Goal: Information Seeking & Learning: Learn about a topic

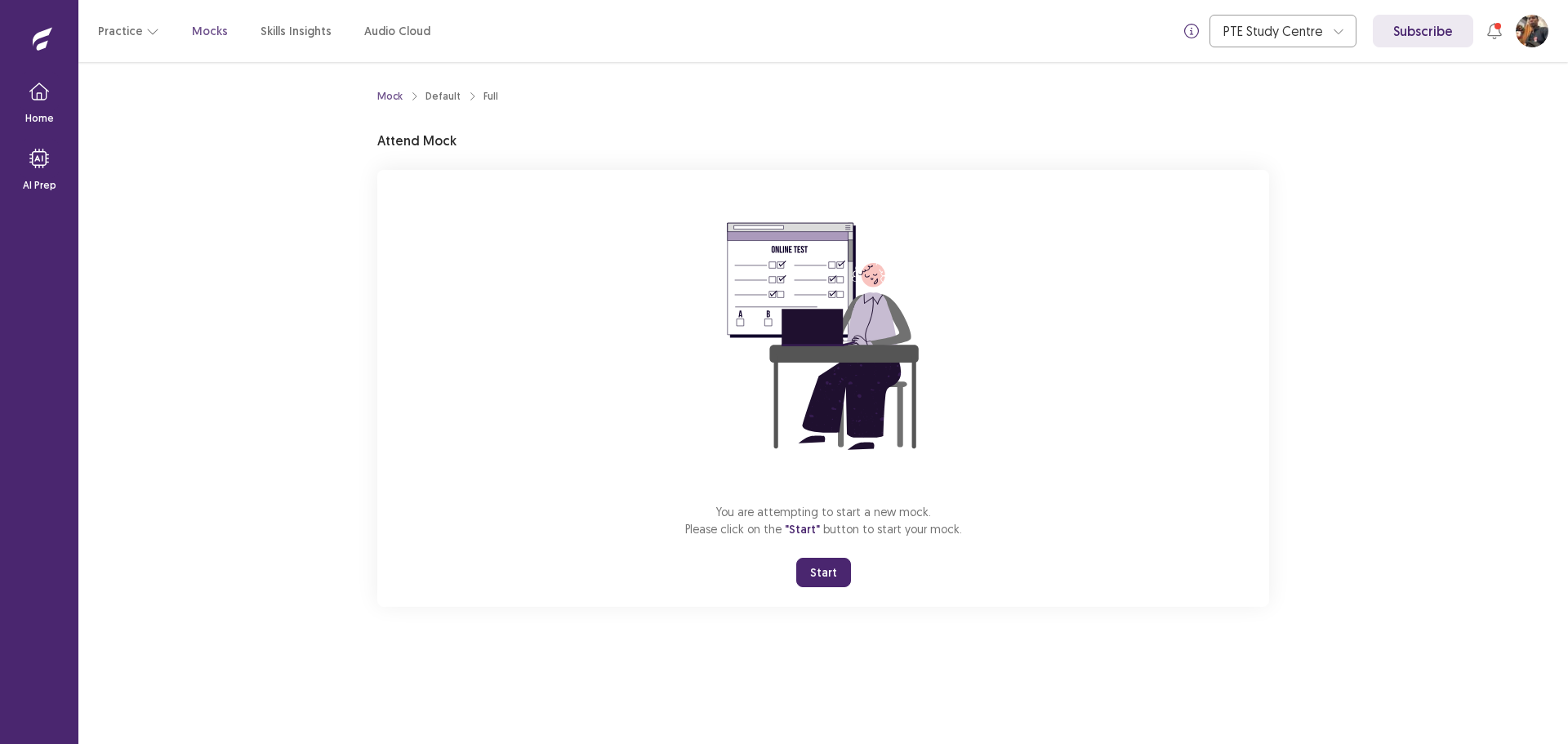
click at [809, 582] on button "Start" at bounding box center [824, 573] width 54 height 29
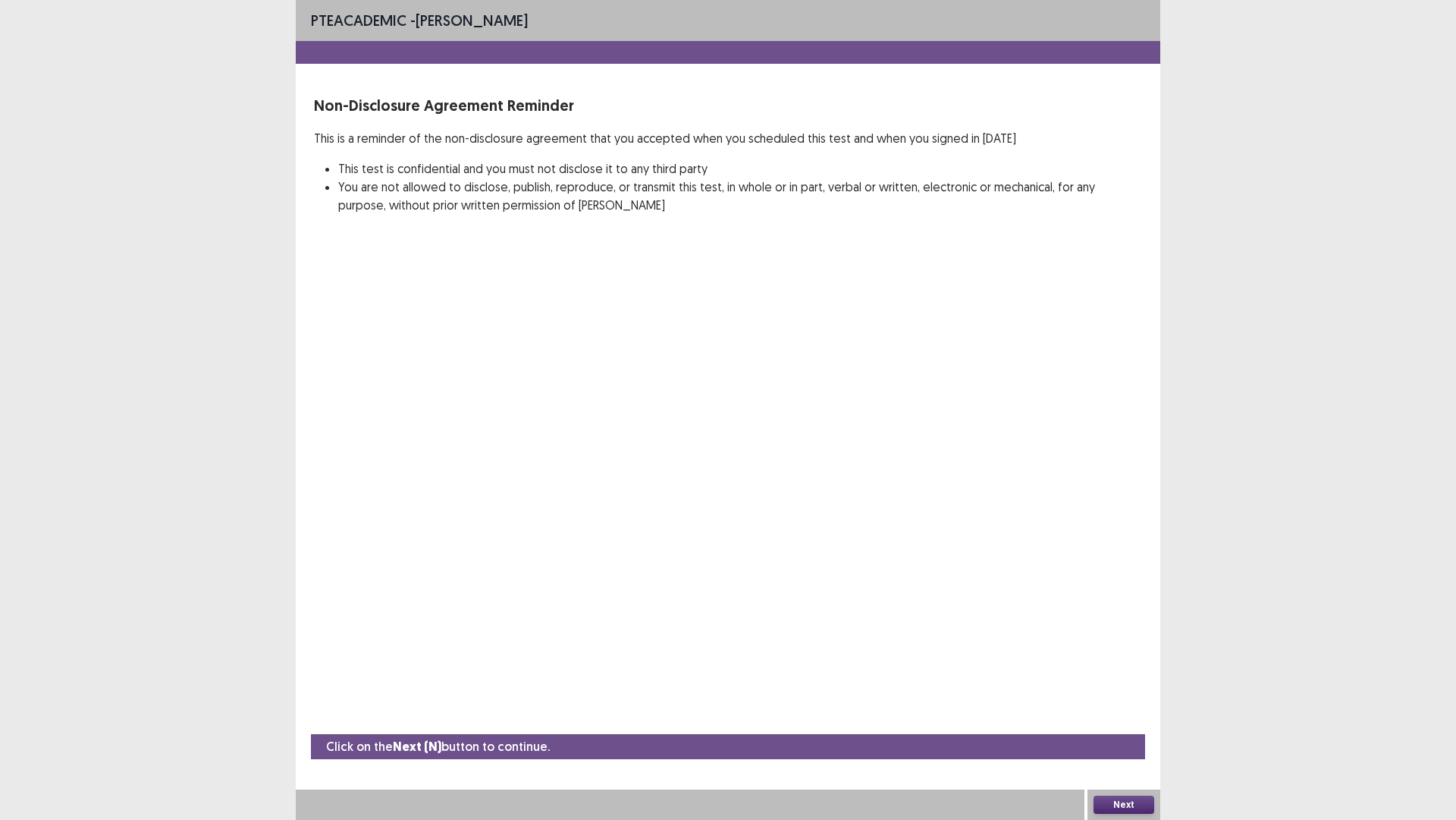
click at [1108, 691] on button "Next" at bounding box center [1124, 804] width 61 height 18
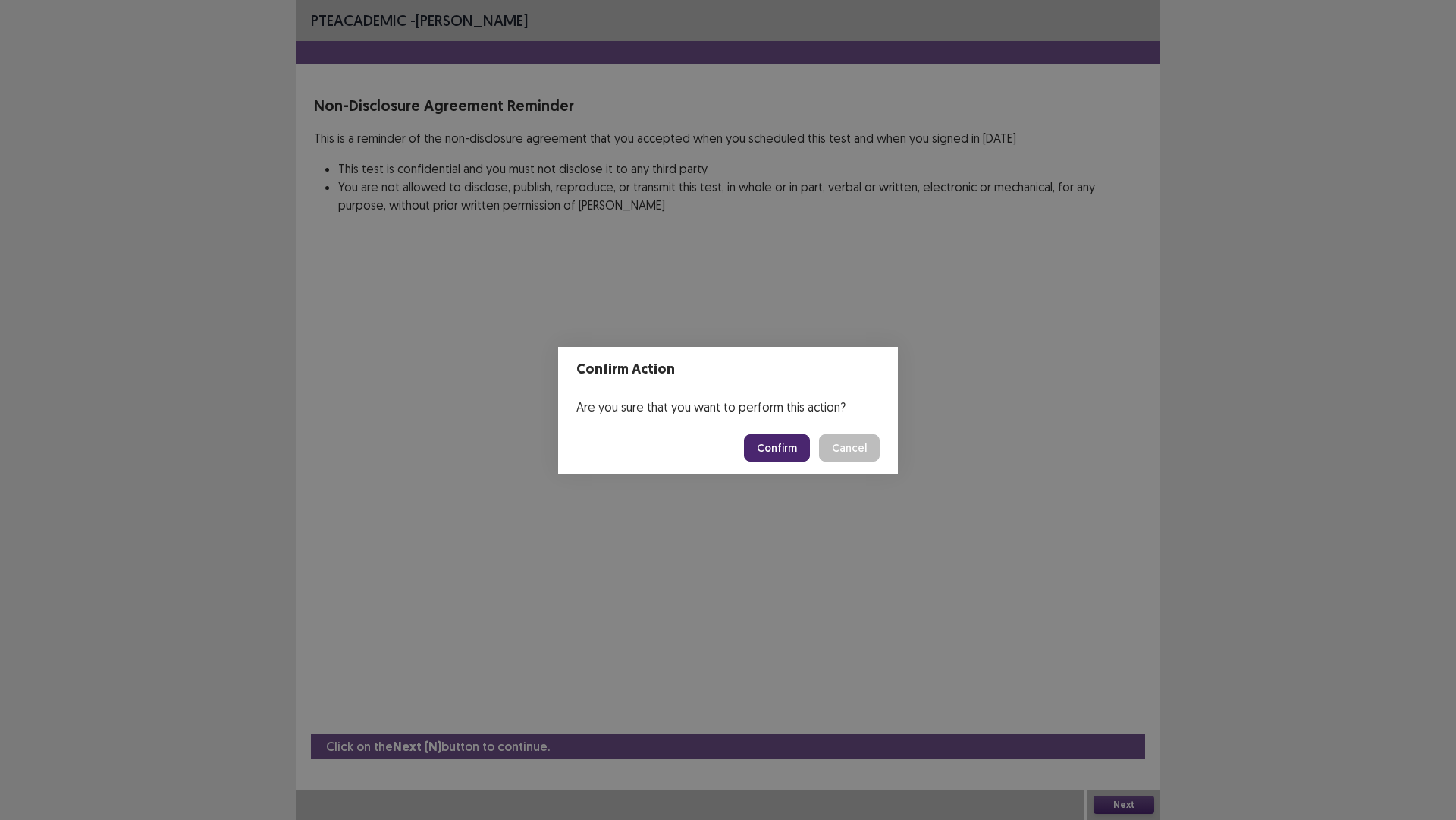
click at [769, 444] on button "Confirm" at bounding box center [777, 448] width 66 height 27
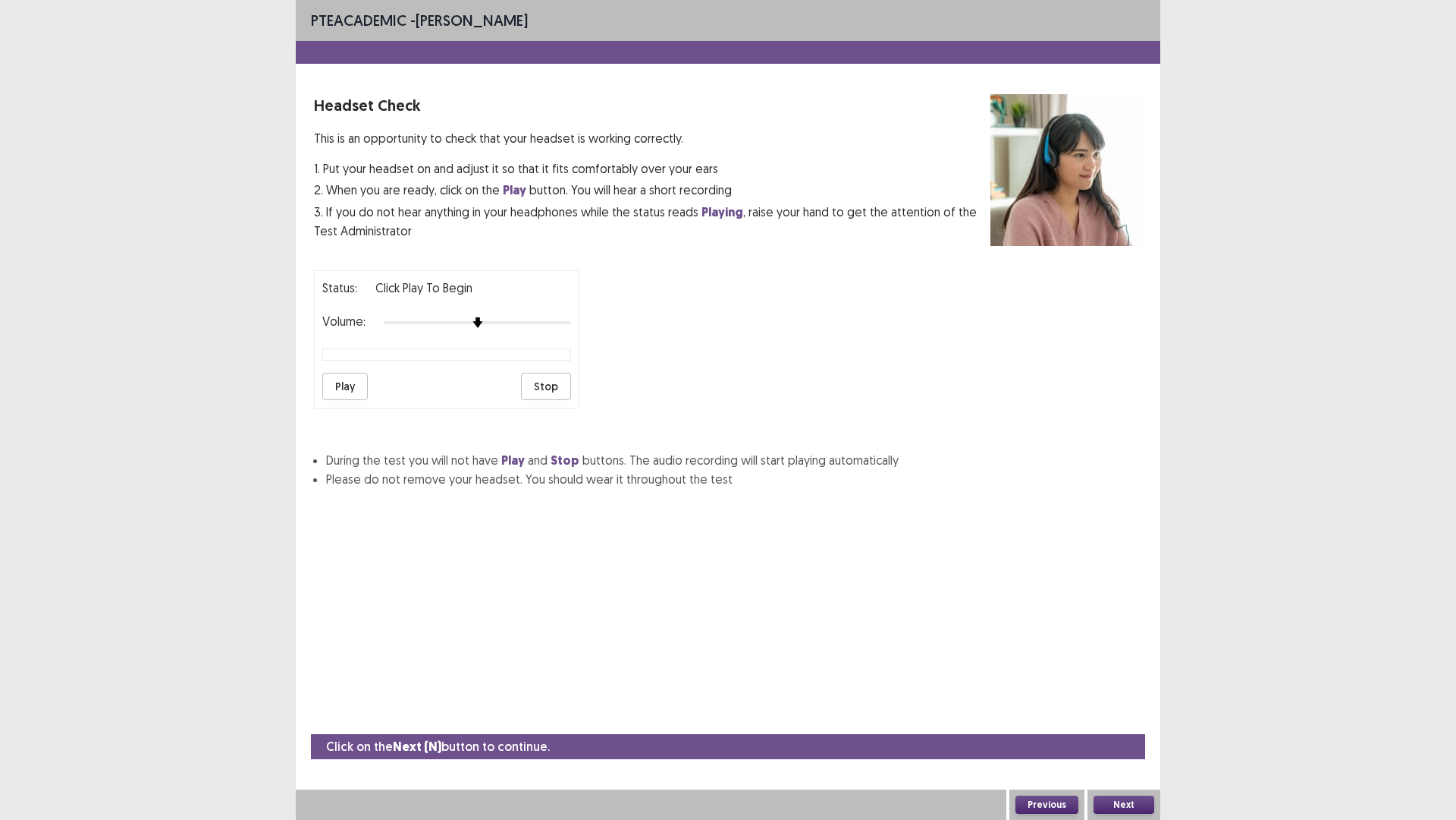
click at [340, 389] on button "Play" at bounding box center [345, 386] width 45 height 27
click at [518, 321] on div at bounding box center [477, 323] width 187 height 12
click at [347, 386] on button "Play" at bounding box center [345, 386] width 45 height 27
click at [1117, 691] on button "Next" at bounding box center [1124, 804] width 61 height 18
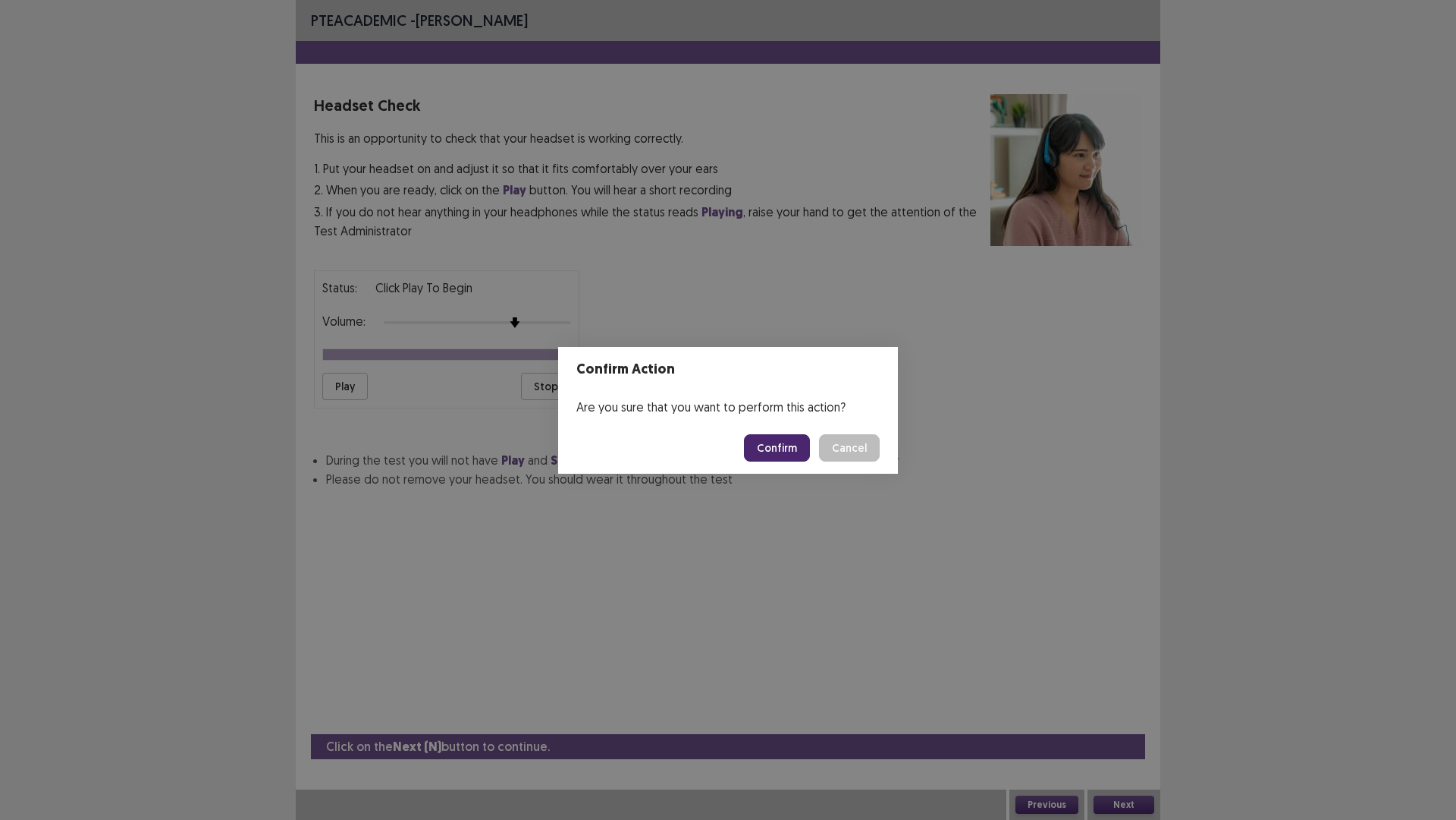
click at [770, 456] on button "Confirm" at bounding box center [777, 448] width 66 height 27
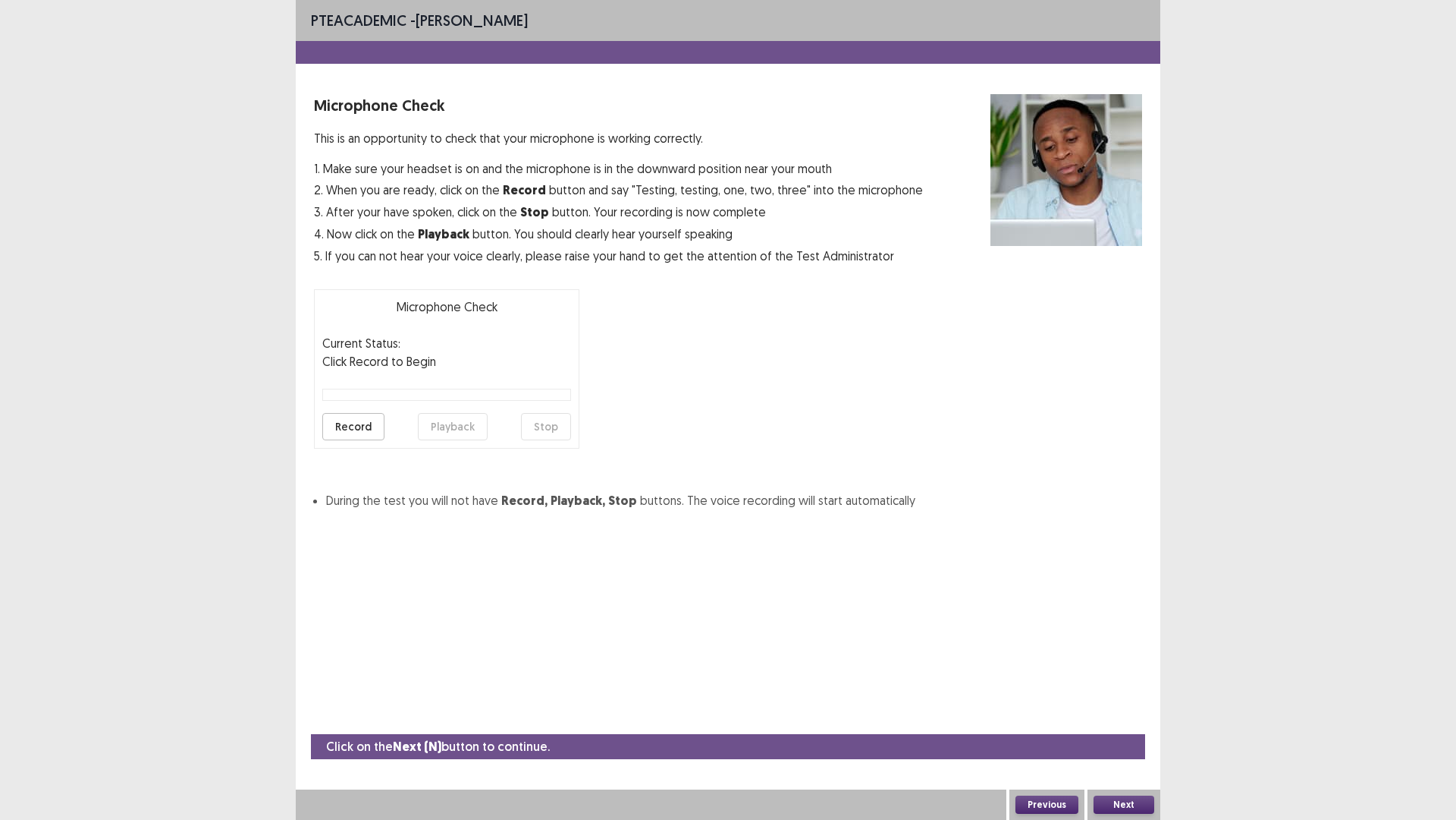
click at [356, 431] on button "Record" at bounding box center [353, 426] width 62 height 27
click at [561, 429] on button "Stop" at bounding box center [546, 426] width 50 height 27
click at [471, 437] on button "Playback" at bounding box center [453, 426] width 70 height 27
click at [1141, 691] on button "Next" at bounding box center [1124, 804] width 61 height 18
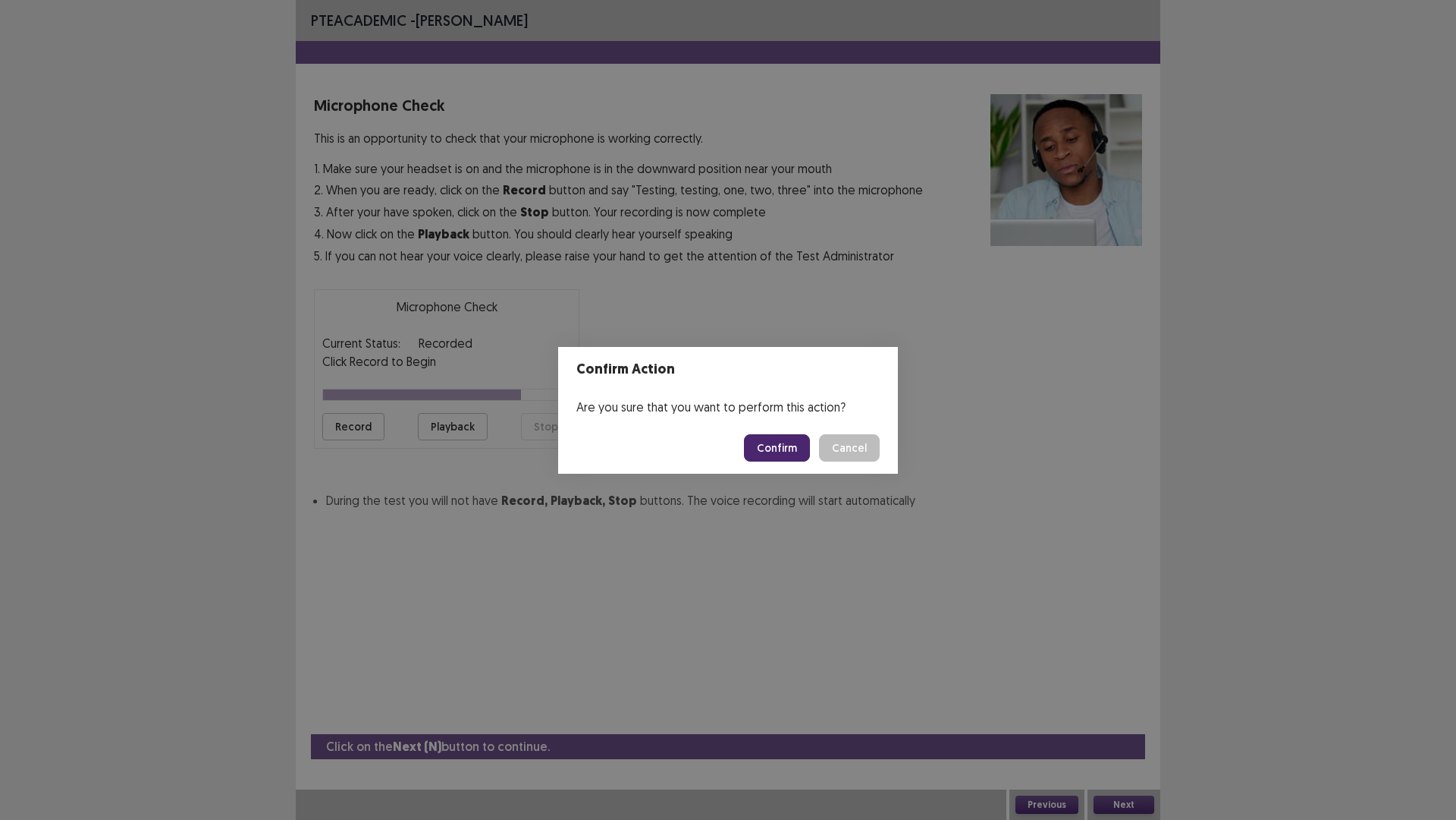
click at [779, 444] on button "Confirm" at bounding box center [777, 448] width 66 height 27
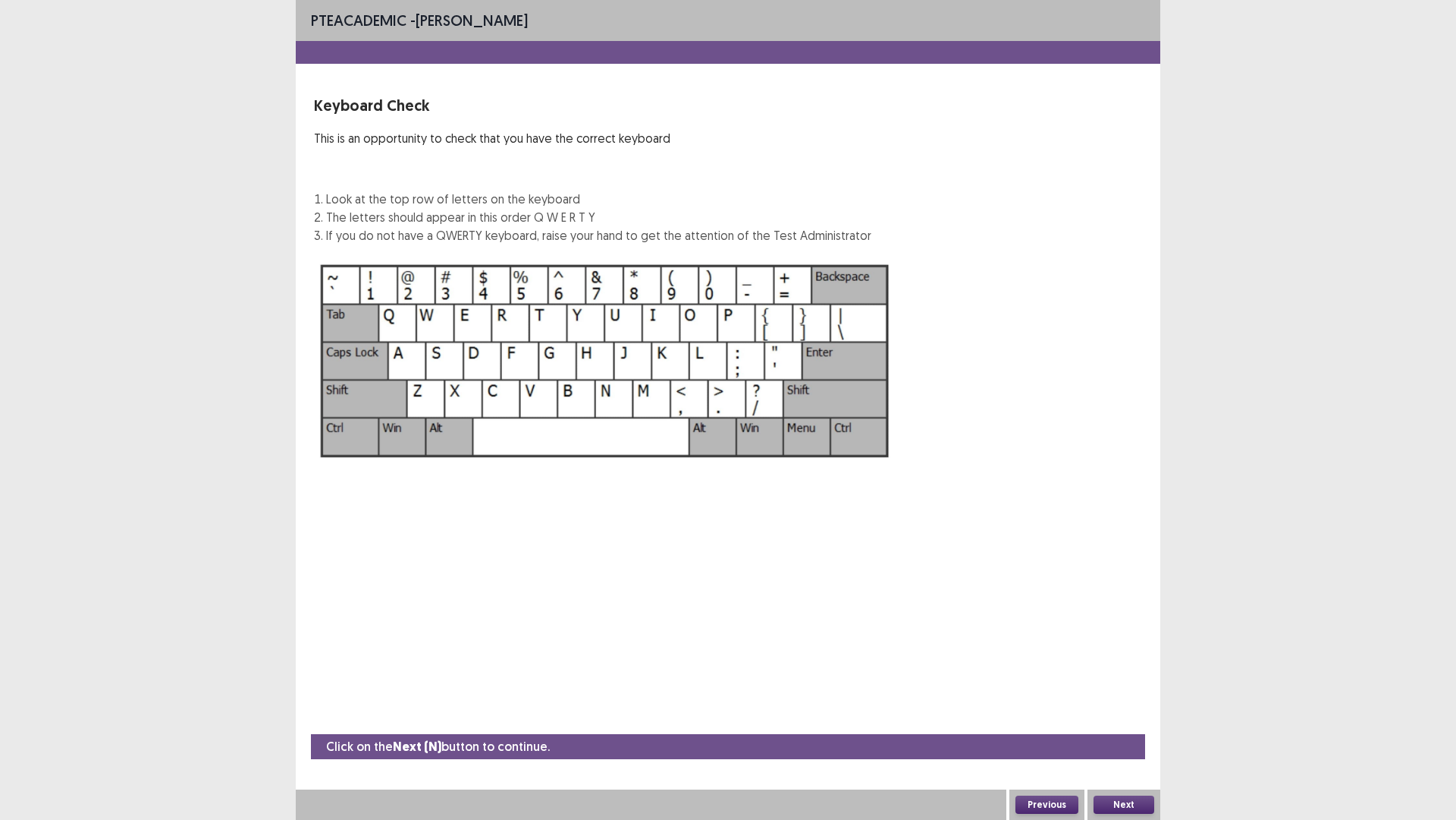
click at [1118, 691] on button "Next" at bounding box center [1124, 804] width 61 height 18
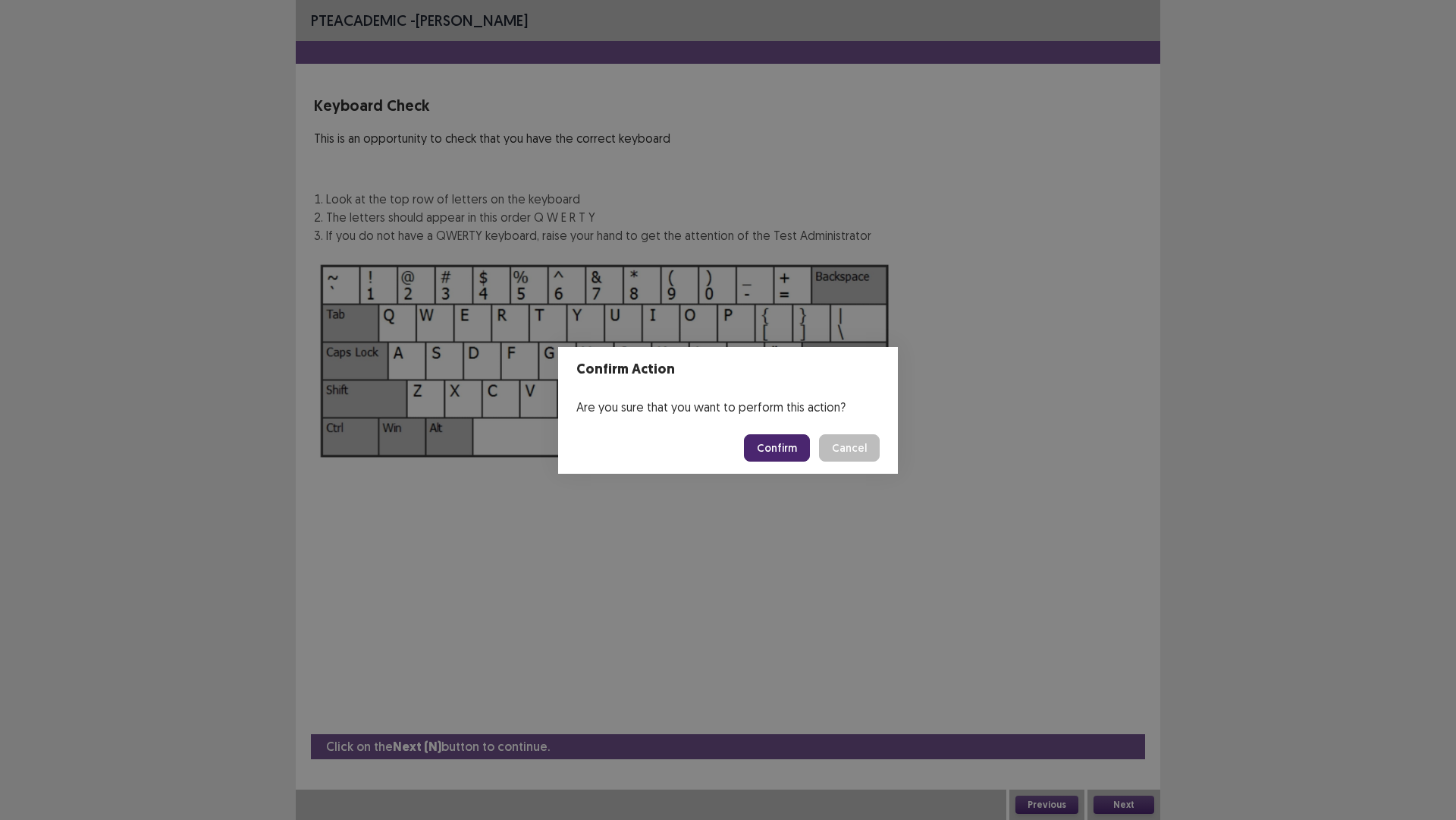
click at [765, 441] on button "Confirm" at bounding box center [777, 448] width 66 height 27
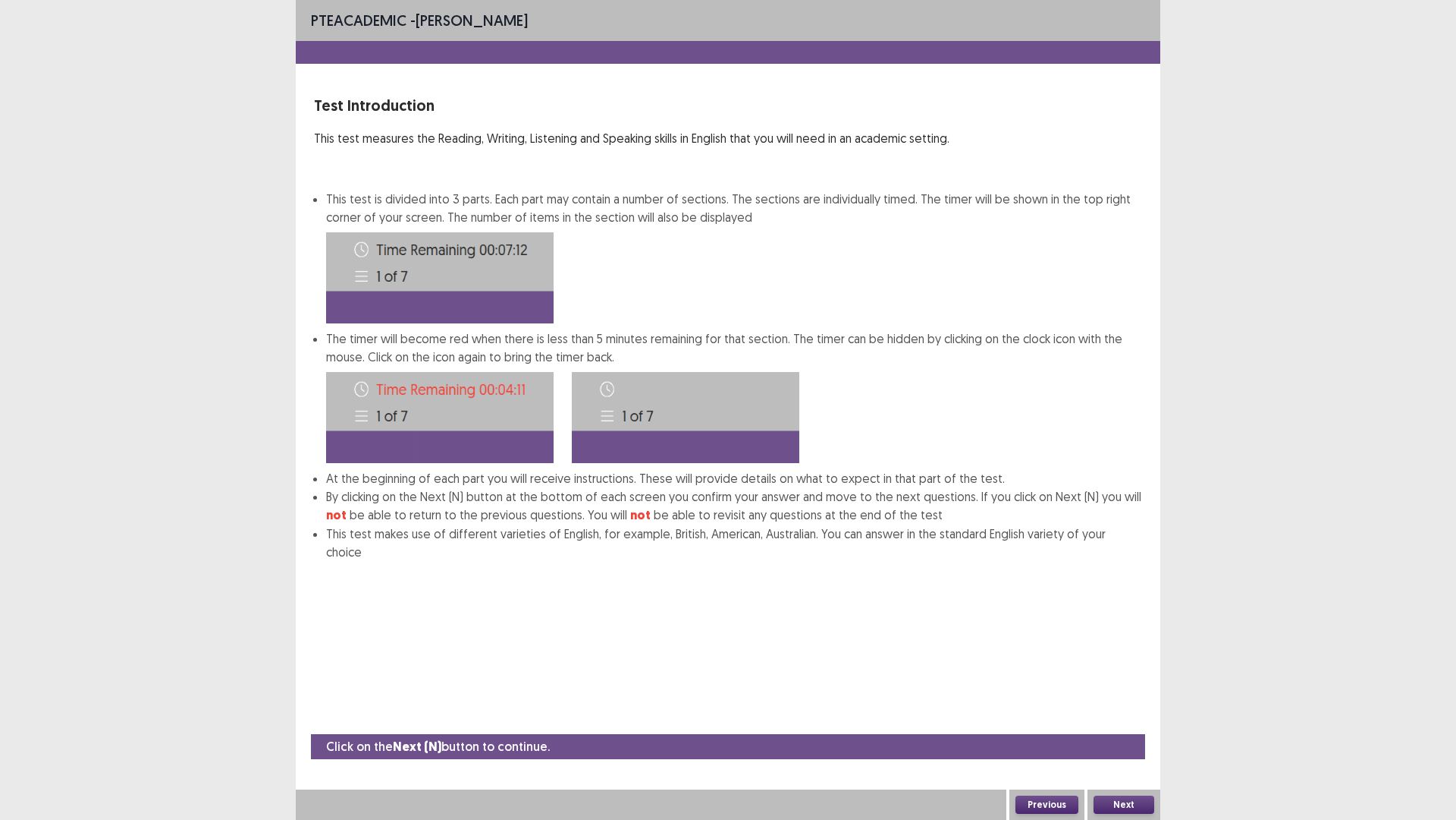
click at [1134, 691] on button "Next" at bounding box center [1124, 804] width 61 height 18
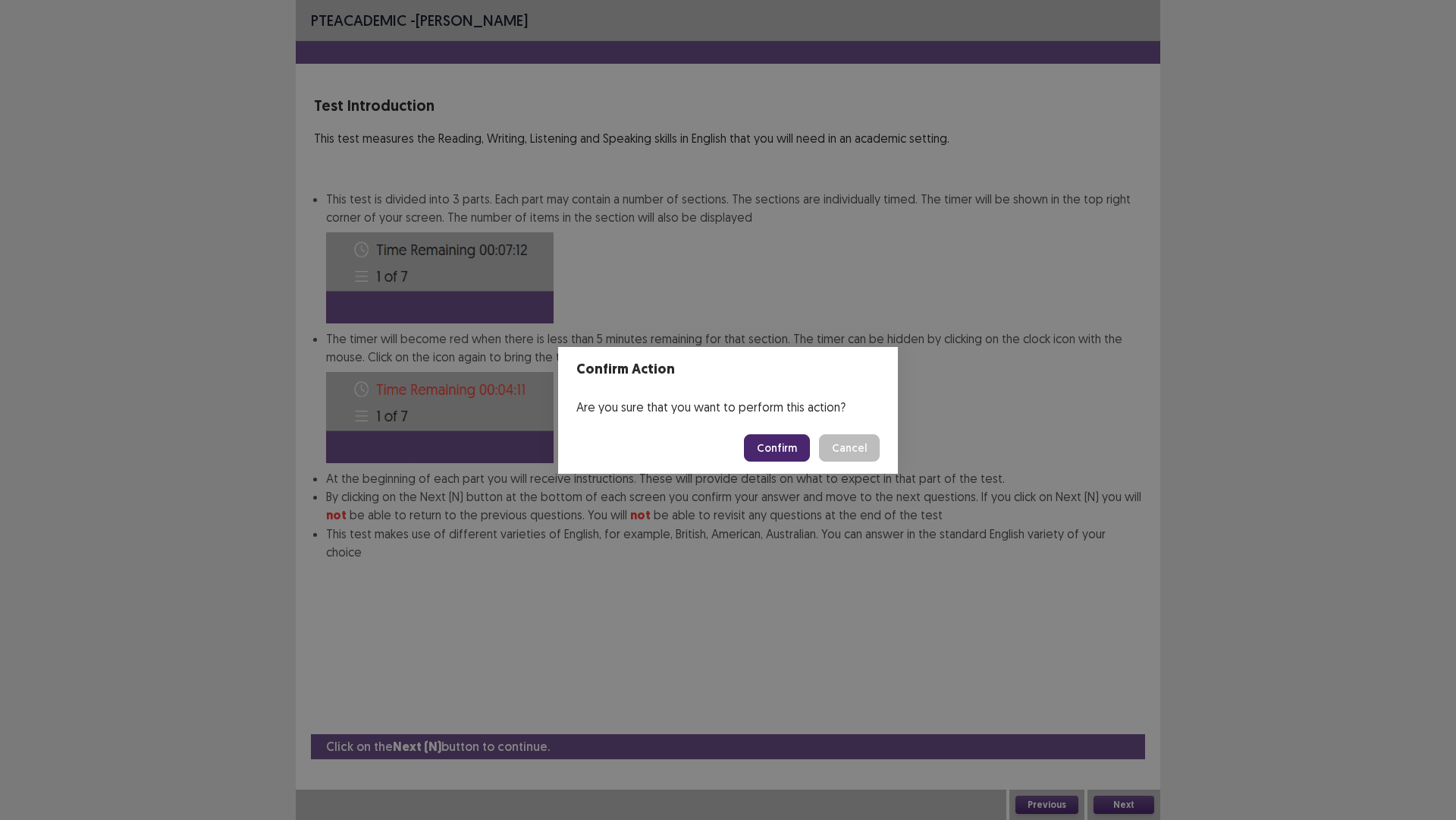
click at [778, 452] on button "Confirm" at bounding box center [777, 448] width 66 height 27
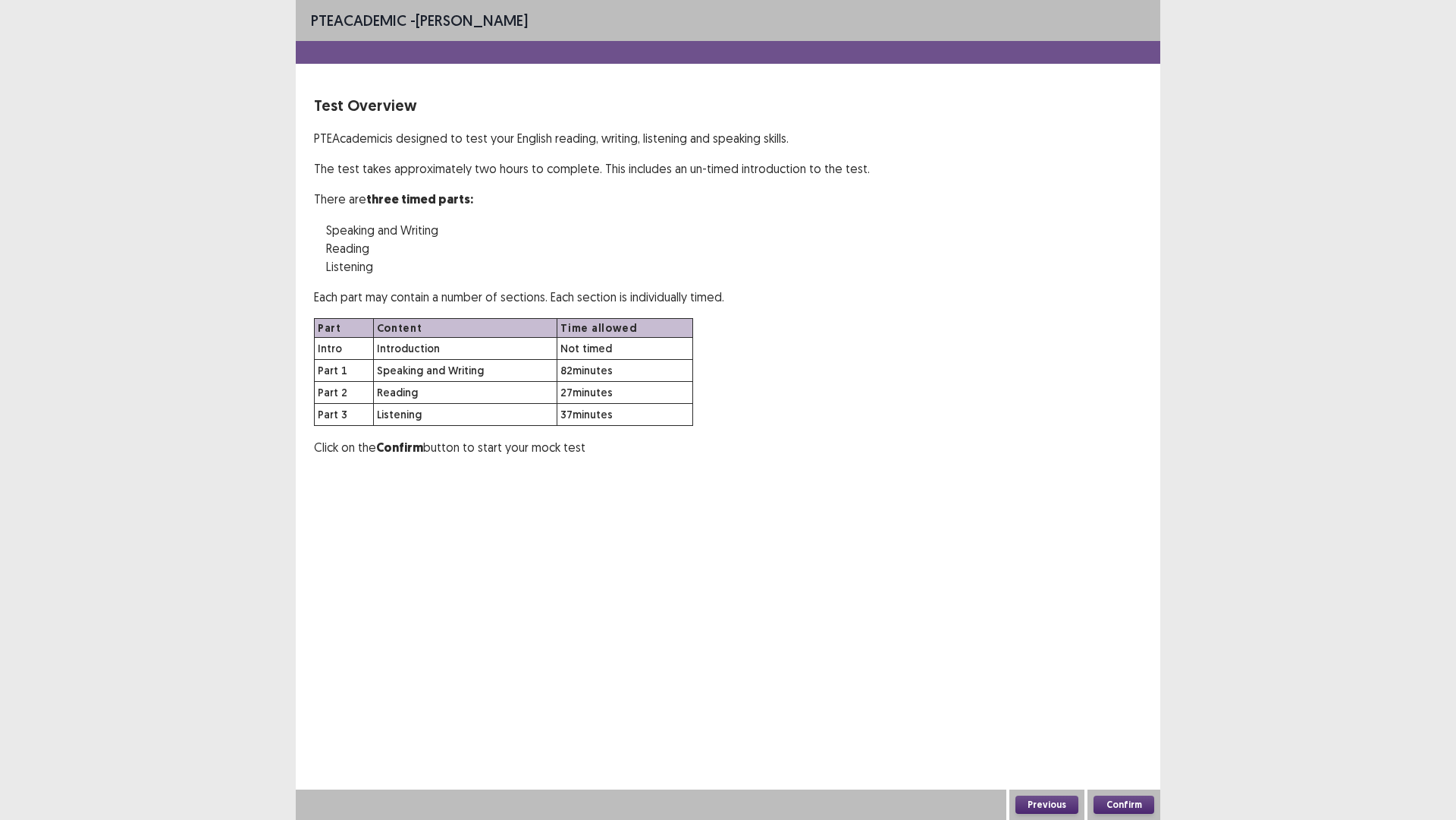
click at [1131, 691] on button "Confirm" at bounding box center [1124, 804] width 61 height 18
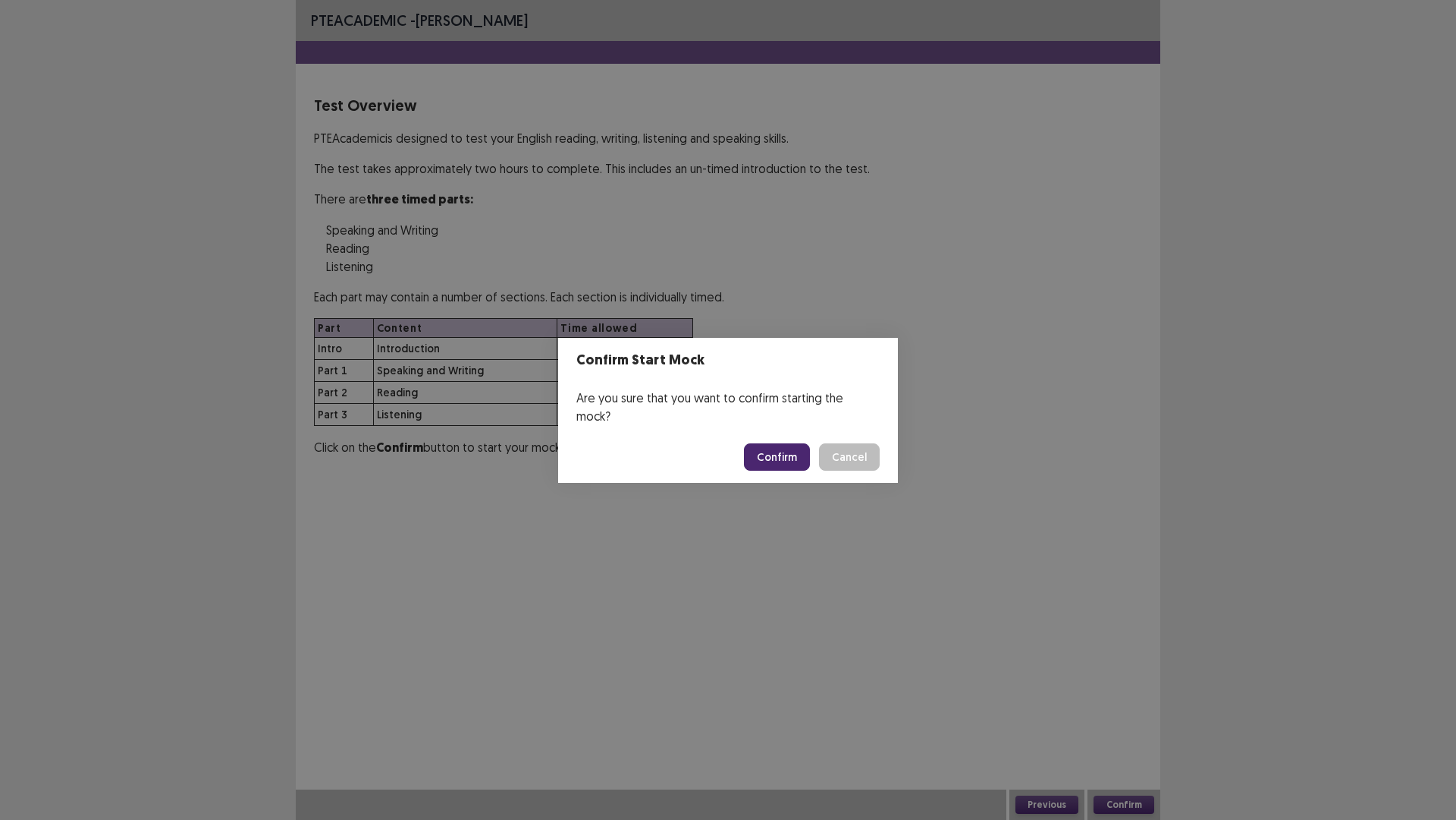
click at [788, 451] on button "Confirm" at bounding box center [777, 457] width 66 height 27
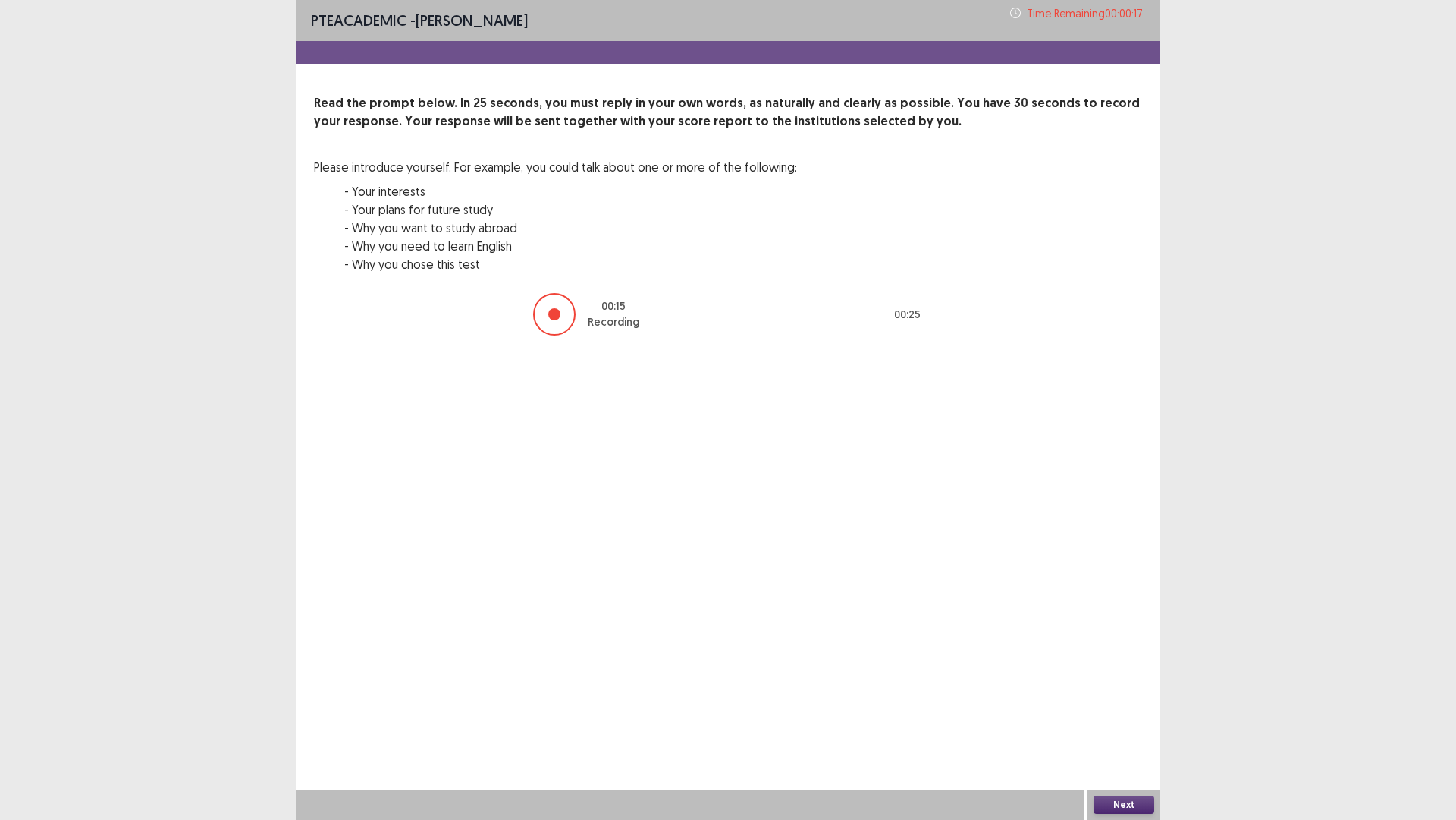
click at [1139, 691] on button "Next" at bounding box center [1124, 804] width 61 height 18
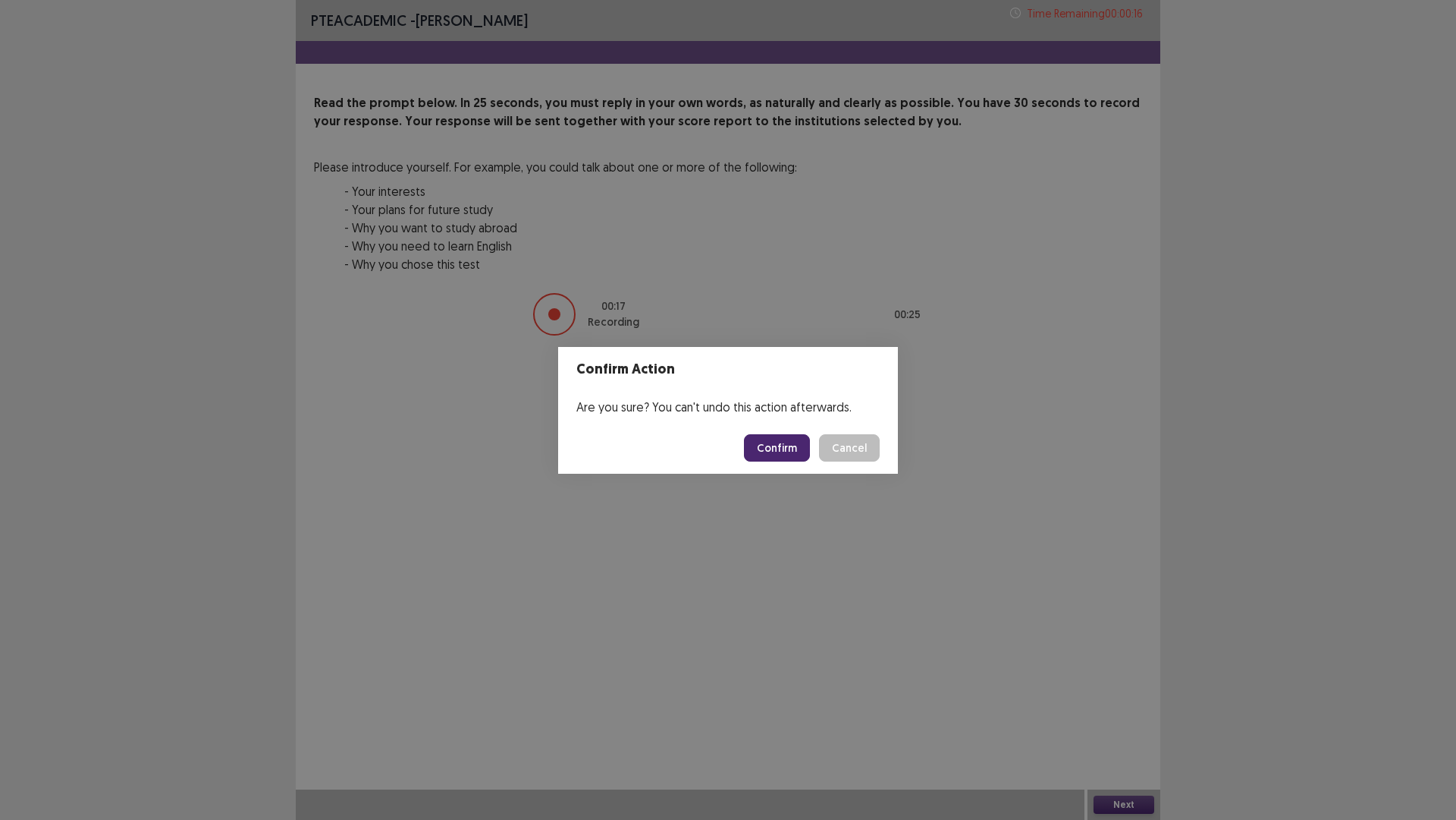
click at [785, 441] on button "Confirm" at bounding box center [777, 448] width 66 height 27
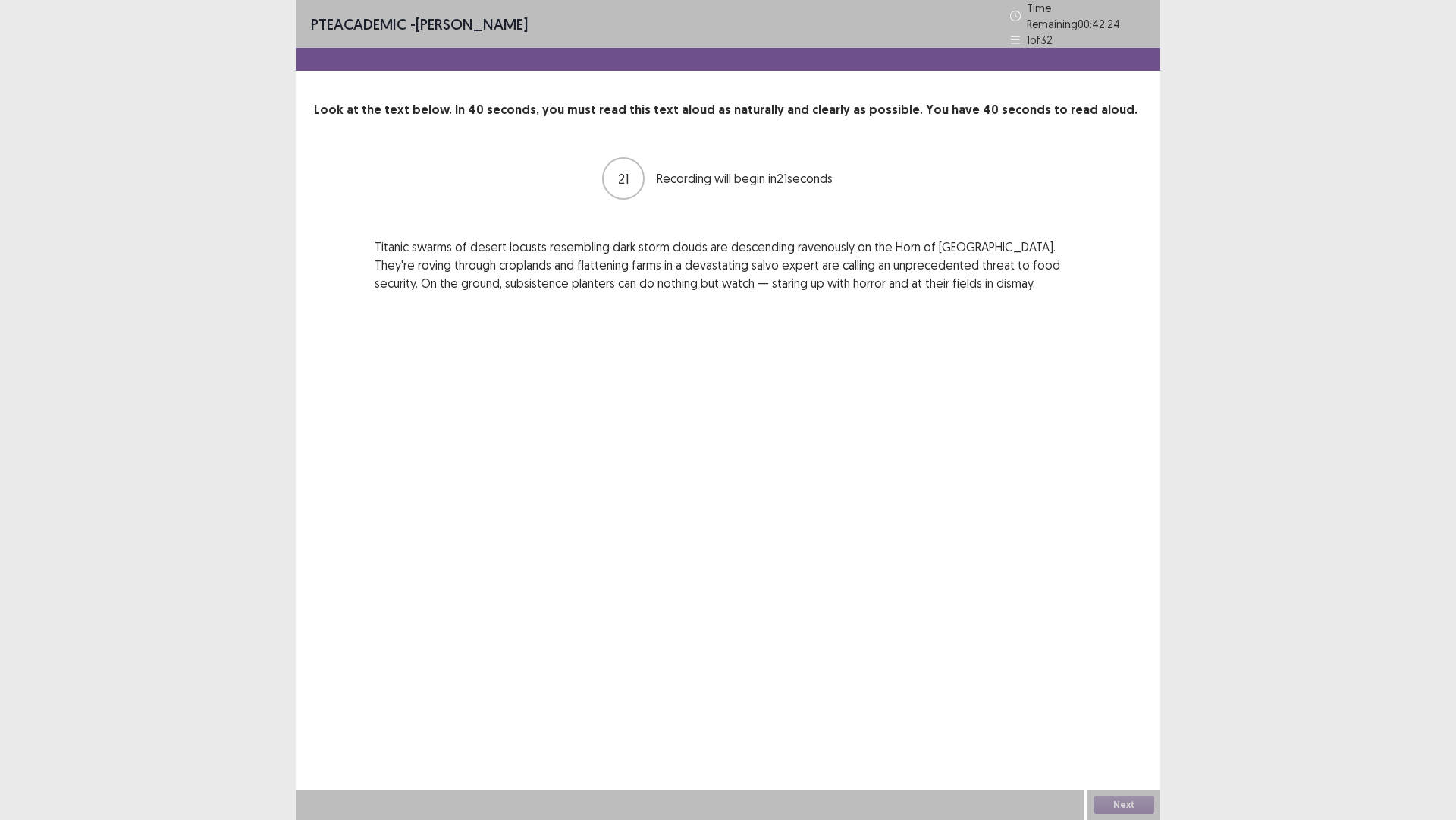
drag, startPoint x: 441, startPoint y: 354, endPoint x: 349, endPoint y: 341, distance: 92.9
click at [349, 341] on div "PTE academic - [PERSON_NAME] Time Remaining 00 : 42 : 24 1 of 32 Look at the te…" at bounding box center [728, 410] width 865 height 820
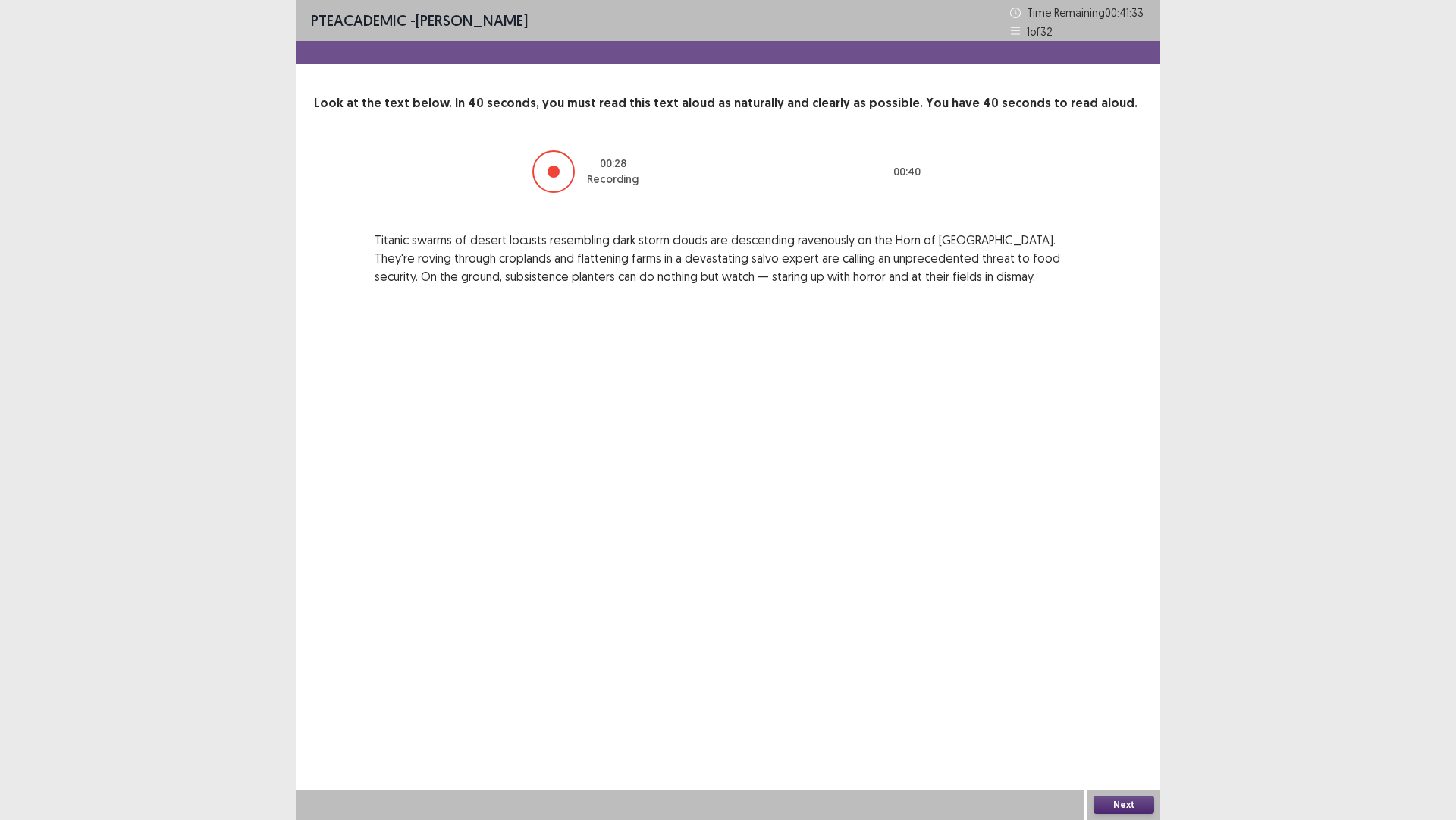
click at [1118, 691] on button "Next" at bounding box center [1124, 804] width 61 height 18
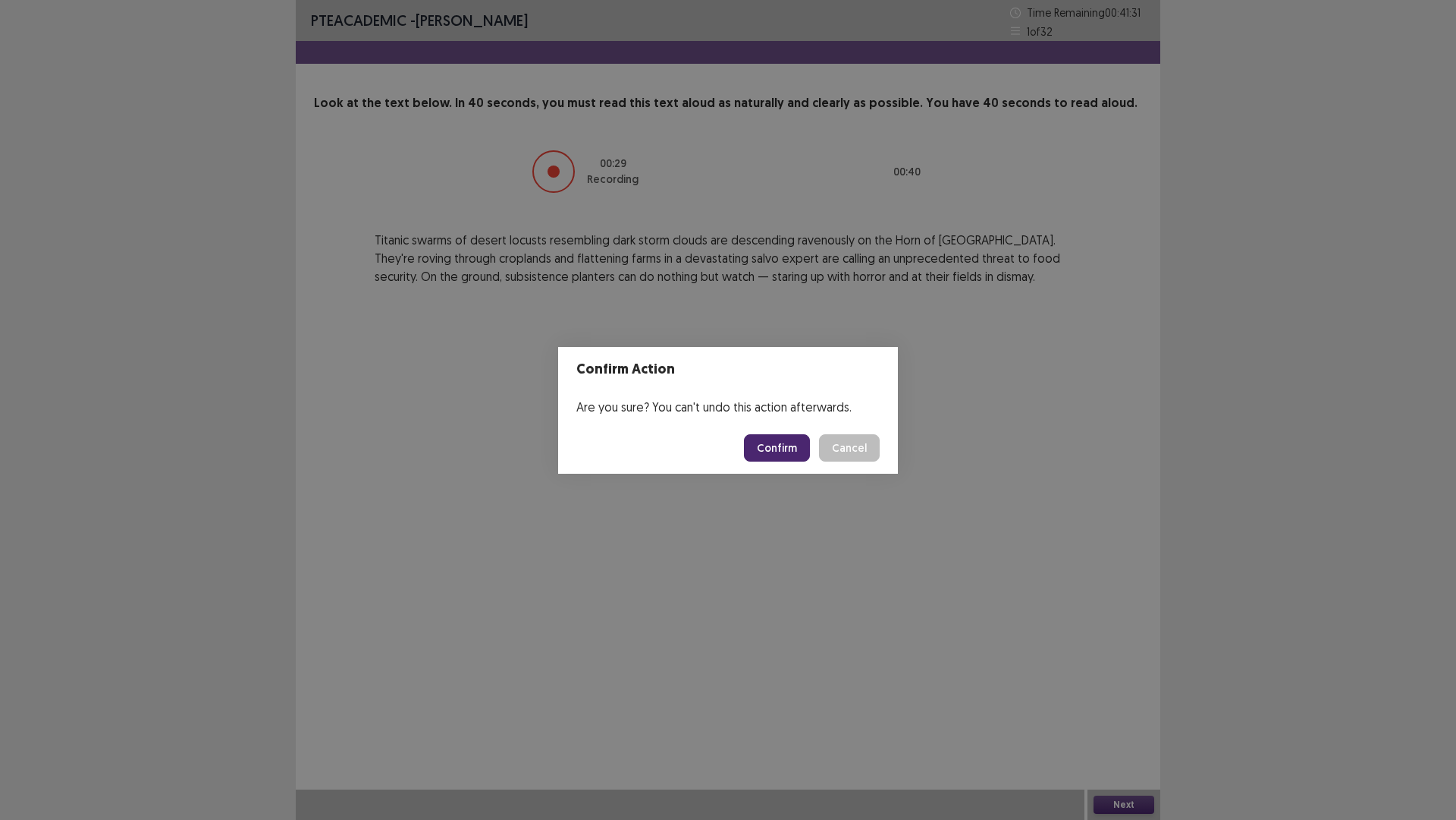
click at [767, 455] on button "Confirm" at bounding box center [777, 448] width 66 height 27
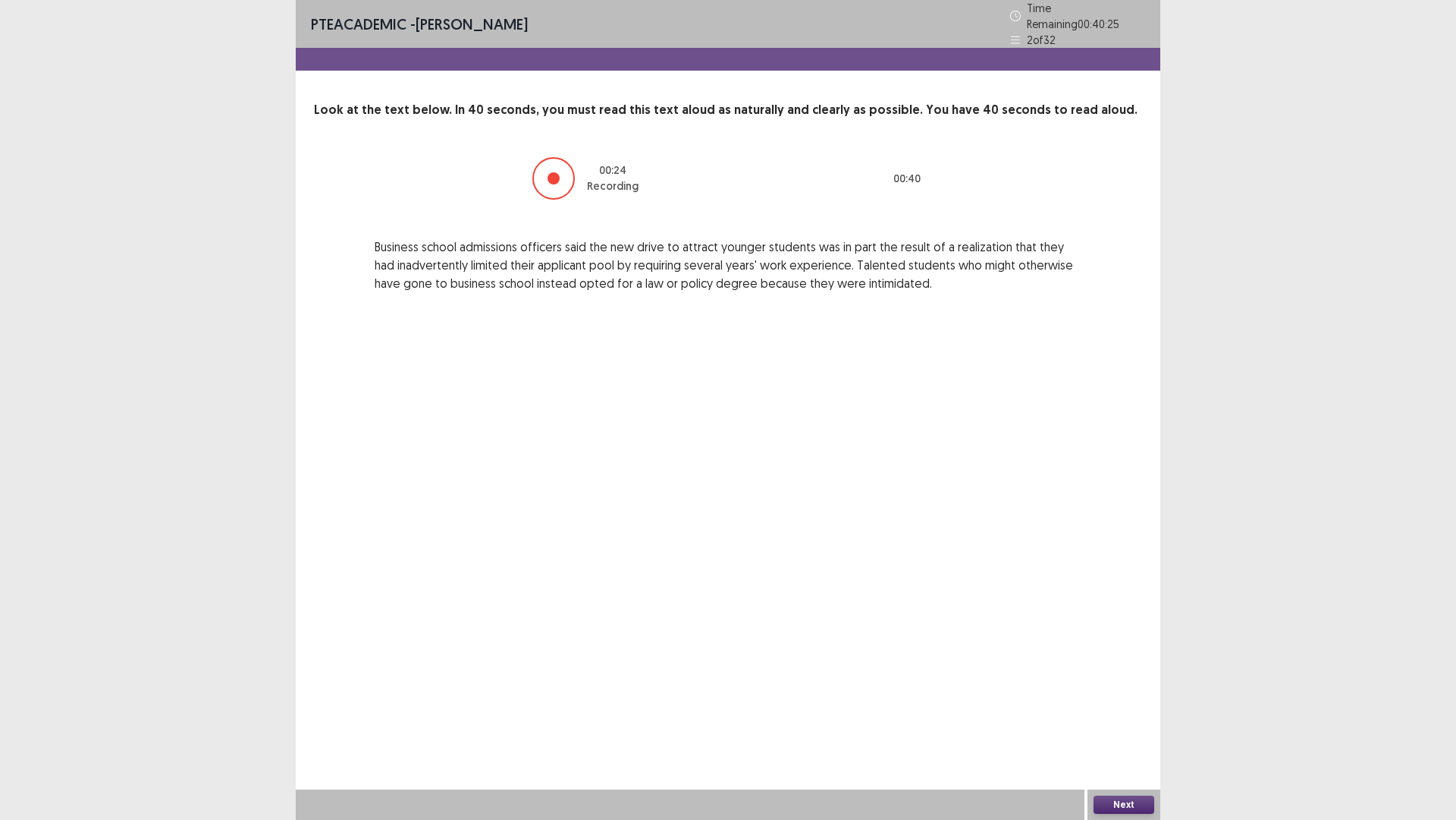
click at [1148, 691] on button "Next" at bounding box center [1124, 804] width 61 height 18
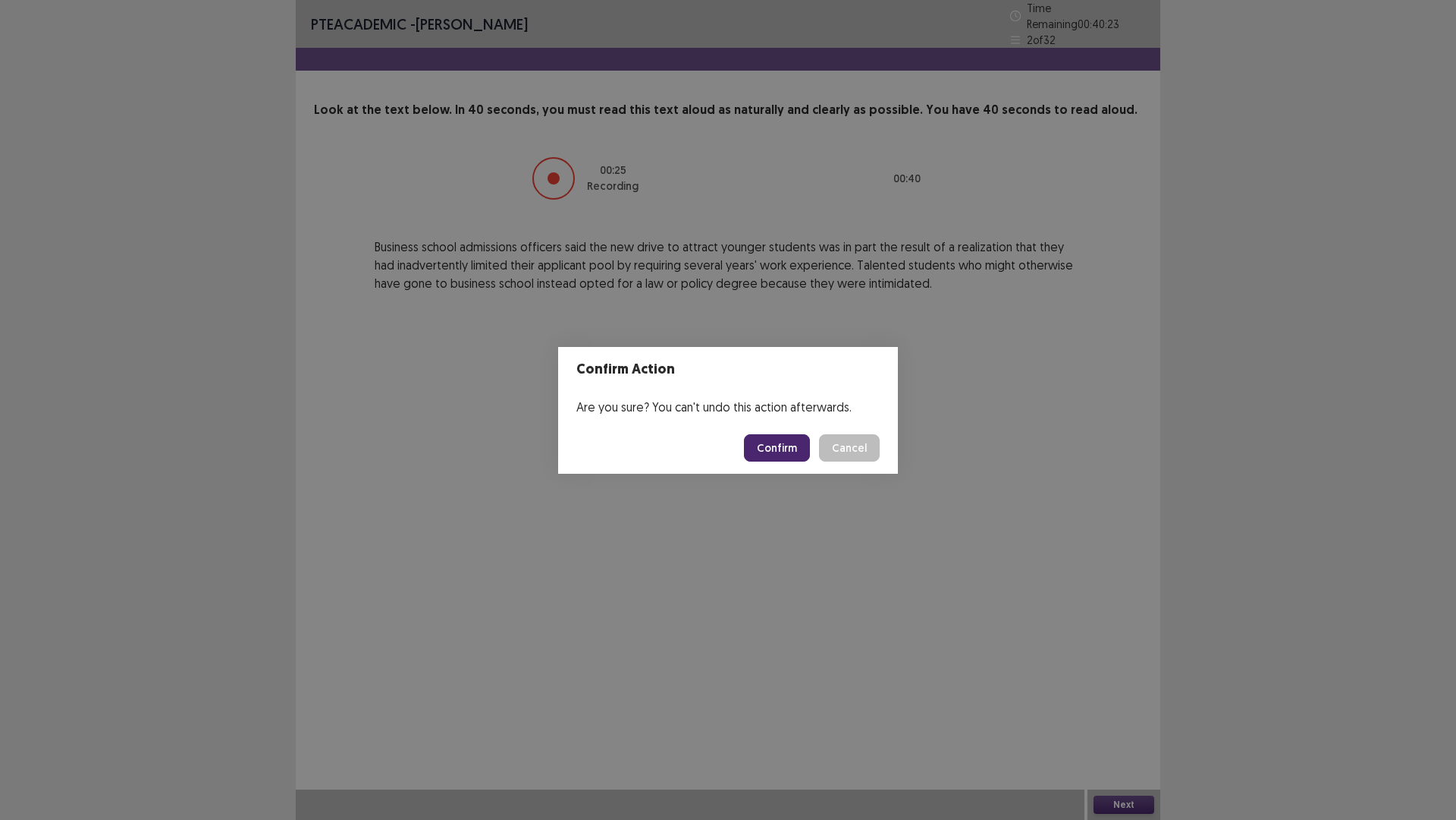
click at [775, 437] on button "Confirm" at bounding box center [777, 448] width 66 height 27
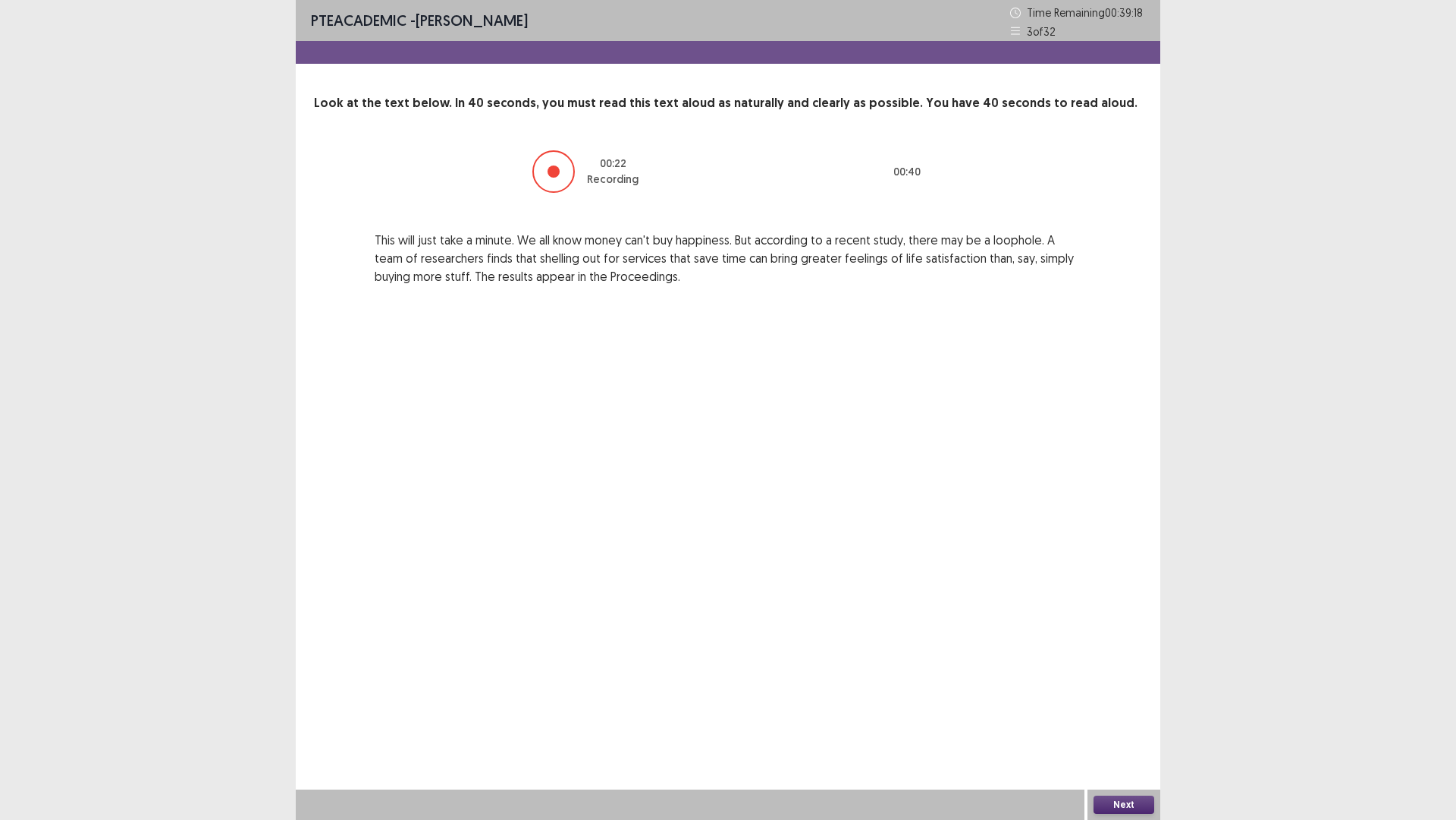
click at [1141, 691] on button "Next" at bounding box center [1124, 804] width 61 height 18
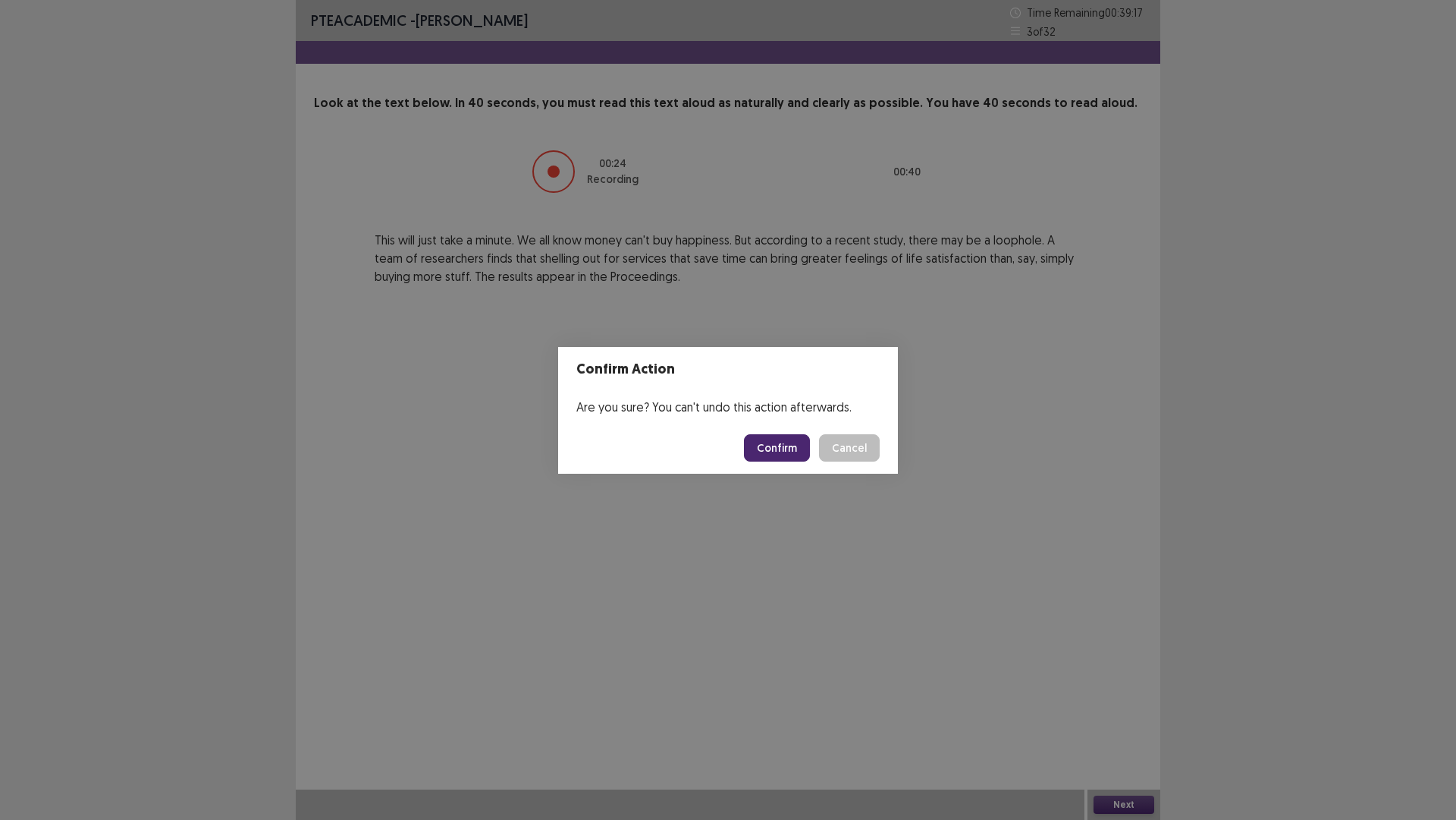
click at [780, 449] on button "Confirm" at bounding box center [777, 448] width 66 height 27
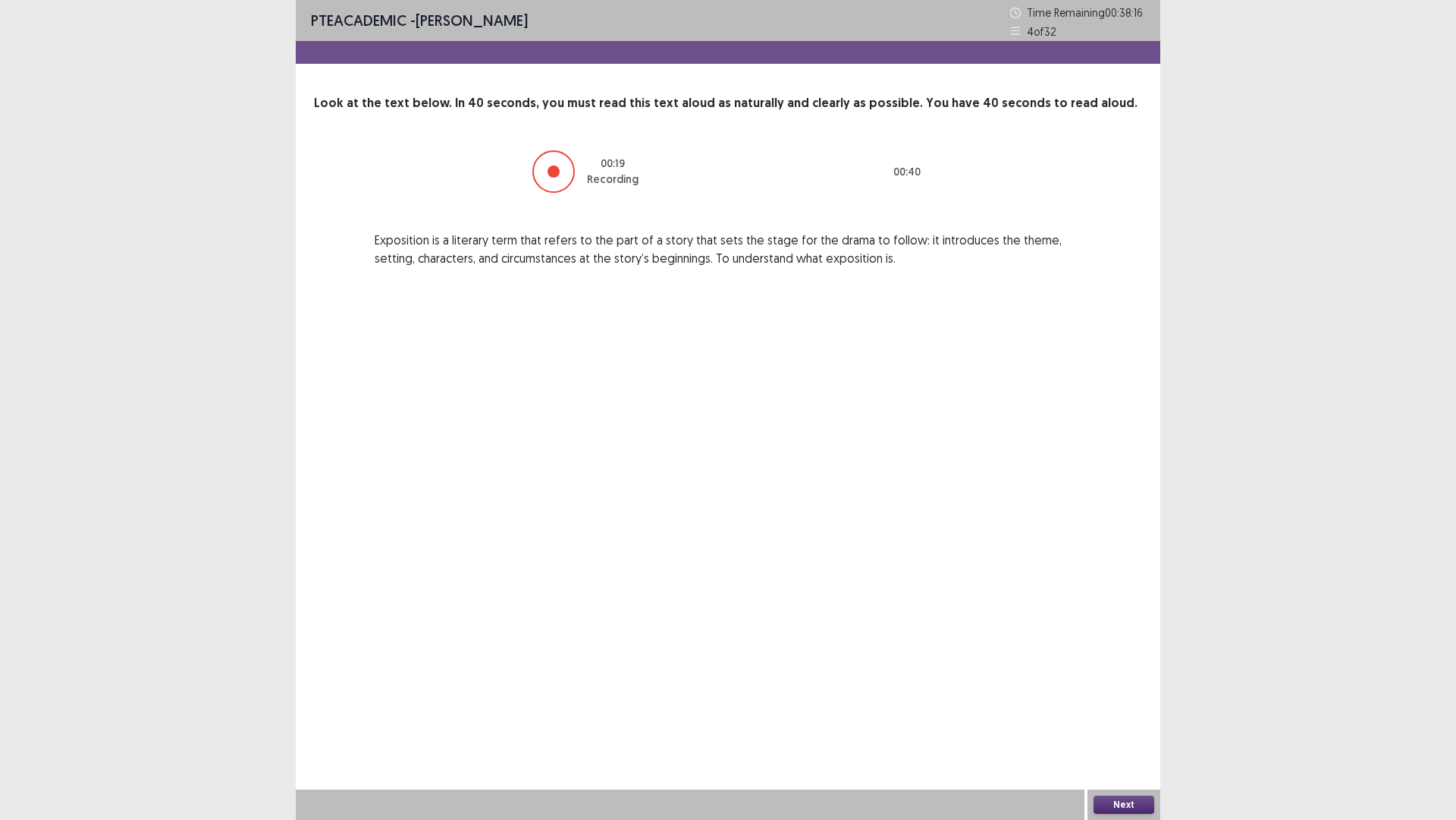
click at [1134, 691] on button "Next" at bounding box center [1124, 804] width 61 height 18
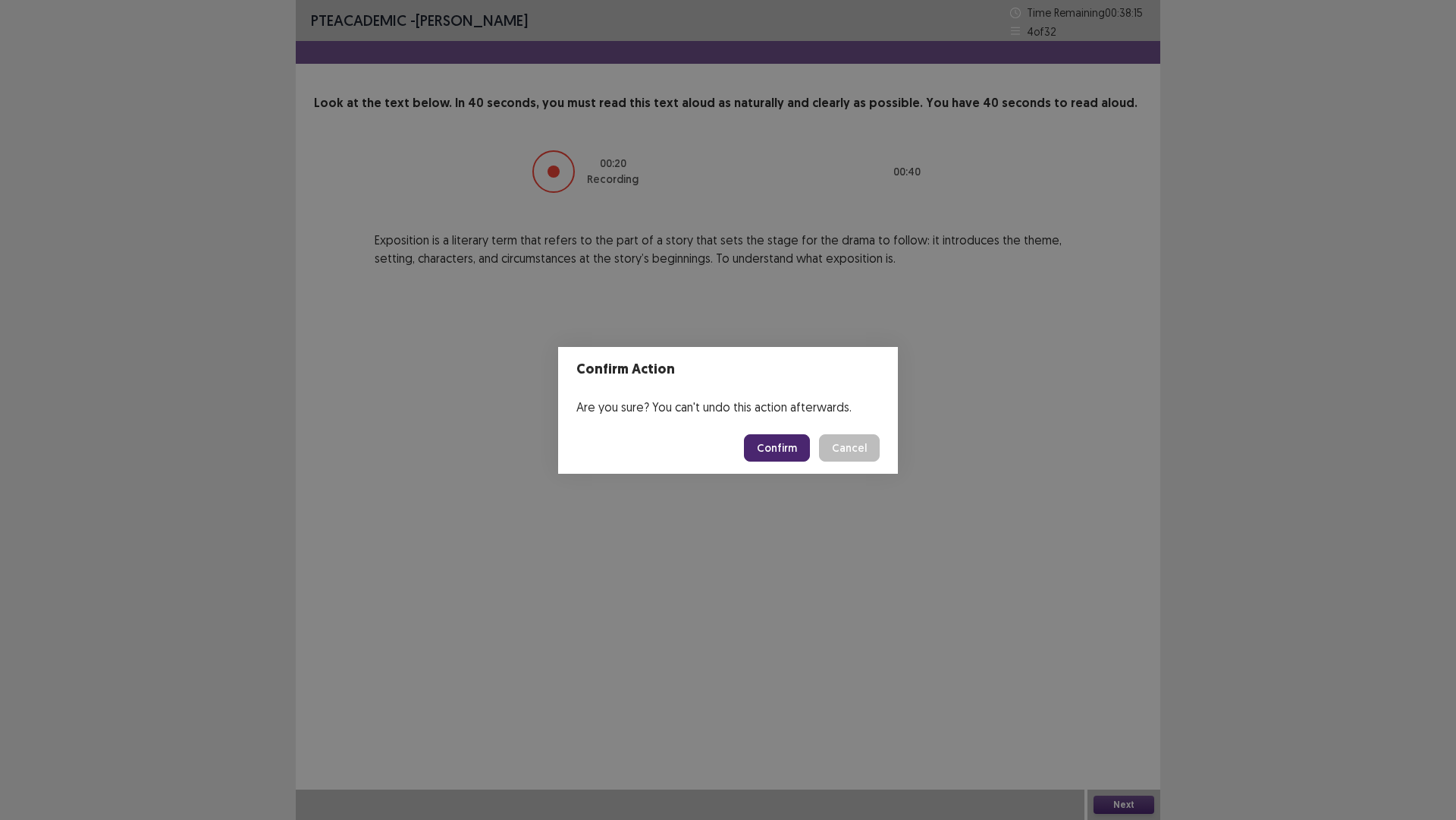
click at [780, 443] on button "Confirm" at bounding box center [777, 448] width 66 height 27
drag, startPoint x: 611, startPoint y: 813, endPoint x: 555, endPoint y: 710, distance: 117.2
click at [600, 691] on html "PTE academic - [PERSON_NAME] Time Remaining 00 : 38 : 15 4 of 32 Look at the te…" at bounding box center [728, 410] width 1456 height 820
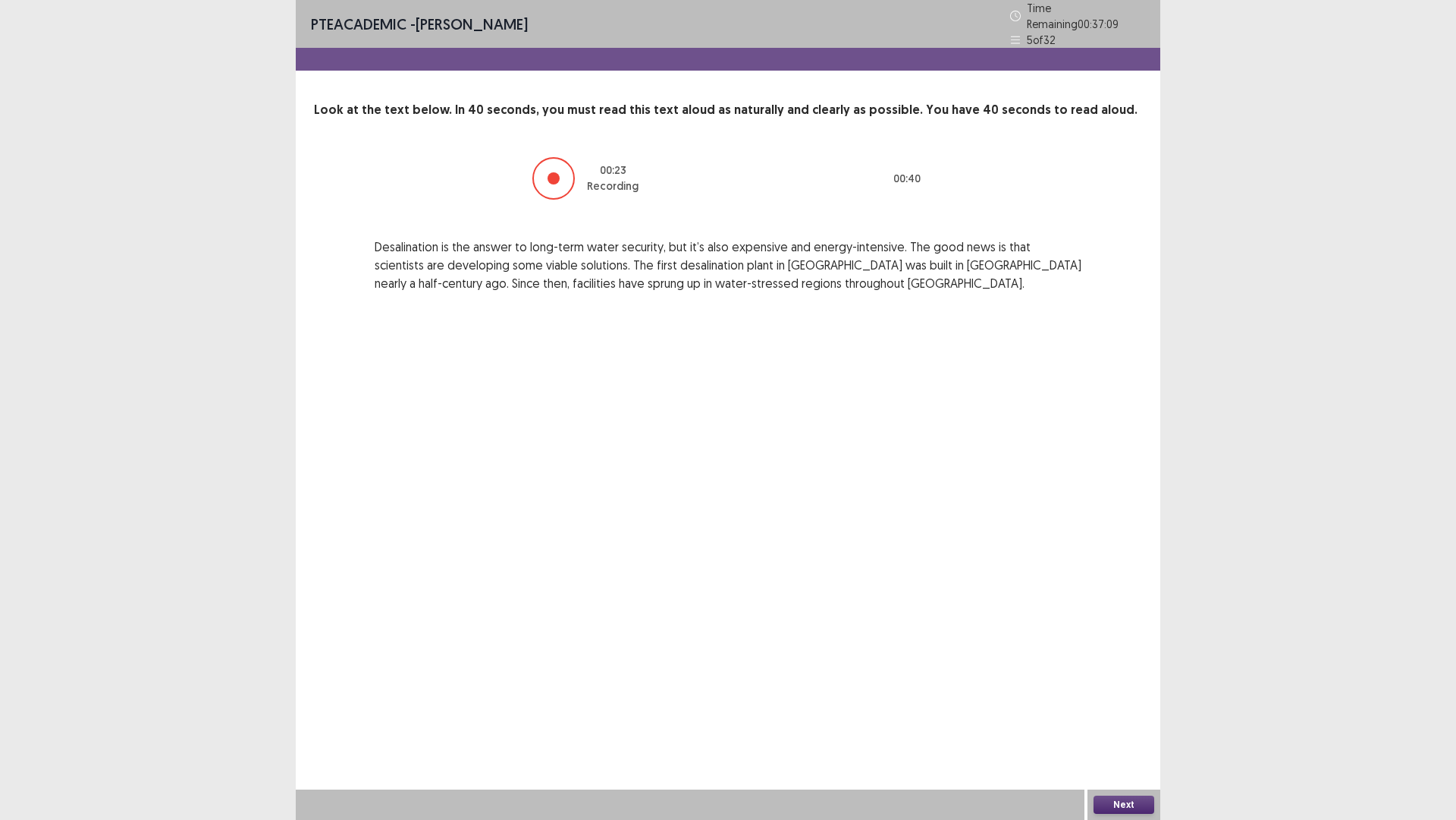
click at [1129, 691] on button "Next" at bounding box center [1124, 804] width 61 height 18
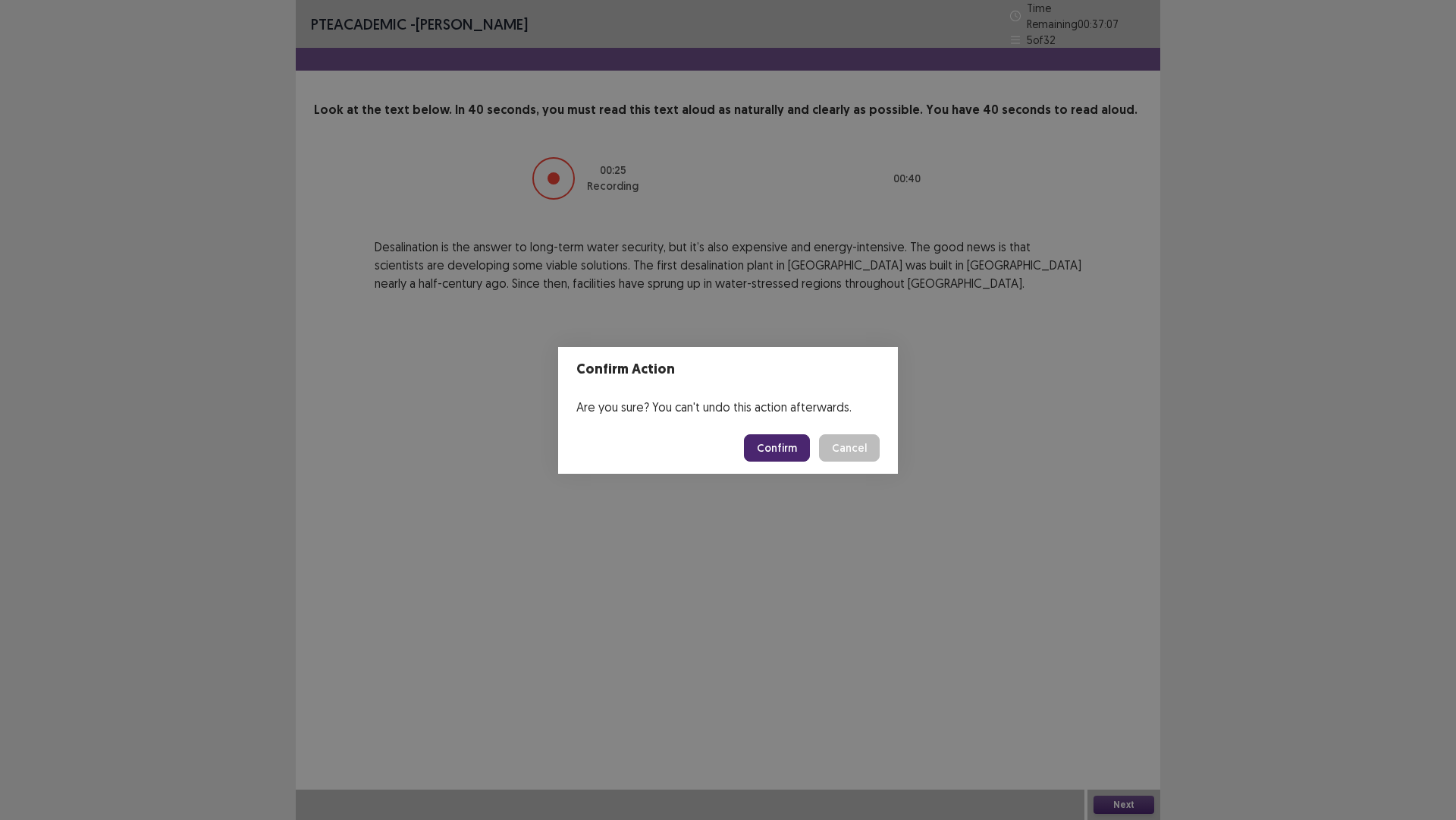
click at [787, 455] on button "Confirm" at bounding box center [777, 448] width 66 height 27
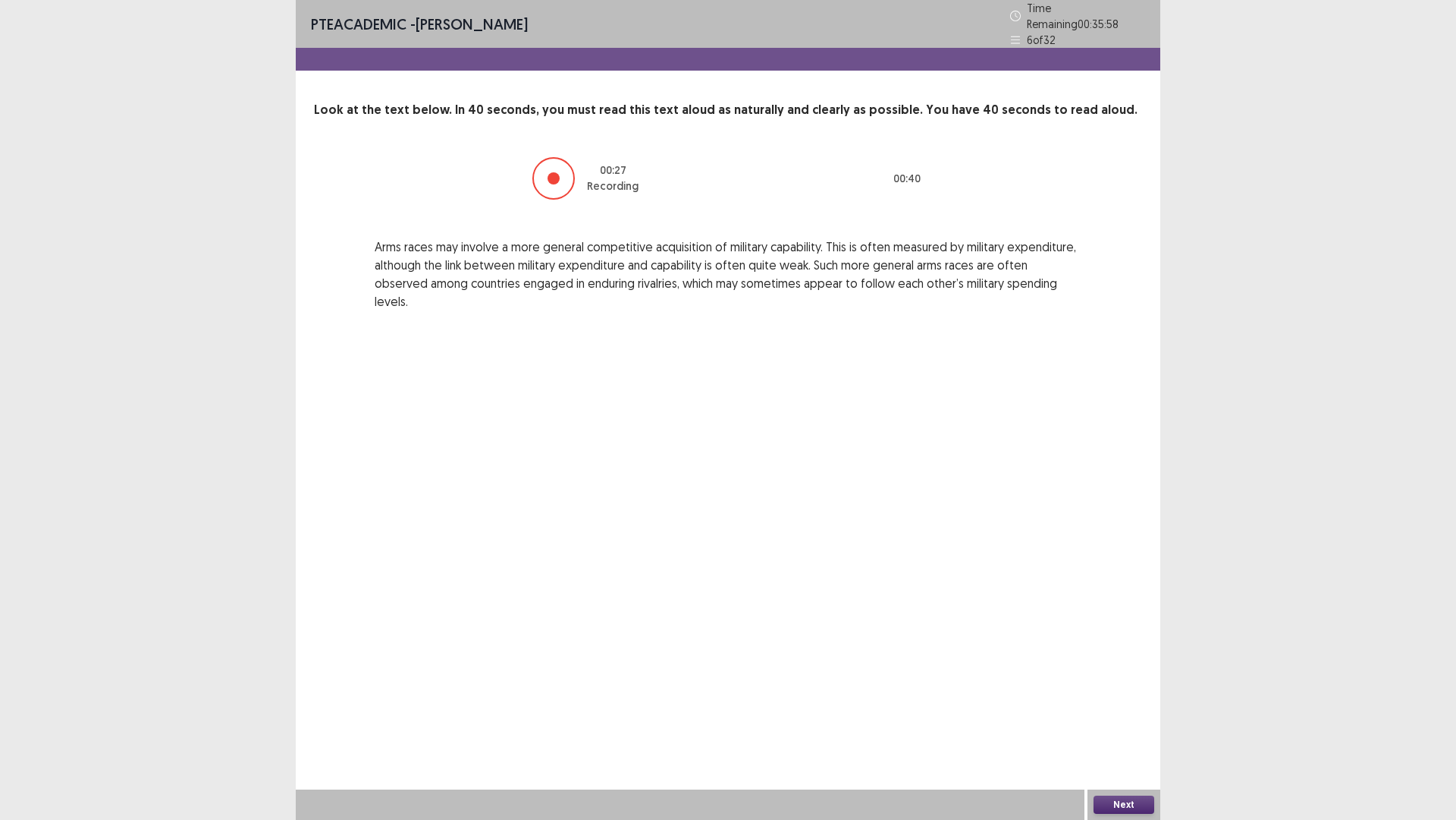
click at [1128, 691] on button "Next" at bounding box center [1124, 804] width 61 height 18
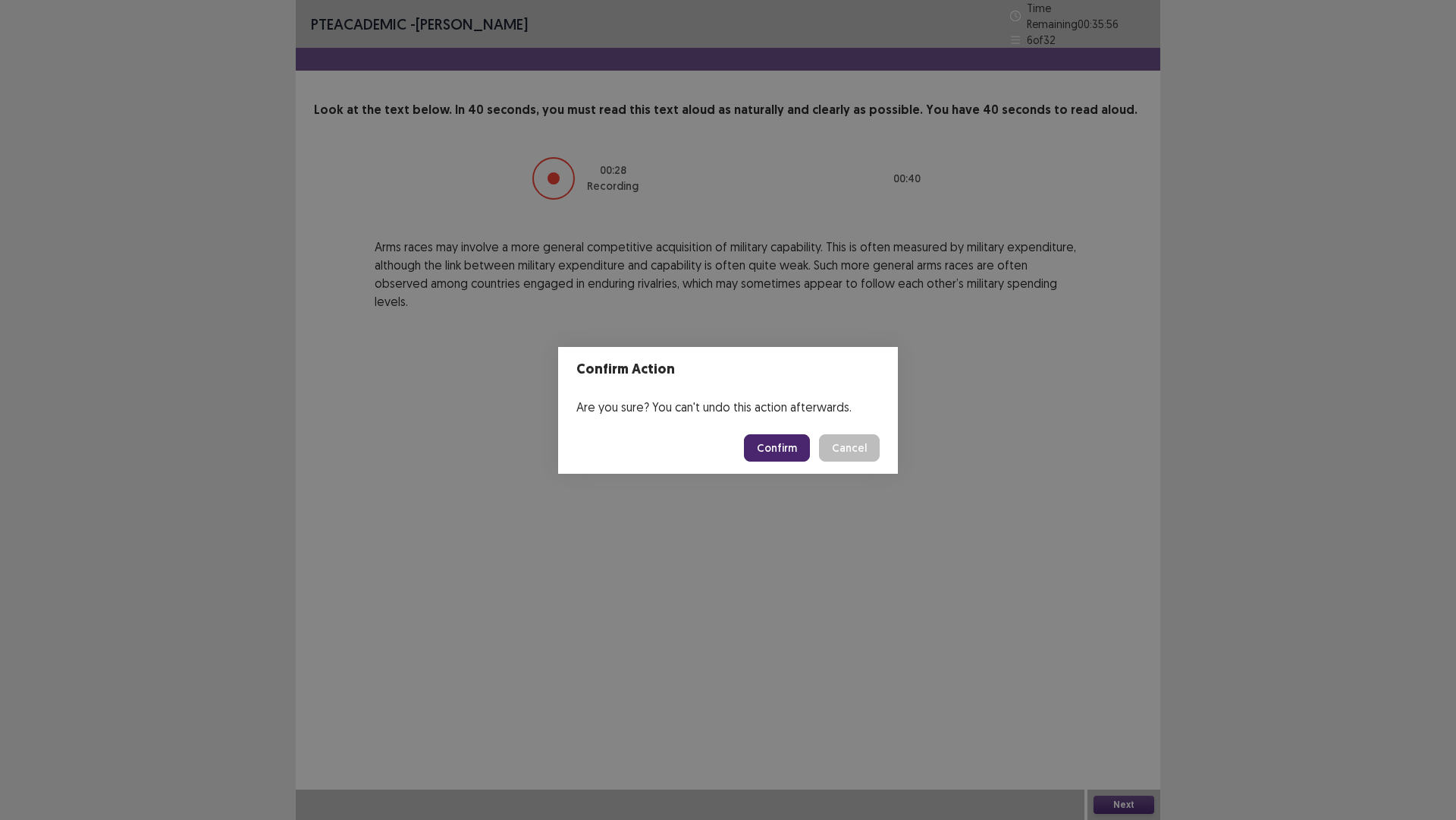
click at [766, 449] on button "Confirm" at bounding box center [777, 448] width 66 height 27
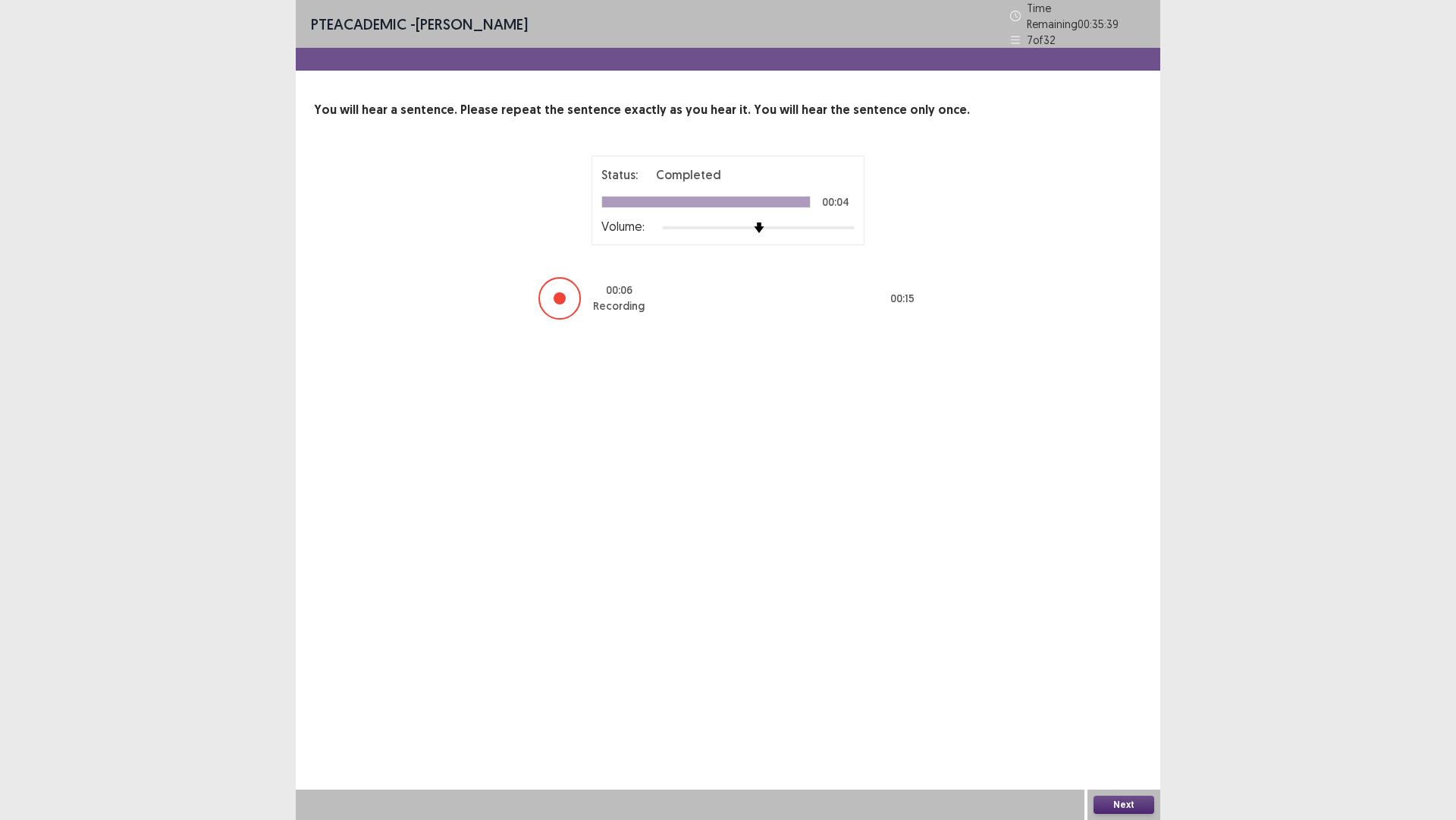
click at [1129, 691] on button "Next" at bounding box center [1124, 804] width 61 height 18
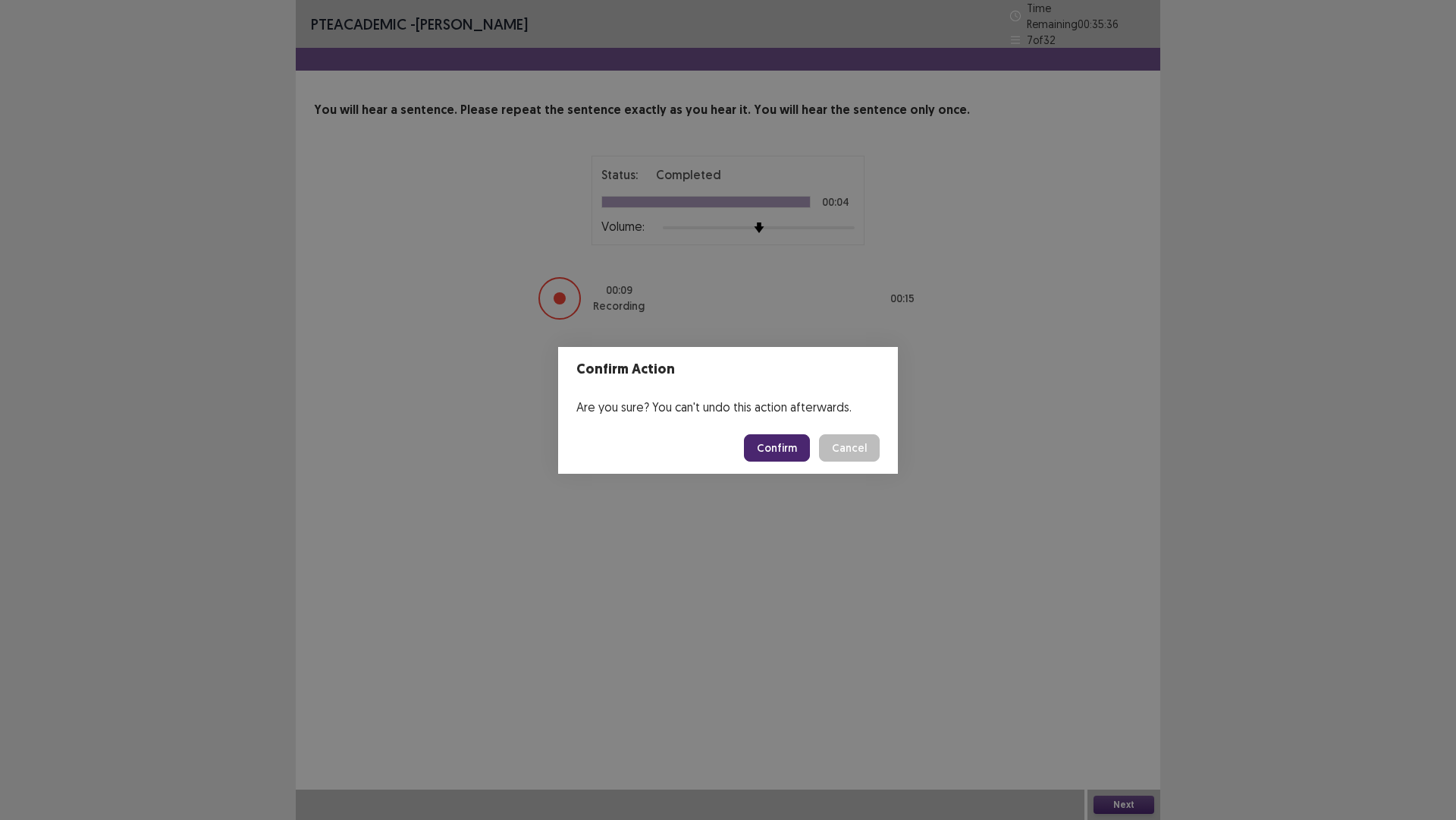
click at [790, 439] on button "Confirm" at bounding box center [777, 448] width 66 height 27
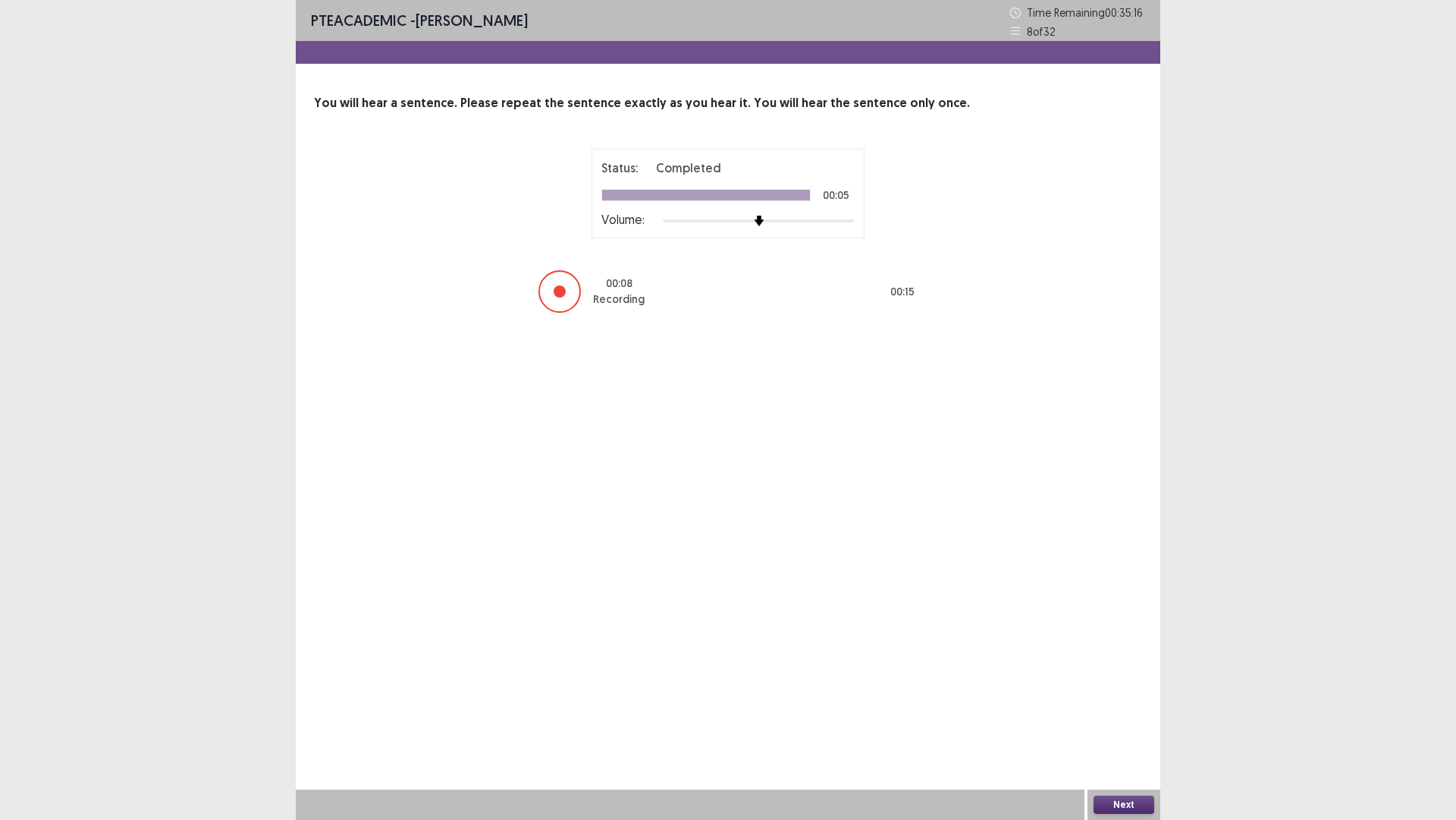
click at [1114, 691] on button "Next" at bounding box center [1124, 804] width 61 height 18
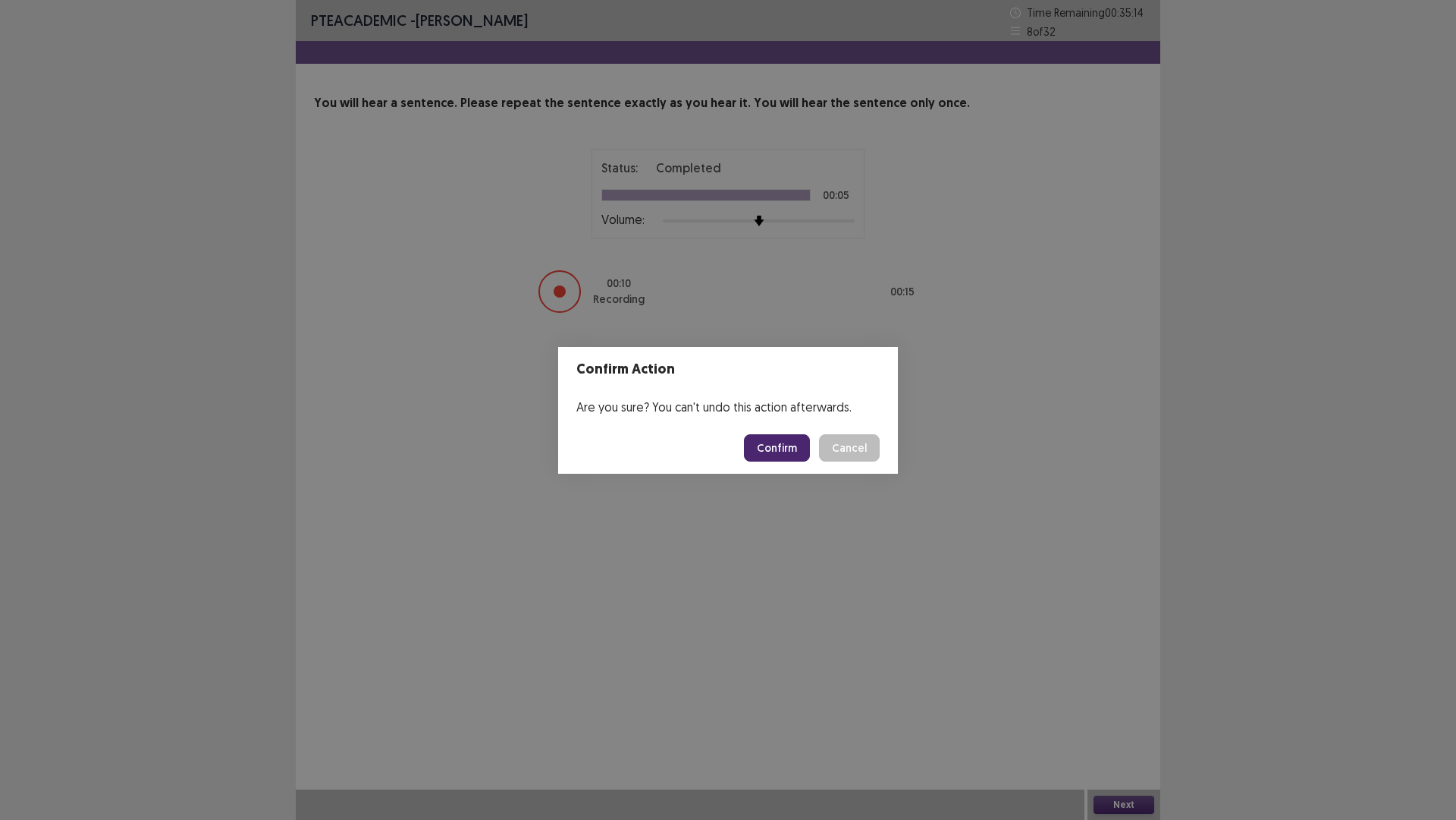
click at [791, 434] on button "Confirm" at bounding box center [777, 448] width 66 height 27
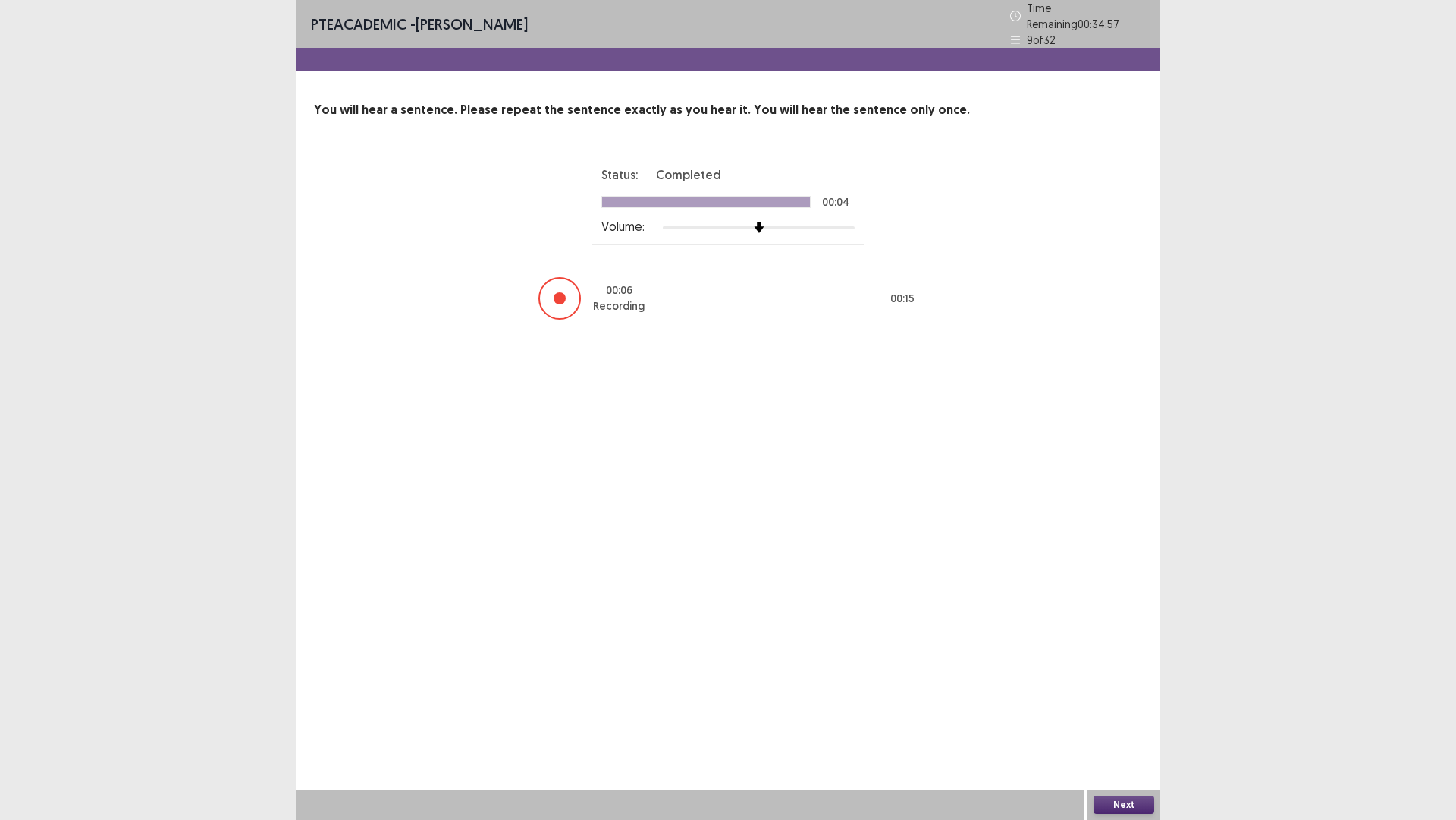
click at [1114, 691] on div "Next" at bounding box center [1124, 804] width 73 height 30
click at [1115, 691] on button "Next" at bounding box center [1124, 804] width 61 height 18
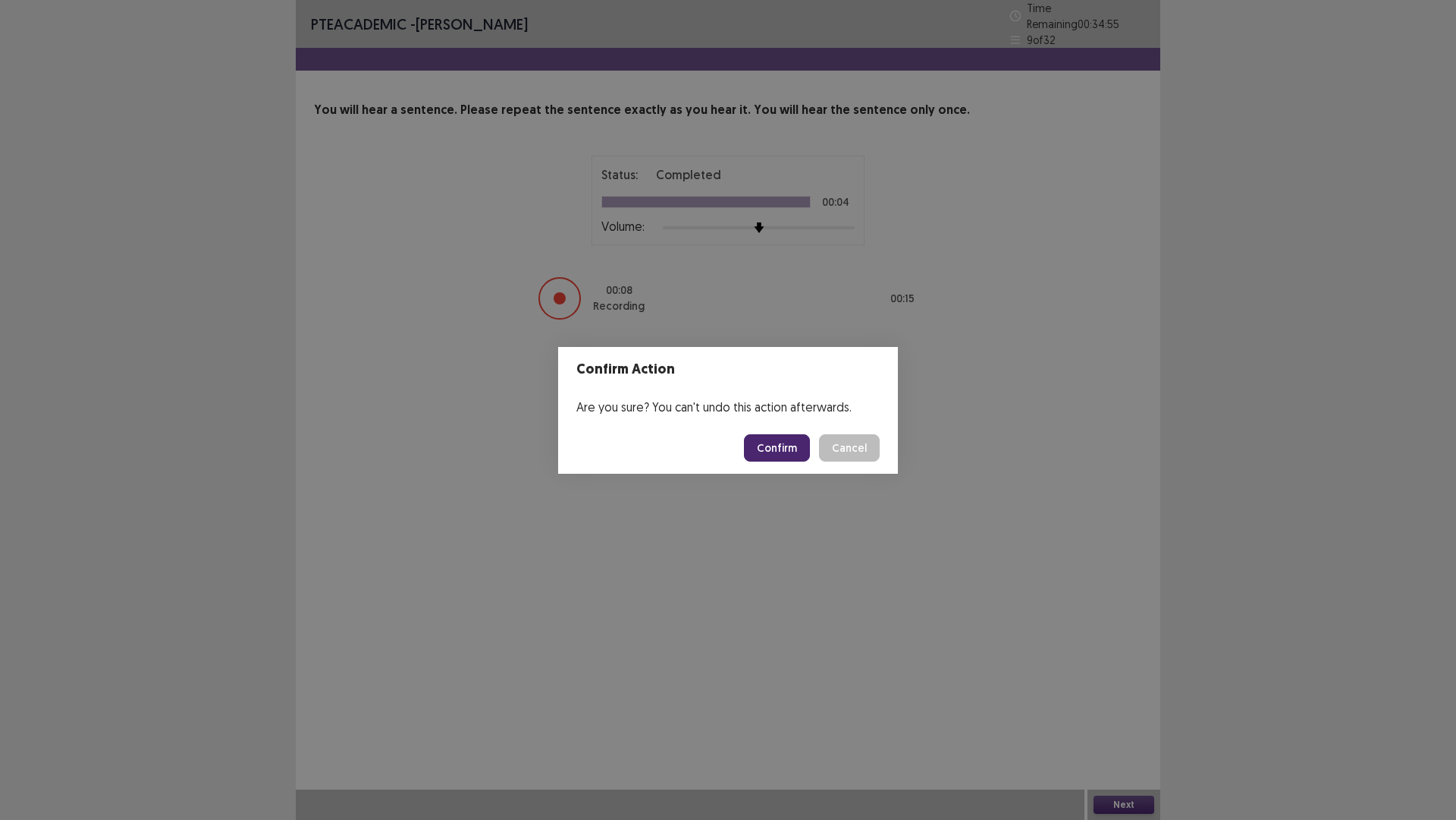
click at [782, 447] on button "Confirm" at bounding box center [777, 448] width 66 height 27
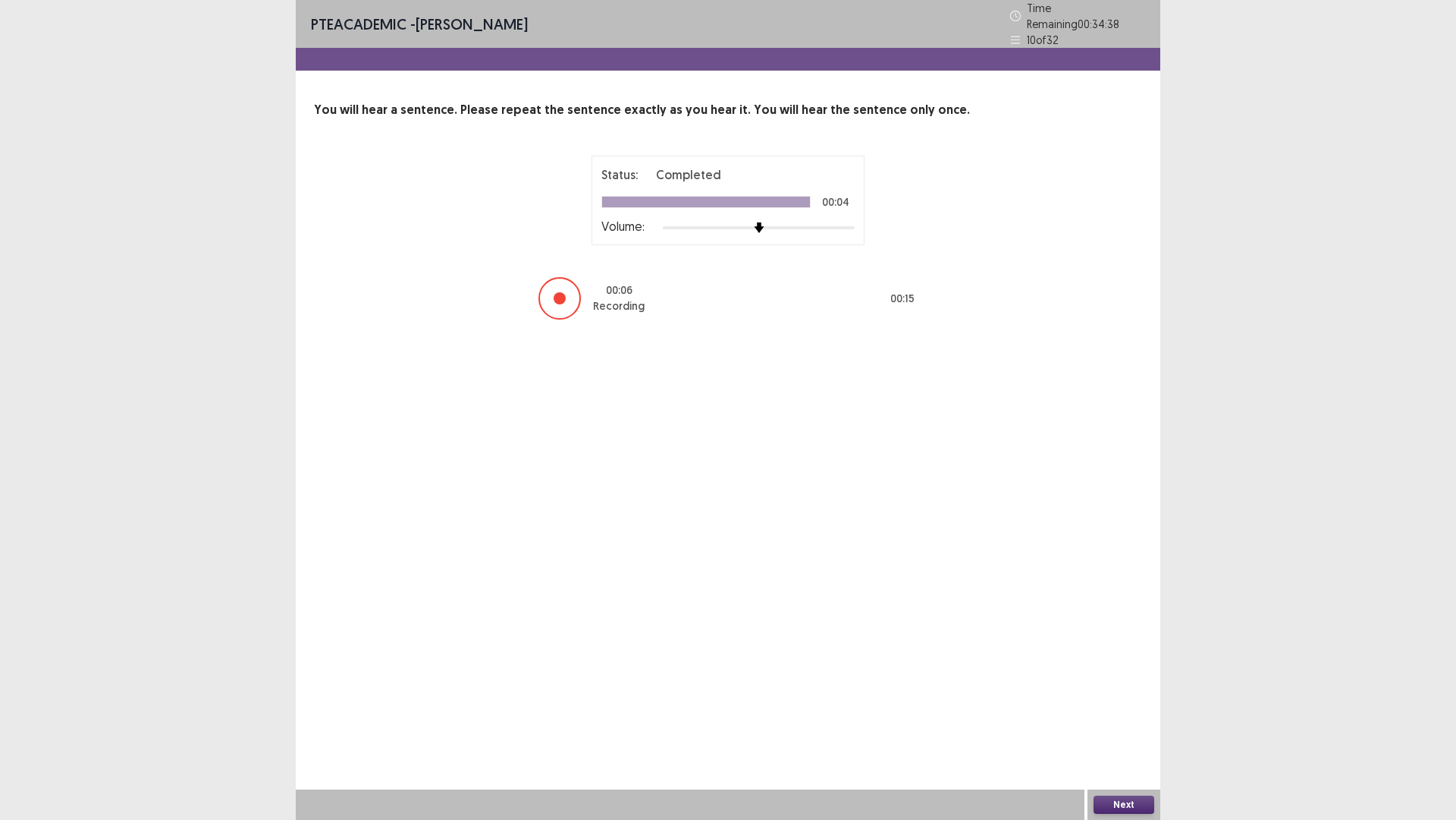
click at [1127, 691] on button "Next" at bounding box center [1124, 804] width 61 height 18
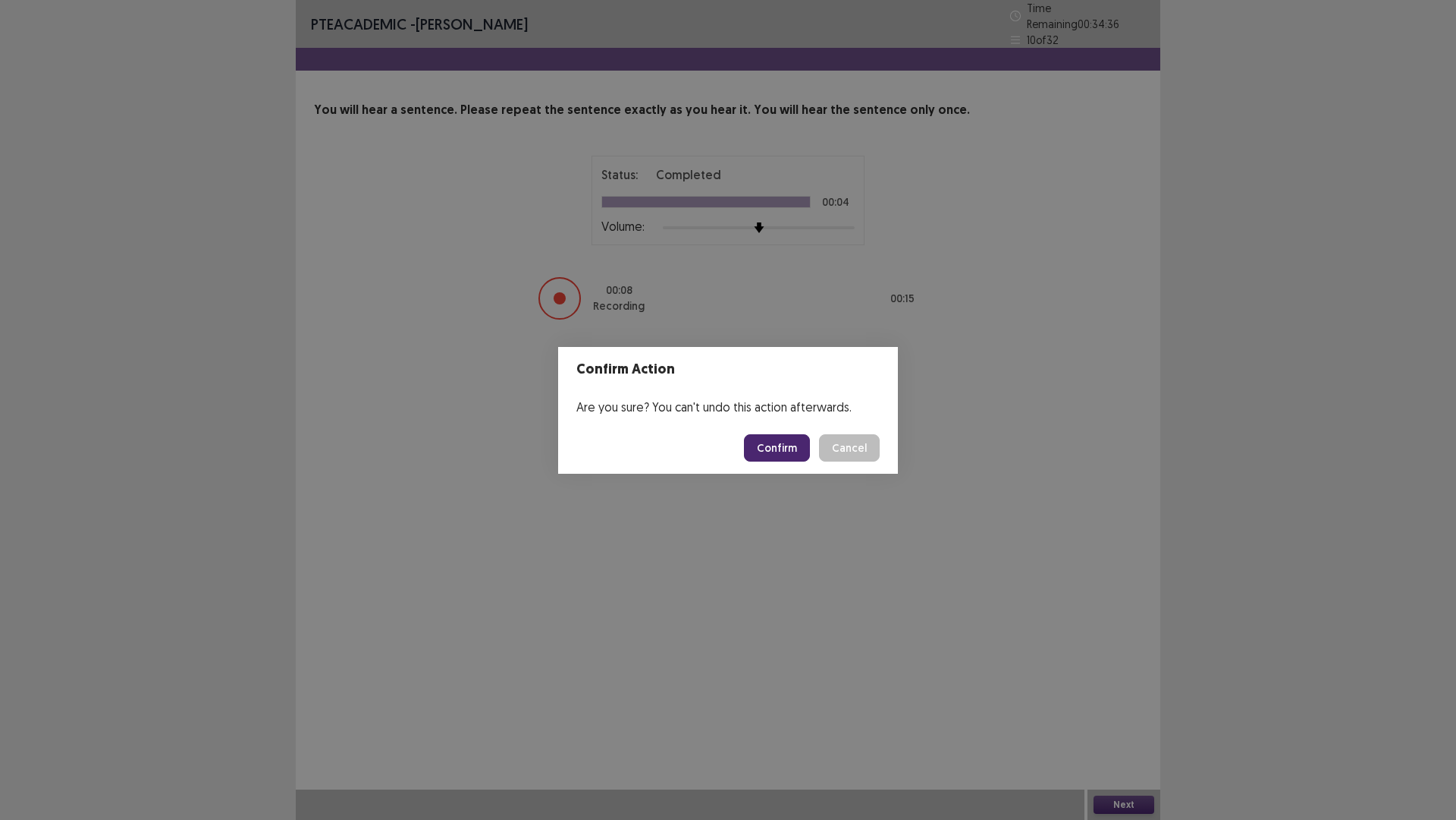
click at [772, 450] on button "Confirm" at bounding box center [777, 448] width 66 height 27
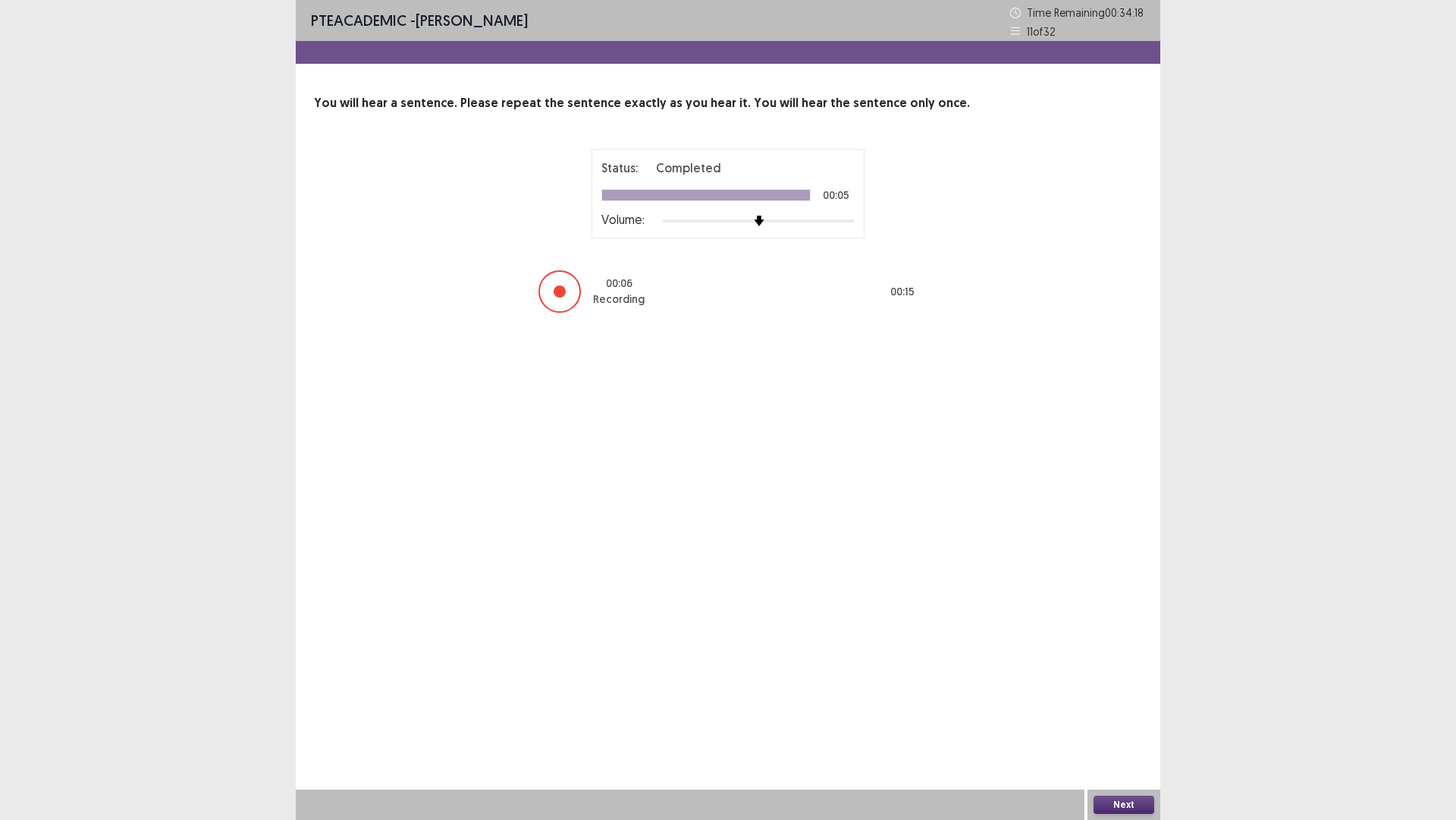
click at [1102, 691] on button "Next" at bounding box center [1124, 804] width 61 height 18
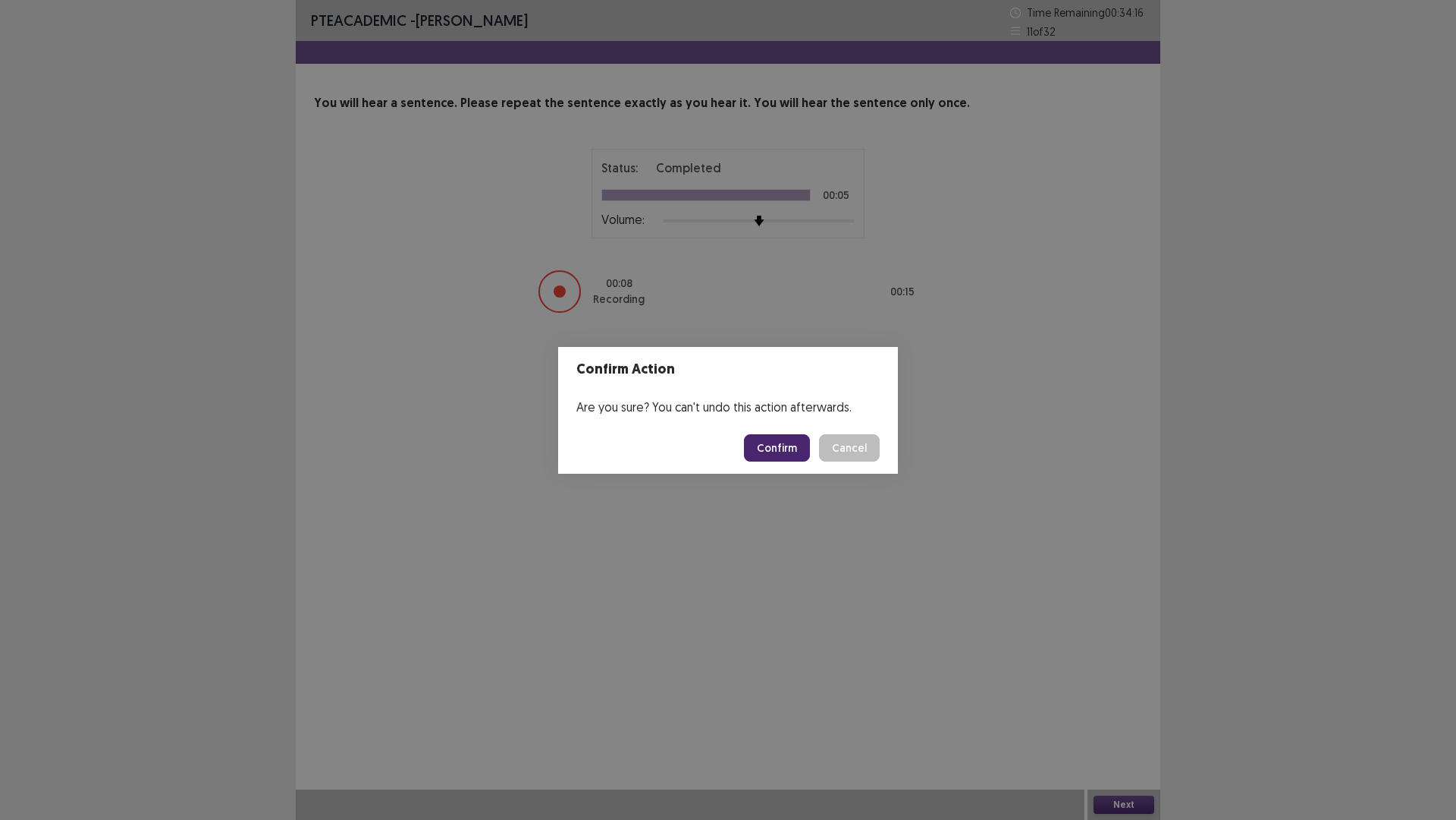
click at [782, 446] on button "Confirm" at bounding box center [777, 448] width 66 height 27
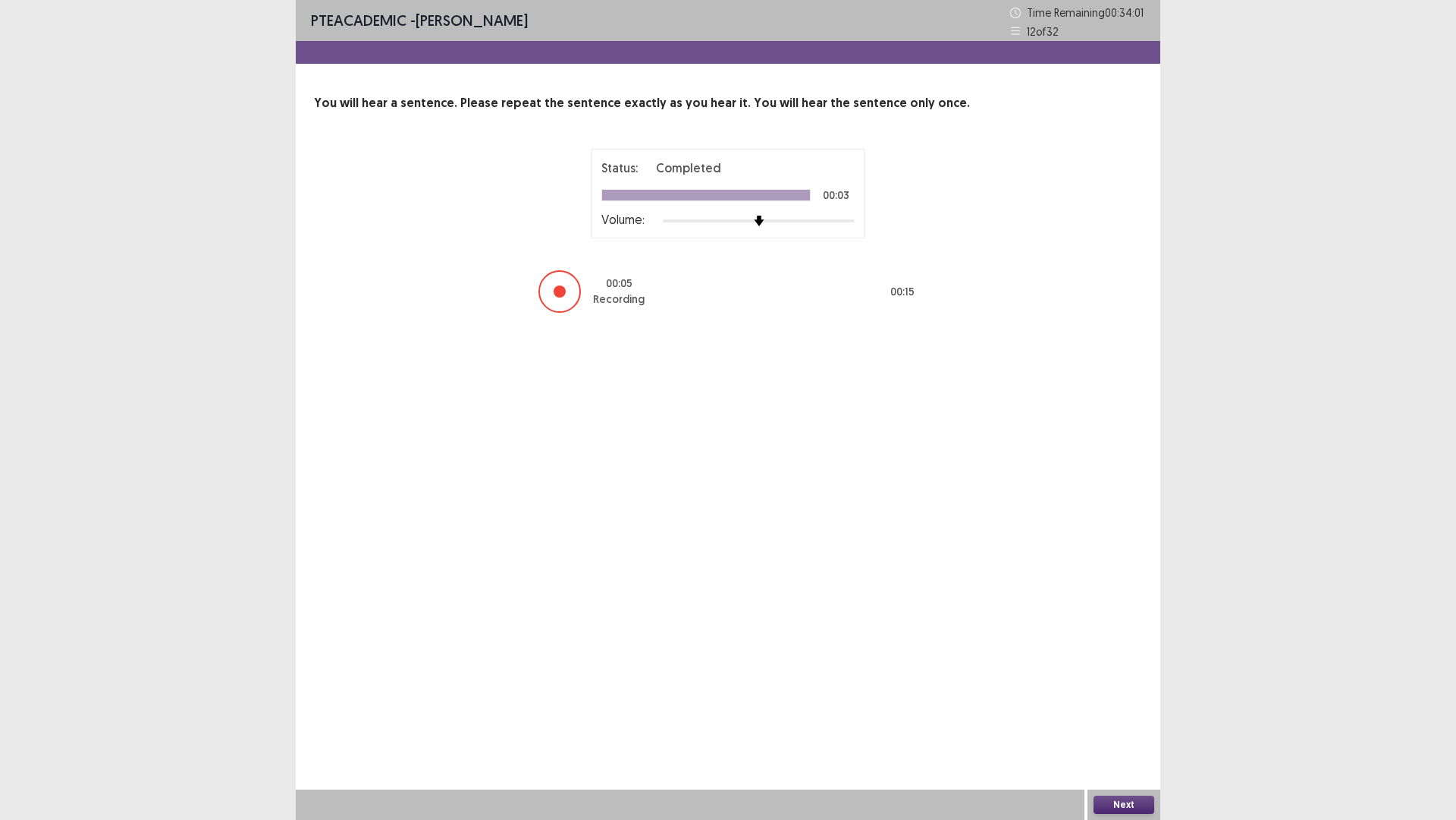
click at [1138, 691] on button "Next" at bounding box center [1124, 804] width 61 height 18
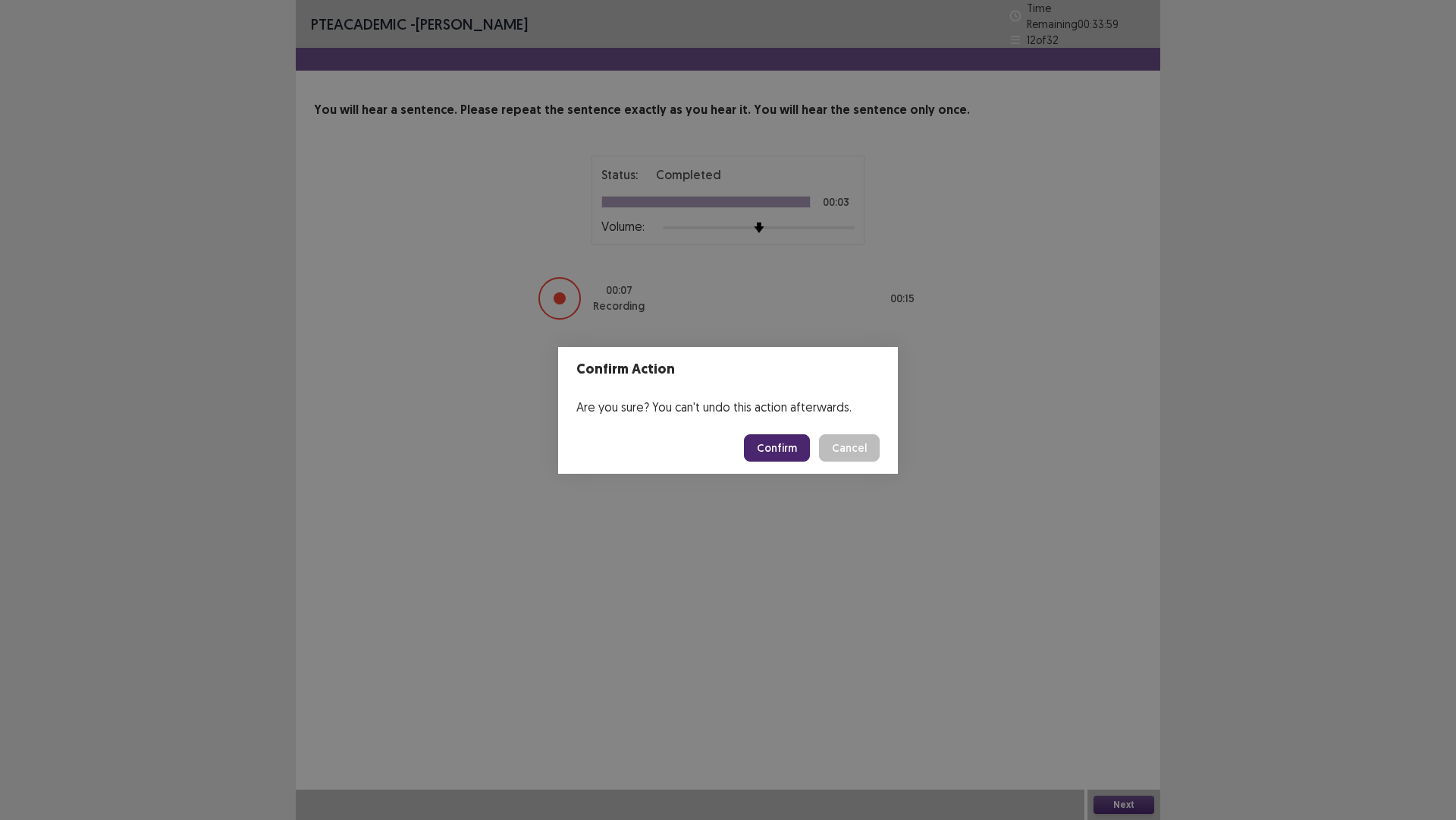
click at [771, 444] on button "Confirm" at bounding box center [777, 448] width 66 height 27
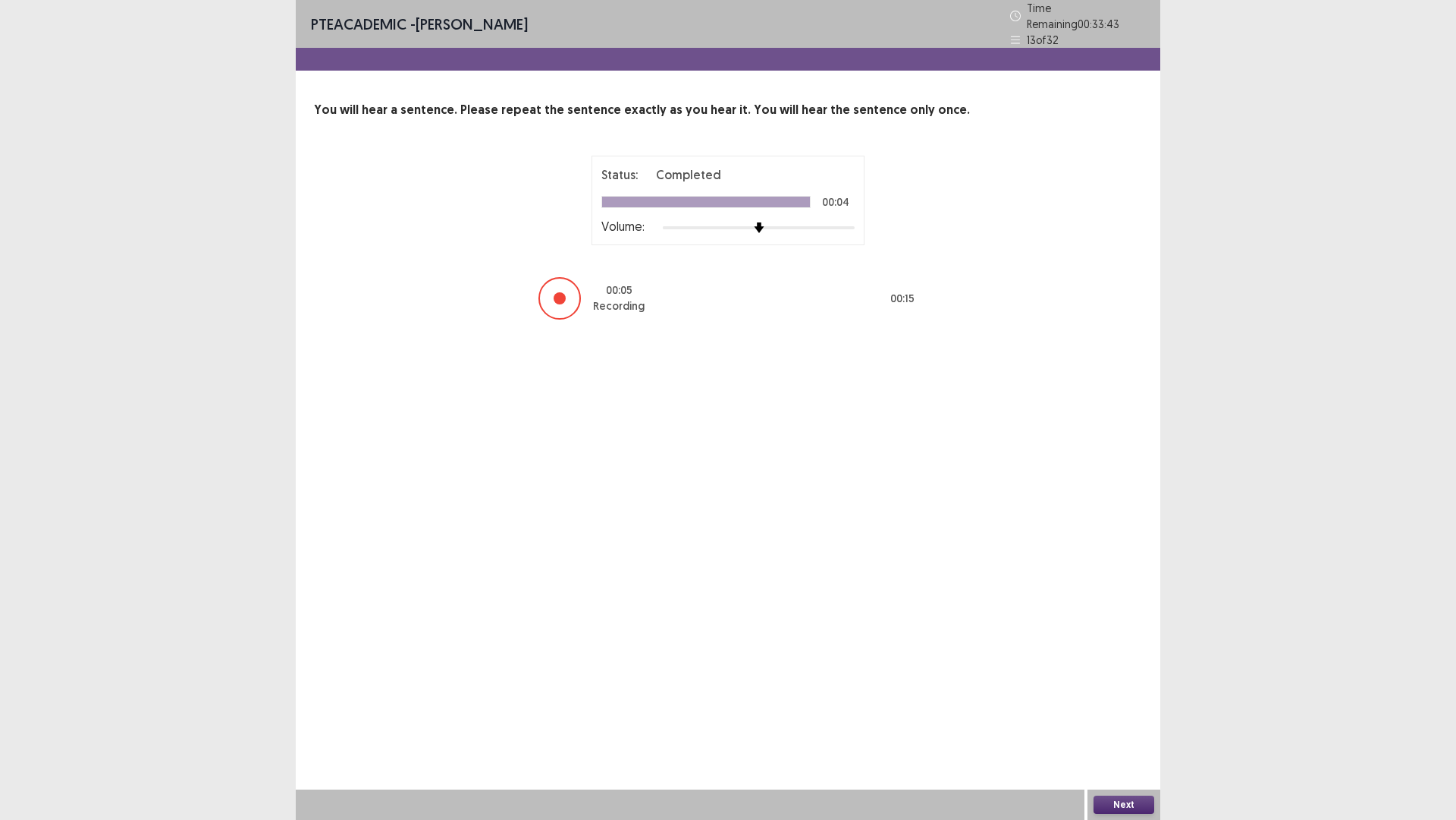
click at [1138, 691] on button "Next" at bounding box center [1124, 804] width 61 height 18
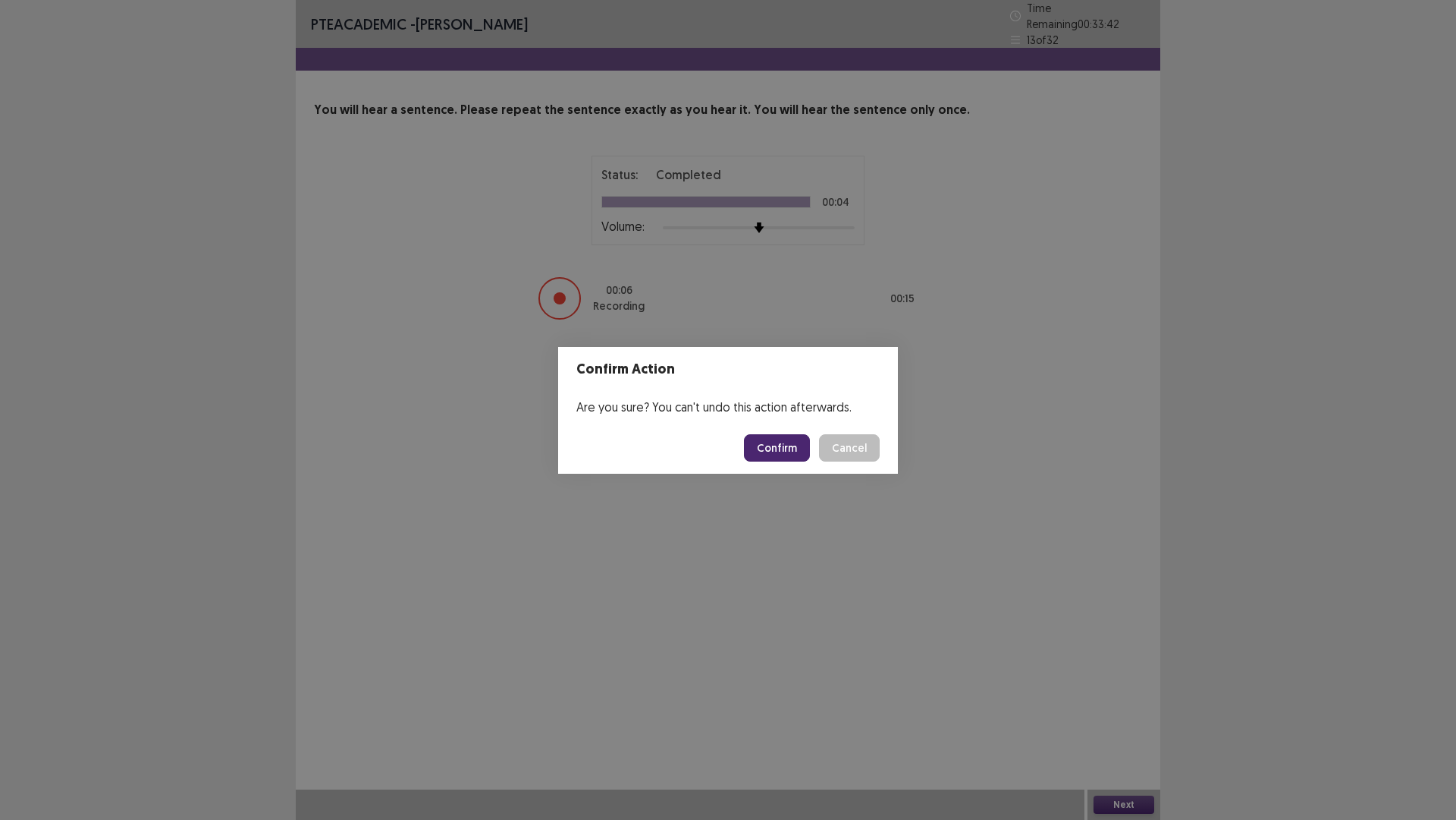
click at [769, 446] on button "Confirm" at bounding box center [777, 448] width 66 height 27
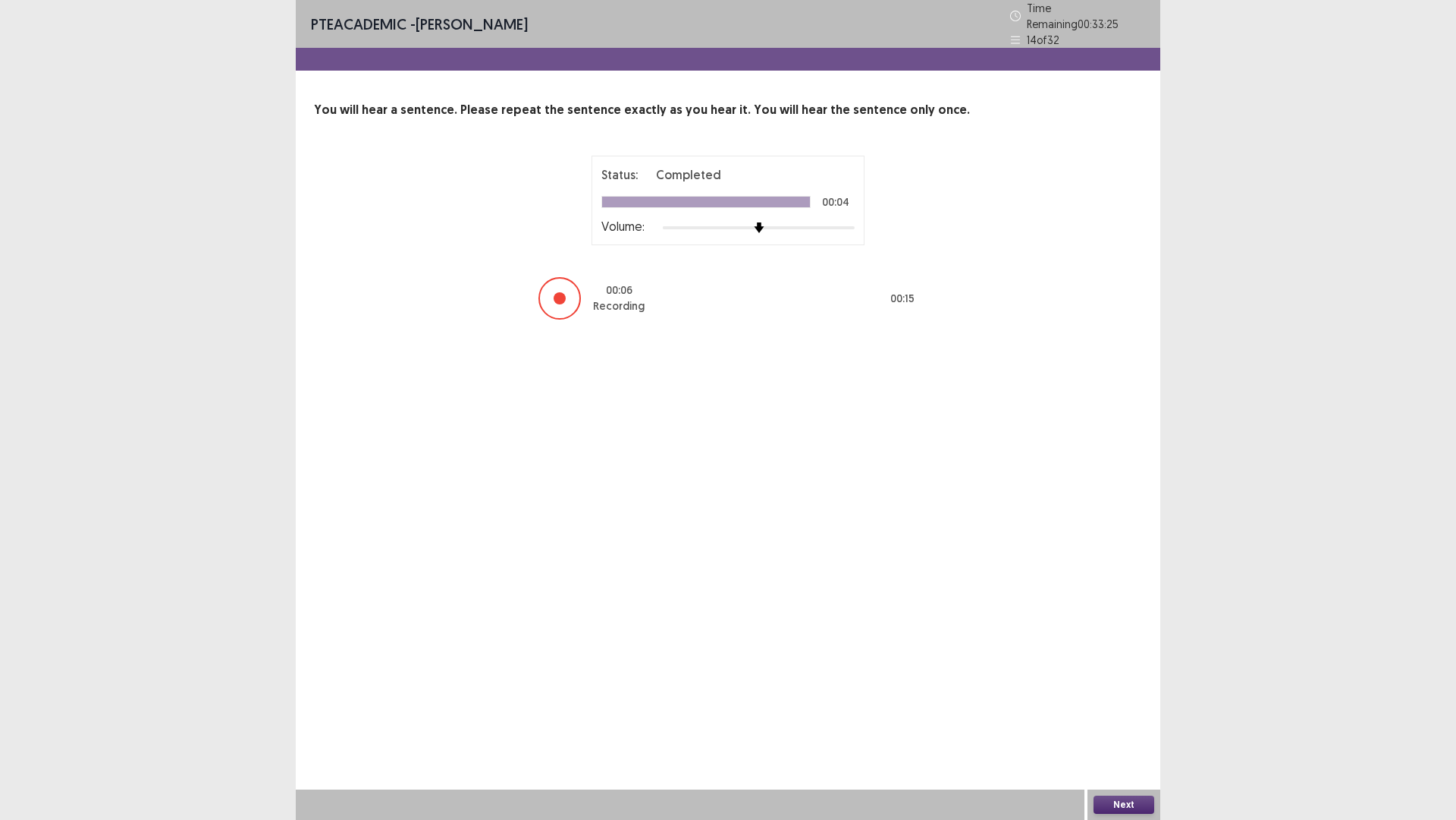
click at [1103, 691] on button "Next" at bounding box center [1124, 804] width 61 height 18
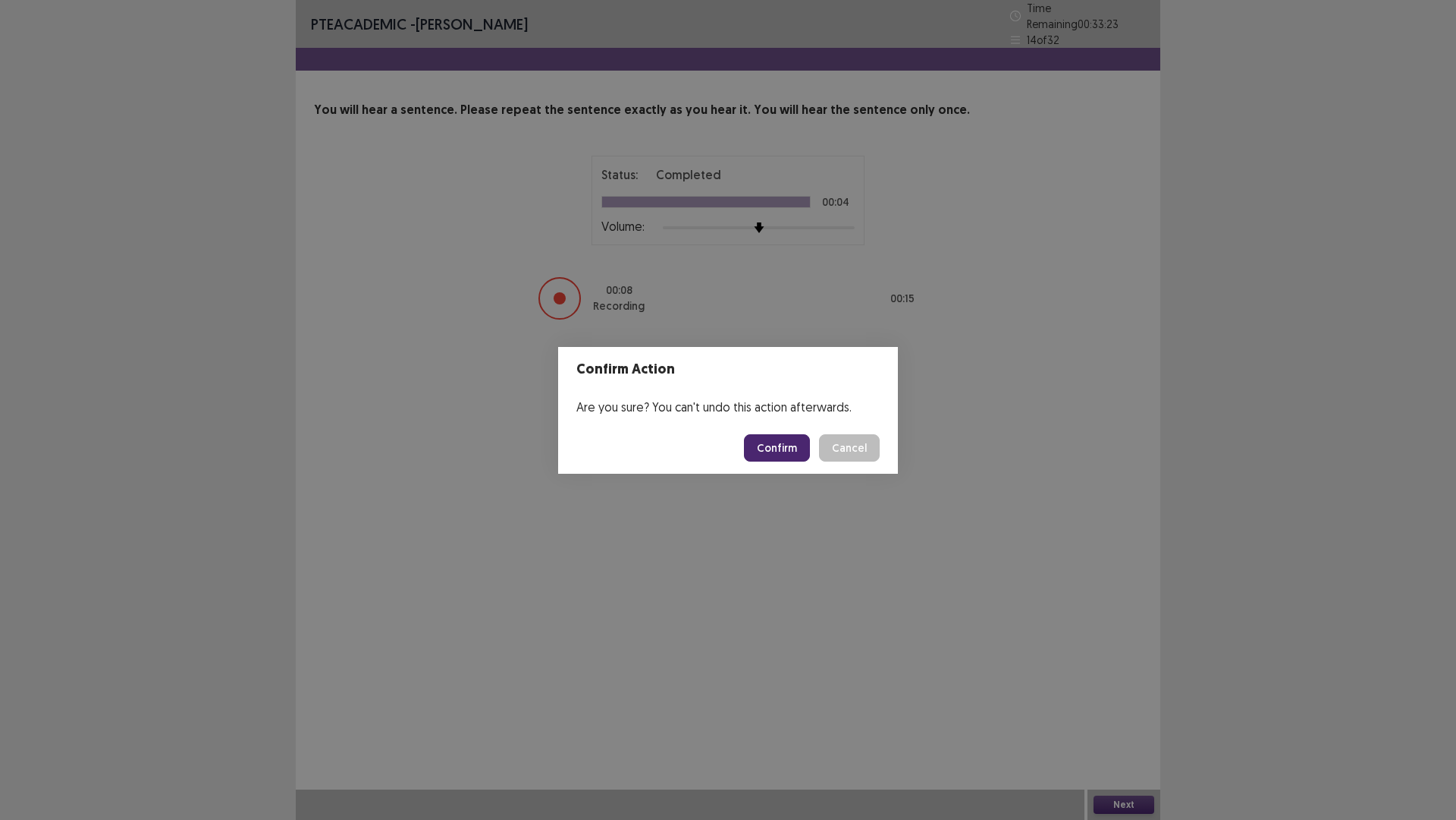
click at [771, 455] on button "Confirm" at bounding box center [777, 448] width 66 height 27
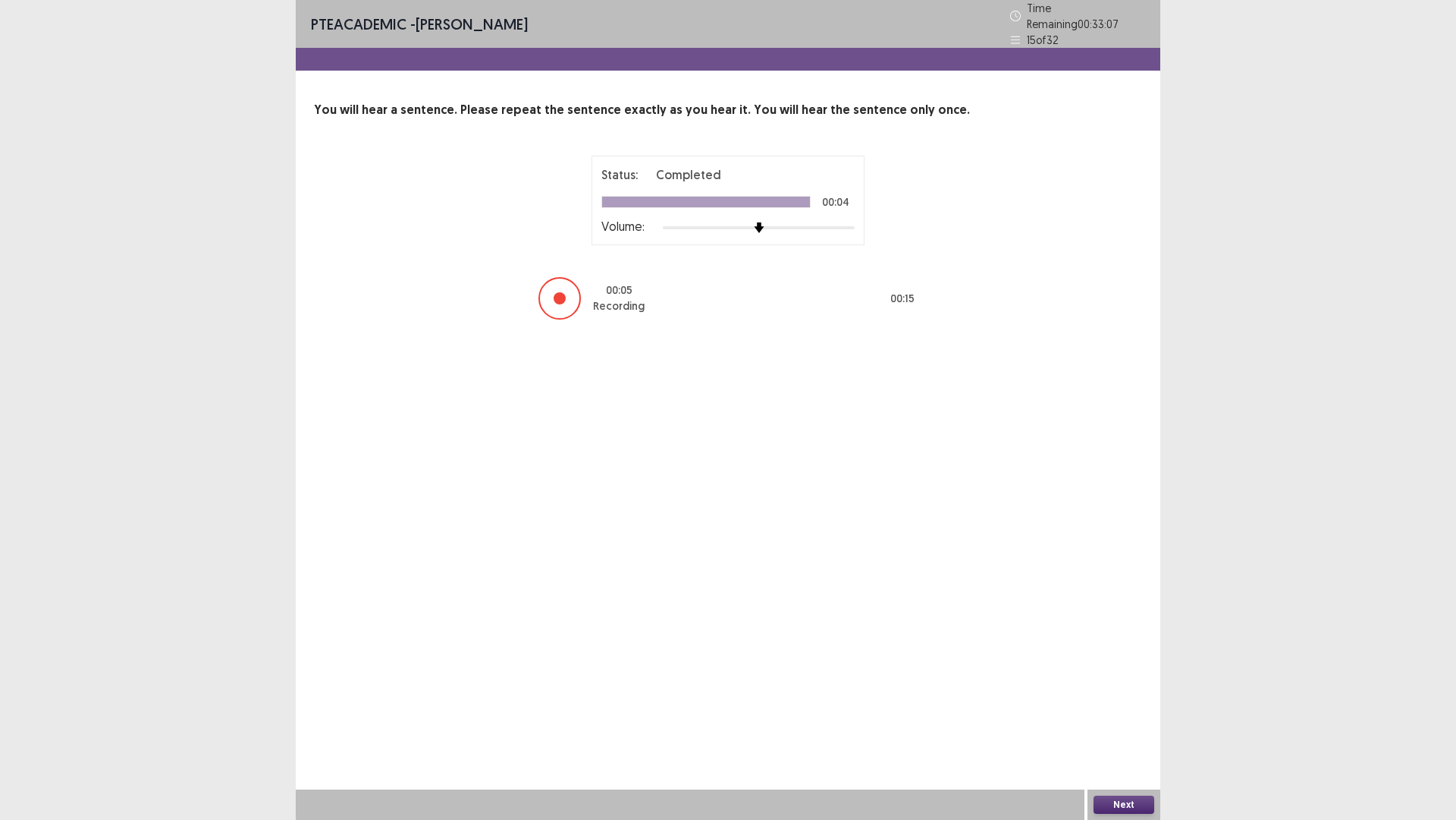
click at [1124, 691] on button "Next" at bounding box center [1124, 804] width 61 height 18
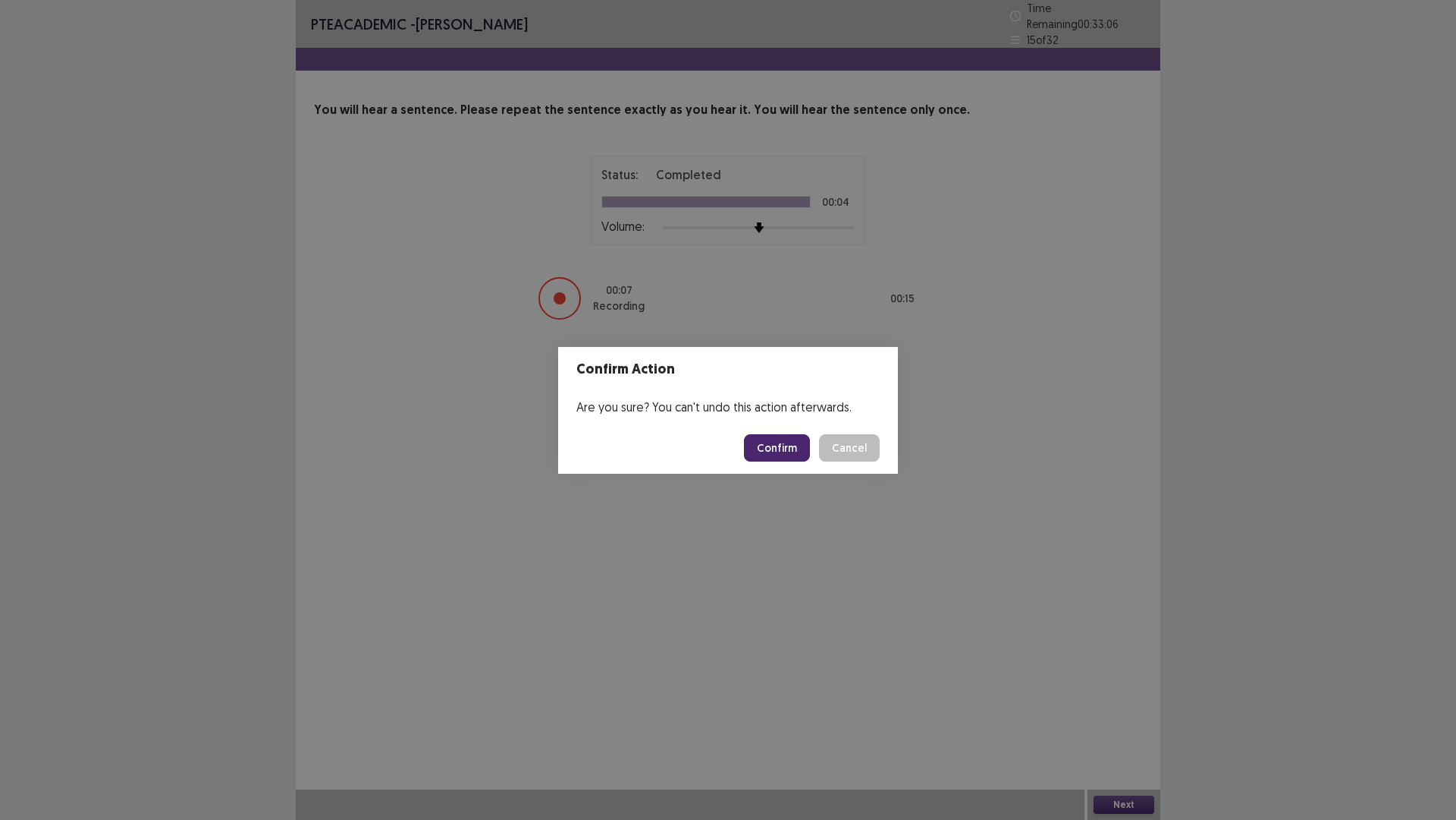
click at [772, 456] on button "Confirm" at bounding box center [777, 448] width 66 height 27
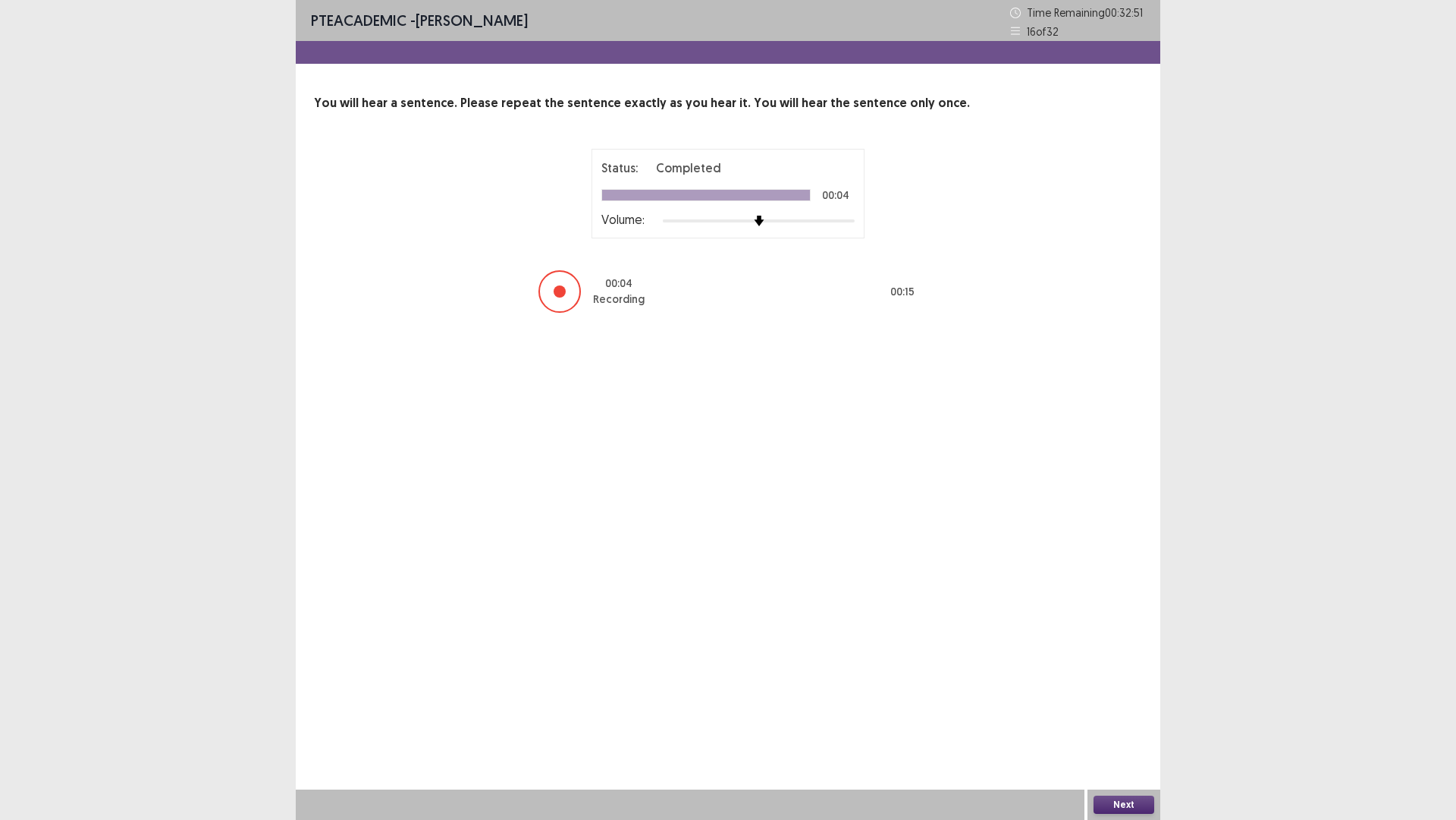
click at [1141, 691] on button "Next" at bounding box center [1124, 804] width 61 height 18
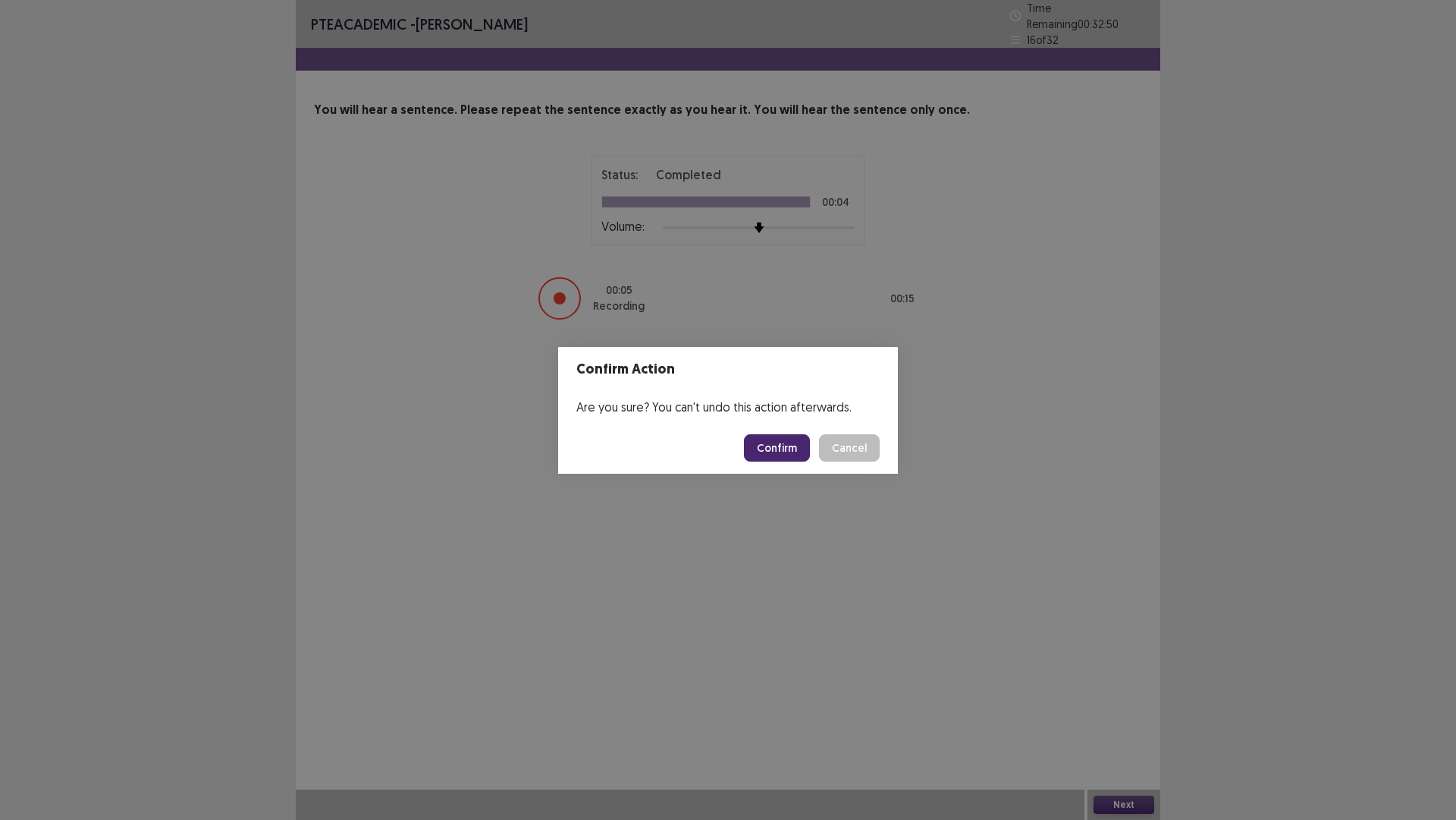
click at [778, 427] on footer "Confirm Cancel" at bounding box center [728, 448] width 340 height 51
click at [791, 437] on button "Confirm" at bounding box center [777, 448] width 66 height 27
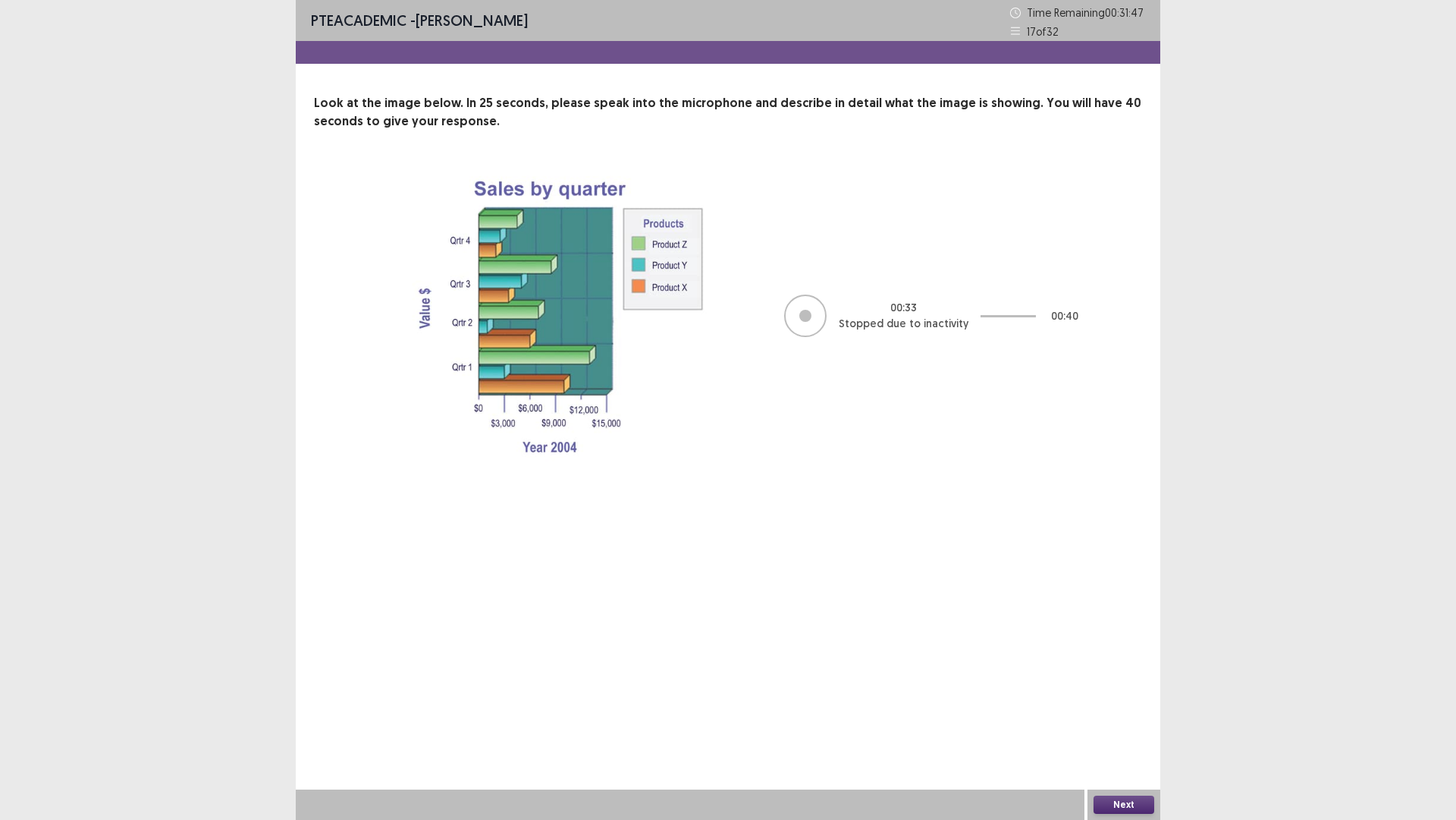
click at [1138, 691] on button "Next" at bounding box center [1124, 804] width 61 height 18
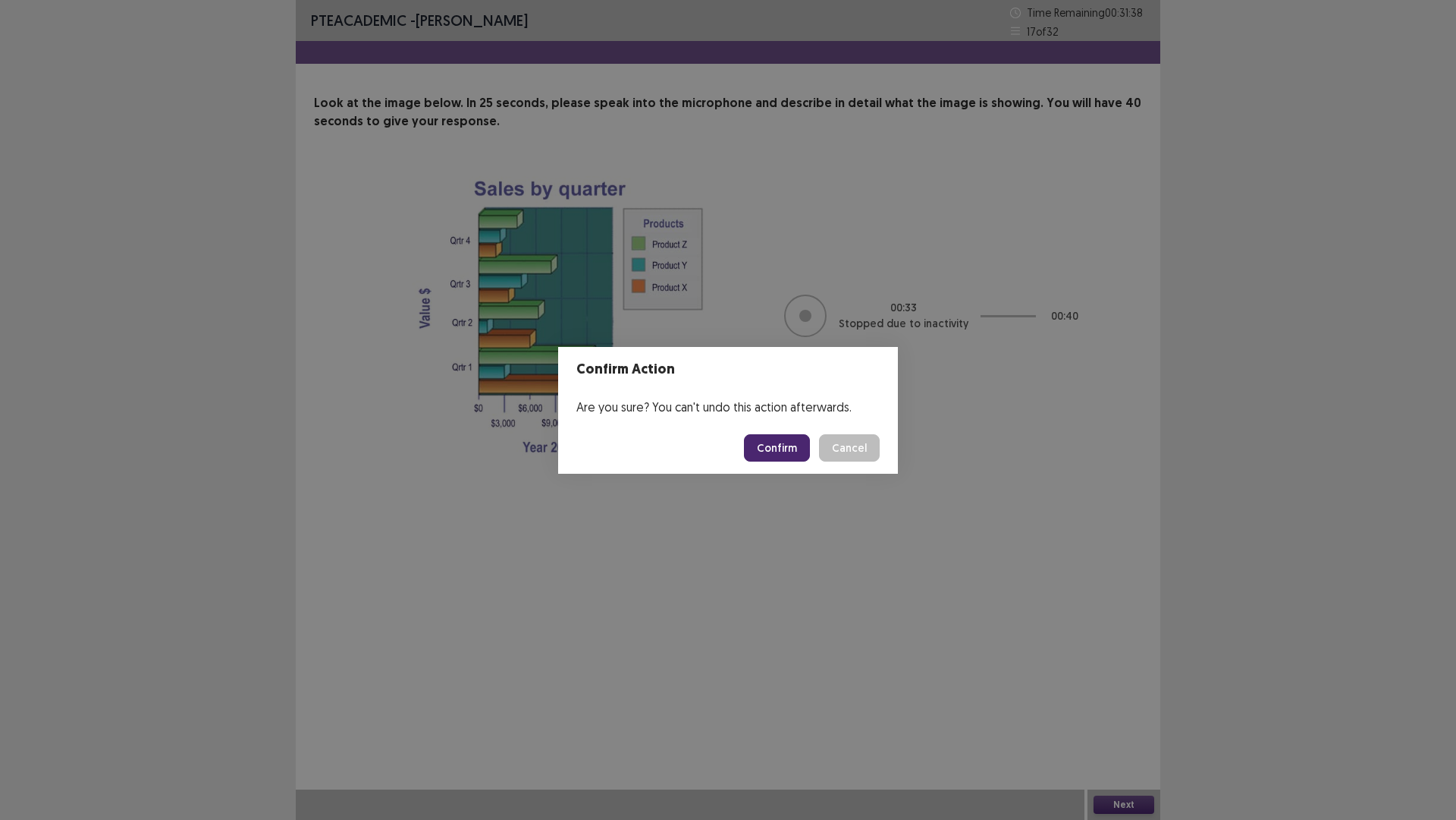
click at [762, 444] on button "Confirm" at bounding box center [777, 448] width 66 height 27
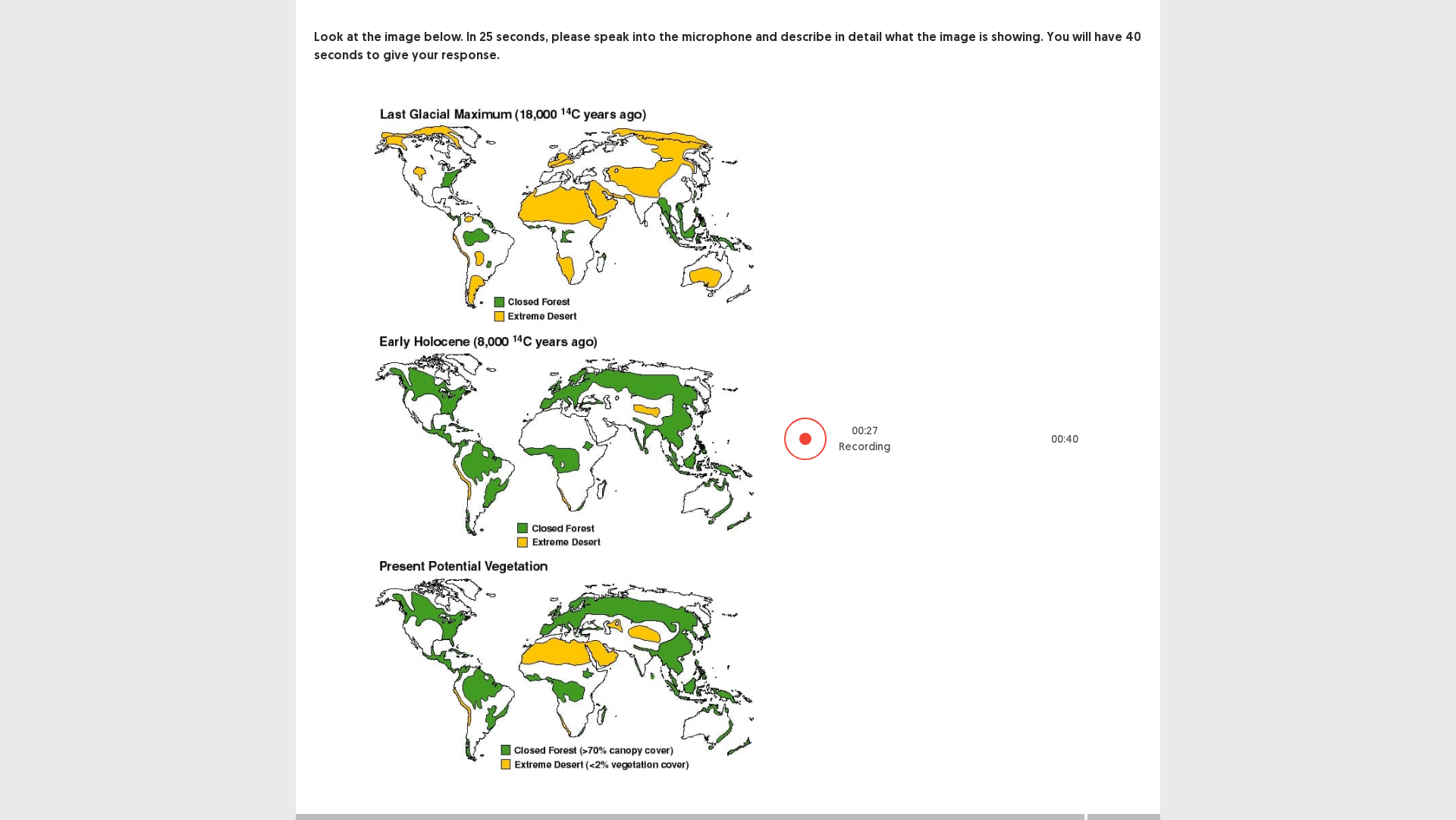
scroll to position [91, 0]
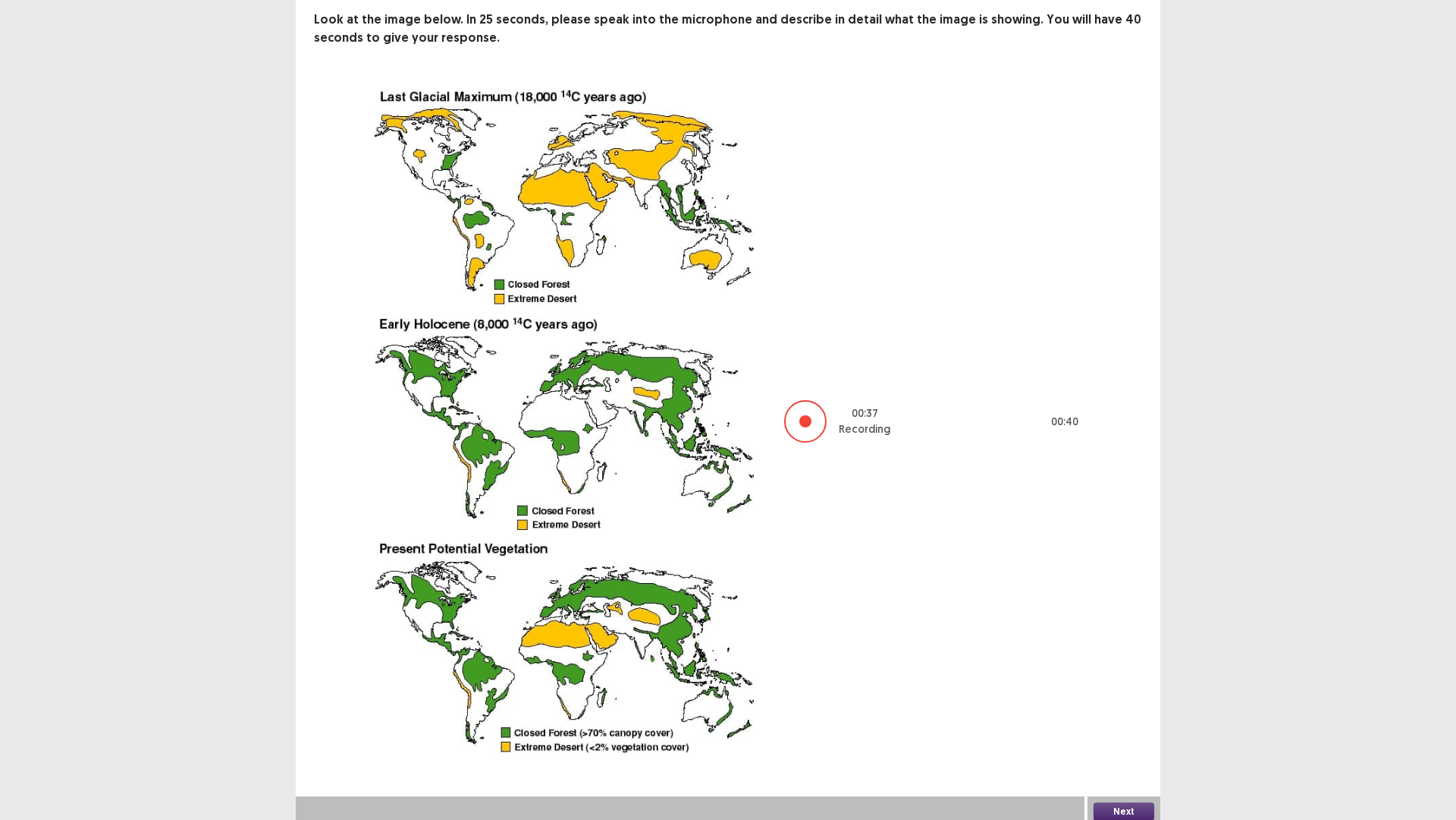
click at [1129, 691] on button "Next" at bounding box center [1124, 811] width 61 height 18
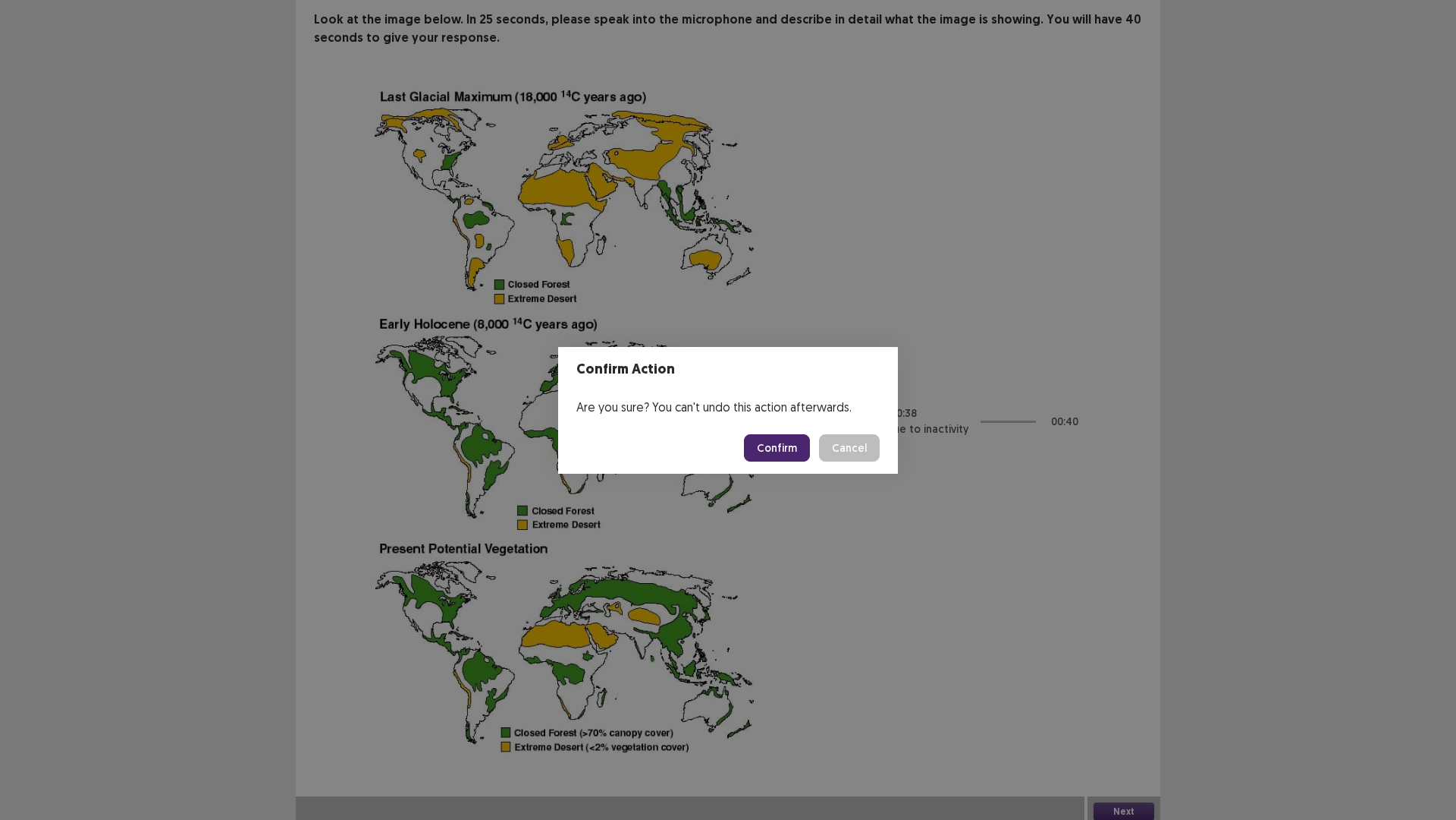
click at [780, 445] on button "Confirm" at bounding box center [777, 448] width 66 height 27
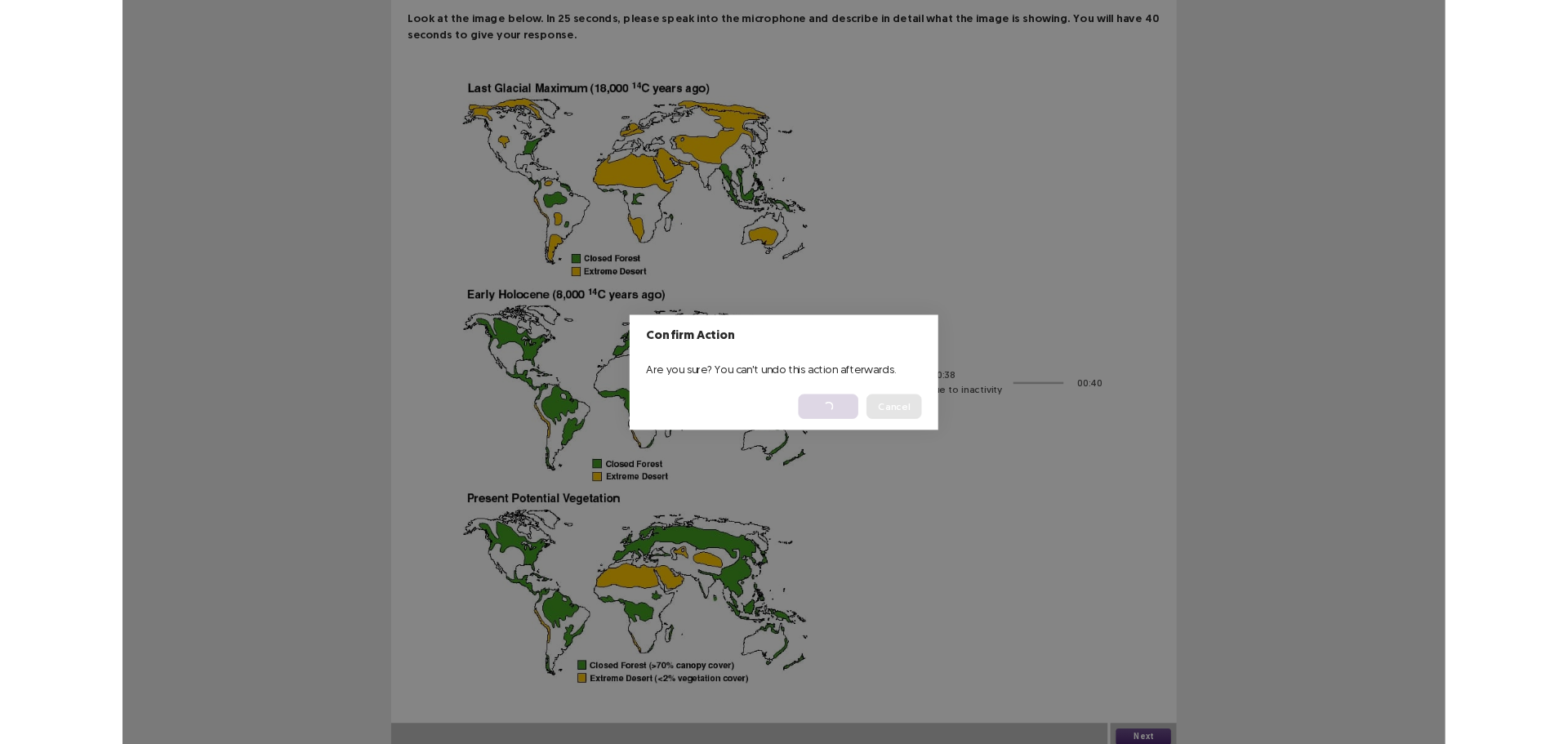
scroll to position [0, 0]
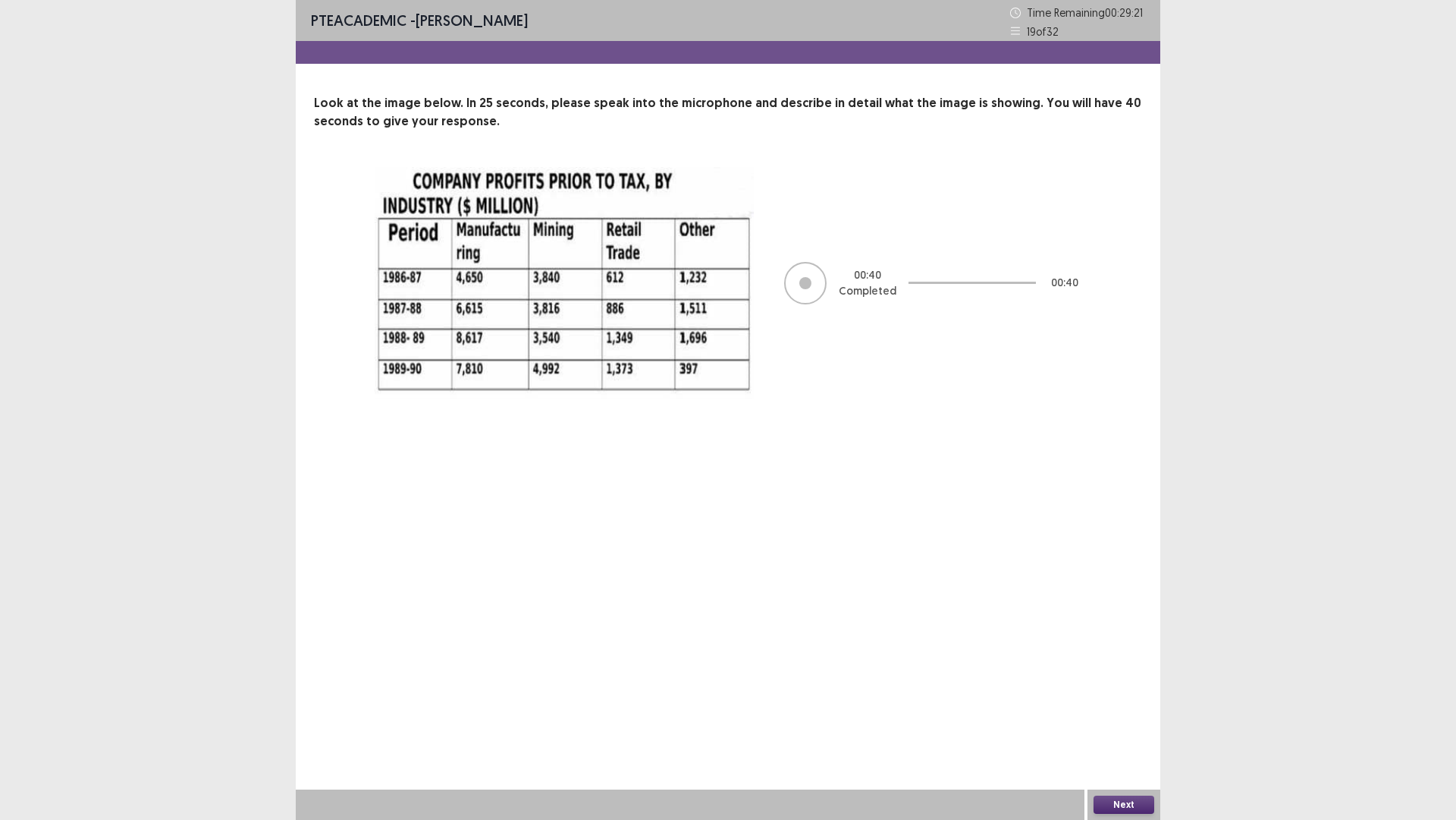
click at [1131, 691] on button "Next" at bounding box center [1124, 804] width 61 height 18
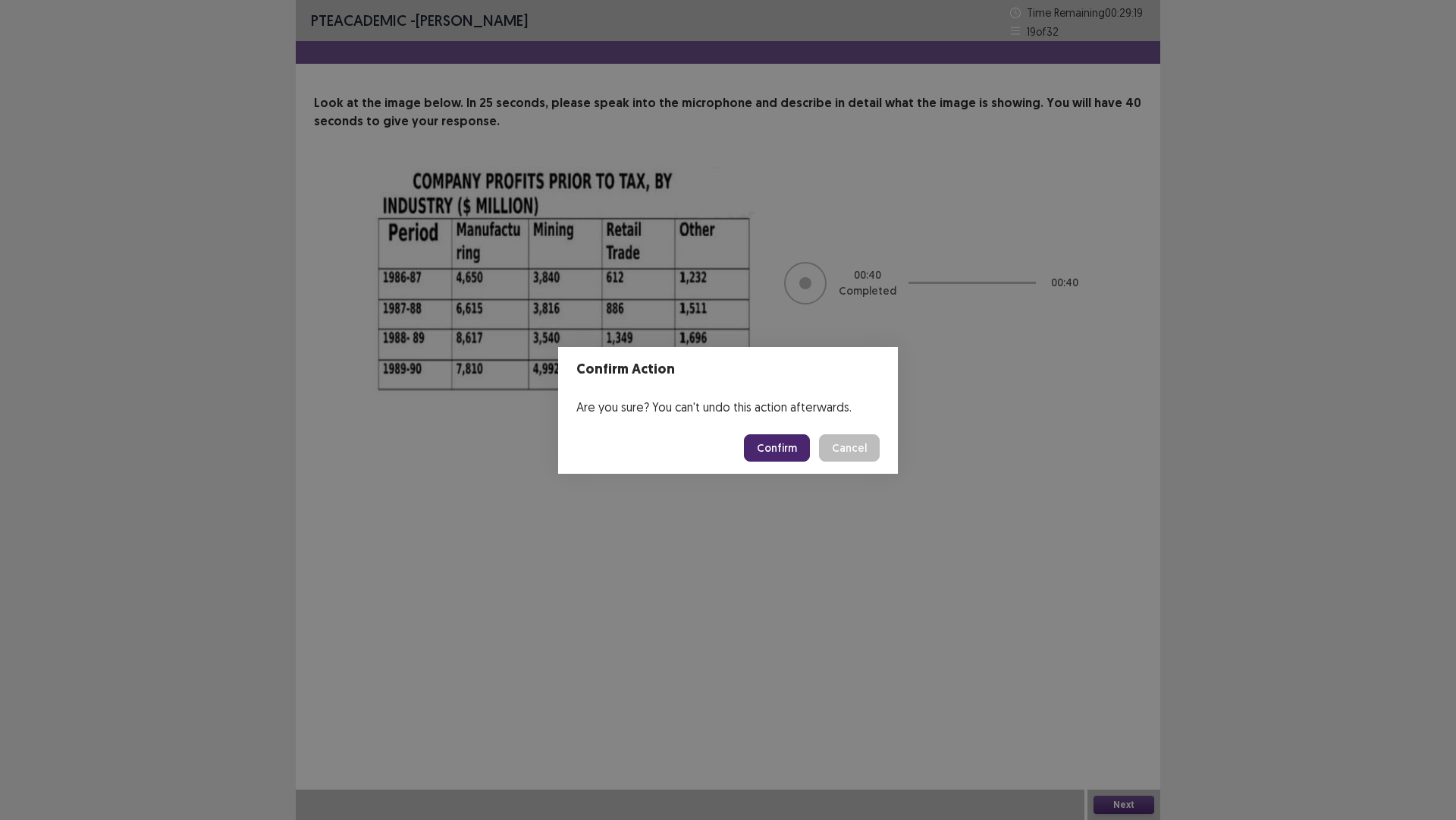
click at [800, 446] on button "Confirm" at bounding box center [777, 448] width 66 height 27
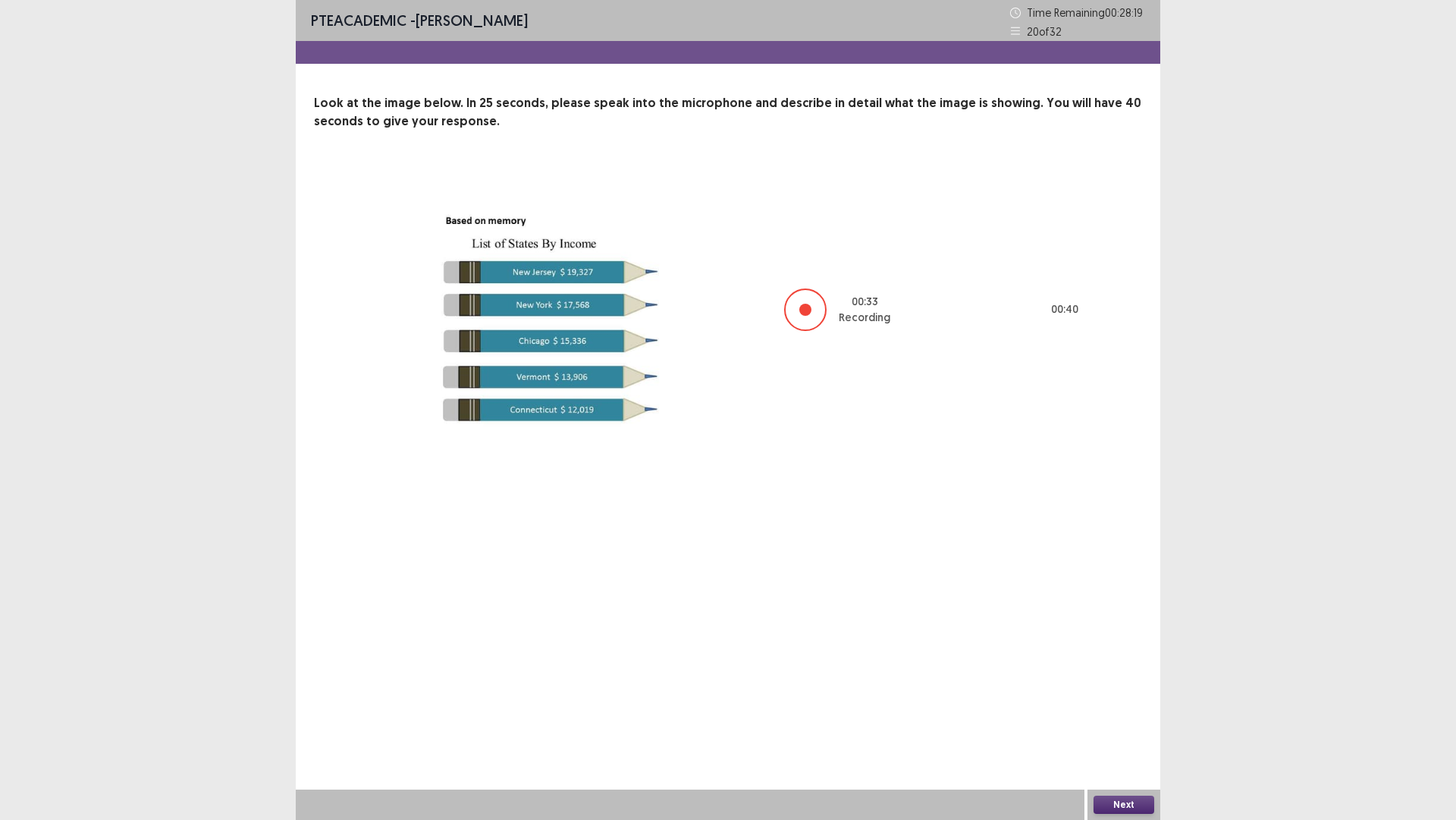
click at [1147, 691] on button "Next" at bounding box center [1124, 804] width 61 height 18
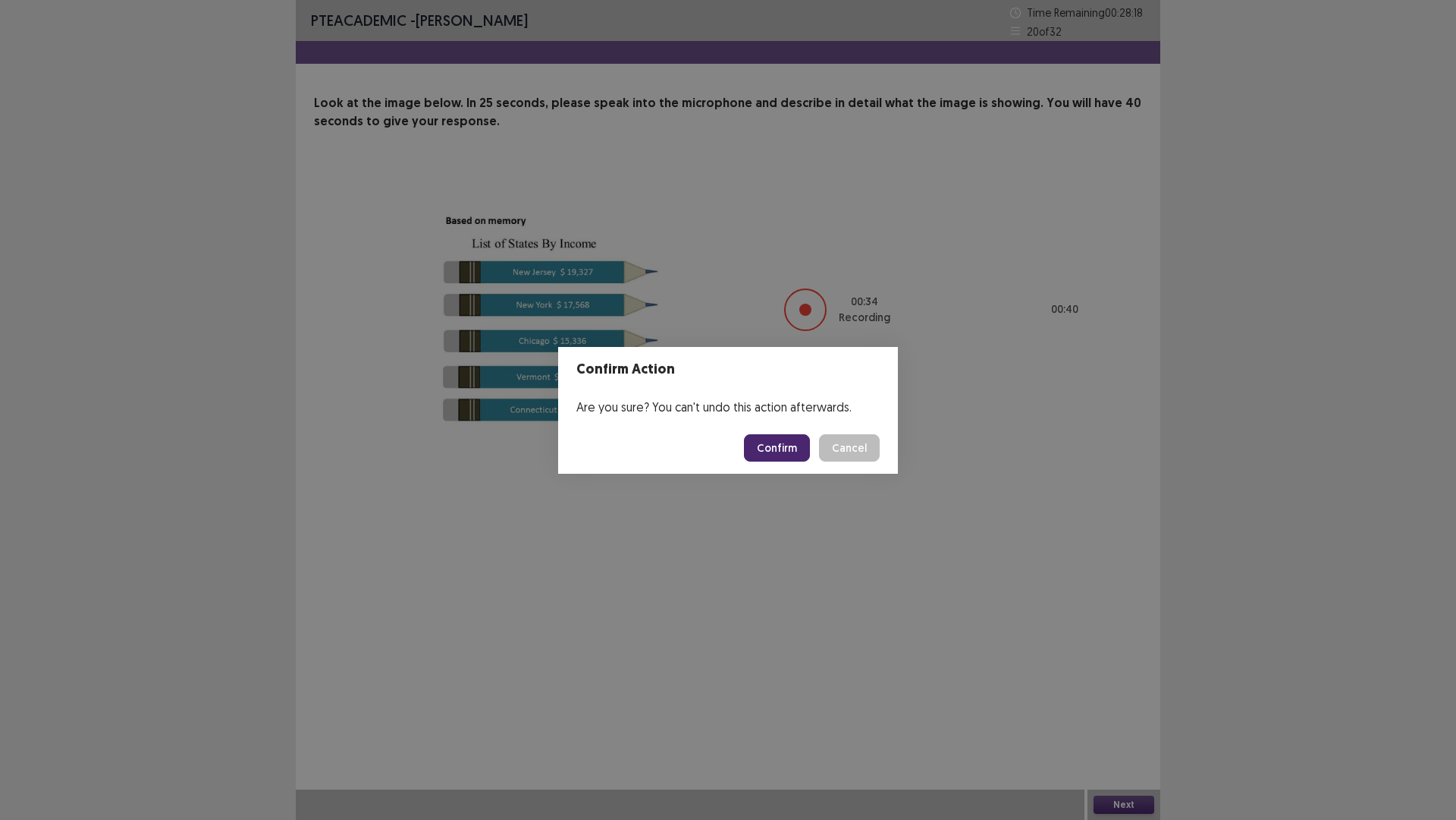
click at [760, 448] on button "Confirm" at bounding box center [777, 448] width 66 height 27
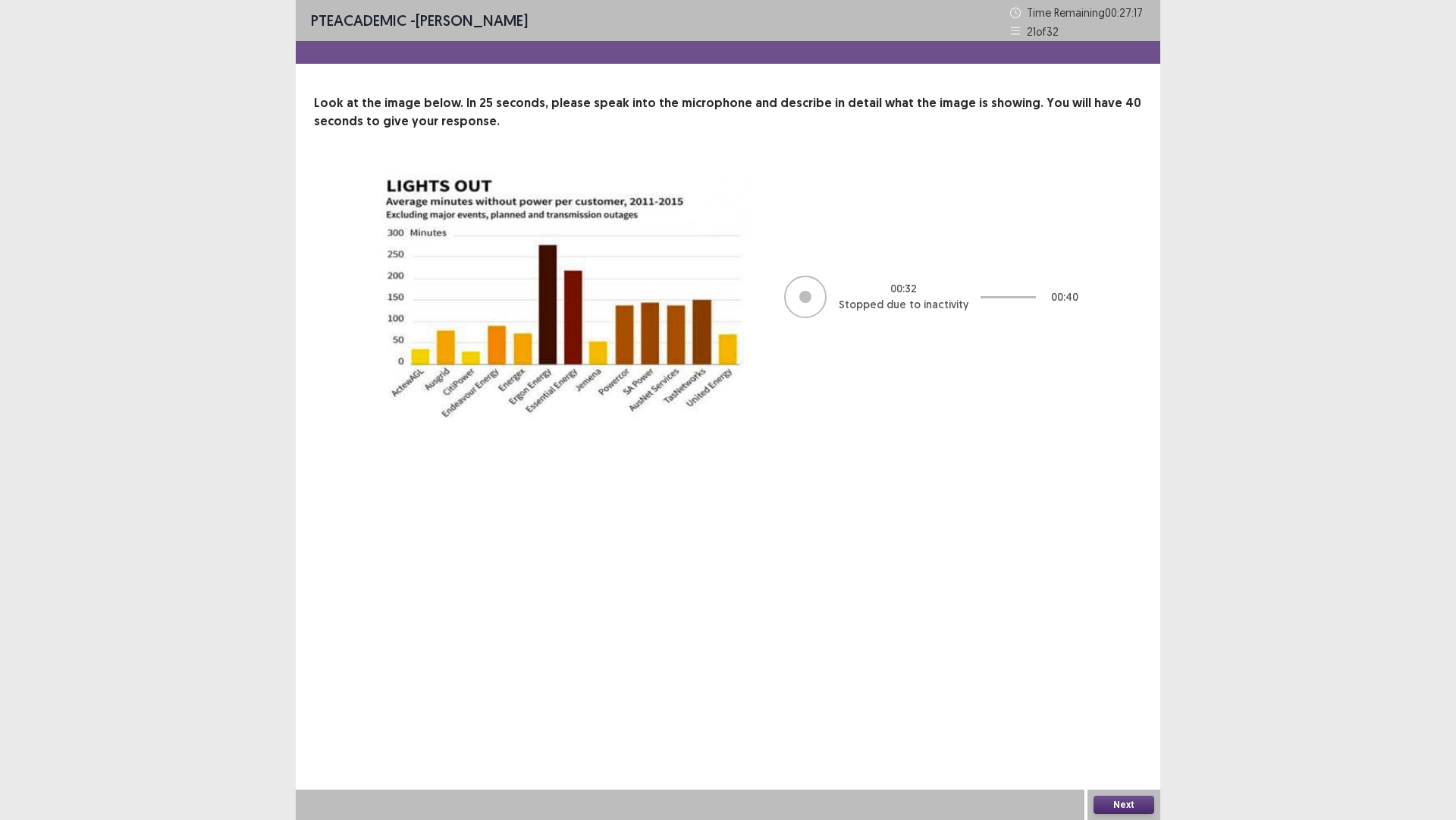
click at [1119, 691] on button "Next" at bounding box center [1124, 804] width 61 height 18
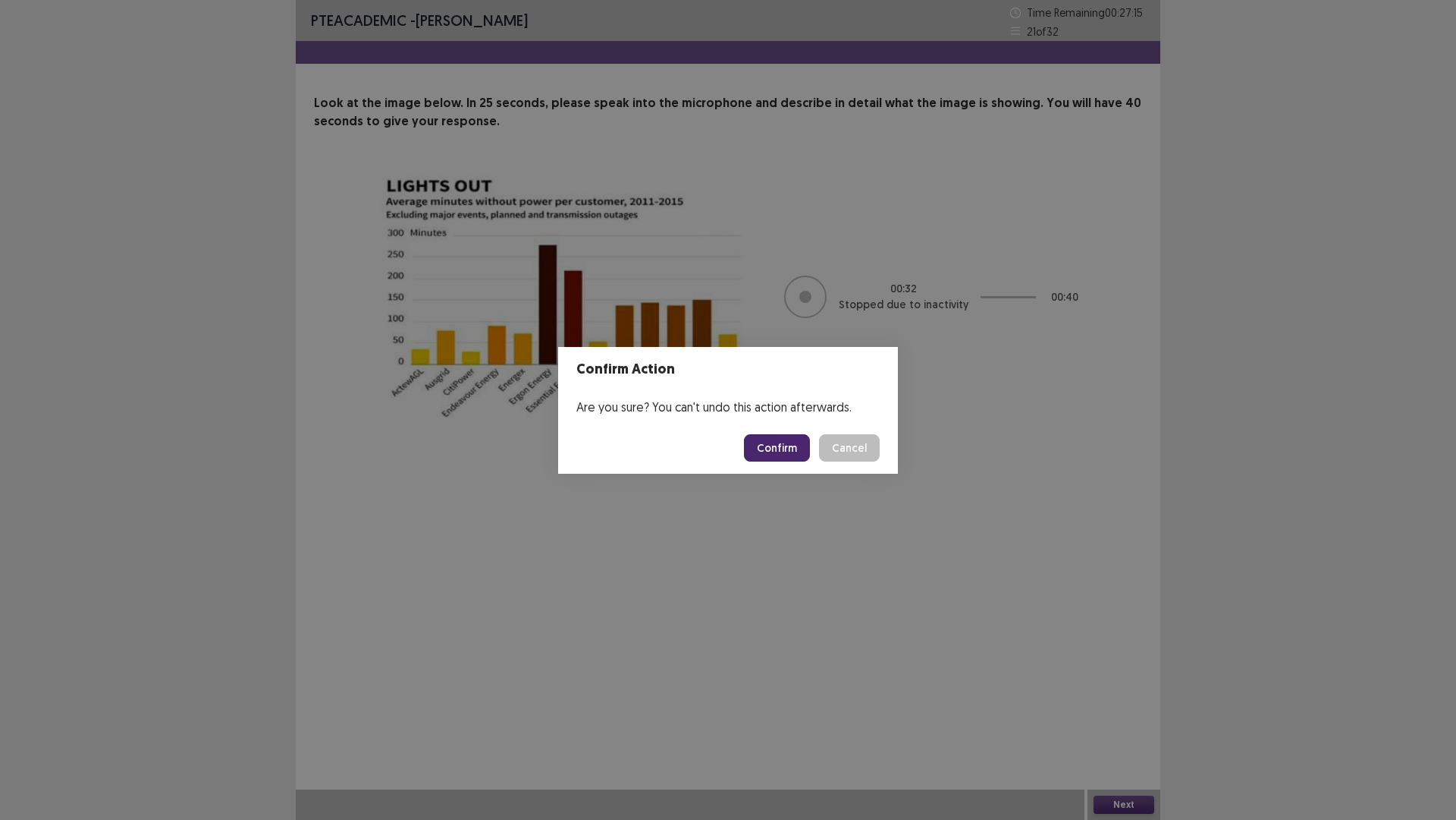
click at [794, 449] on button "Confirm" at bounding box center [777, 448] width 66 height 27
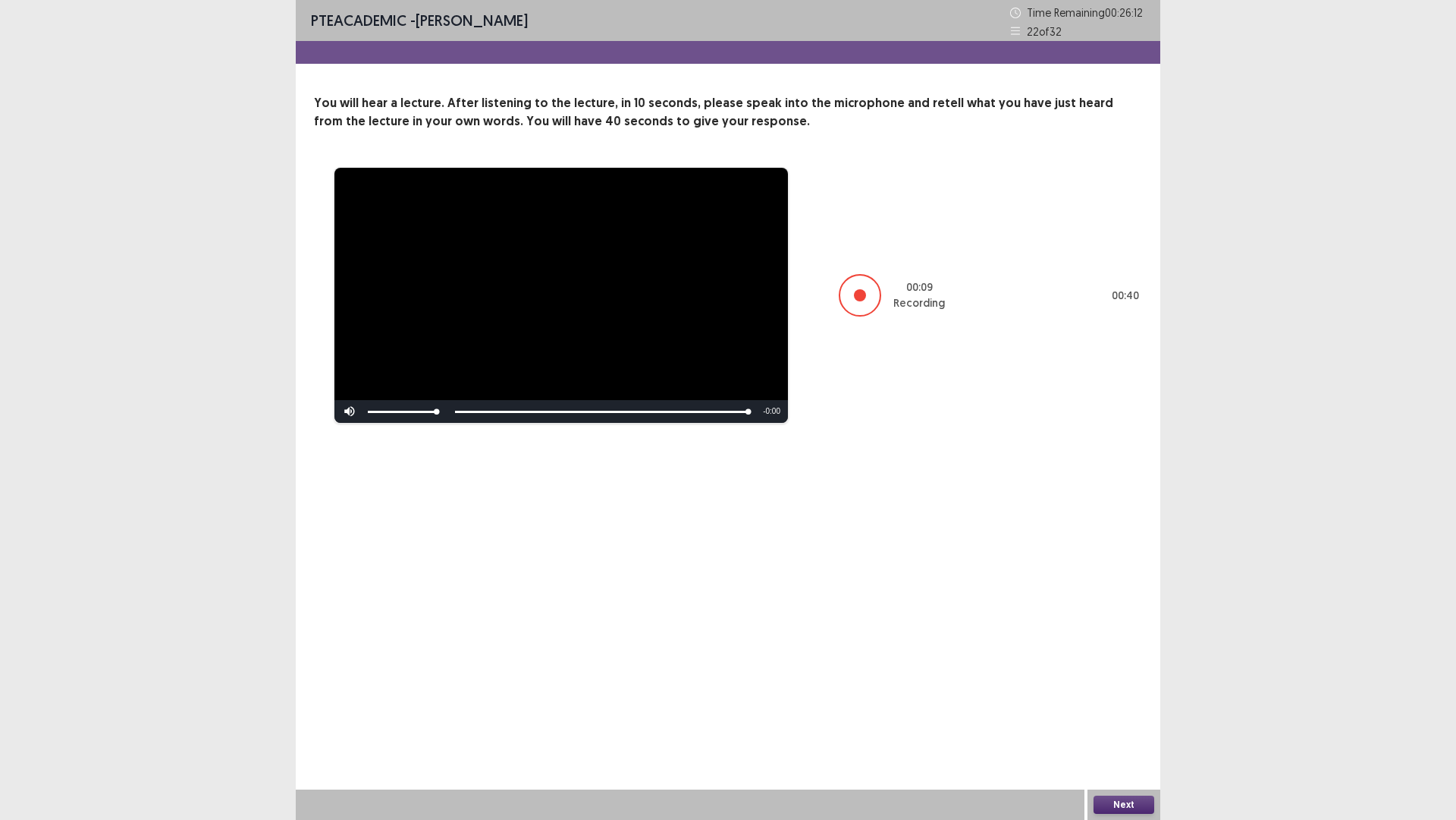
click at [1146, 691] on button "Next" at bounding box center [1124, 804] width 61 height 18
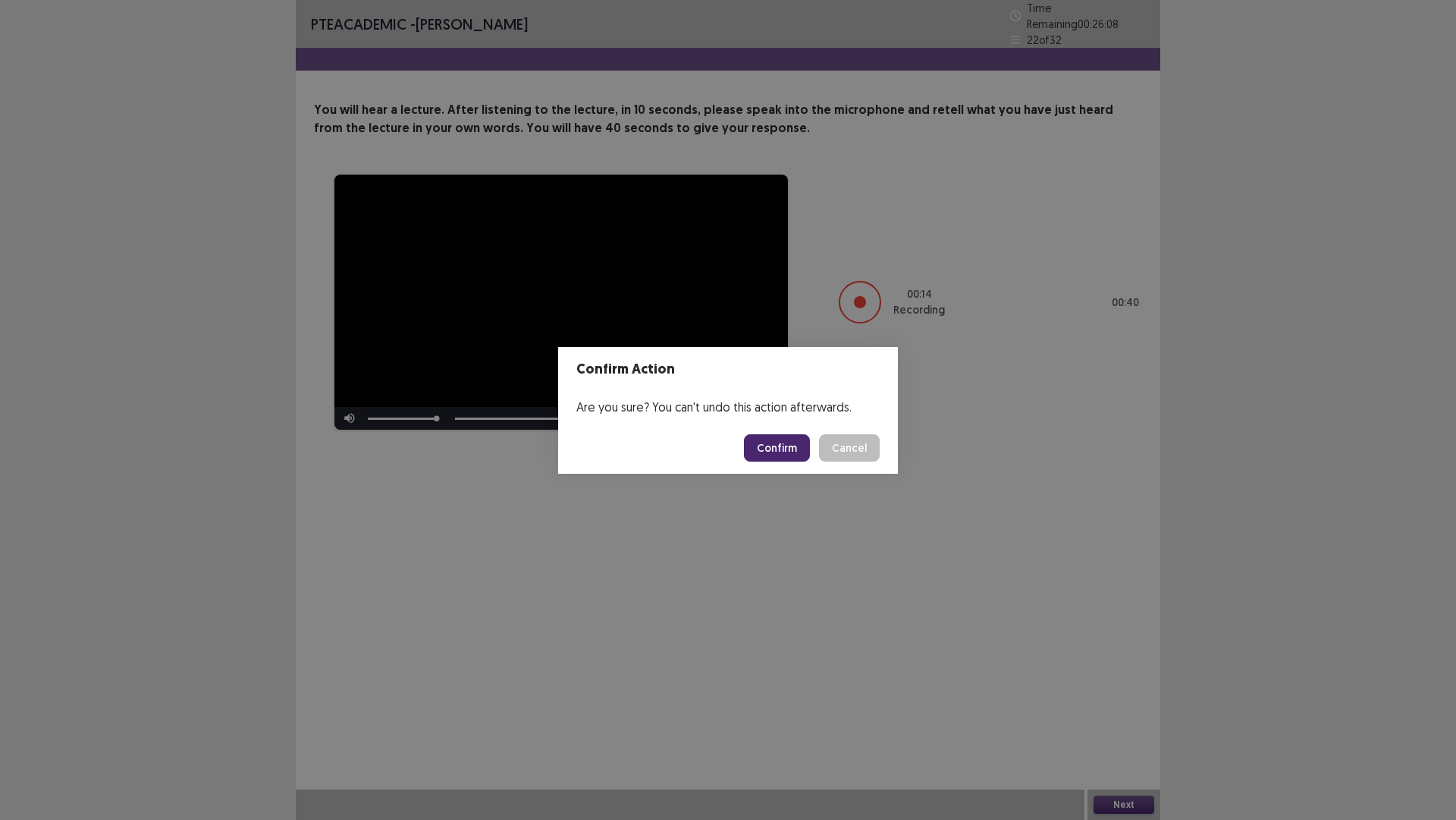
click at [765, 449] on button "Confirm" at bounding box center [777, 448] width 66 height 27
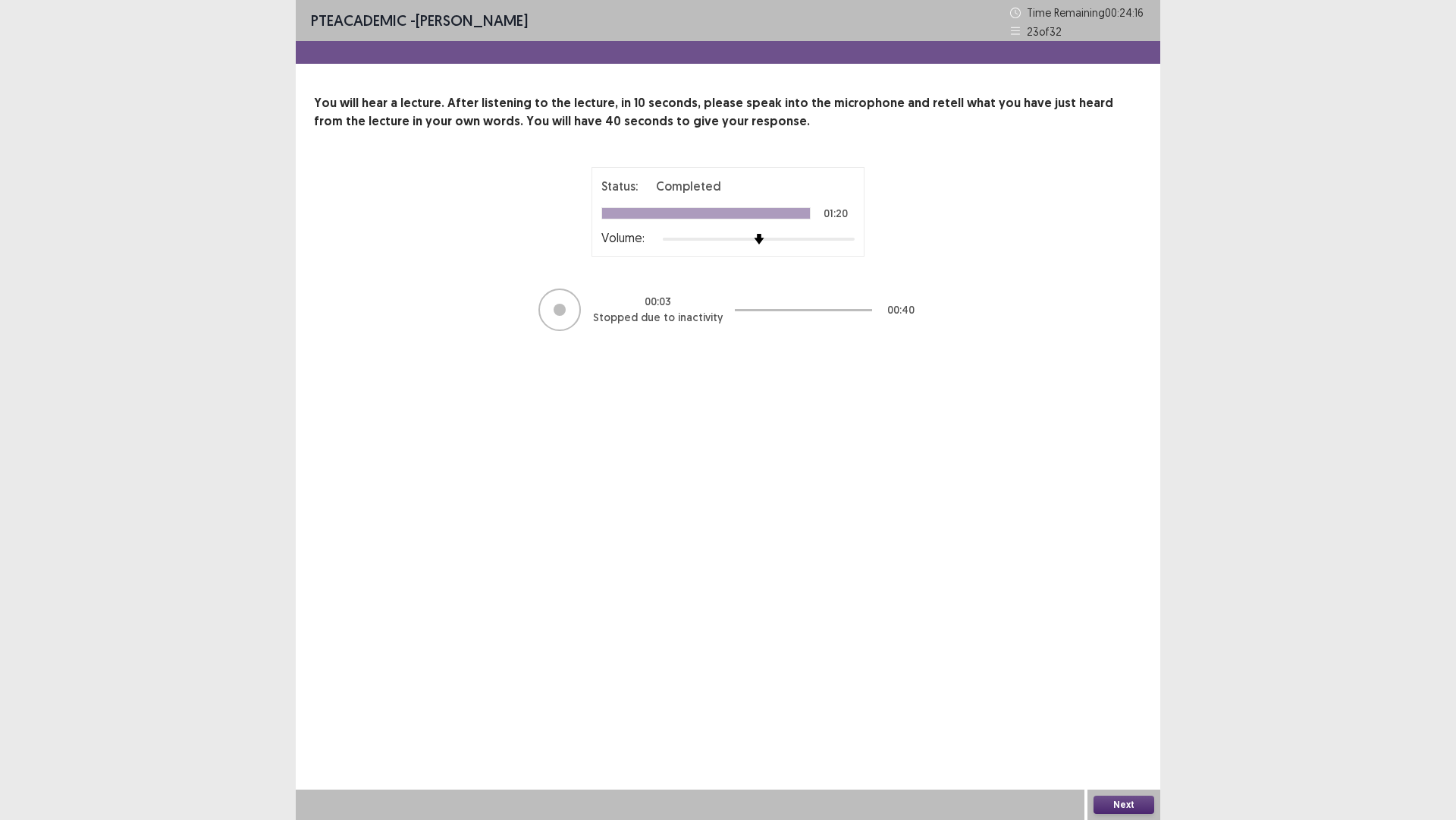
click at [1104, 691] on button "Next" at bounding box center [1124, 804] width 61 height 18
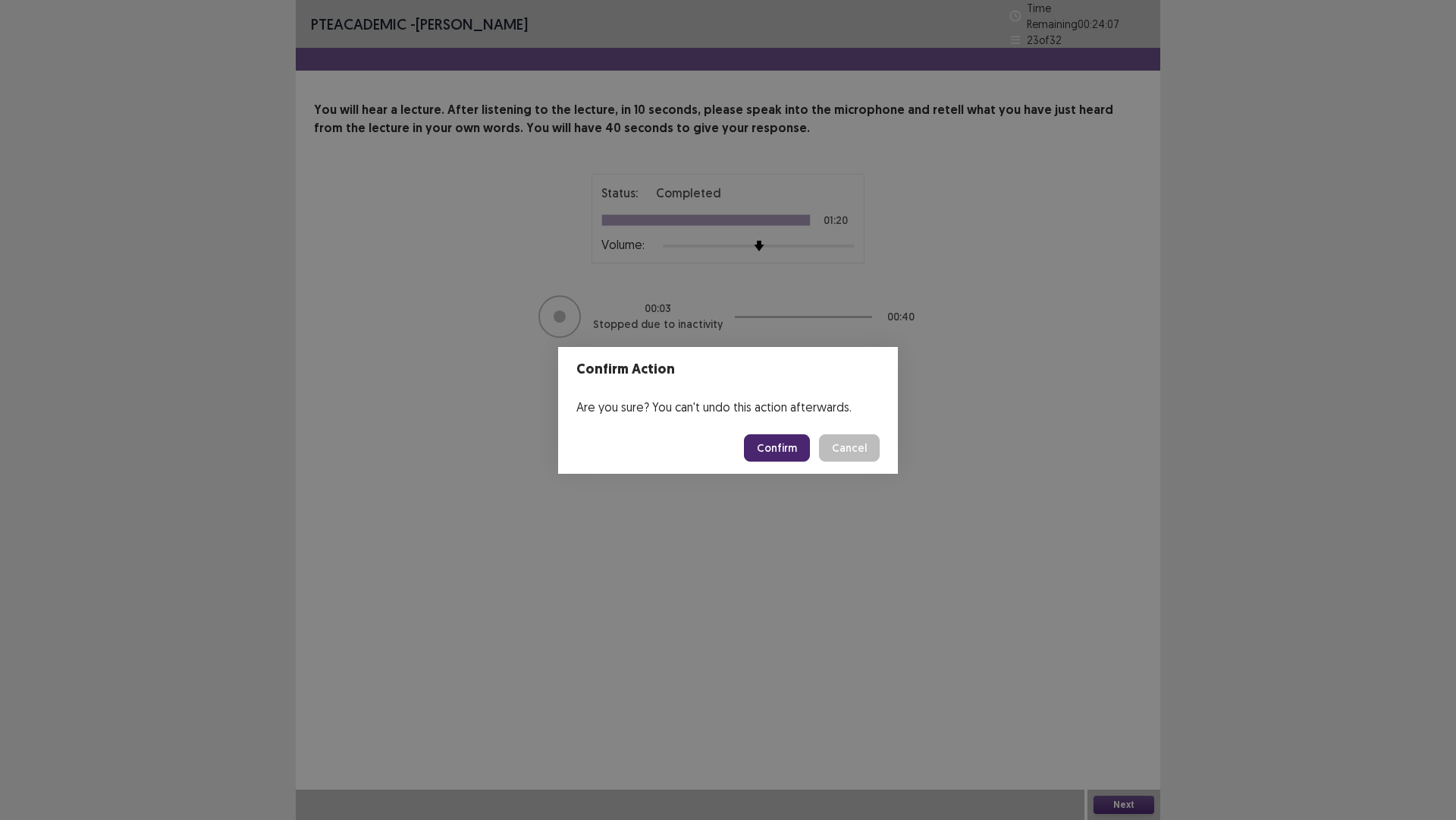
click at [770, 447] on button "Confirm" at bounding box center [777, 448] width 66 height 27
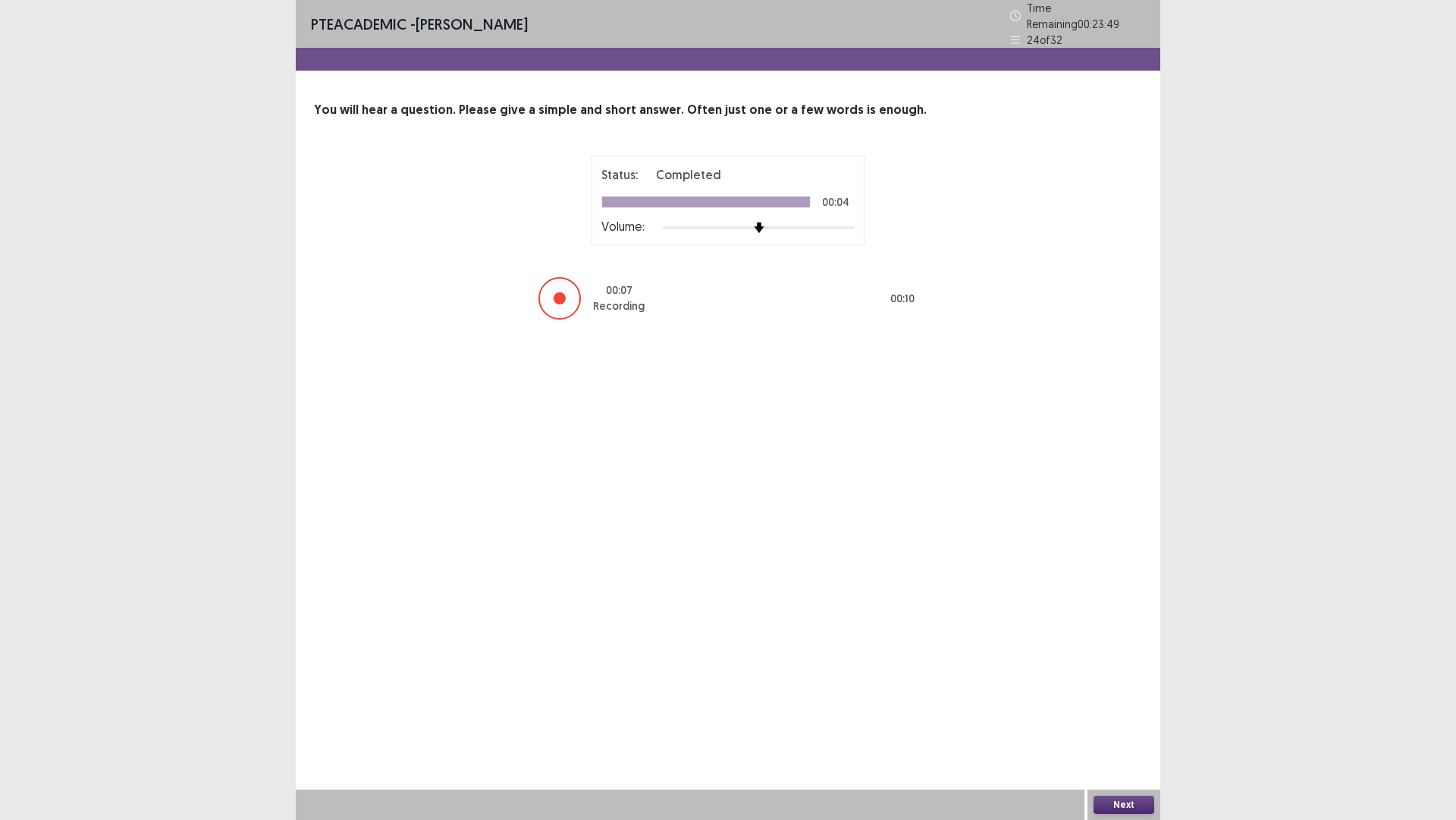
click at [1098, 691] on div "Next" at bounding box center [1124, 804] width 73 height 30
click at [1117, 691] on div "Next" at bounding box center [1124, 804] width 73 height 30
click at [1119, 691] on button "Next" at bounding box center [1124, 804] width 61 height 18
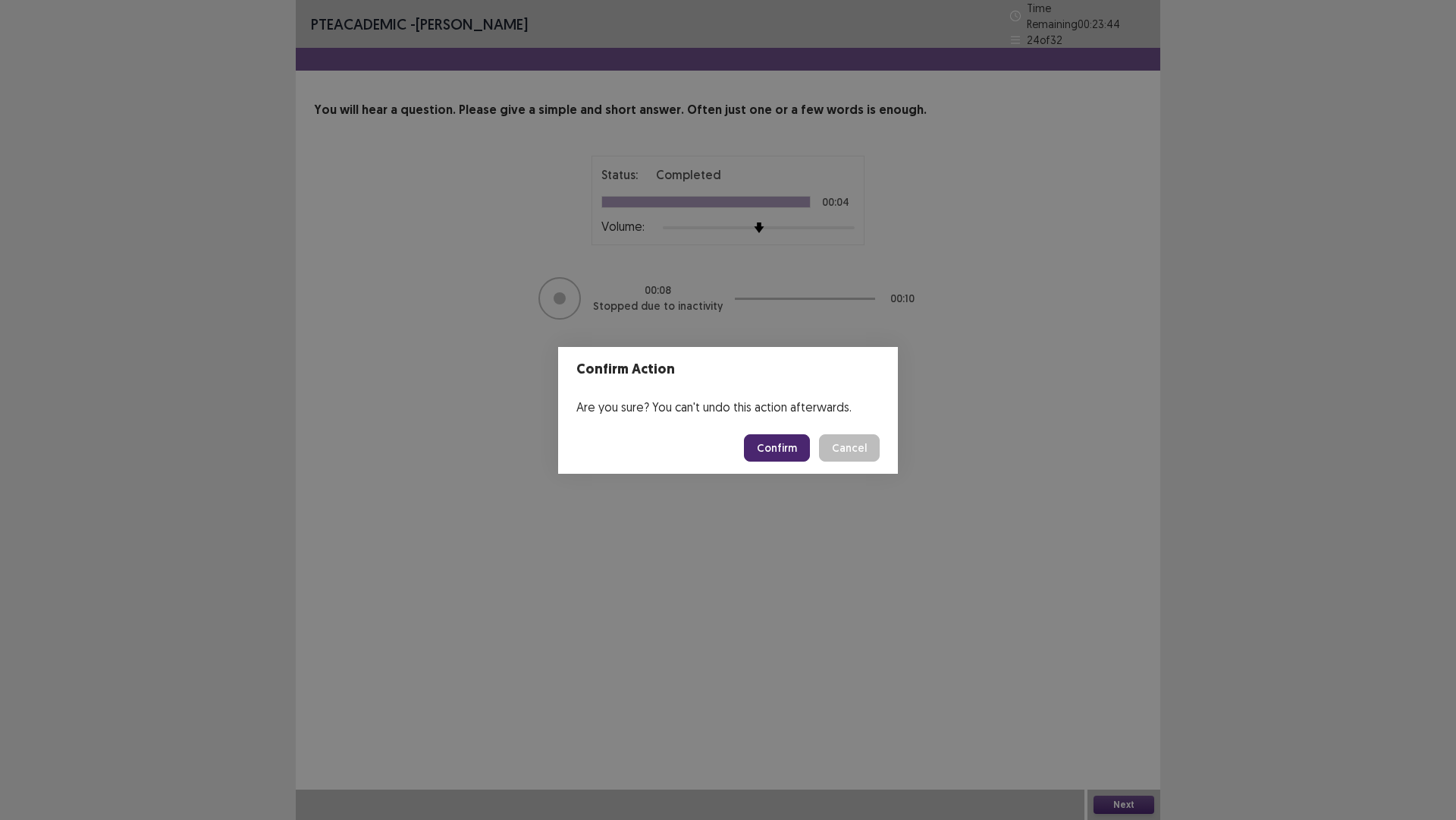
drag, startPoint x: 771, startPoint y: 378, endPoint x: 760, endPoint y: 585, distance: 207.3
click at [766, 492] on div "Confirm Action Are you sure? You can't undo this action afterwards. Confirm Can…" at bounding box center [728, 410] width 1456 height 820
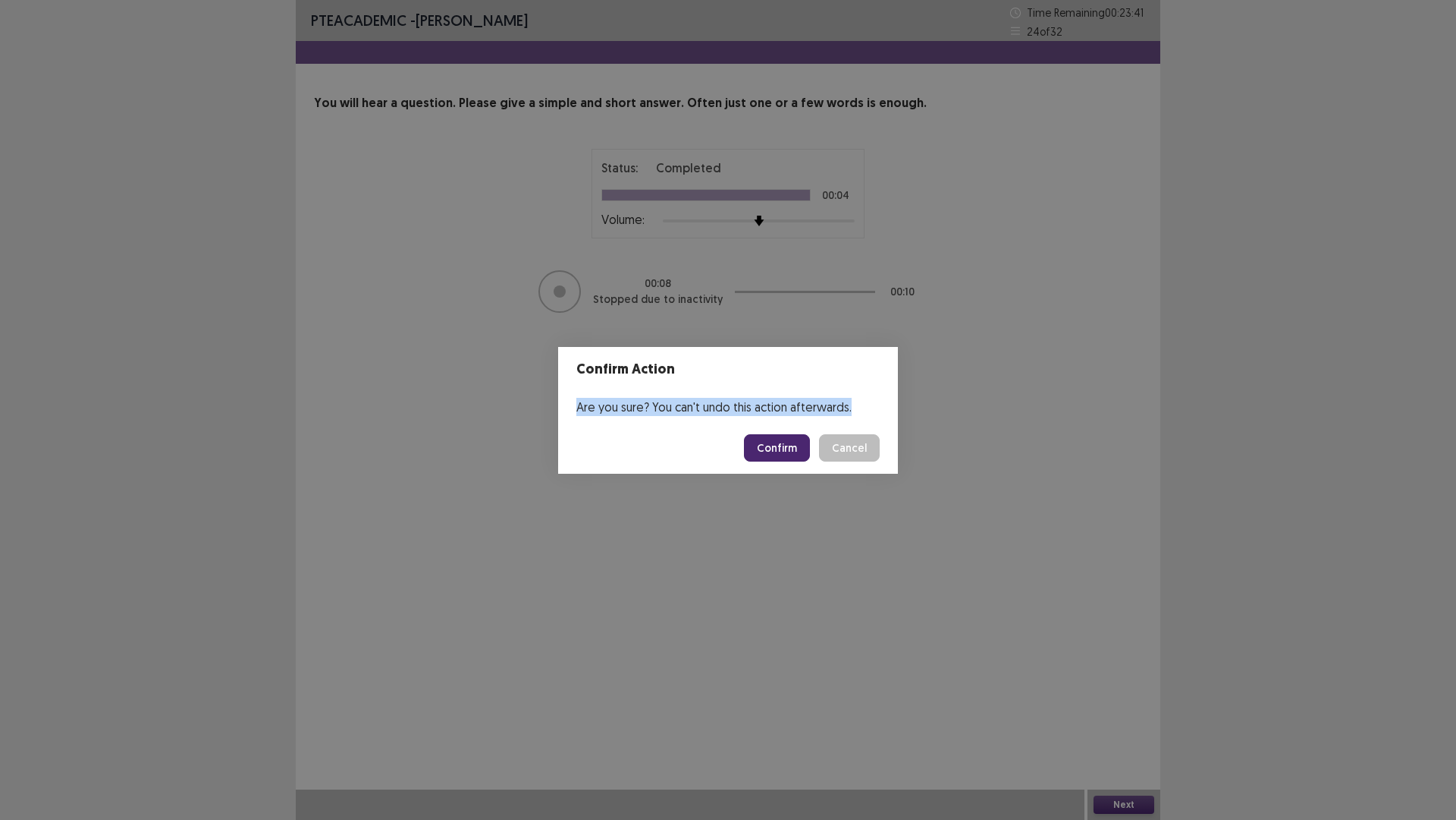
click at [774, 447] on button "Confirm" at bounding box center [777, 448] width 66 height 27
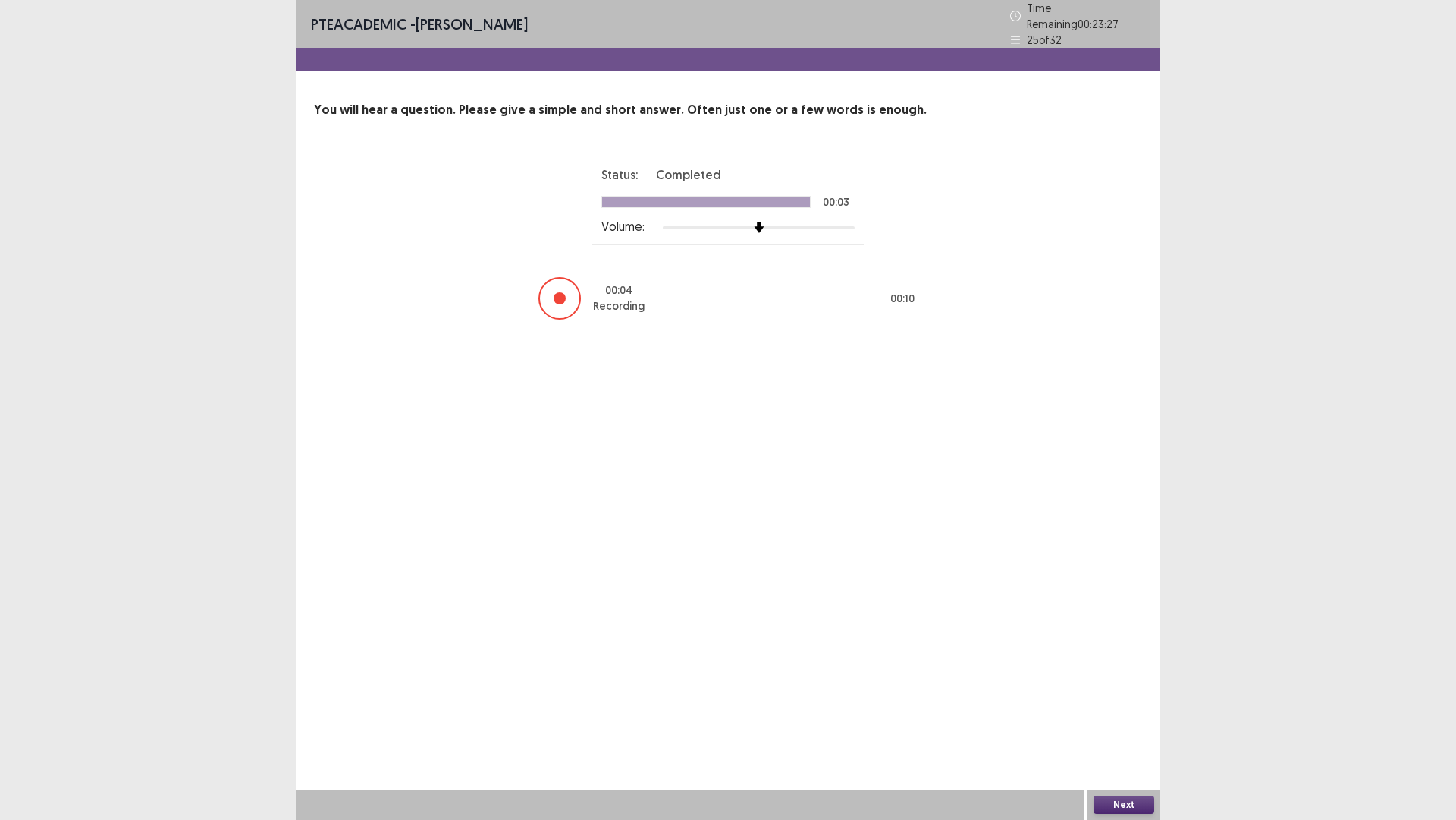
click at [1102, 691] on button "Next" at bounding box center [1124, 804] width 61 height 18
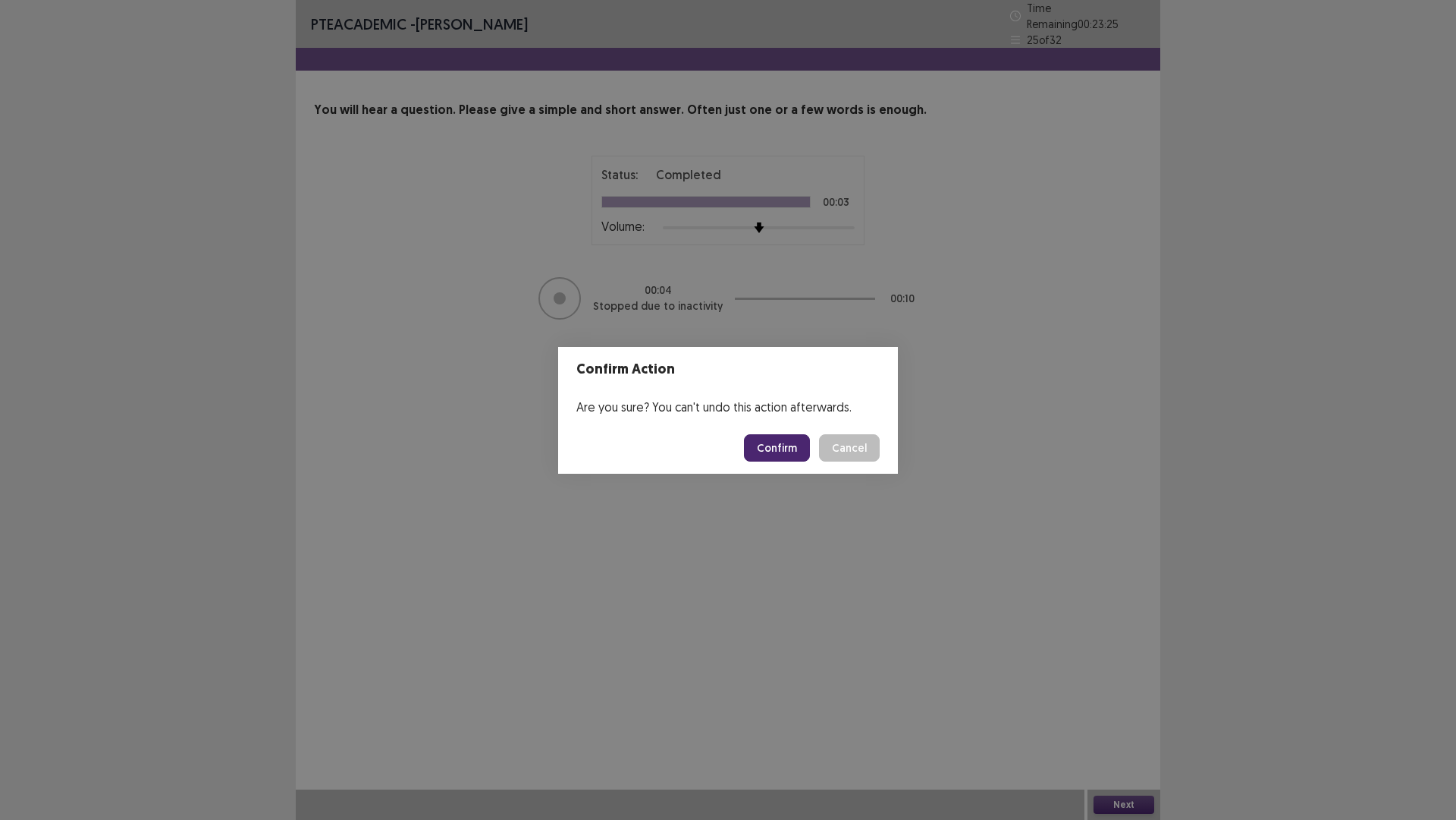
click at [763, 448] on button "Confirm" at bounding box center [777, 448] width 66 height 27
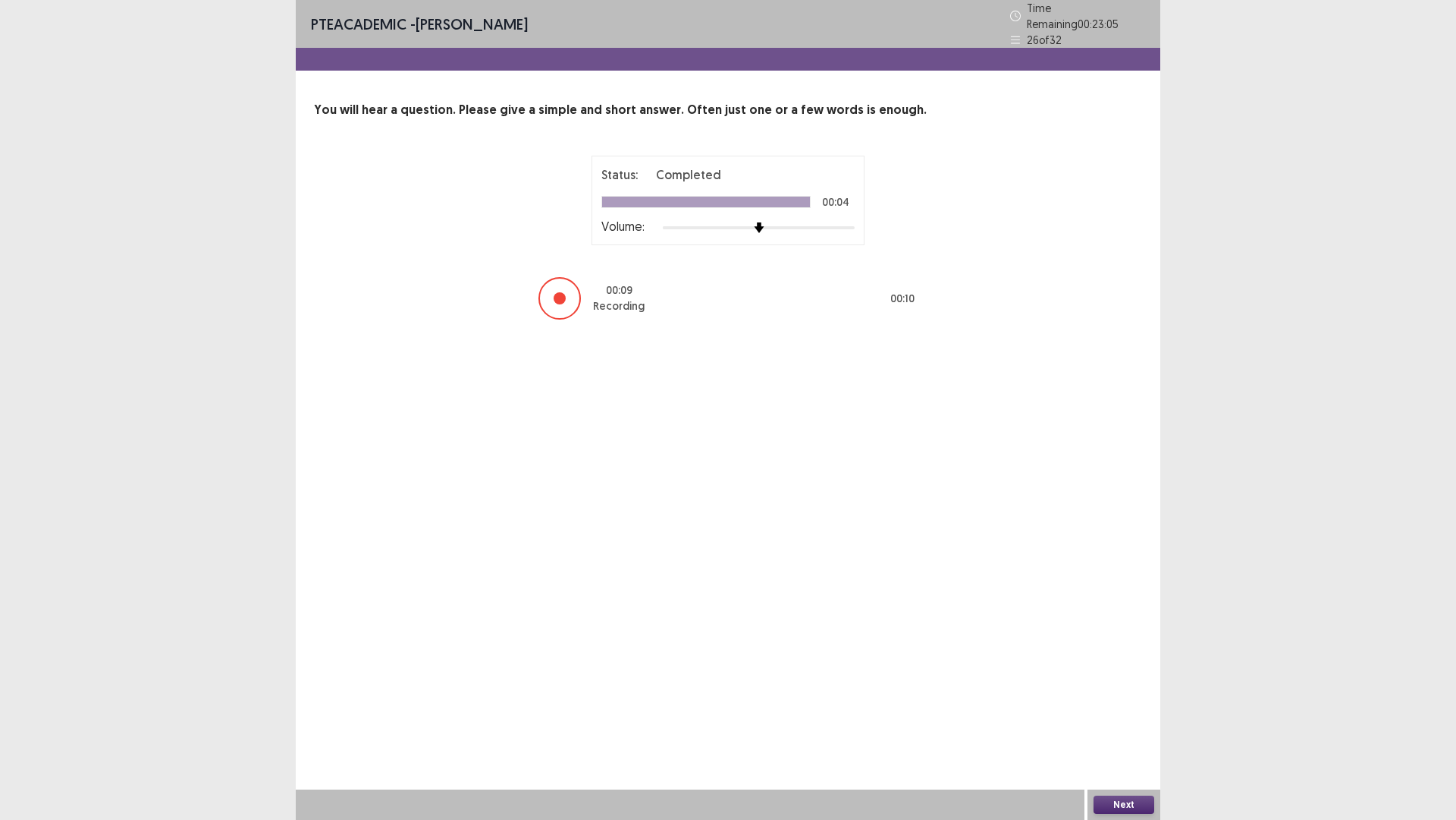
drag, startPoint x: 1138, startPoint y: 802, endPoint x: 1153, endPoint y: 746, distance: 58.0
click at [1150, 691] on div "PTE academic - [PERSON_NAME] Time Remaining 00 : 23 : 05 26 of 32 You will hear…" at bounding box center [728, 410] width 865 height 820
click at [1145, 691] on button "Next" at bounding box center [1124, 804] width 61 height 18
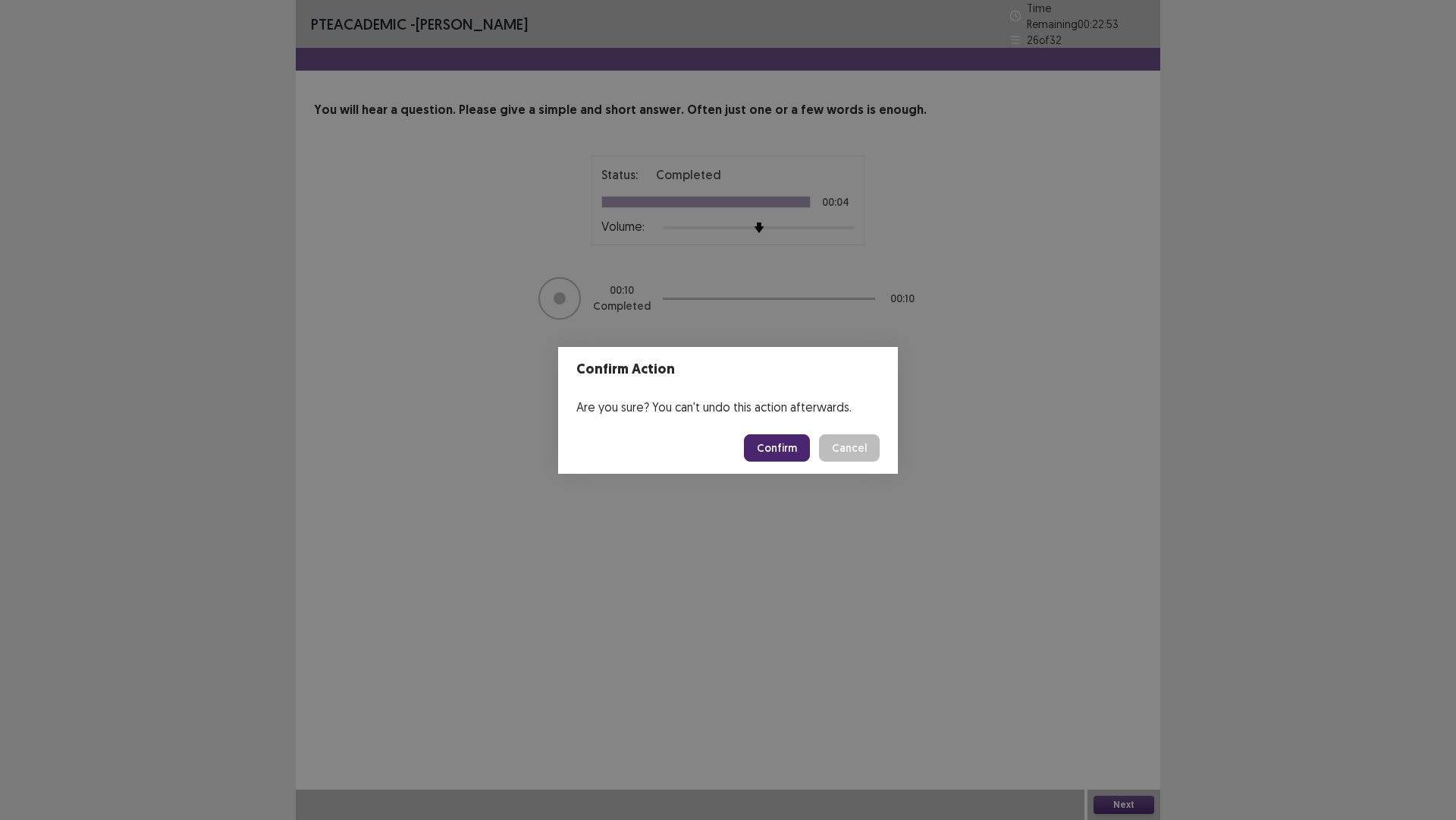
click at [778, 446] on button "Confirm" at bounding box center [777, 448] width 66 height 27
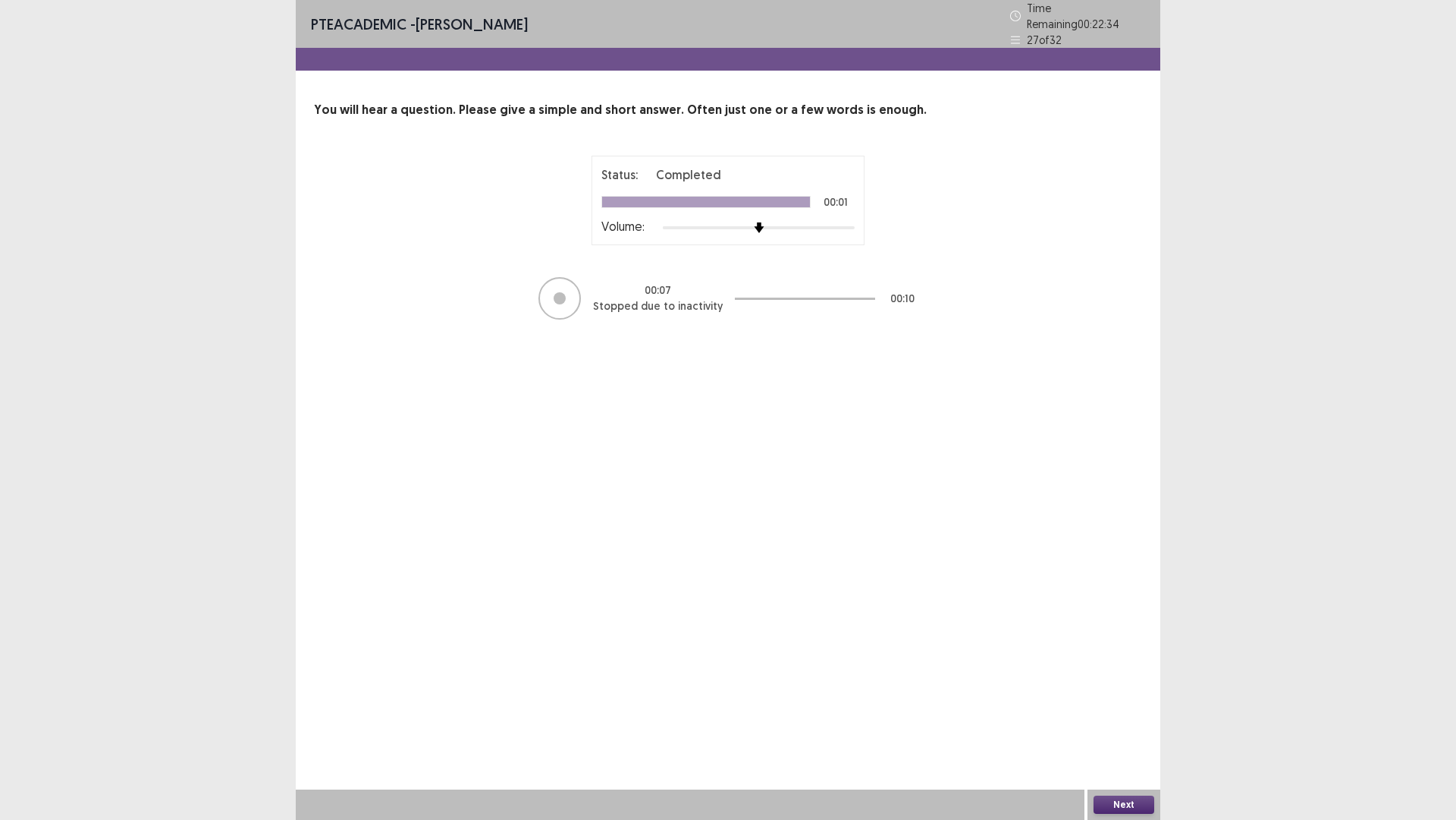
click at [1130, 691] on button "Next" at bounding box center [1124, 804] width 61 height 18
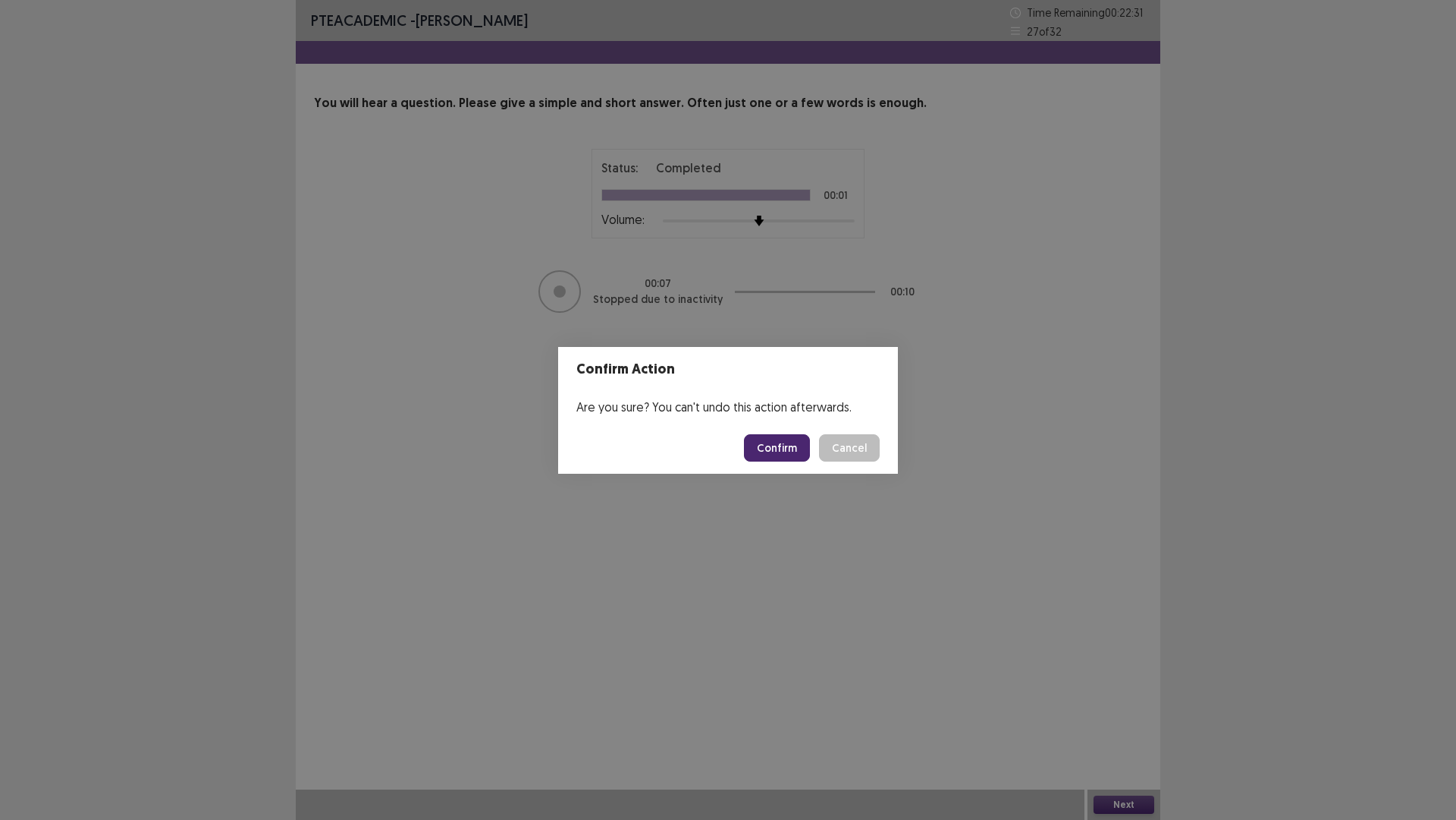
click at [800, 454] on button "Confirm" at bounding box center [777, 448] width 66 height 27
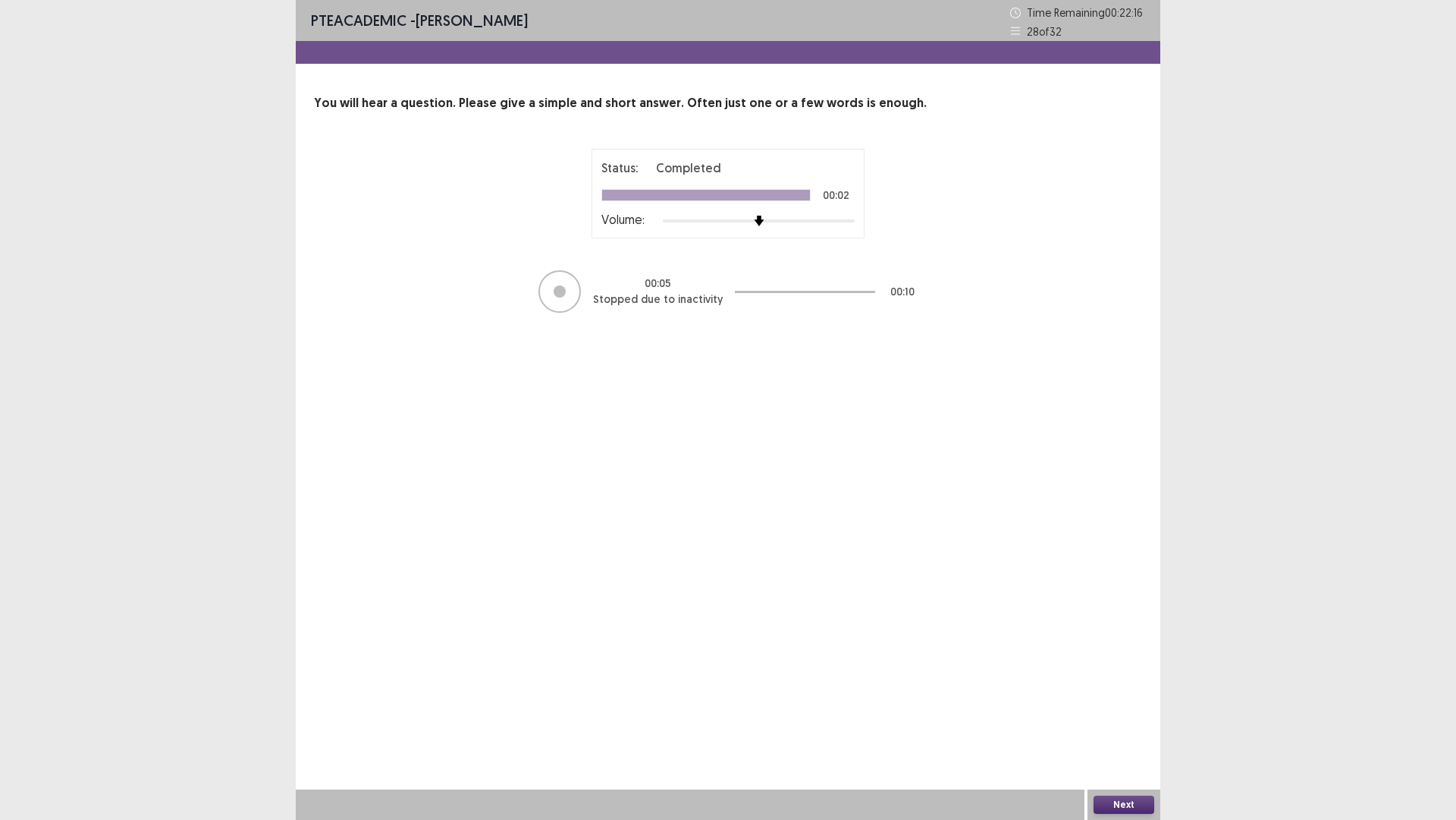
drag, startPoint x: 1456, startPoint y: 597, endPoint x: 1456, endPoint y: 819, distance: 222.0
click at [36, 322] on div "PTE academic - [PERSON_NAME] Time Remaining 00 : 22 : 16 28 of 32 You will hear…" at bounding box center [728, 410] width 1456 height 820
drag, startPoint x: 1456, startPoint y: 819, endPoint x: 821, endPoint y: 819, distance: 635.0
click at [1396, 691] on div "PTE academic - [PERSON_NAME] Time Remaining 00 : 22 : 10 28 of 32 You will hear…" at bounding box center [728, 410] width 1456 height 820
click at [1128, 691] on button "Next" at bounding box center [1124, 804] width 61 height 18
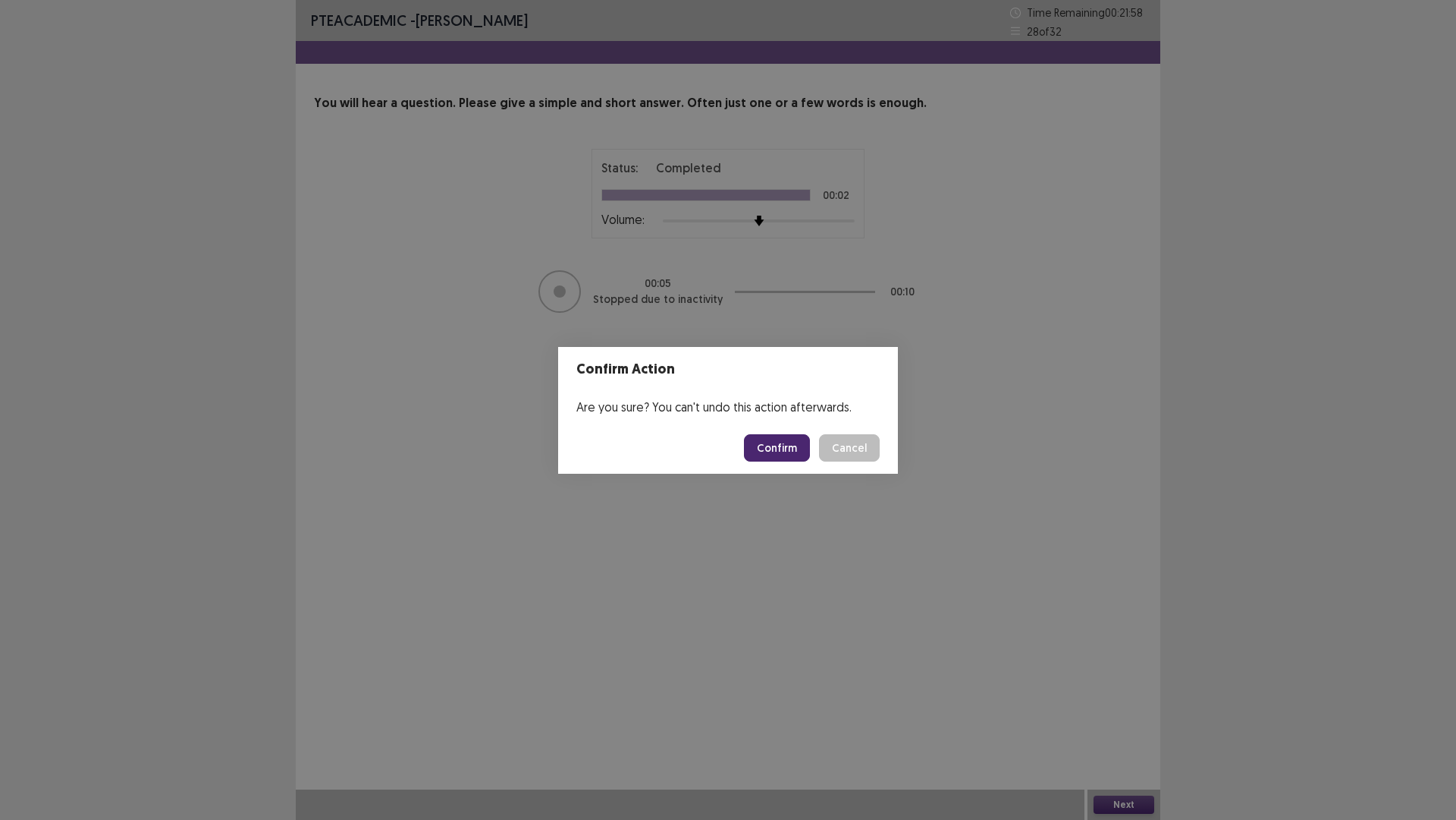
click at [784, 452] on button "Confirm" at bounding box center [777, 448] width 66 height 27
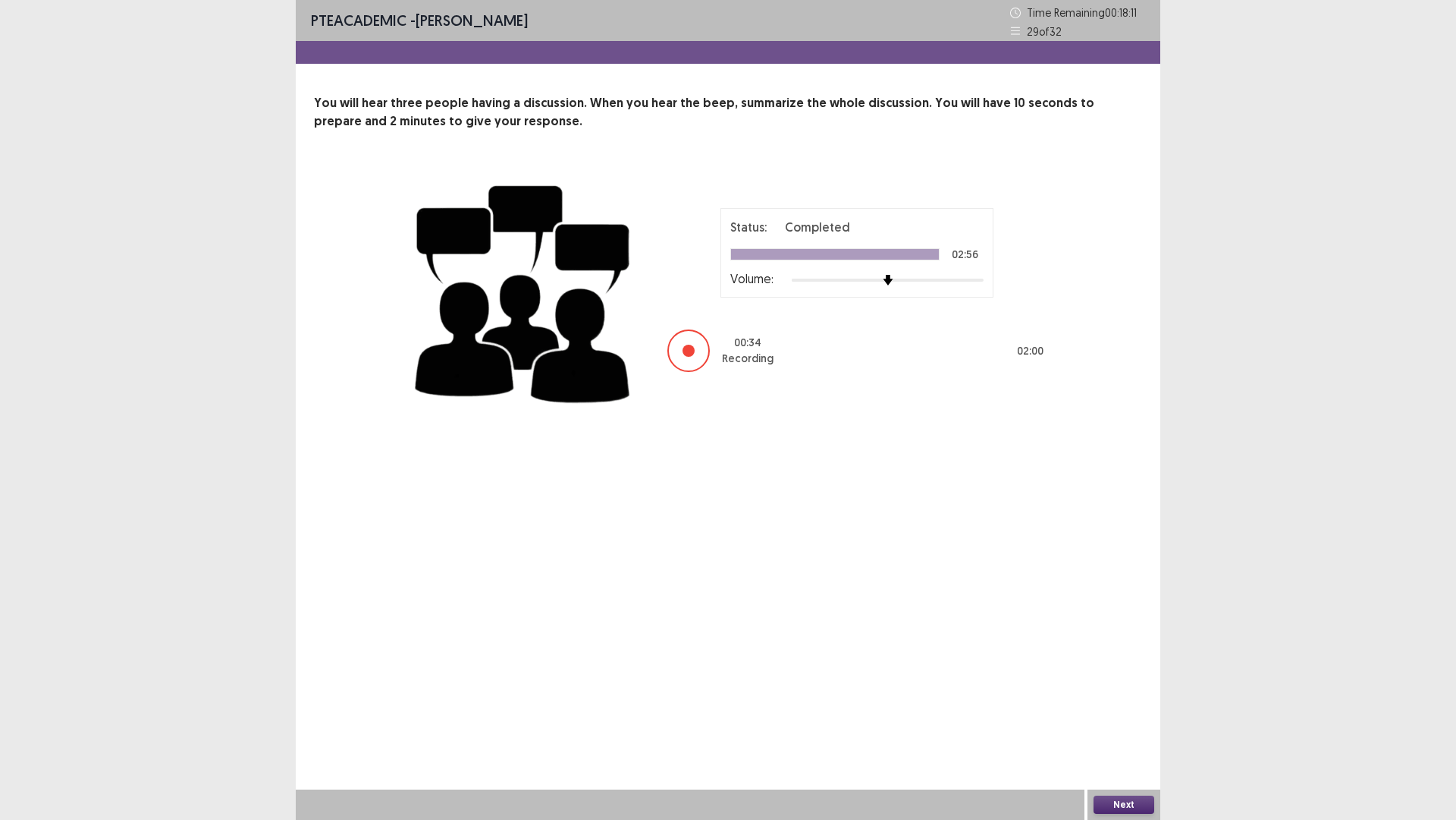
click at [1116, 691] on button "Next" at bounding box center [1124, 804] width 61 height 18
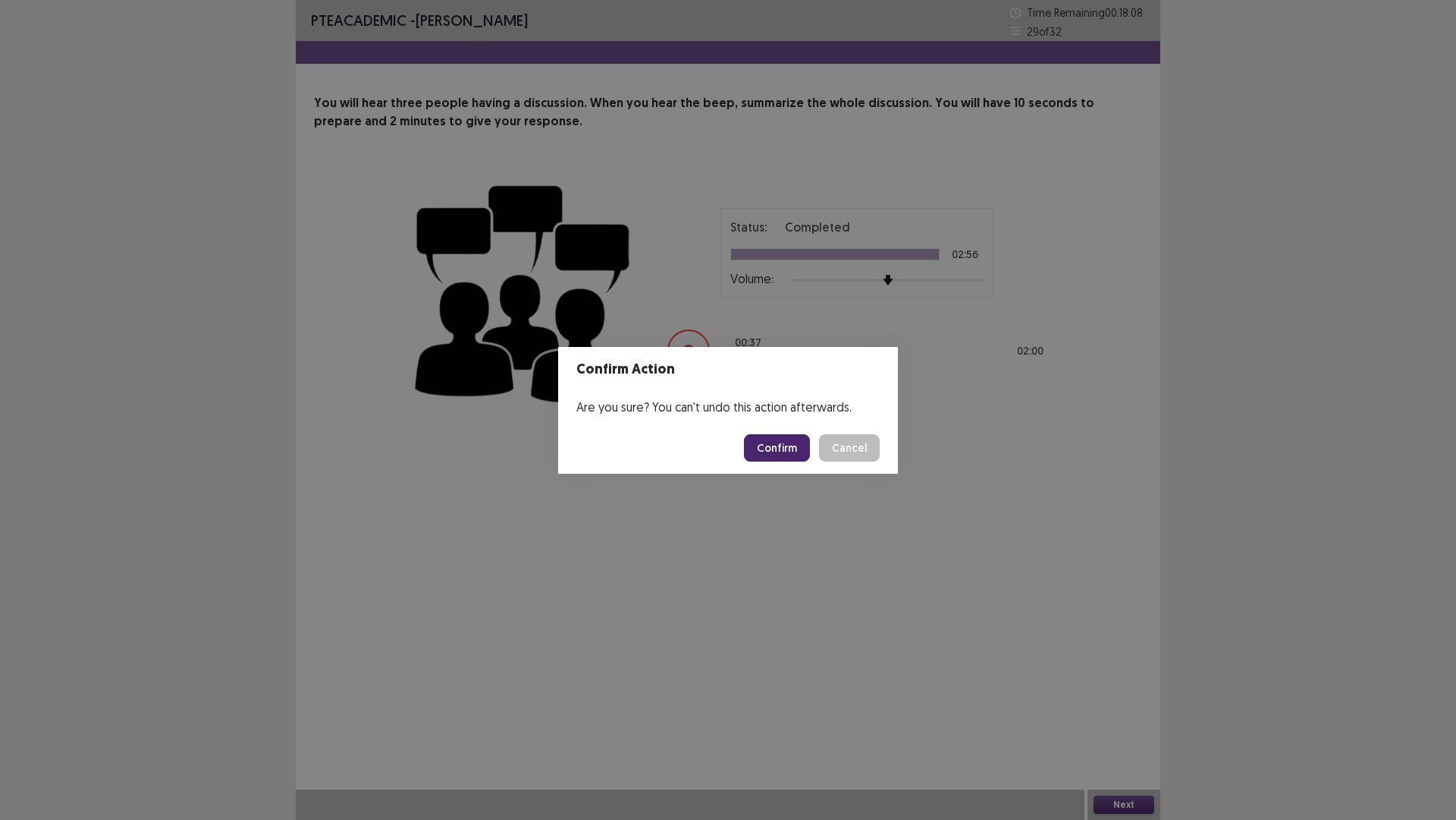
click at [784, 452] on button "Confirm" at bounding box center [777, 448] width 66 height 27
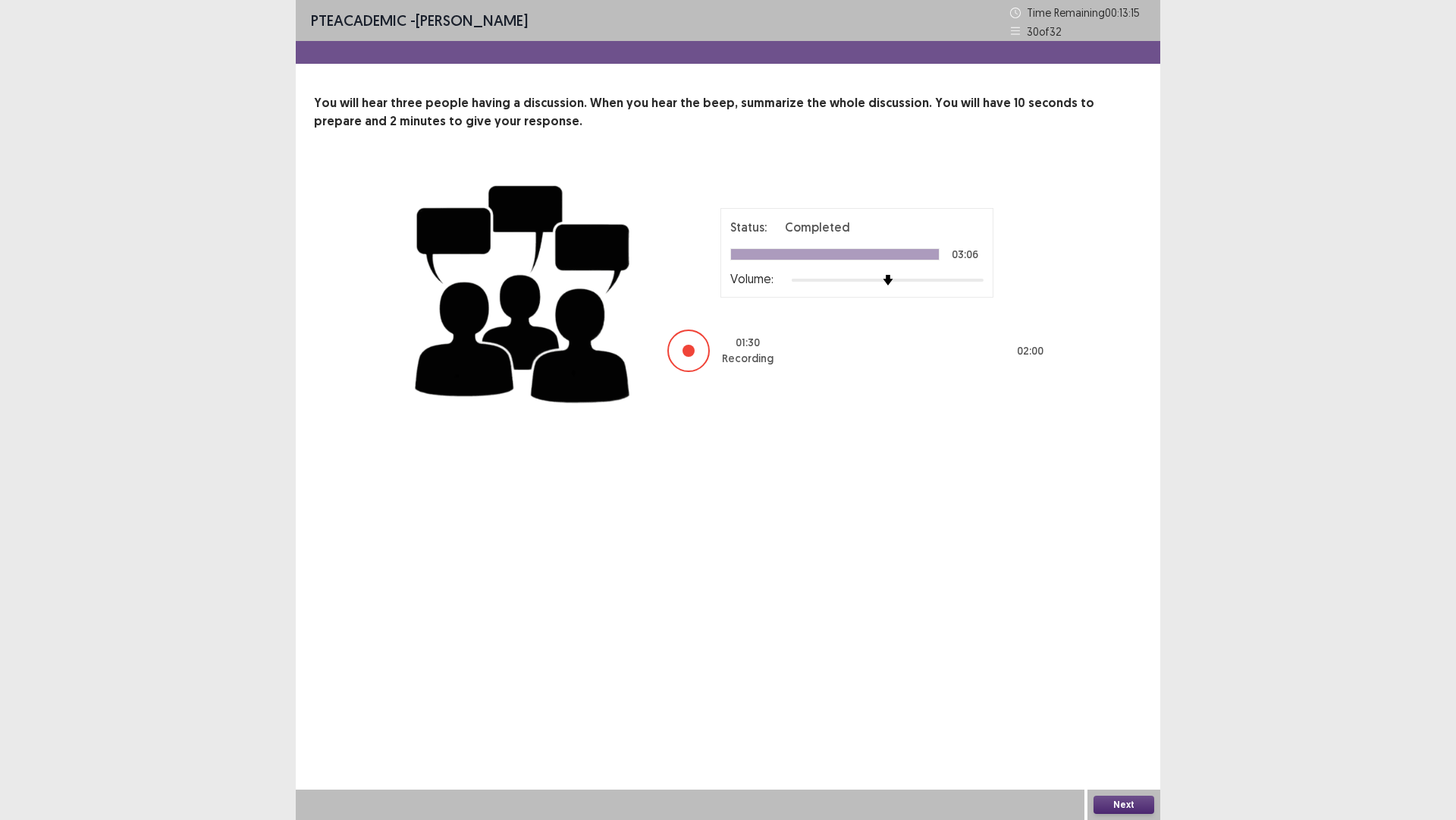
click at [1118, 691] on button "Next" at bounding box center [1124, 804] width 61 height 18
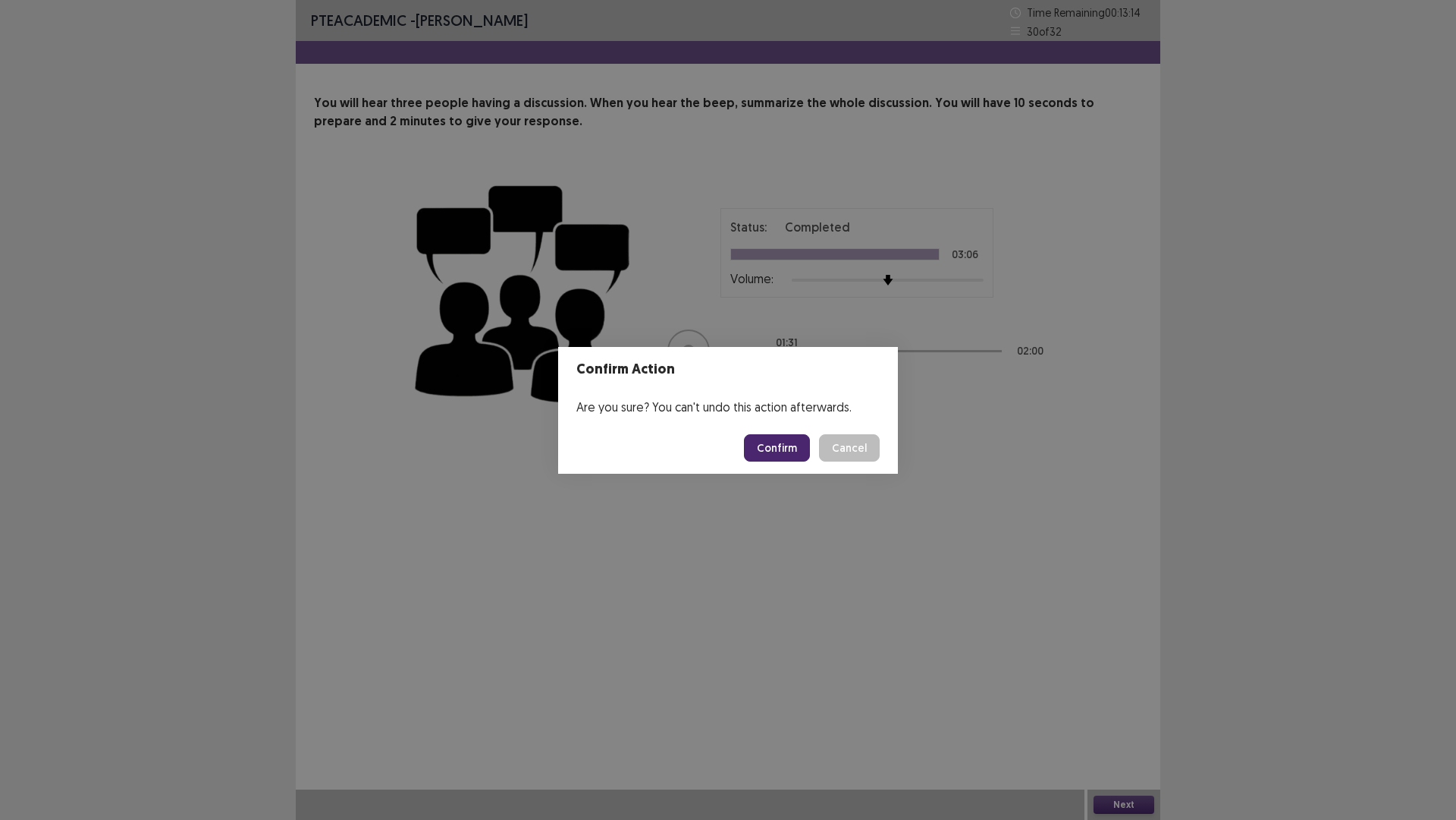
click at [776, 444] on button "Confirm" at bounding box center [777, 448] width 66 height 27
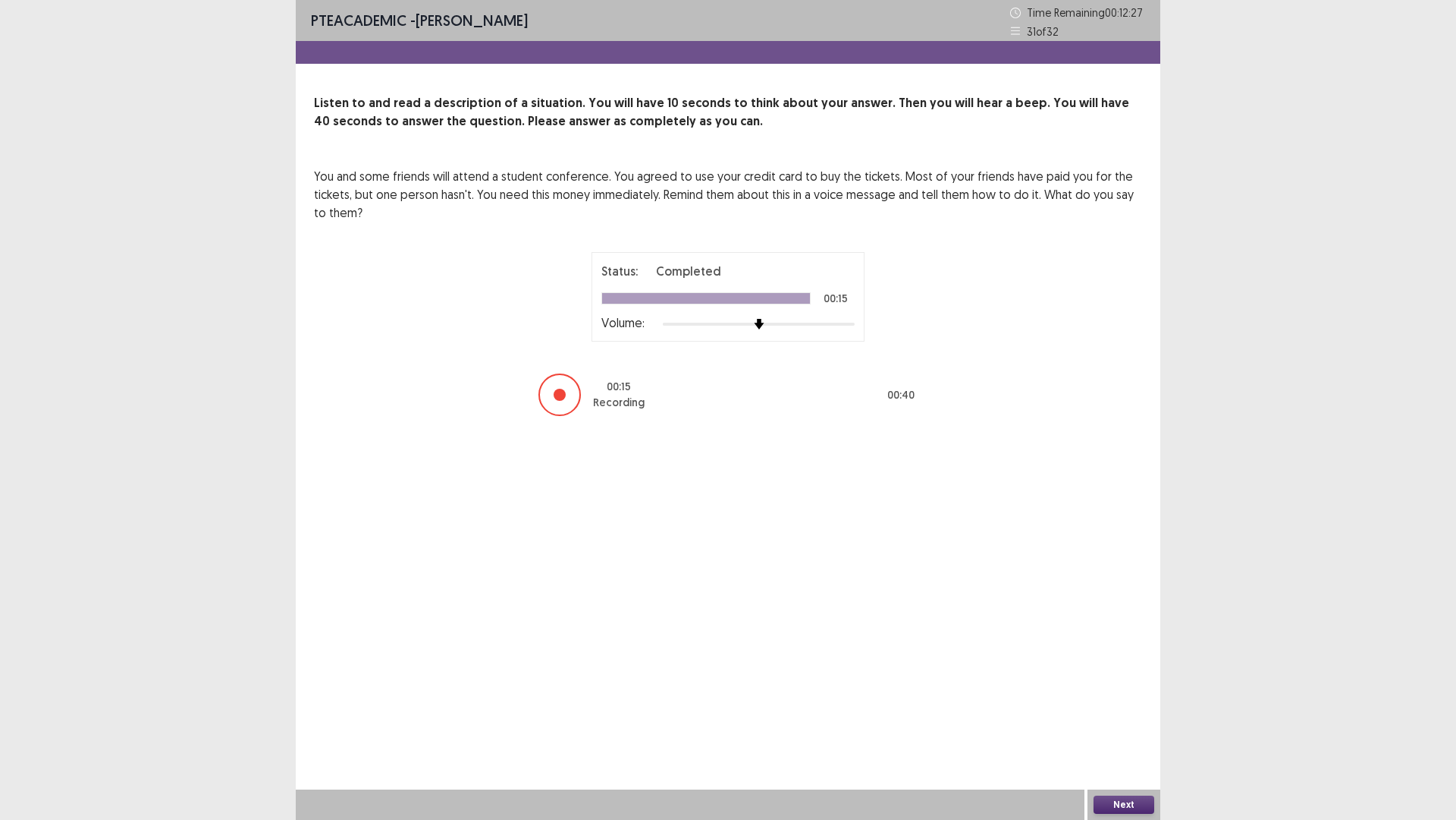
click at [1109, 691] on button "Next" at bounding box center [1124, 804] width 61 height 18
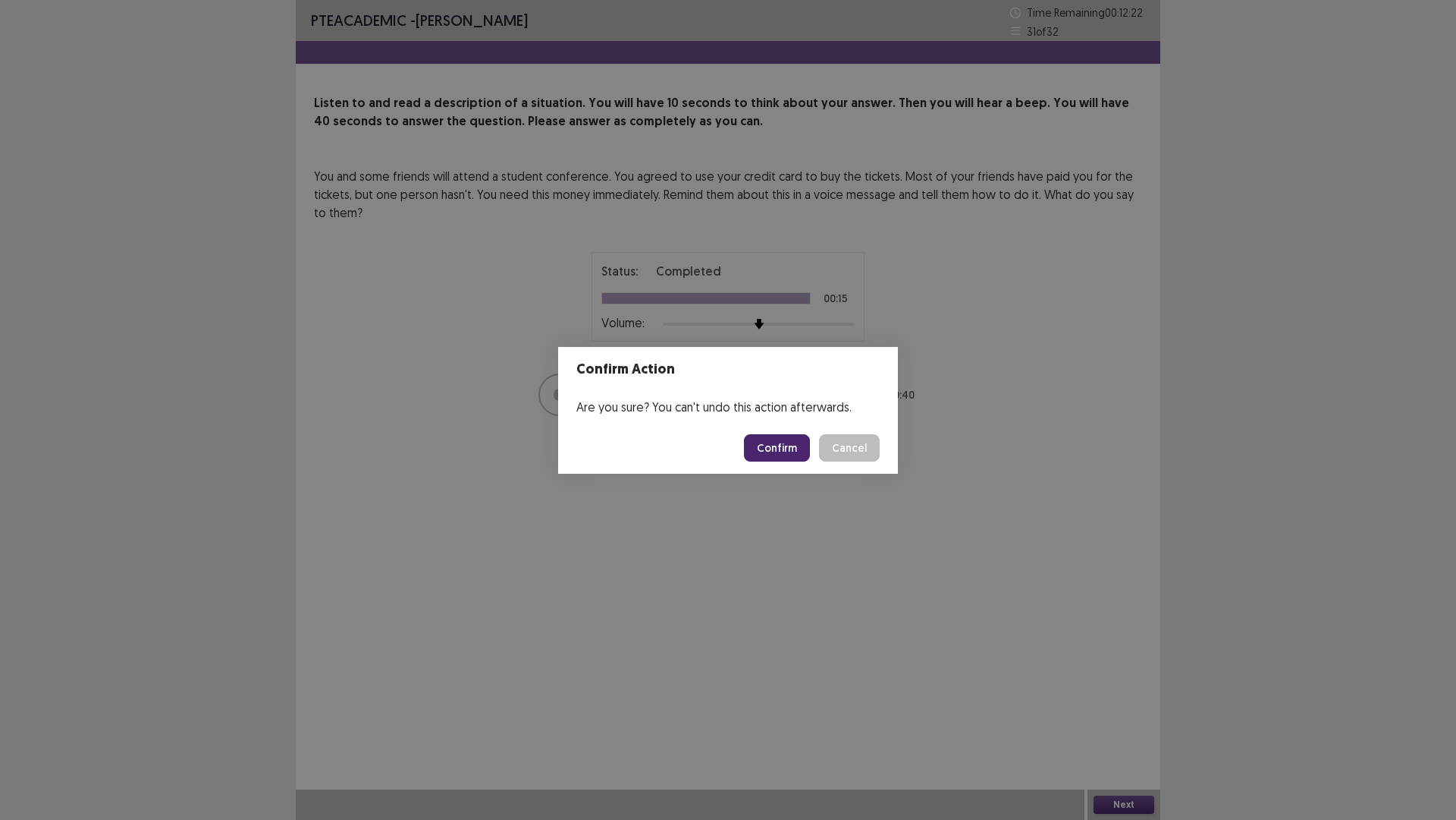
click at [790, 443] on button "Confirm" at bounding box center [777, 448] width 66 height 27
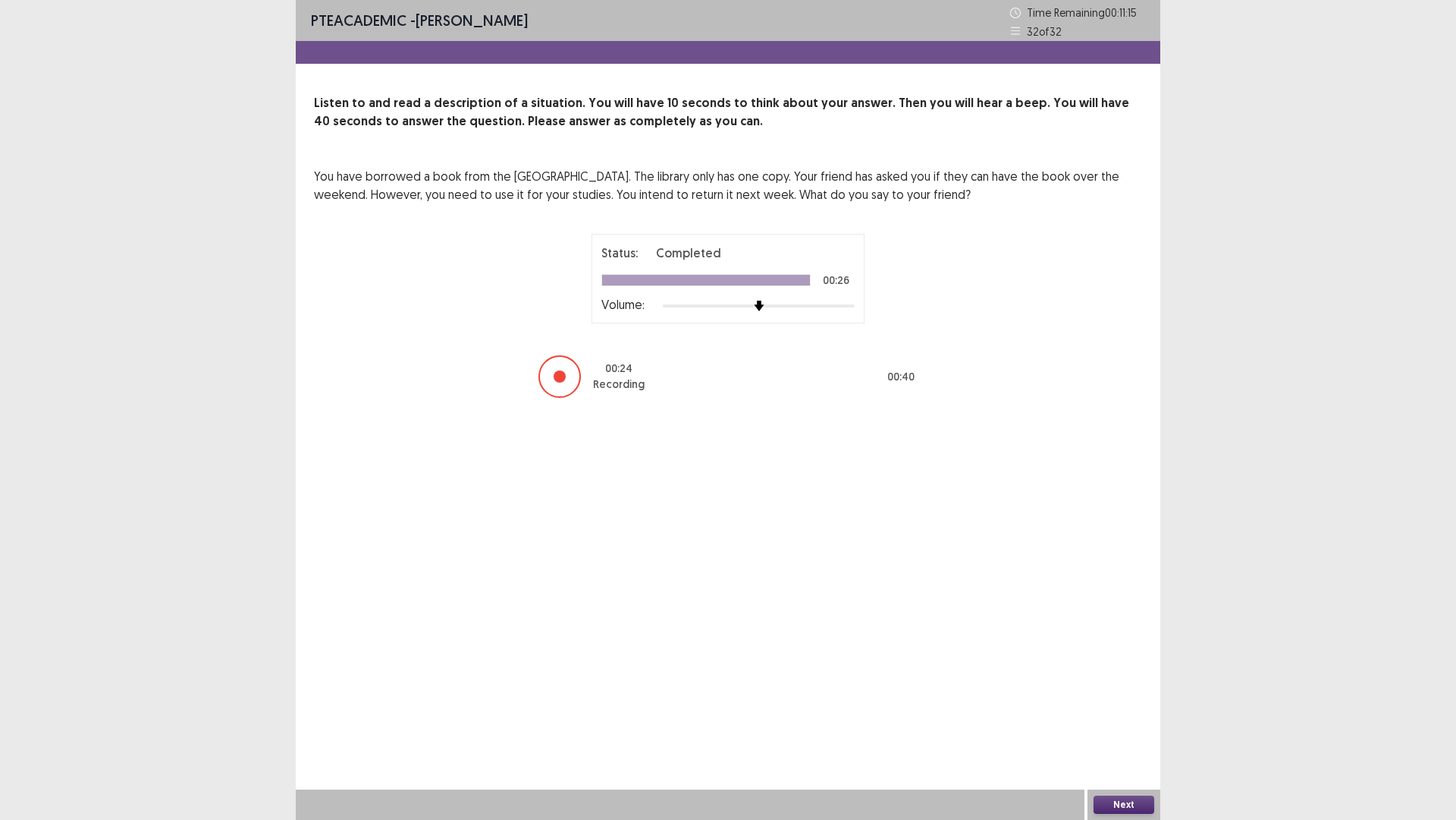
click at [1140, 691] on button "Next" at bounding box center [1124, 804] width 61 height 18
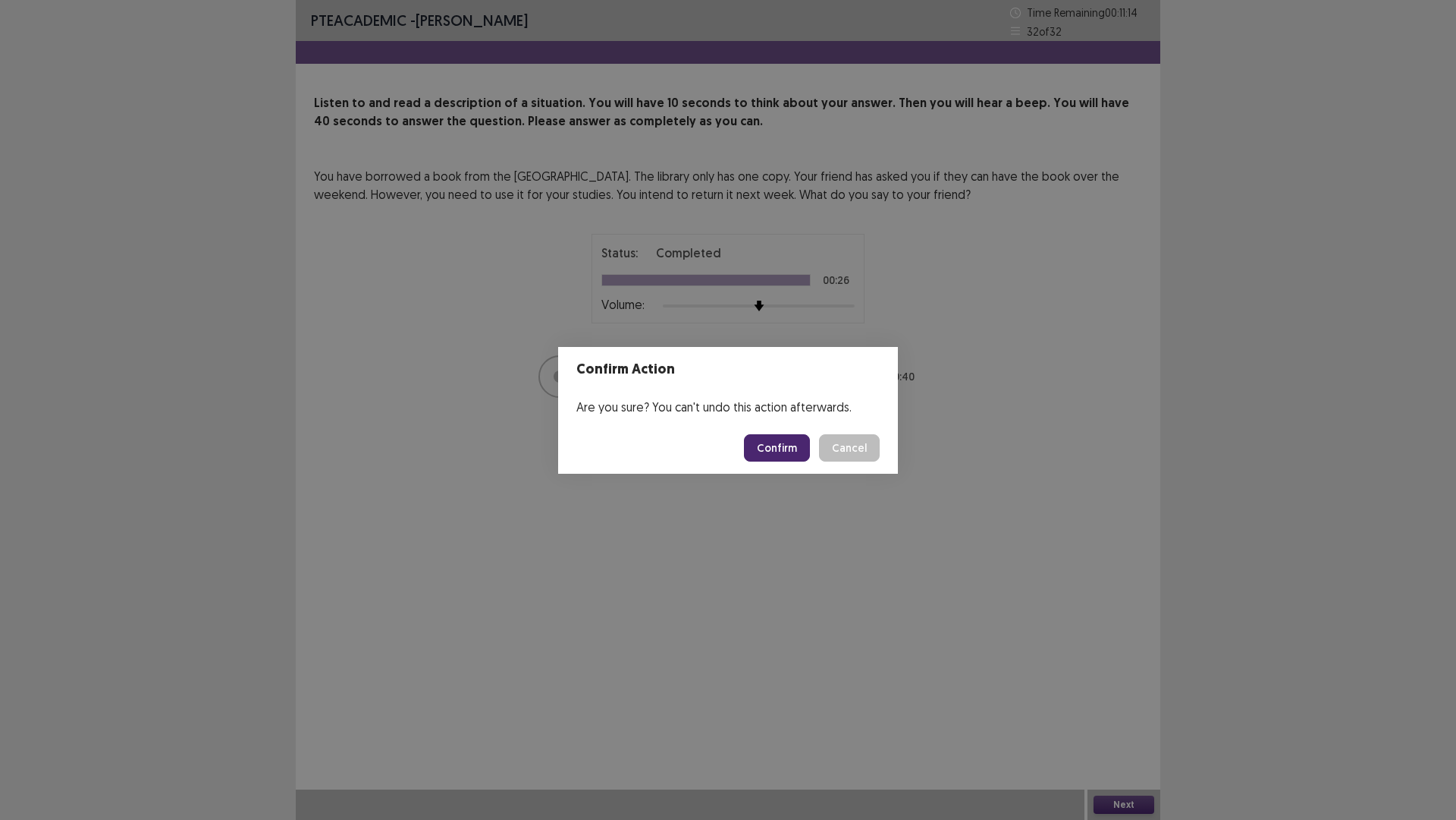
click at [797, 454] on button "Confirm" at bounding box center [777, 448] width 66 height 27
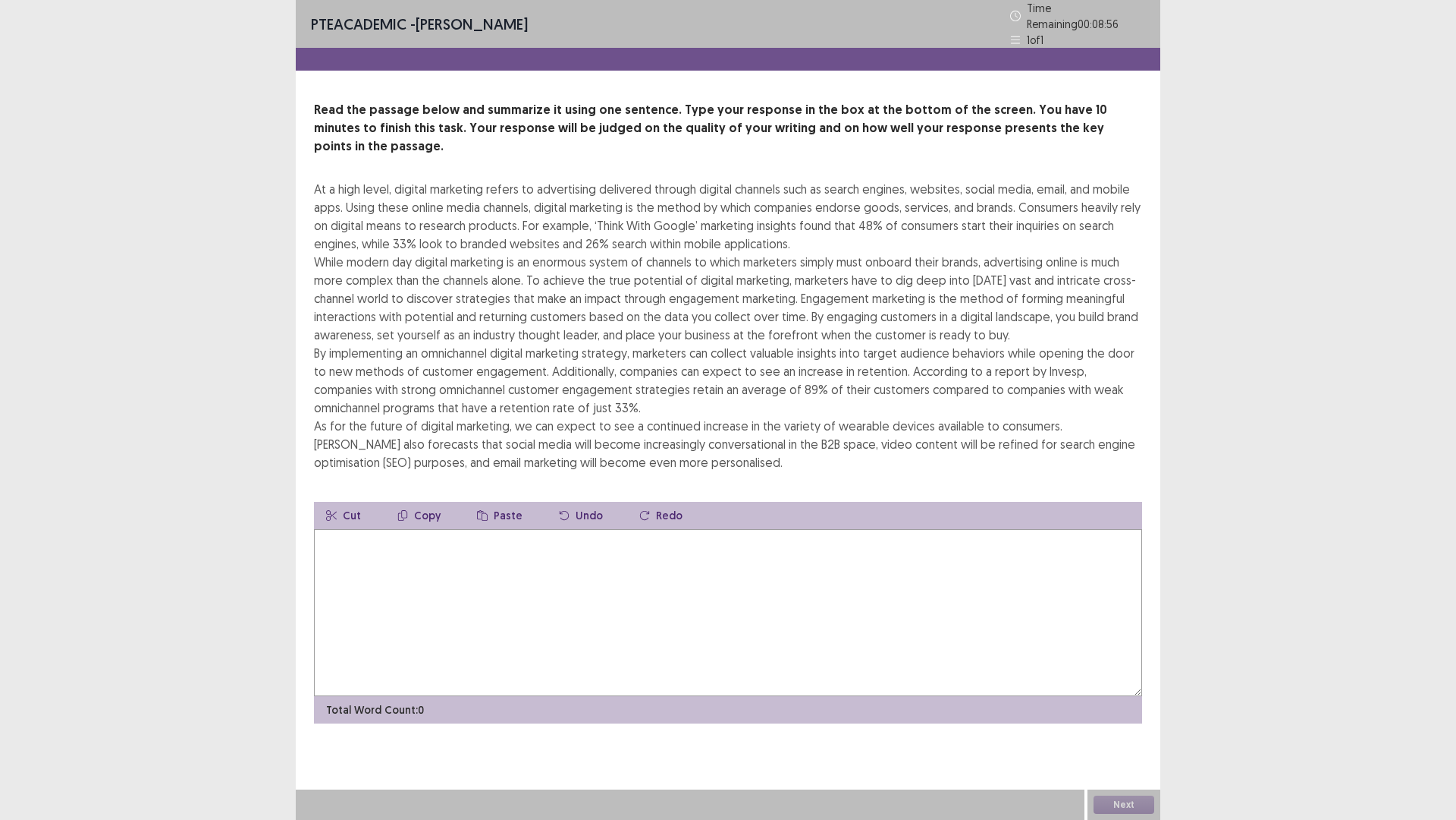
click at [445, 529] on textarea at bounding box center [728, 612] width 828 height 167
type textarea "*"
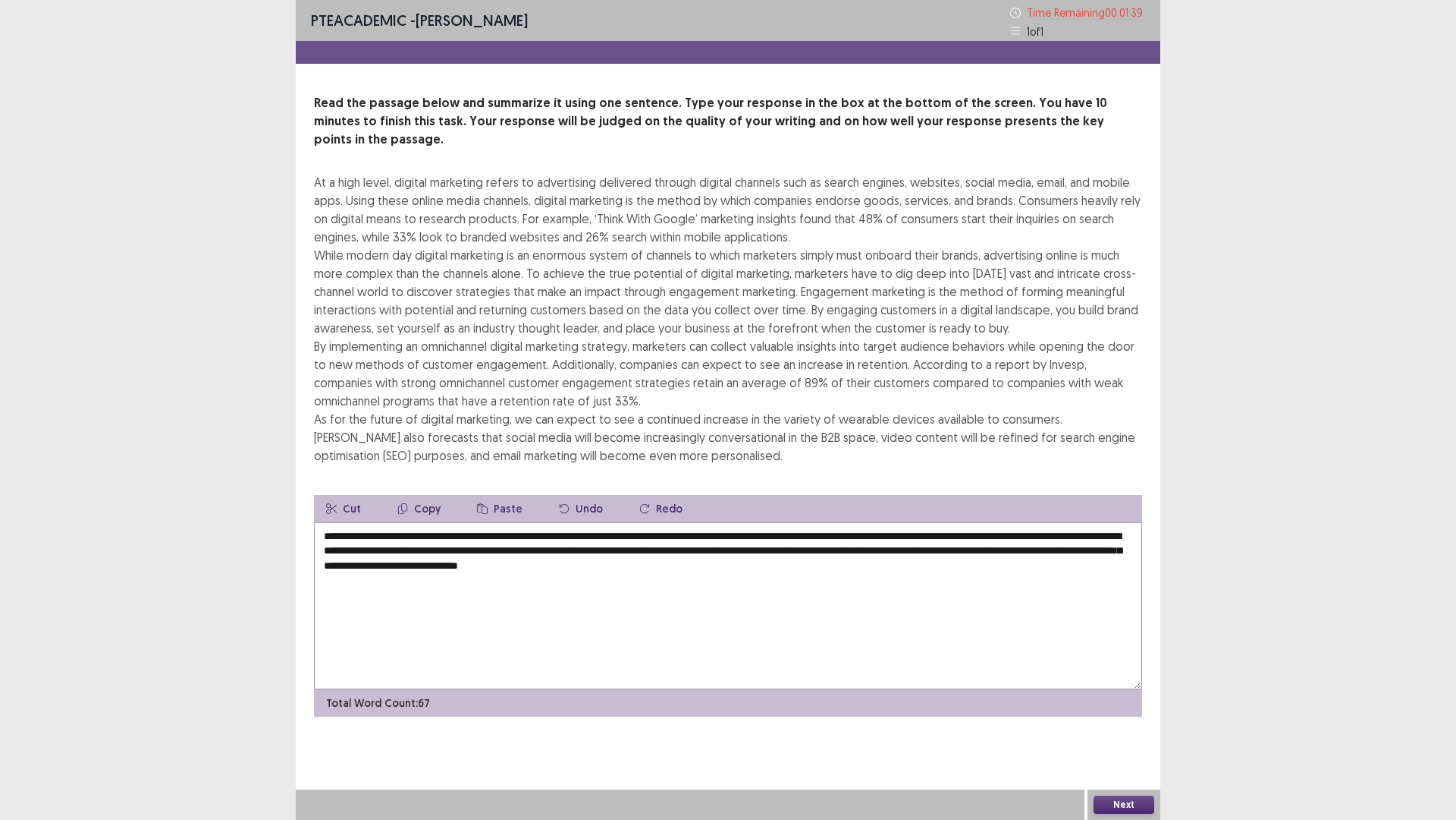
type textarea "**********"
click at [1109, 691] on button "Next" at bounding box center [1124, 804] width 61 height 18
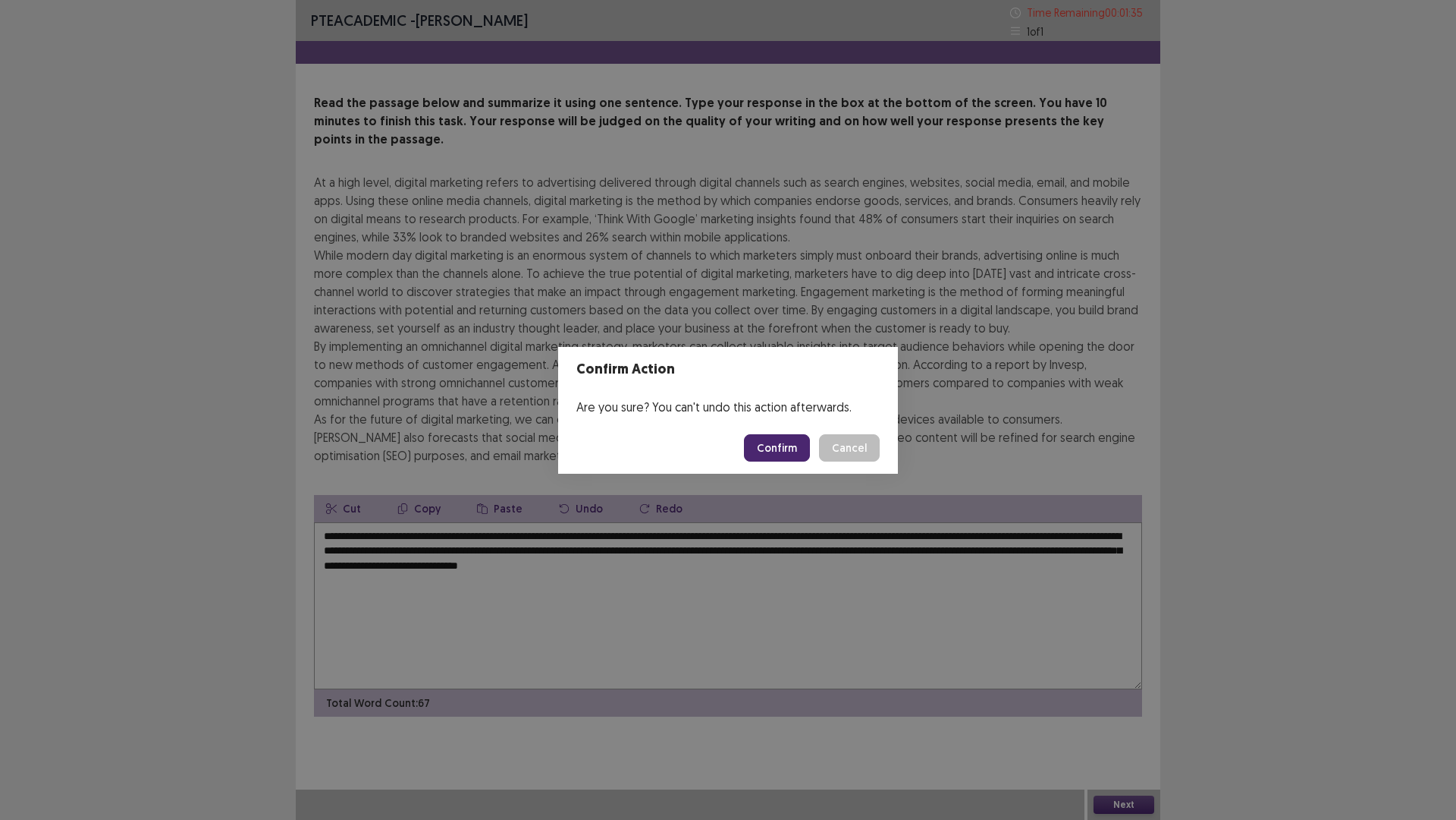
click at [769, 446] on button "Confirm" at bounding box center [777, 448] width 66 height 27
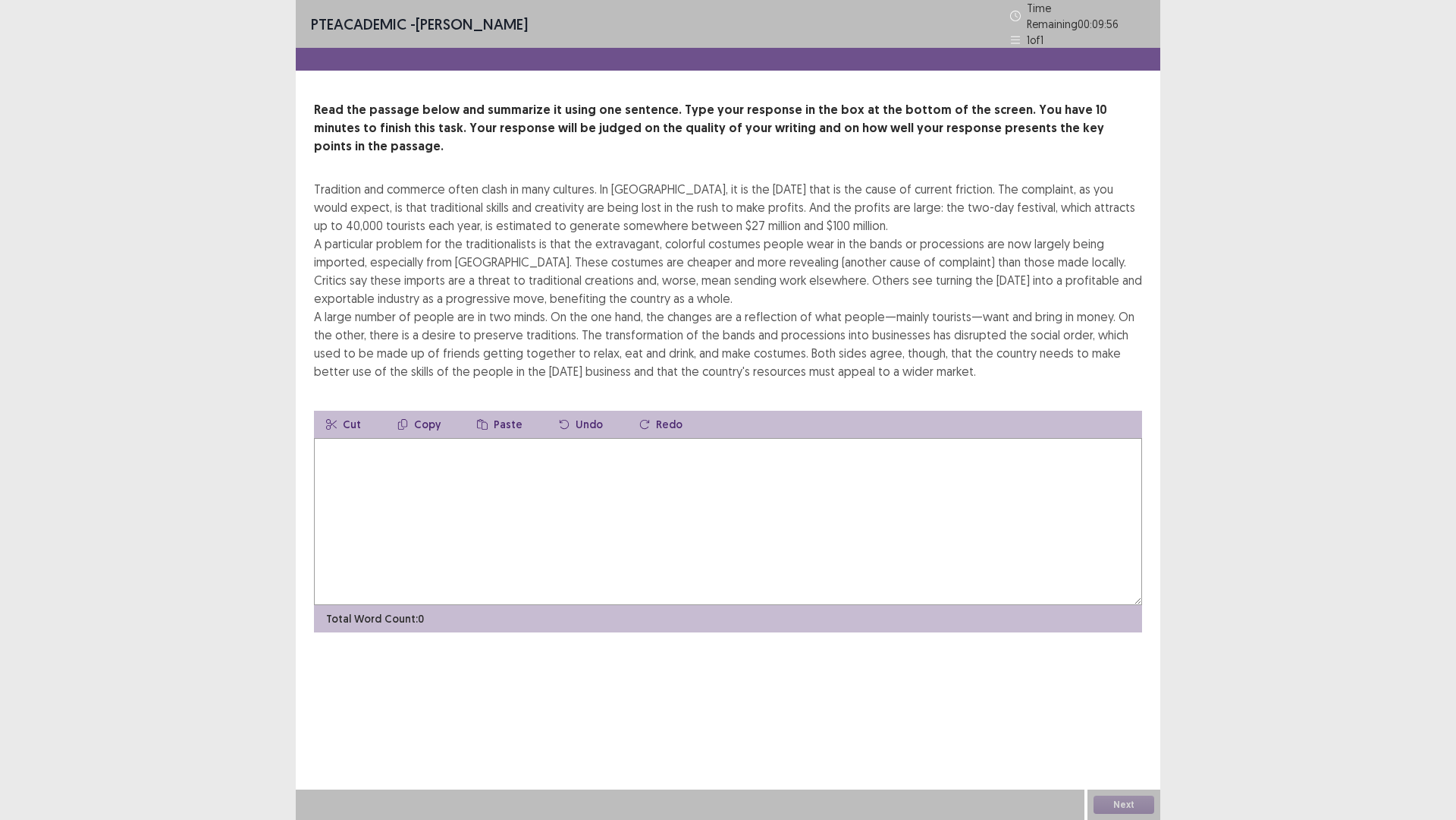
click at [405, 465] on textarea at bounding box center [728, 521] width 828 height 167
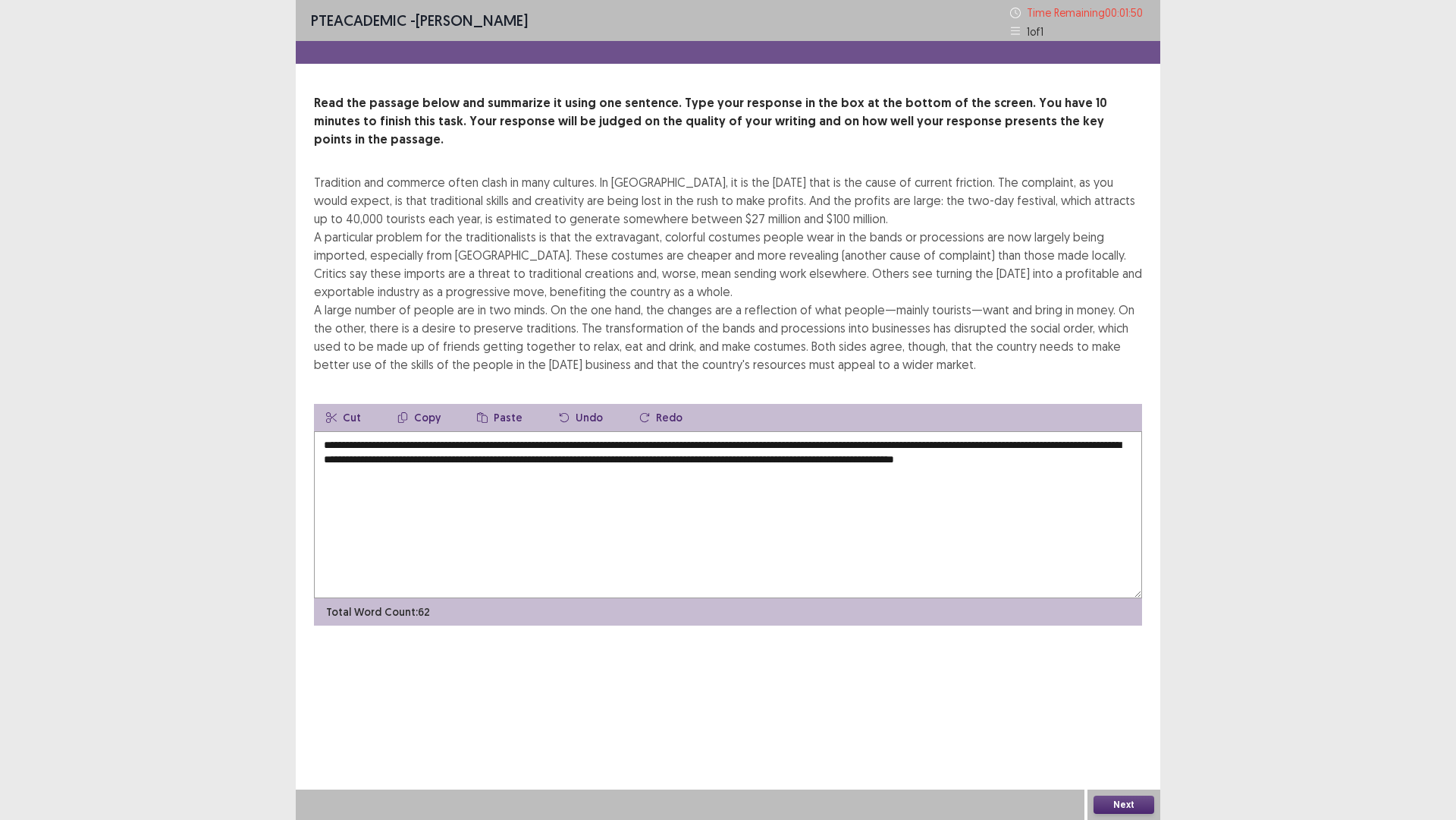
type textarea "**********"
click at [1145, 691] on button "Next" at bounding box center [1124, 804] width 61 height 18
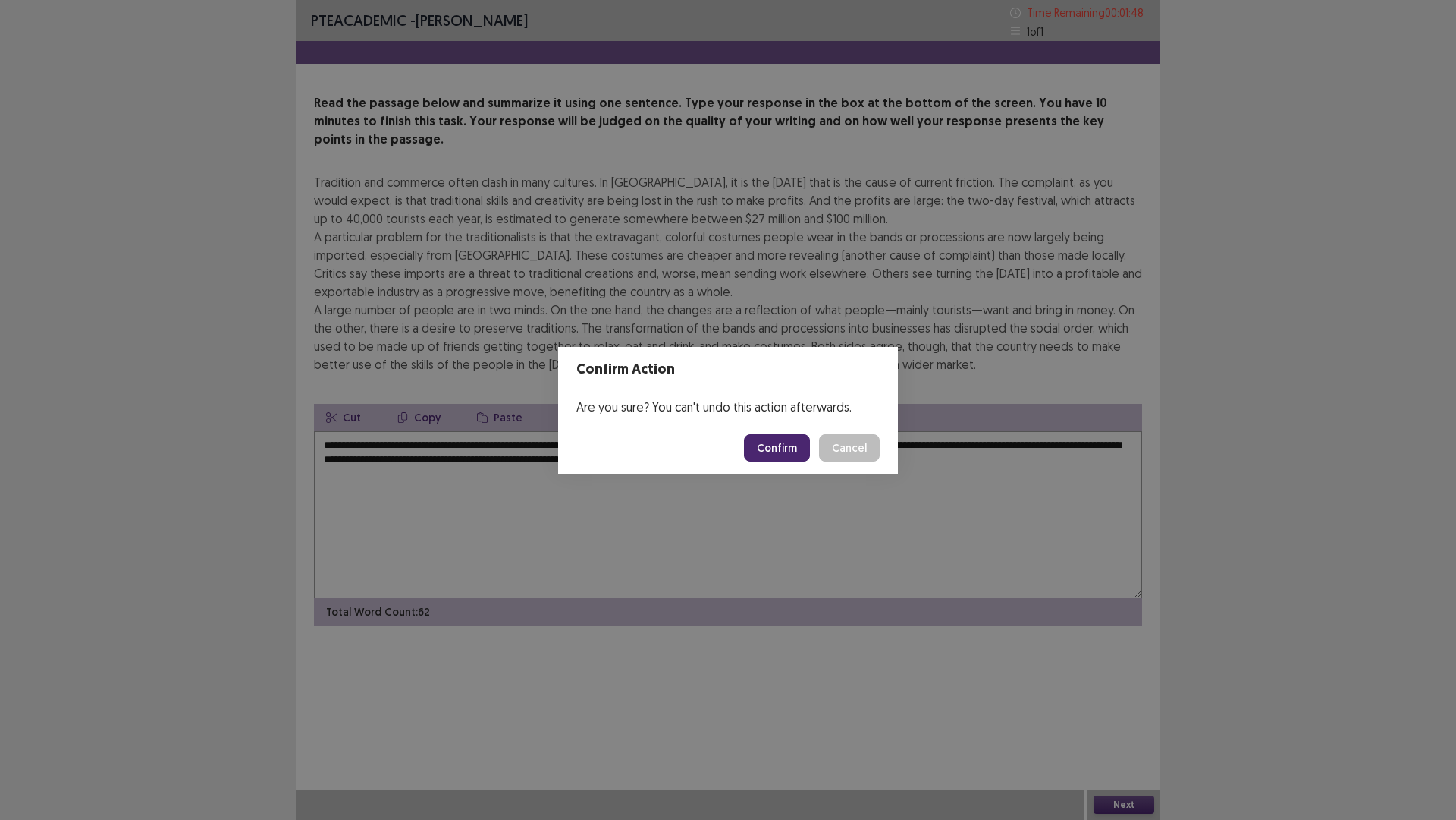
click at [783, 453] on button "Confirm" at bounding box center [777, 448] width 66 height 27
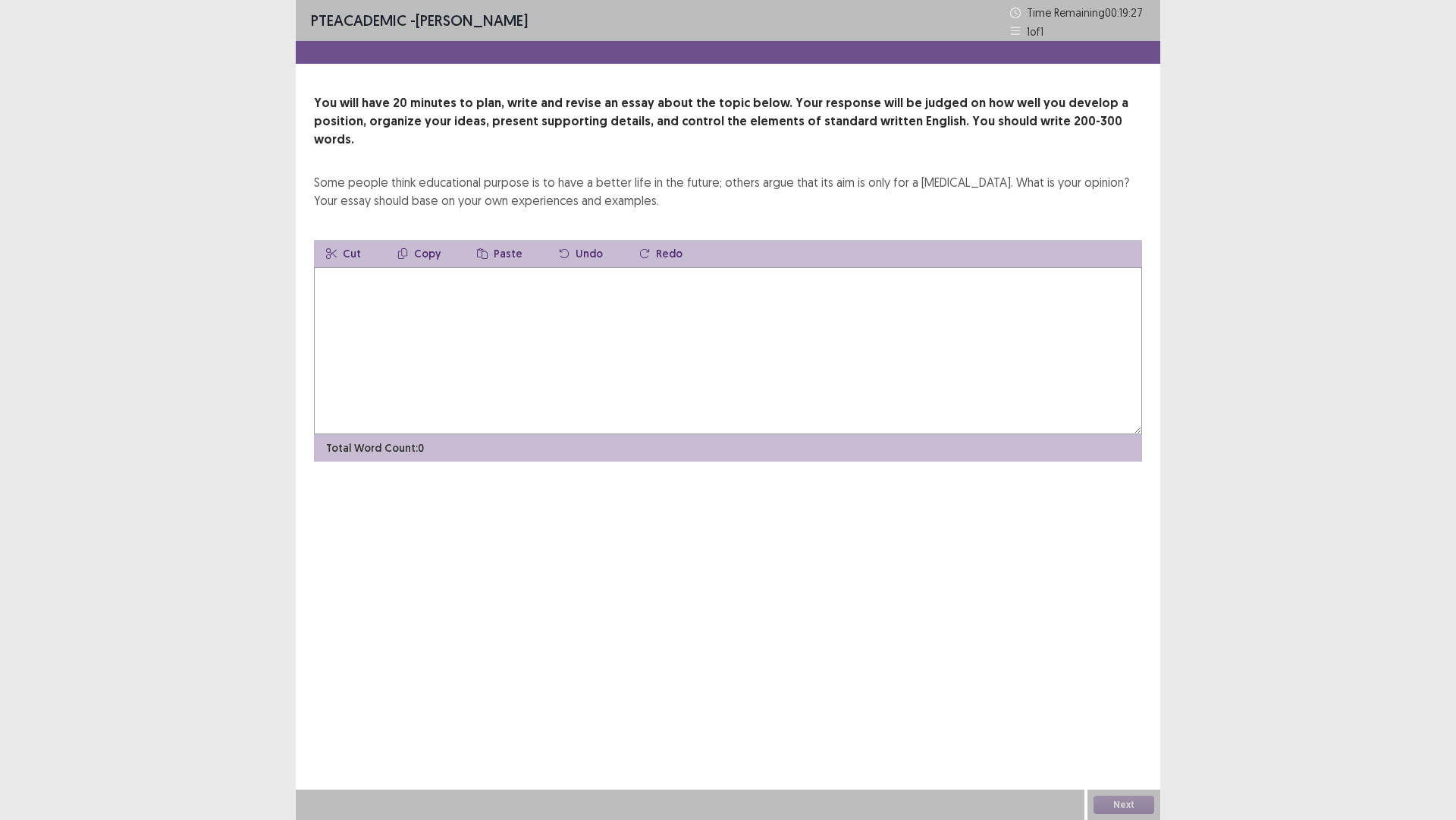
click at [383, 285] on textarea at bounding box center [728, 350] width 828 height 167
type textarea "*"
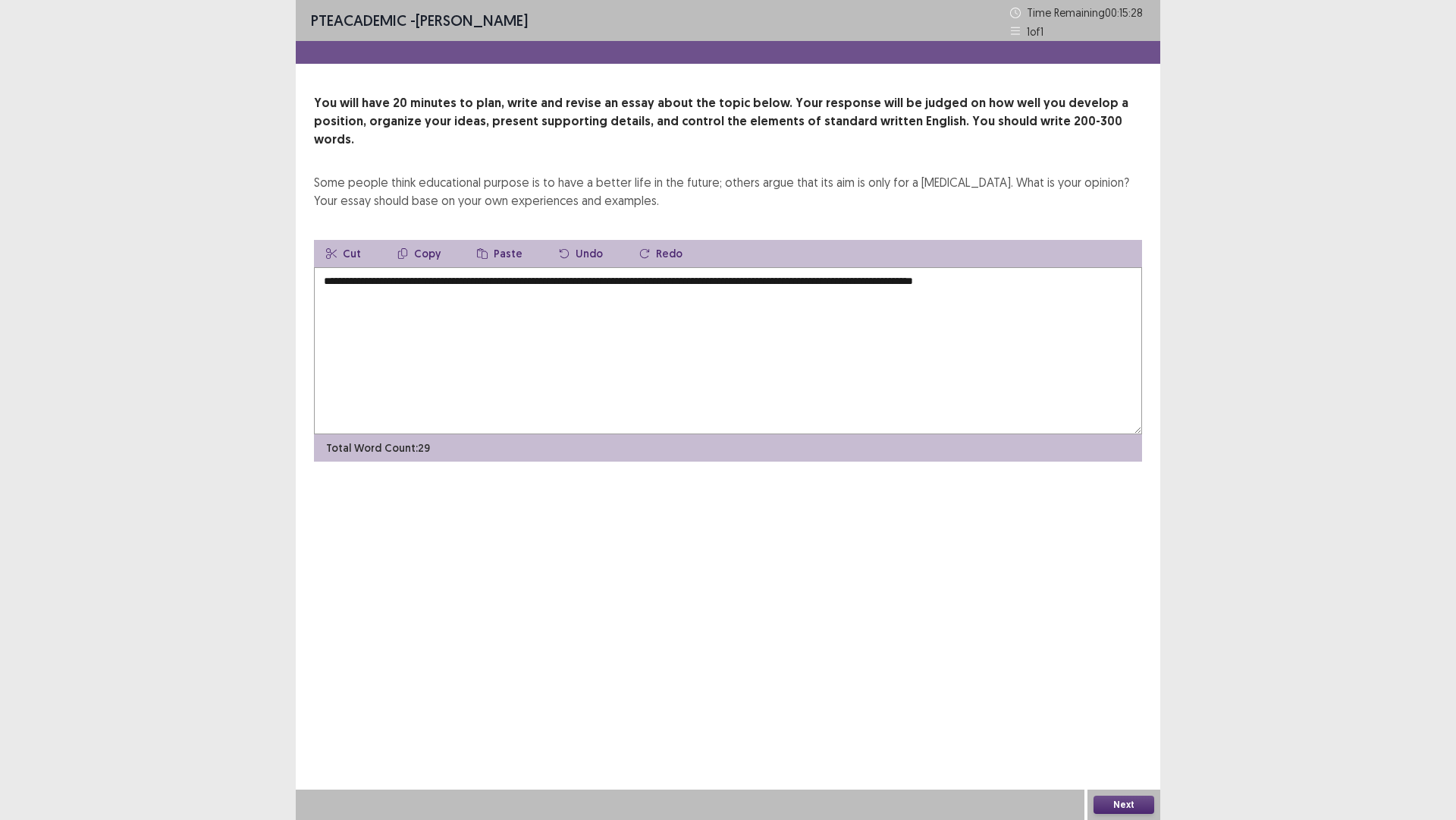
click at [724, 267] on textarea "**********" at bounding box center [728, 350] width 828 height 167
click at [1054, 267] on textarea "**********" at bounding box center [728, 350] width 828 height 167
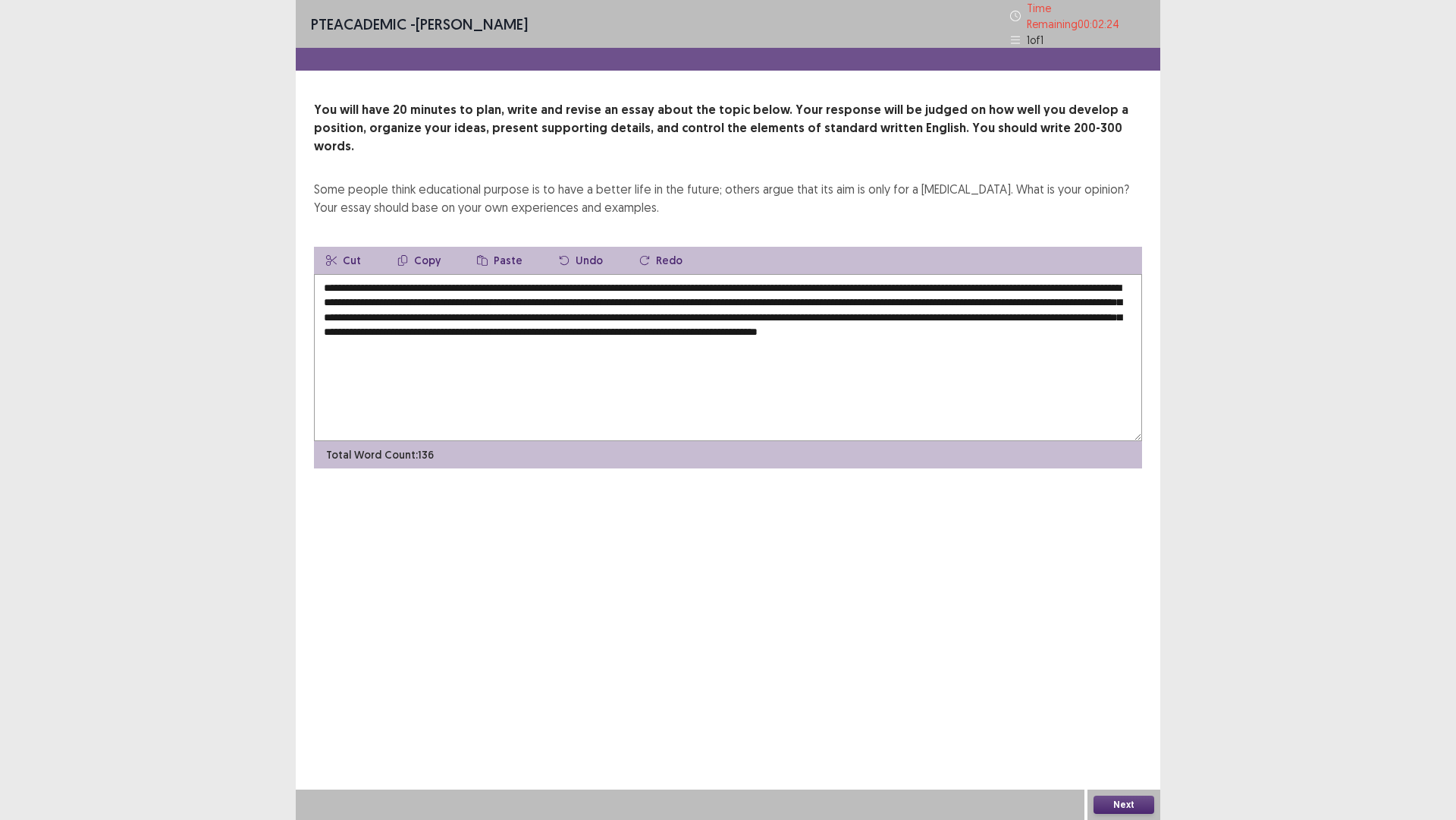
type textarea "**********"
click at [1141, 691] on button "Next" at bounding box center [1124, 804] width 61 height 18
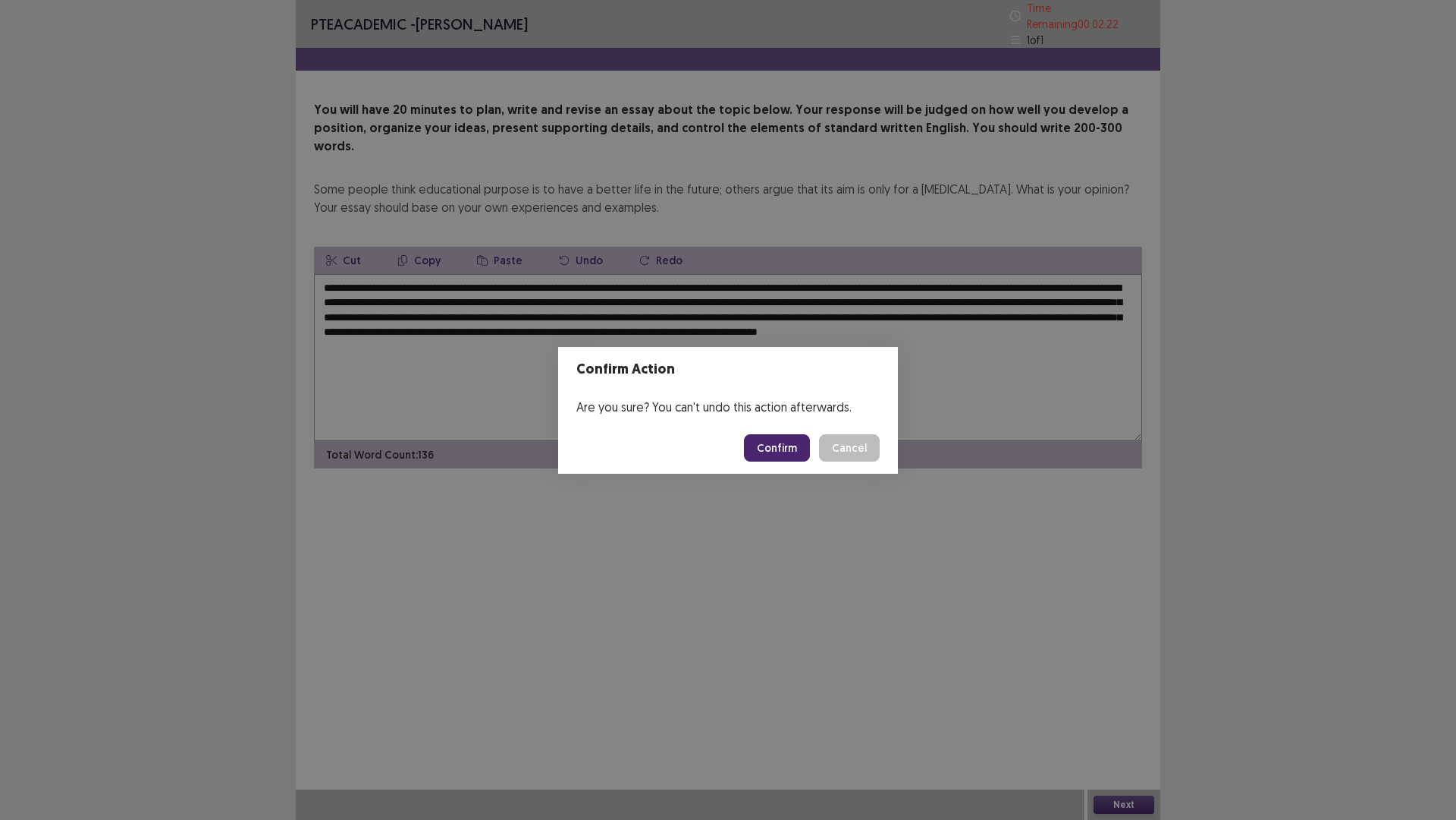
click at [786, 449] on button "Confirm" at bounding box center [777, 448] width 66 height 27
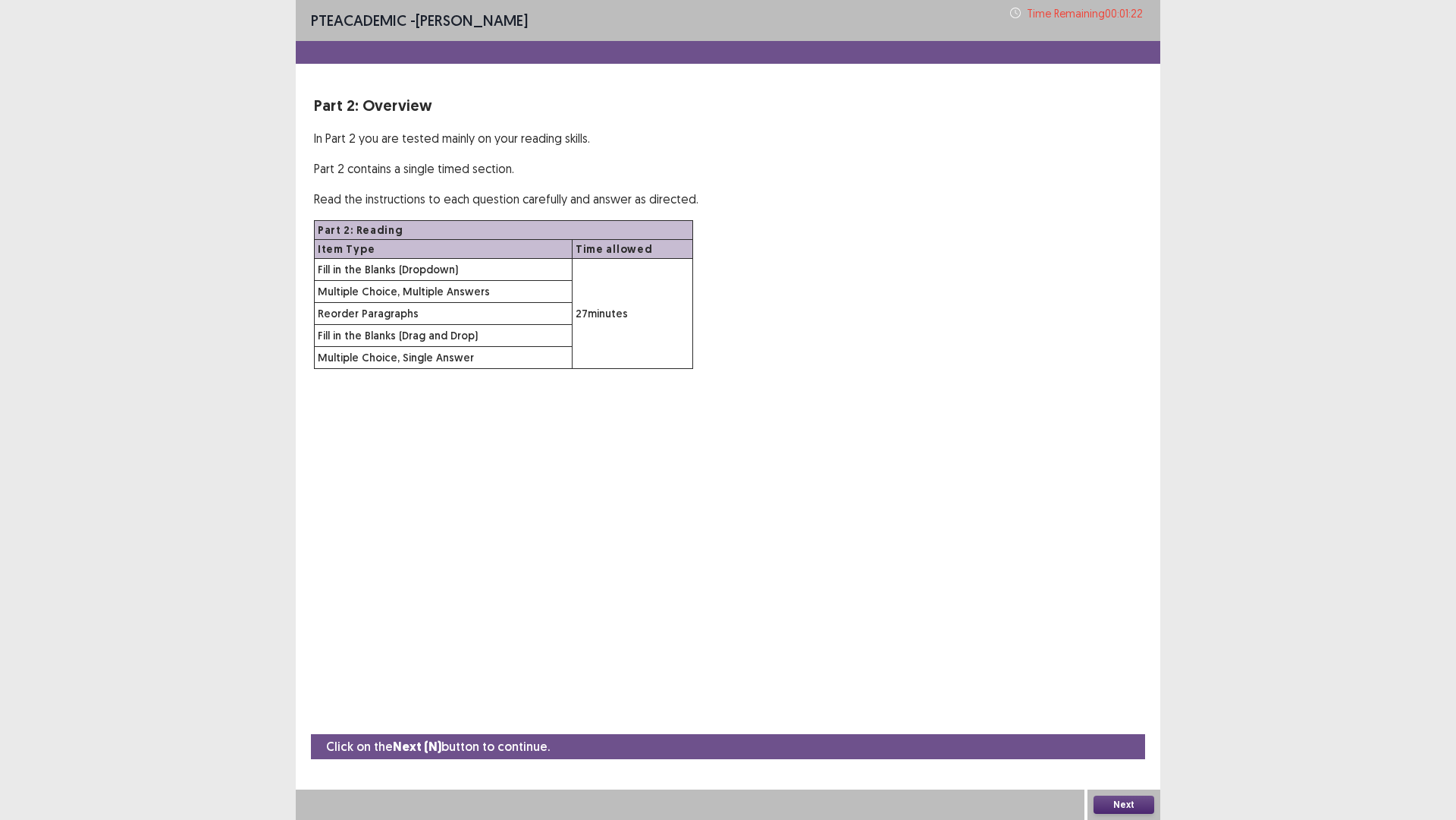
click at [1118, 691] on button "Next" at bounding box center [1124, 804] width 61 height 18
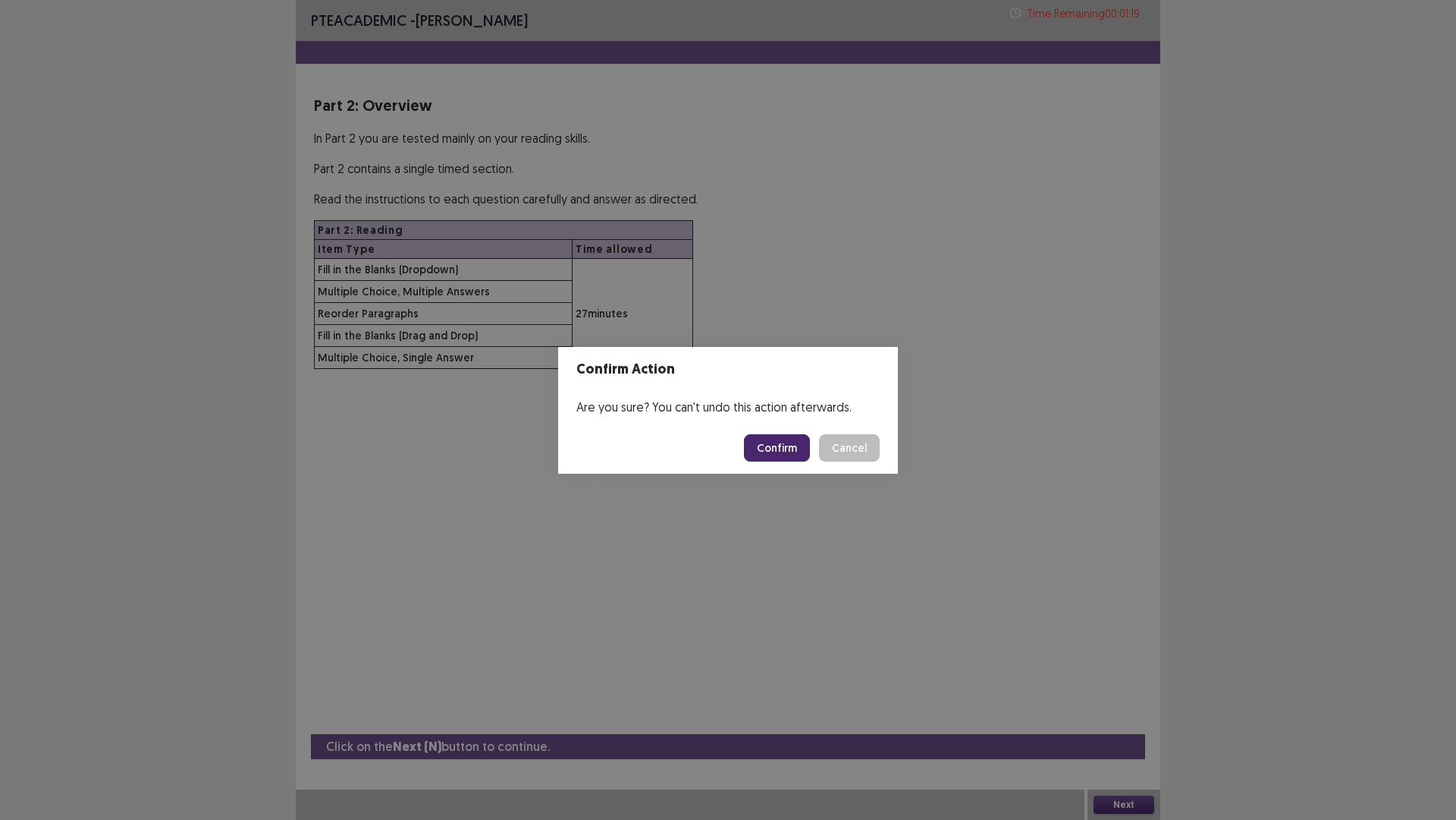
click at [790, 450] on button "Confirm" at bounding box center [777, 448] width 66 height 27
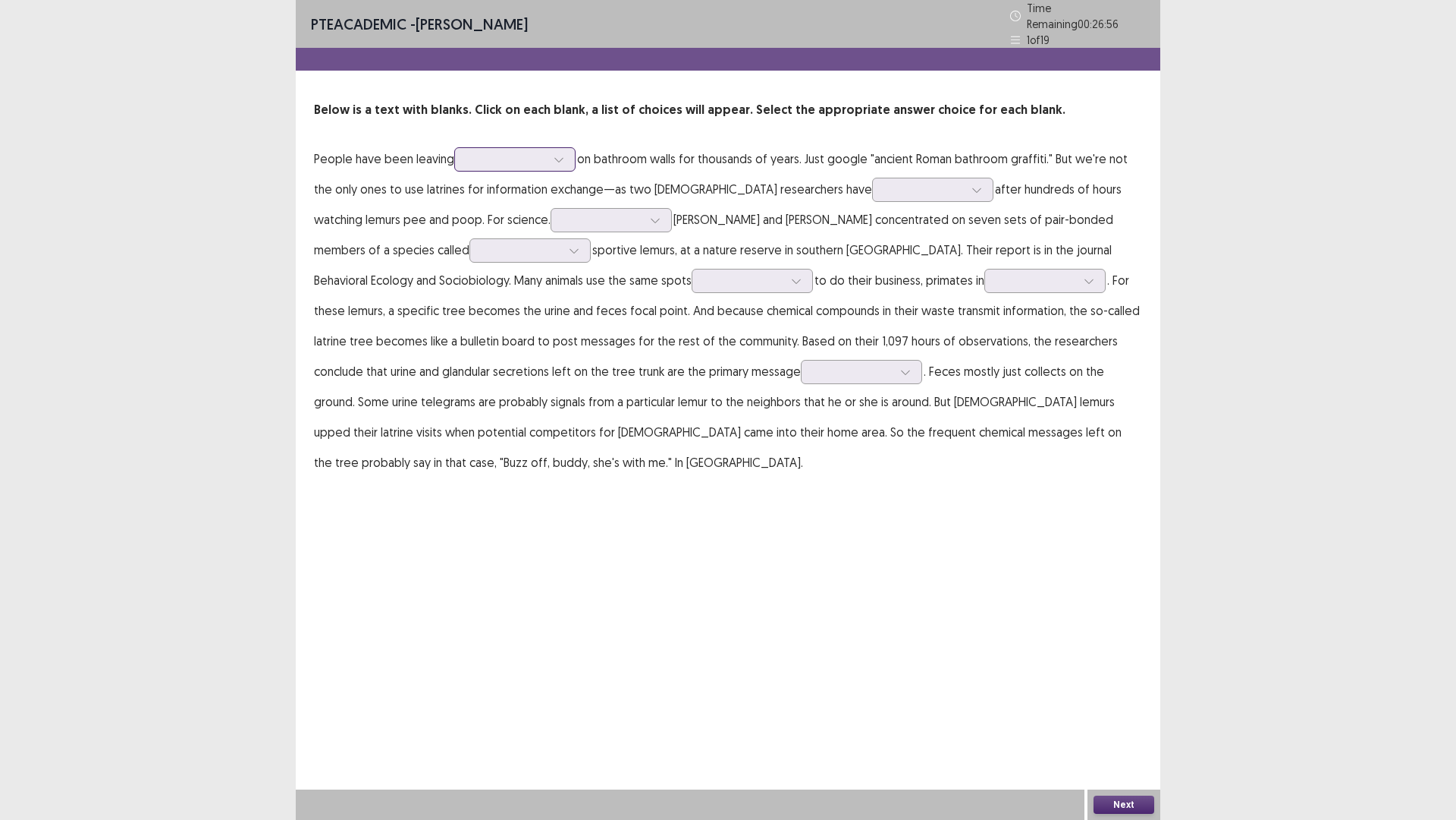
click at [558, 157] on div at bounding box center [559, 159] width 23 height 23
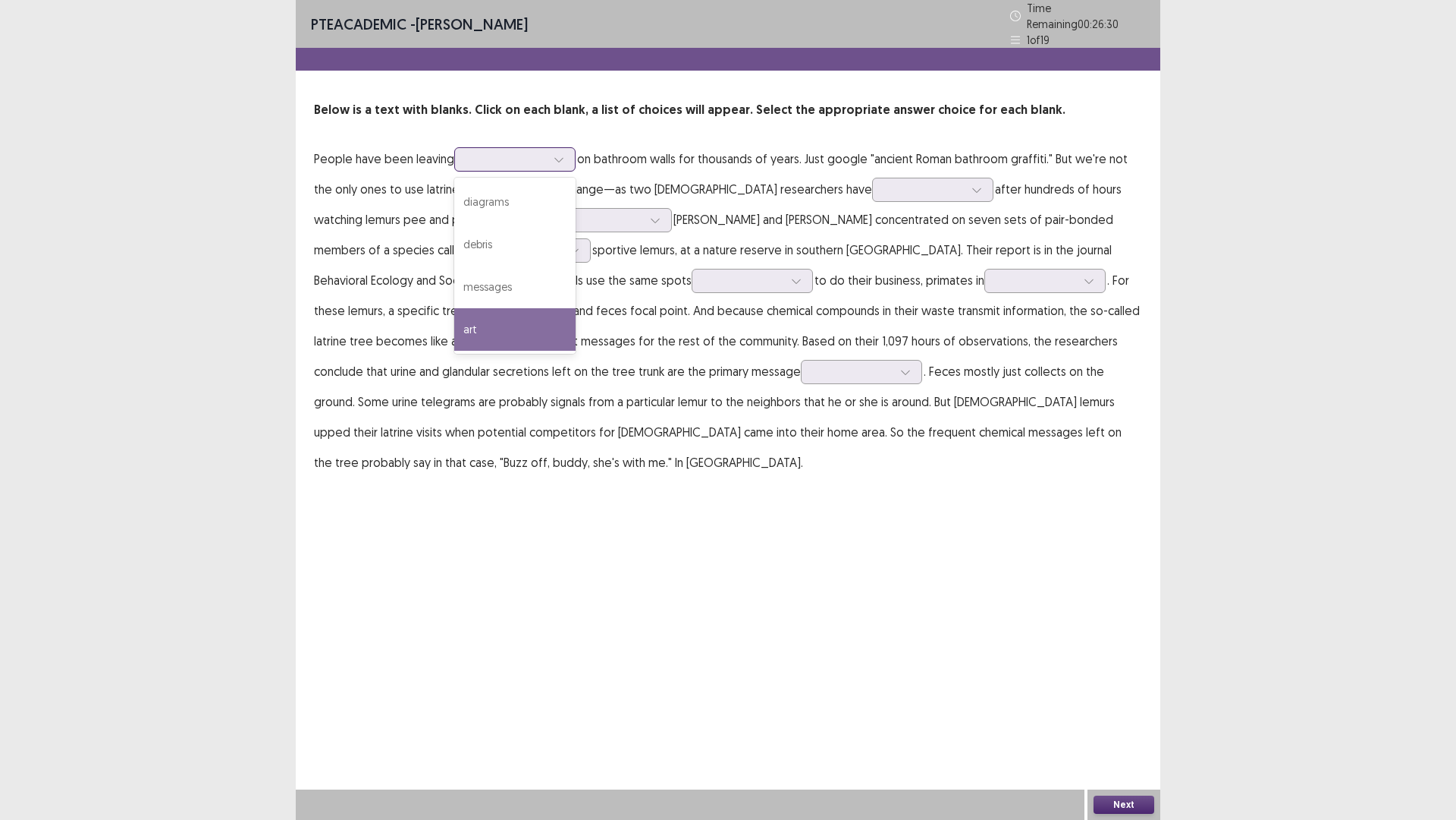
click at [490, 318] on div "art" at bounding box center [515, 330] width 121 height 43
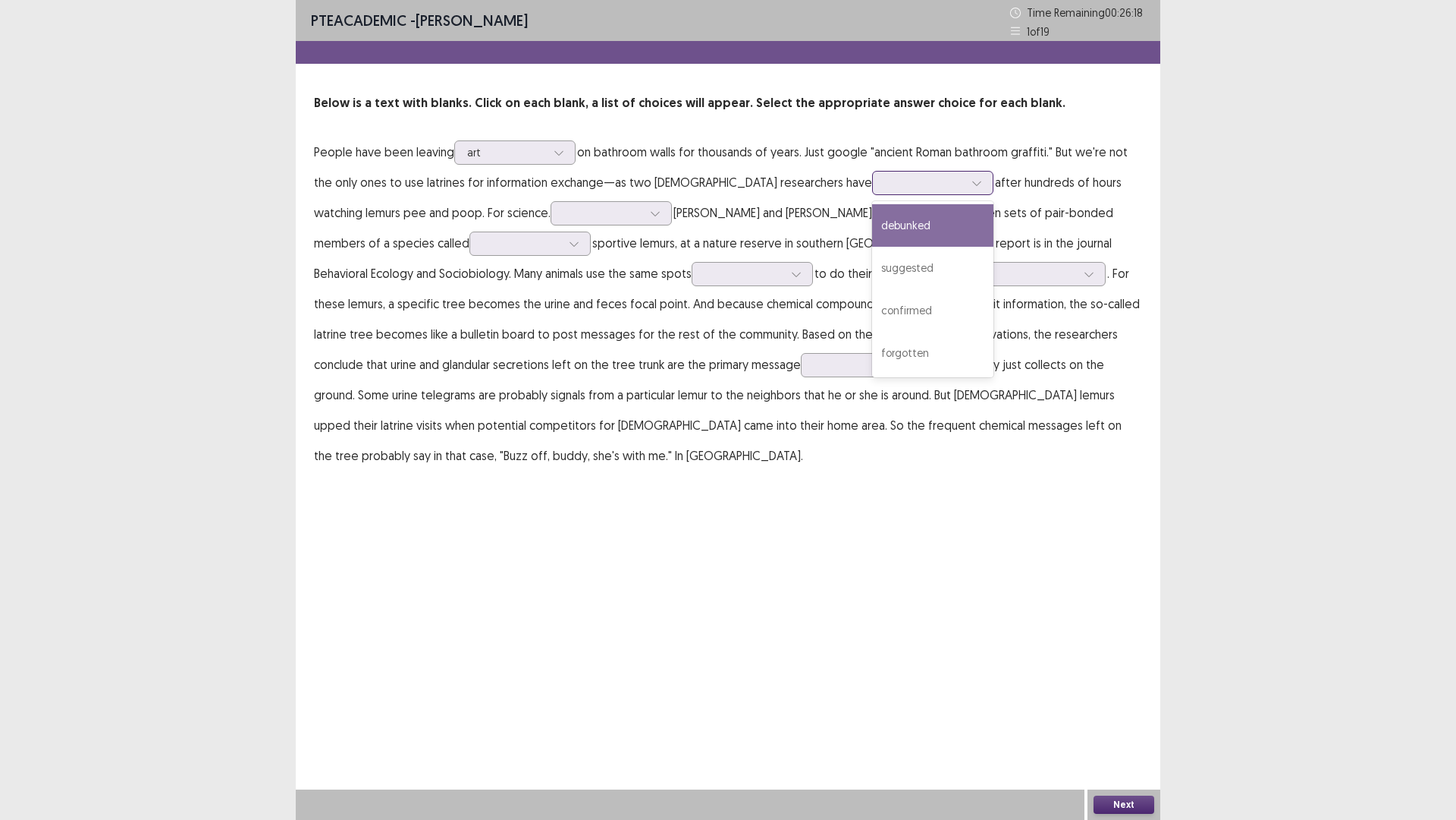
click at [972, 187] on icon at bounding box center [977, 182] width 10 height 10
click at [873, 305] on div "confirmed" at bounding box center [933, 311] width 121 height 43
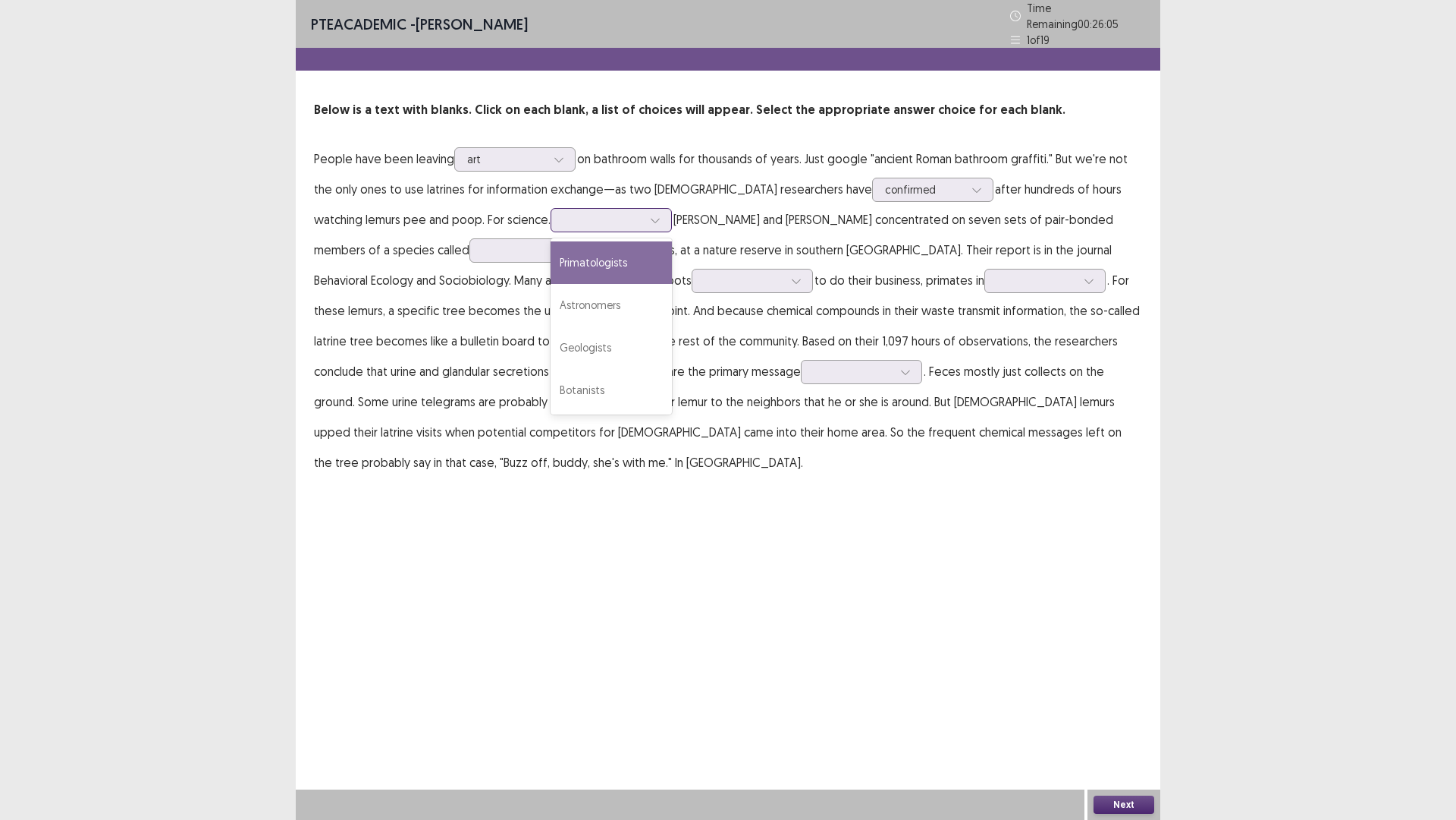
click at [644, 217] on div at bounding box center [655, 220] width 23 height 23
click at [551, 336] on div "Geologists" at bounding box center [612, 348] width 121 height 43
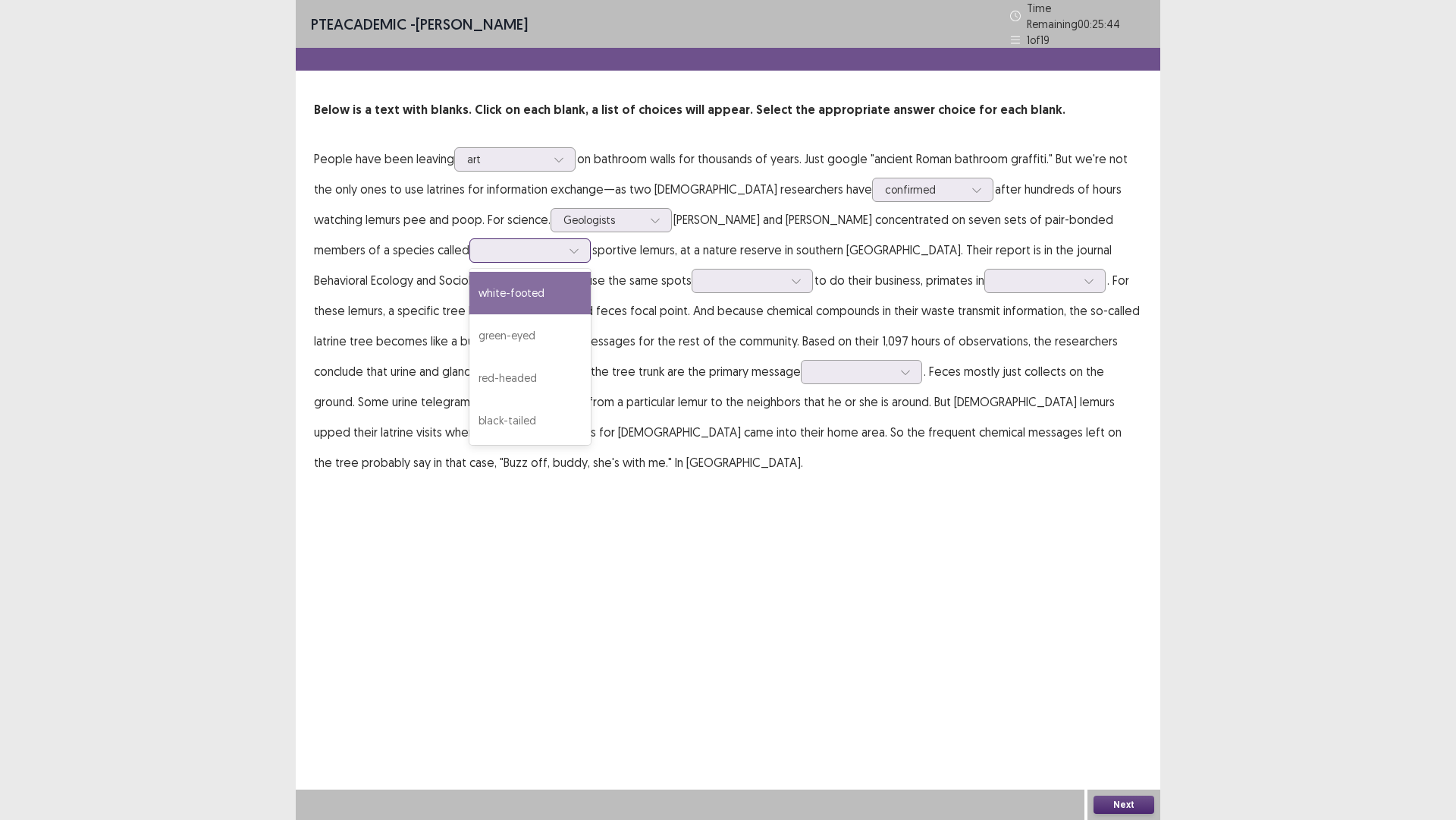
click at [563, 250] on div at bounding box center [574, 250] width 23 height 23
click at [470, 406] on div "black-tailed" at bounding box center [530, 420] width 121 height 43
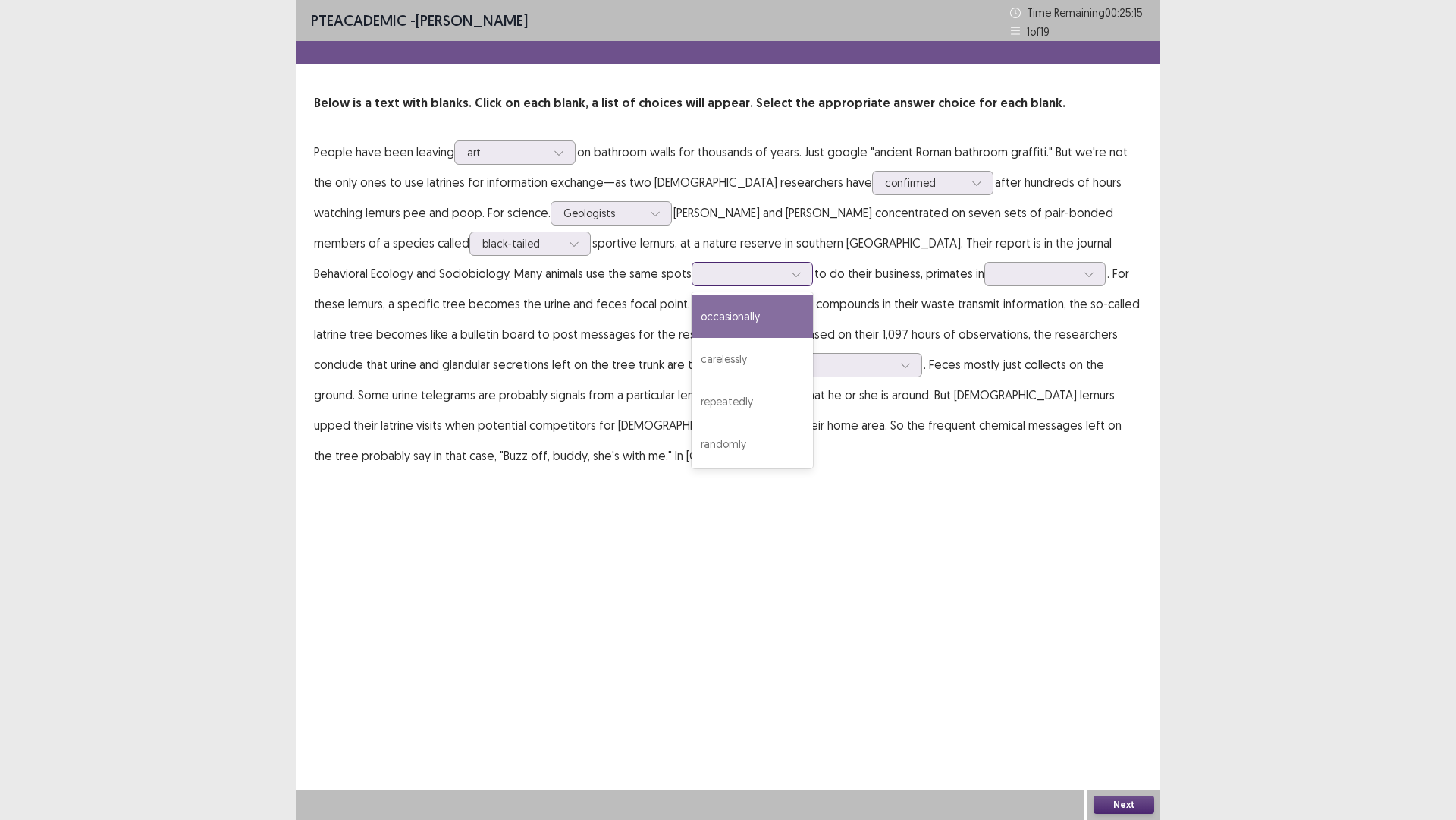
click at [785, 277] on div at bounding box center [796, 274] width 23 height 23
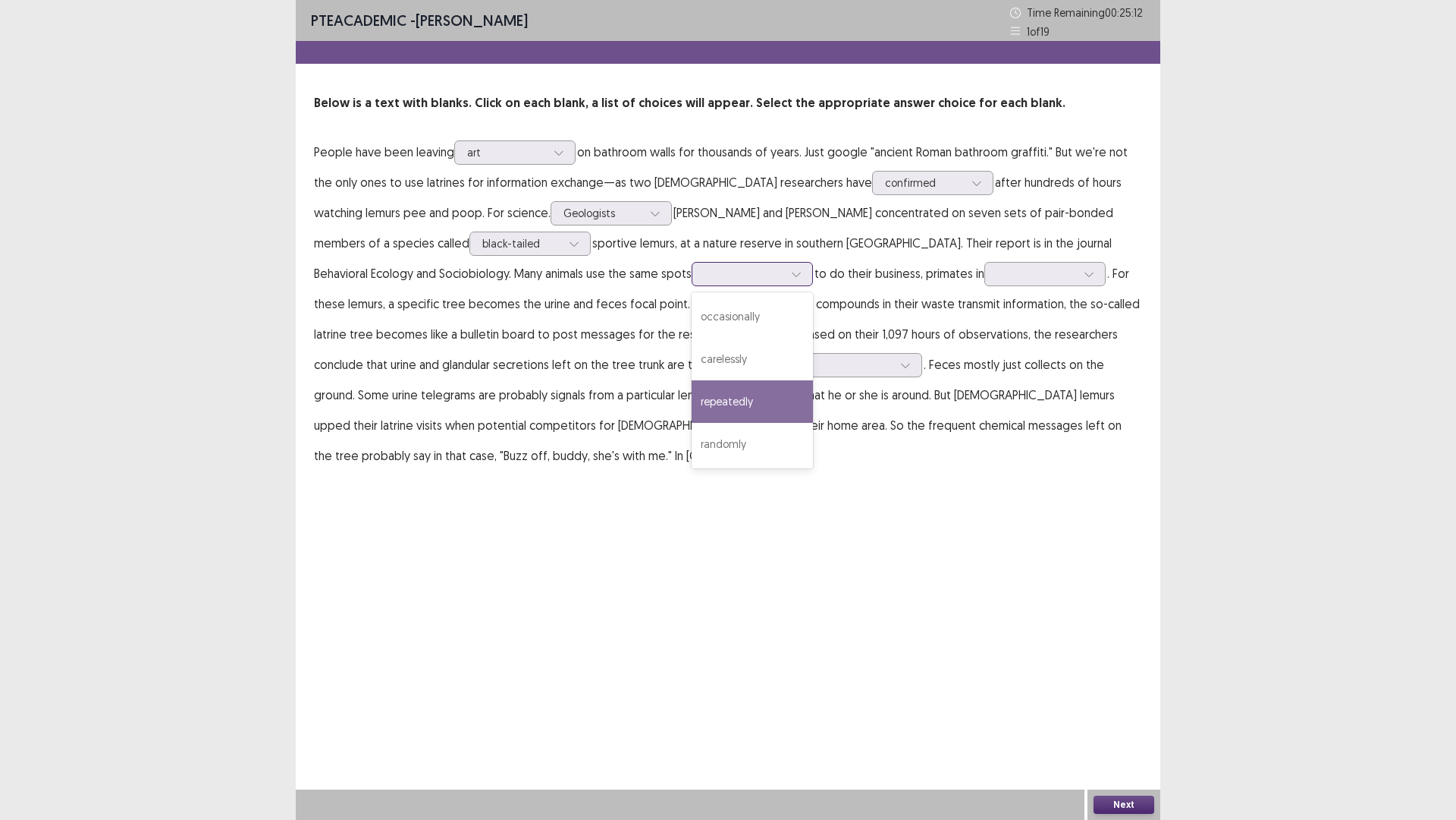
click at [692, 397] on div "repeatedly" at bounding box center [753, 401] width 121 height 43
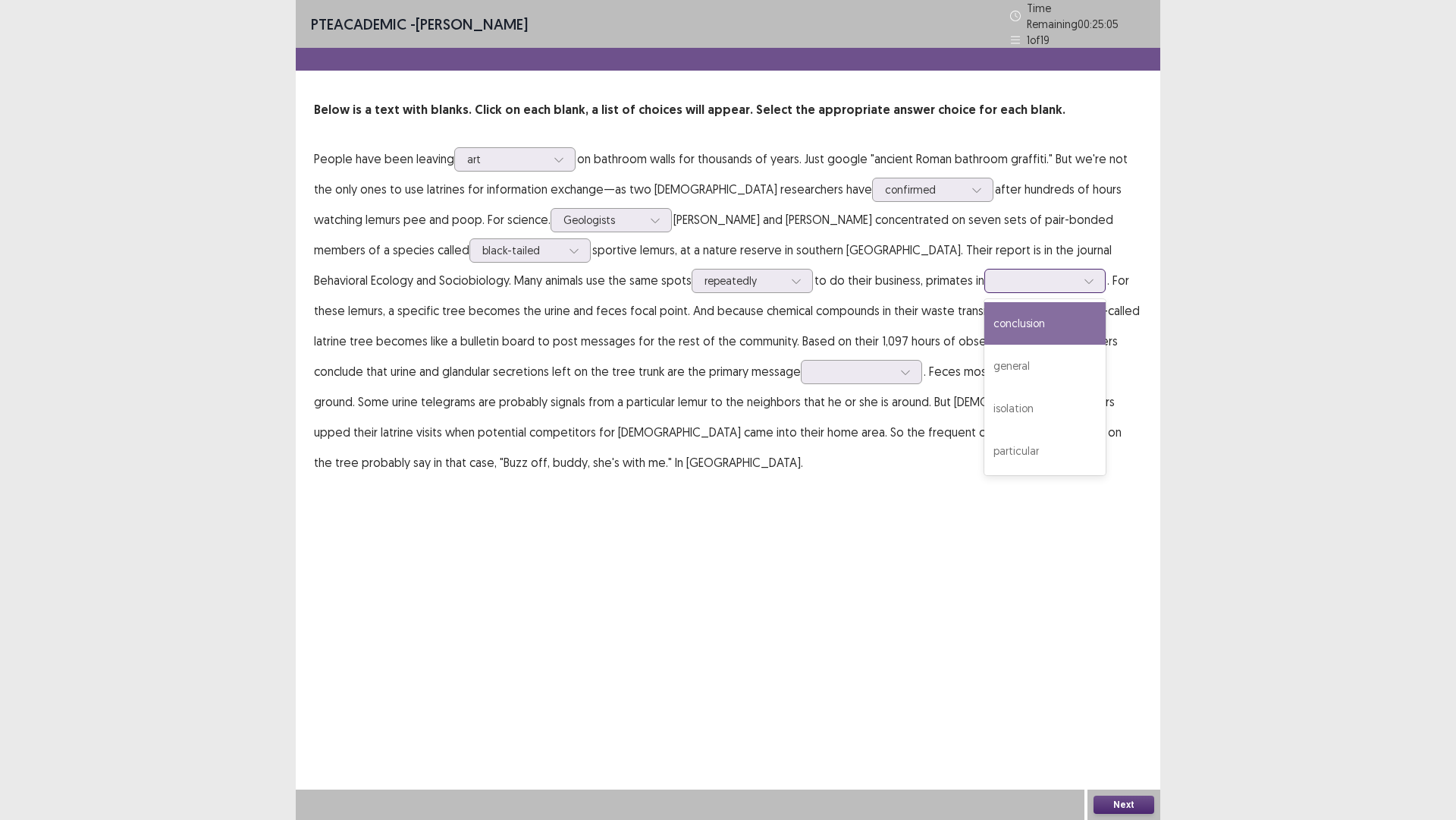
click at [1078, 270] on div at bounding box center [1089, 281] width 23 height 23
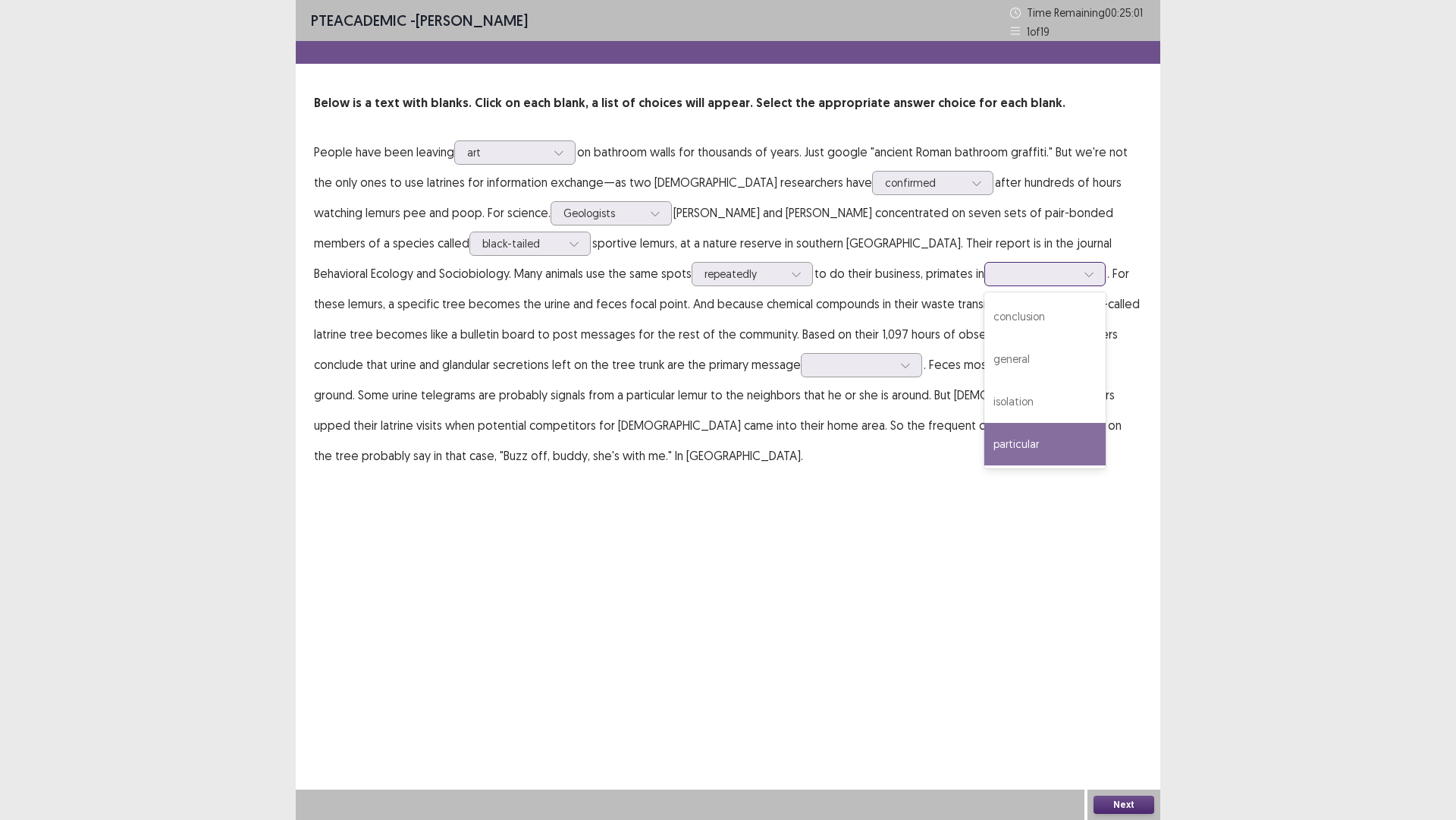
click at [985, 436] on div "particular" at bounding box center [1045, 444] width 121 height 43
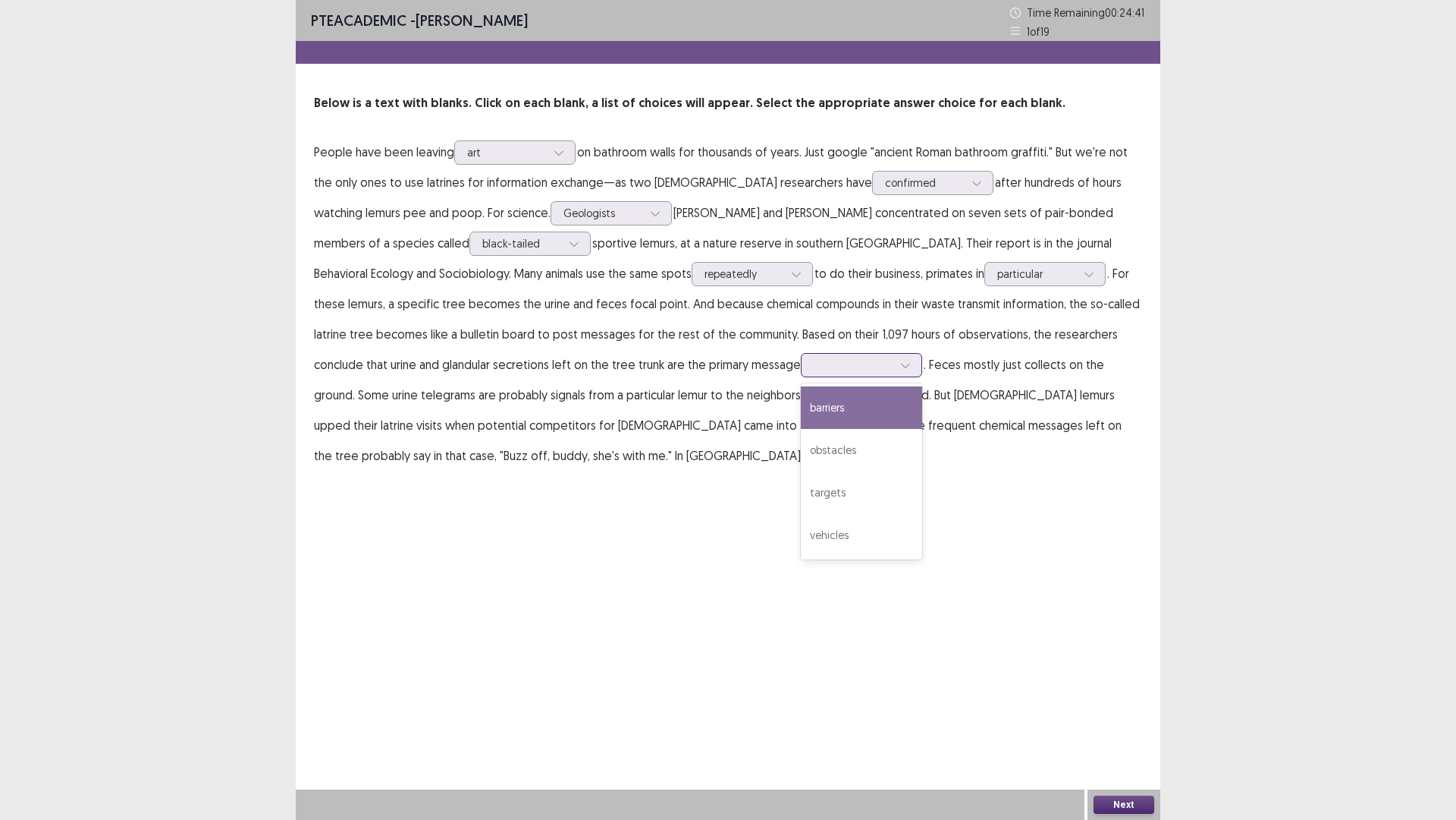
click at [801, 371] on div at bounding box center [861, 365] width 121 height 24
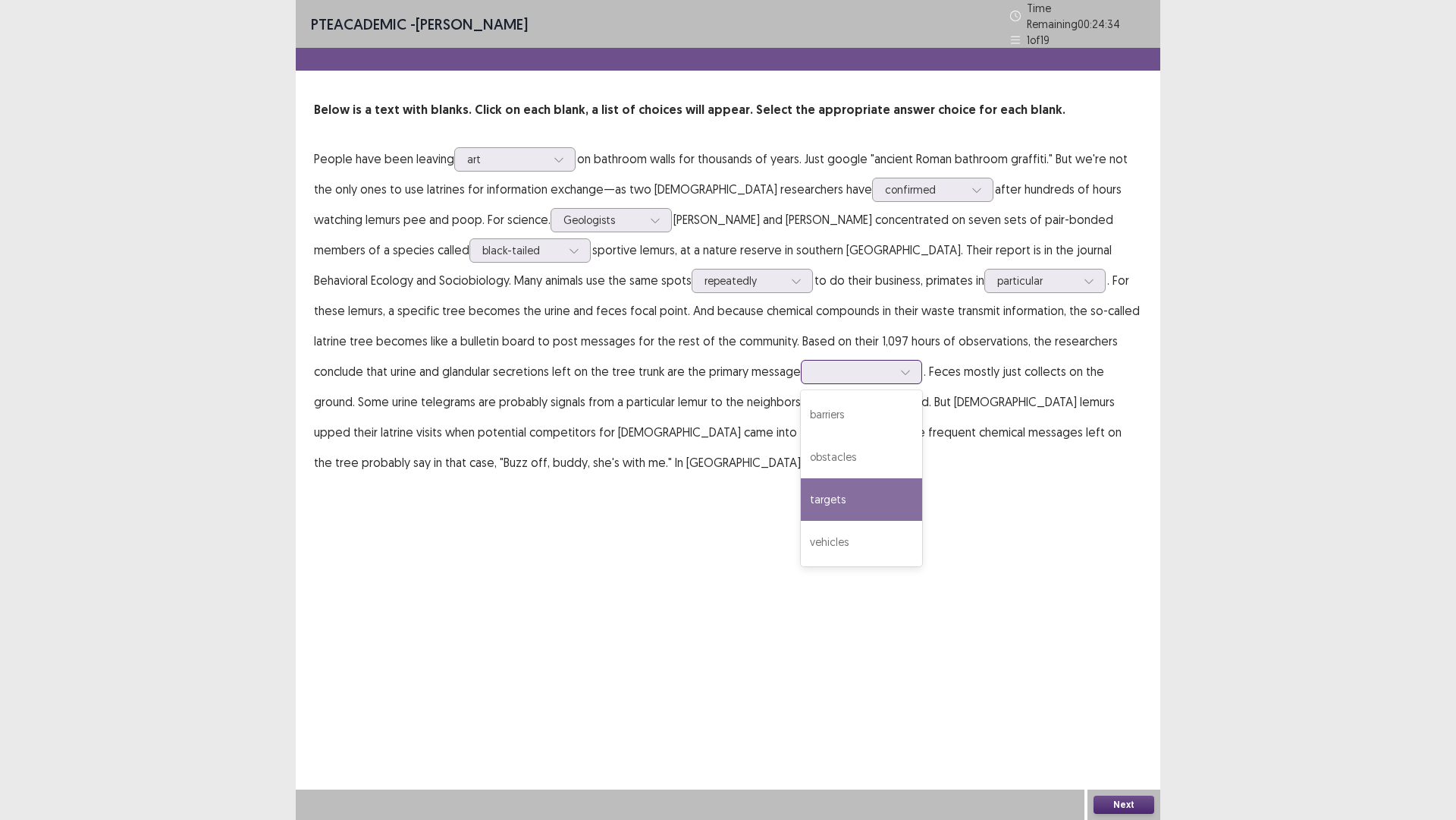
click at [801, 484] on div "targets" at bounding box center [861, 500] width 121 height 43
click at [1108, 691] on button "Next" at bounding box center [1124, 804] width 61 height 18
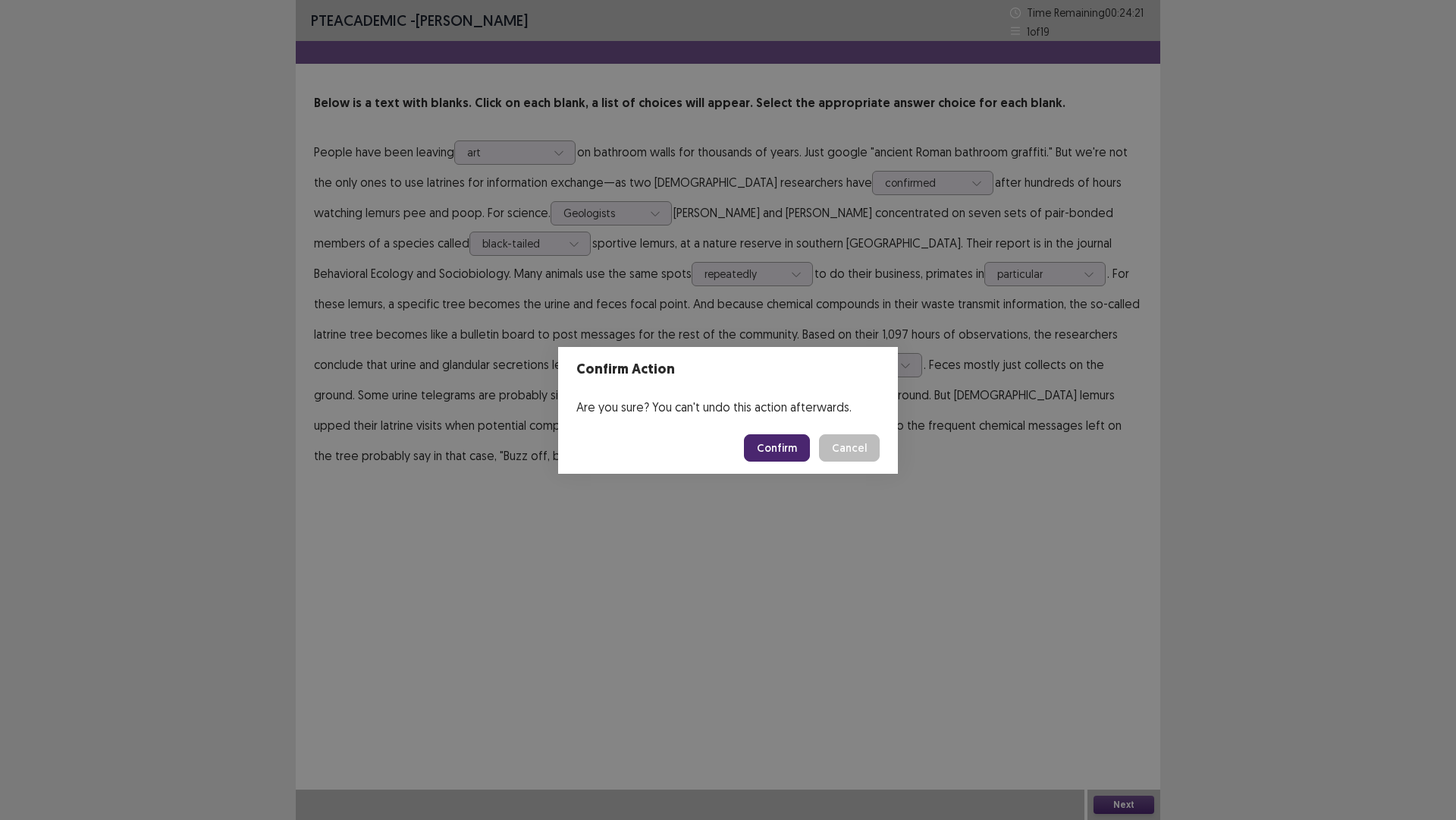
click at [768, 451] on button "Confirm" at bounding box center [777, 448] width 66 height 27
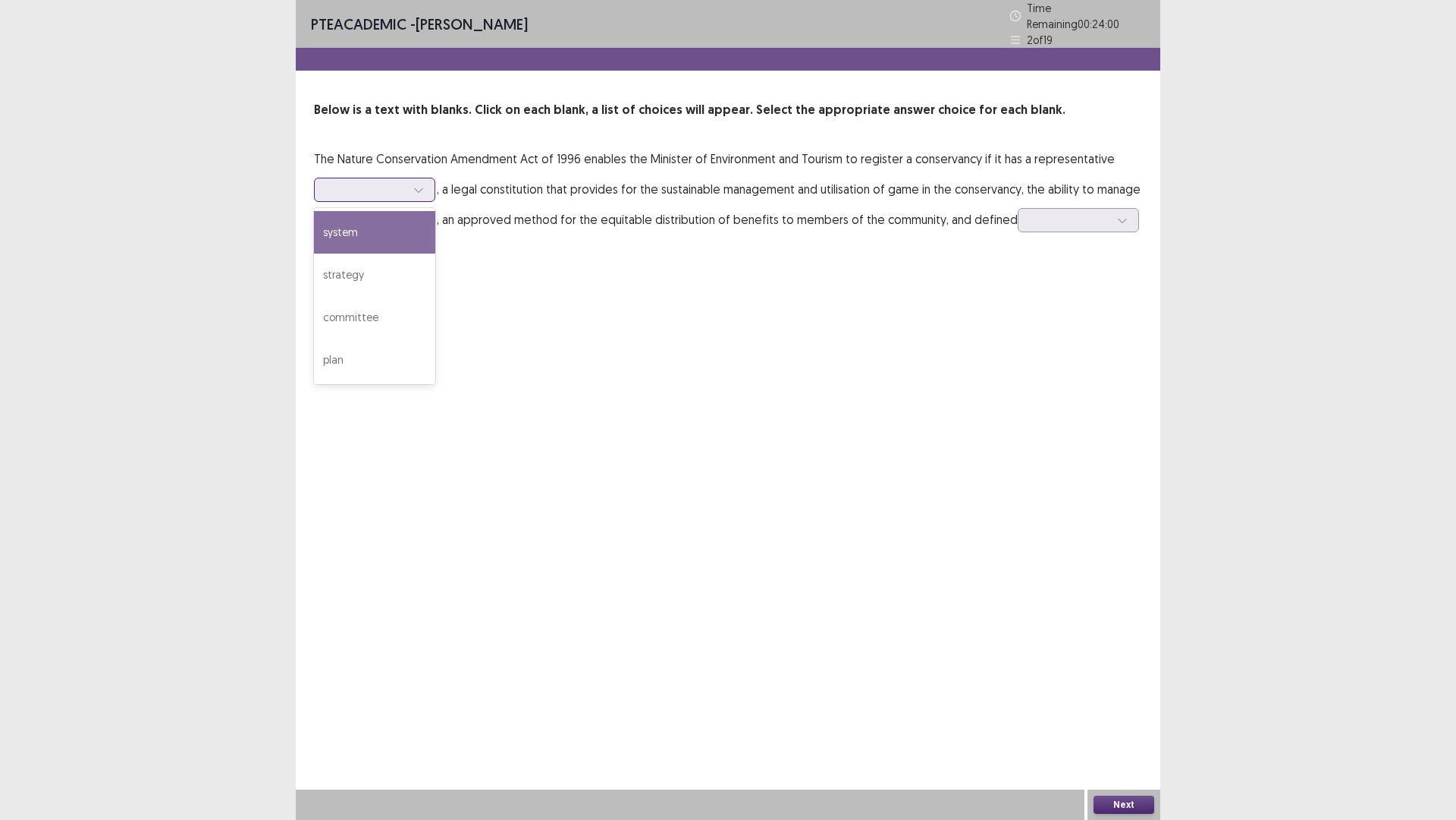
click at [418, 188] on icon at bounding box center [418, 190] width 9 height 4
click at [385, 299] on div "committee" at bounding box center [375, 318] width 121 height 43
click at [429, 209] on div at bounding box center [418, 220] width 23 height 23
click at [381, 291] on div "funds" at bounding box center [375, 306] width 121 height 43
click at [1117, 215] on icon at bounding box center [1122, 220] width 10 height 10
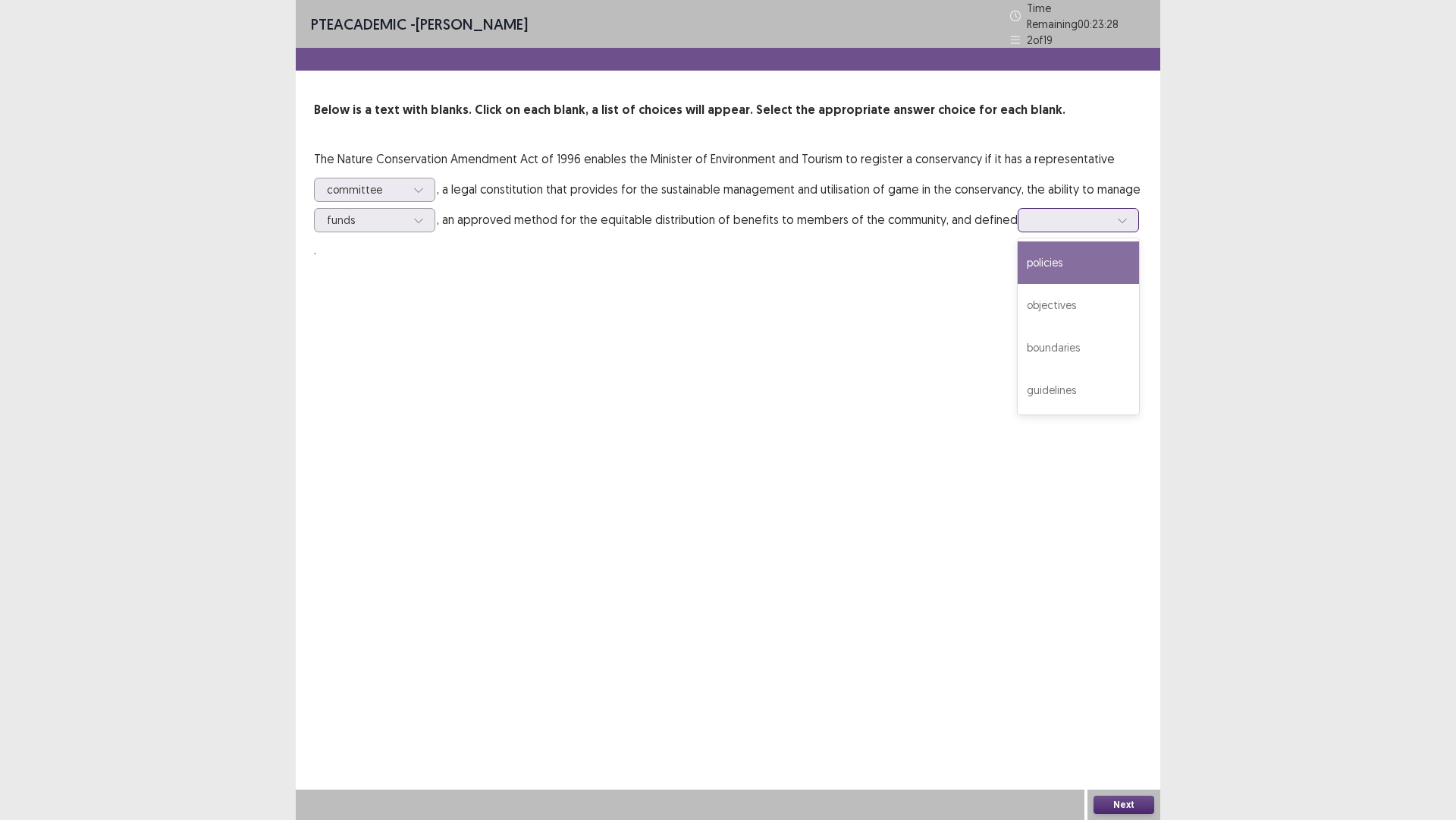
click at [1091, 265] on div "policies" at bounding box center [1079, 263] width 121 height 43
click at [1104, 691] on button "Next" at bounding box center [1124, 804] width 61 height 18
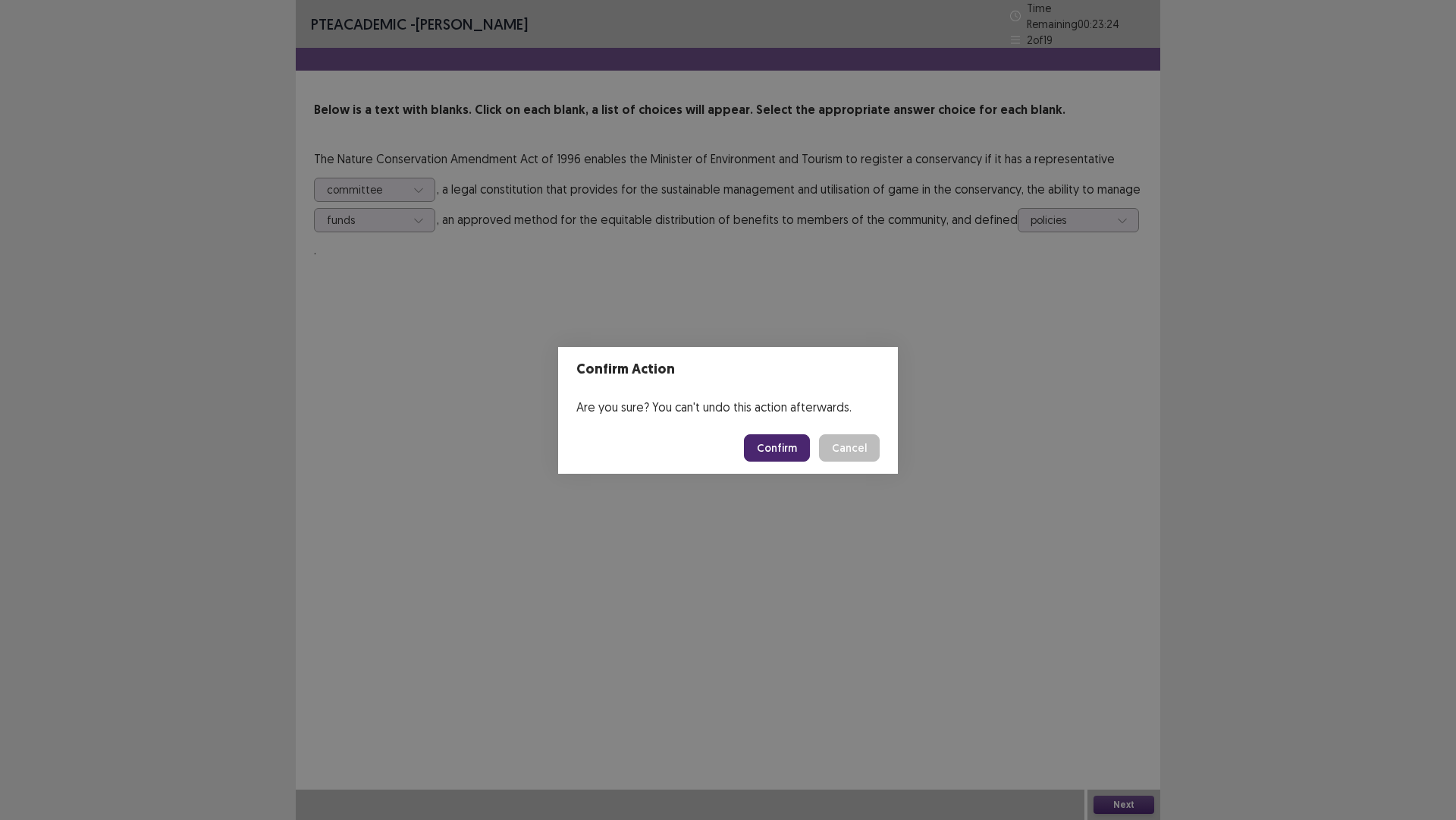
click at [781, 449] on button "Confirm" at bounding box center [777, 448] width 66 height 27
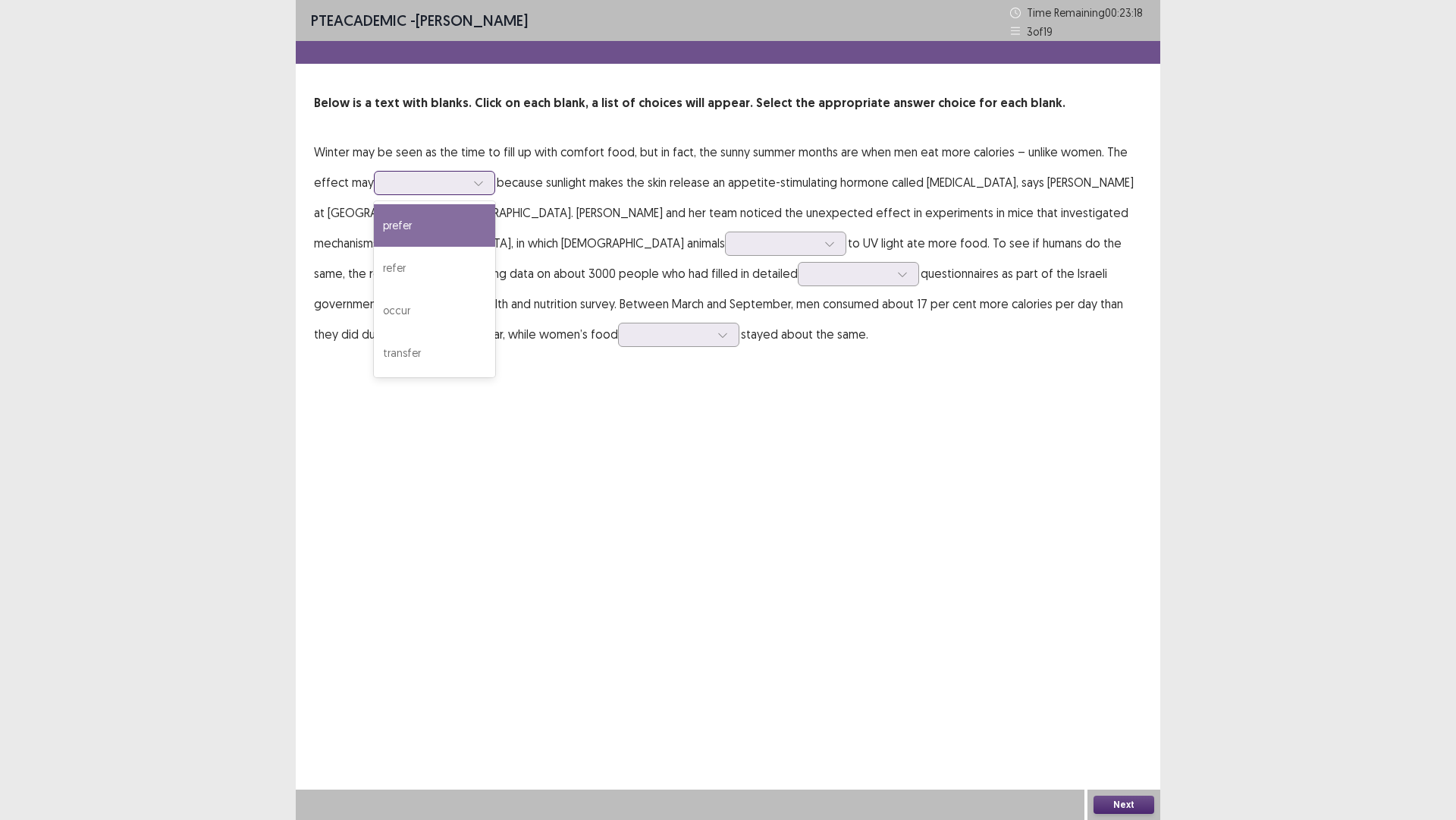
click at [490, 184] on div at bounding box center [435, 183] width 121 height 24
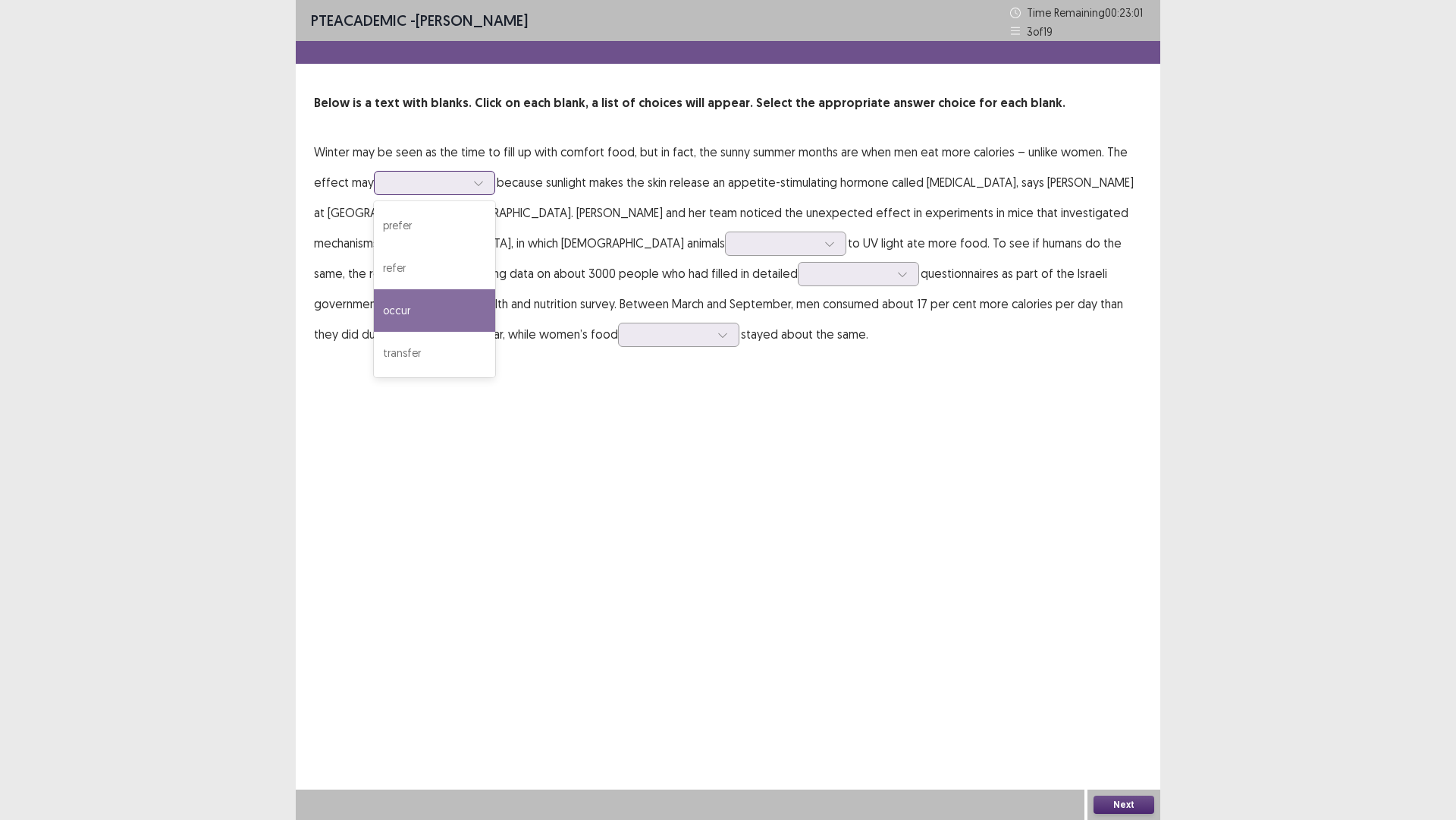
click at [395, 318] on div "occur" at bounding box center [435, 311] width 121 height 43
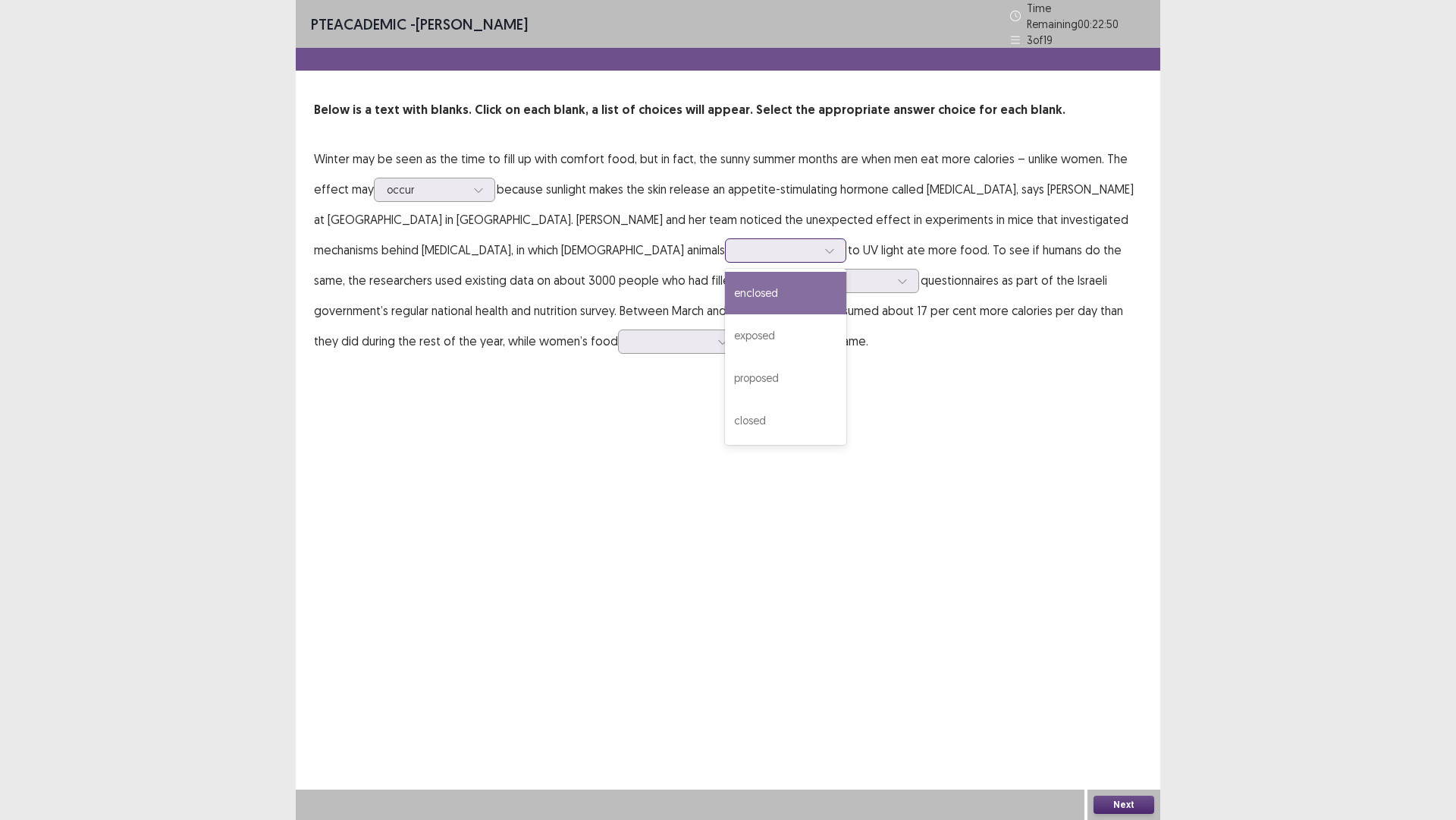
click at [825, 245] on icon at bounding box center [830, 250] width 10 height 10
click at [725, 323] on div "exposed" at bounding box center [786, 336] width 121 height 43
click at [891, 274] on div at bounding box center [903, 281] width 23 height 23
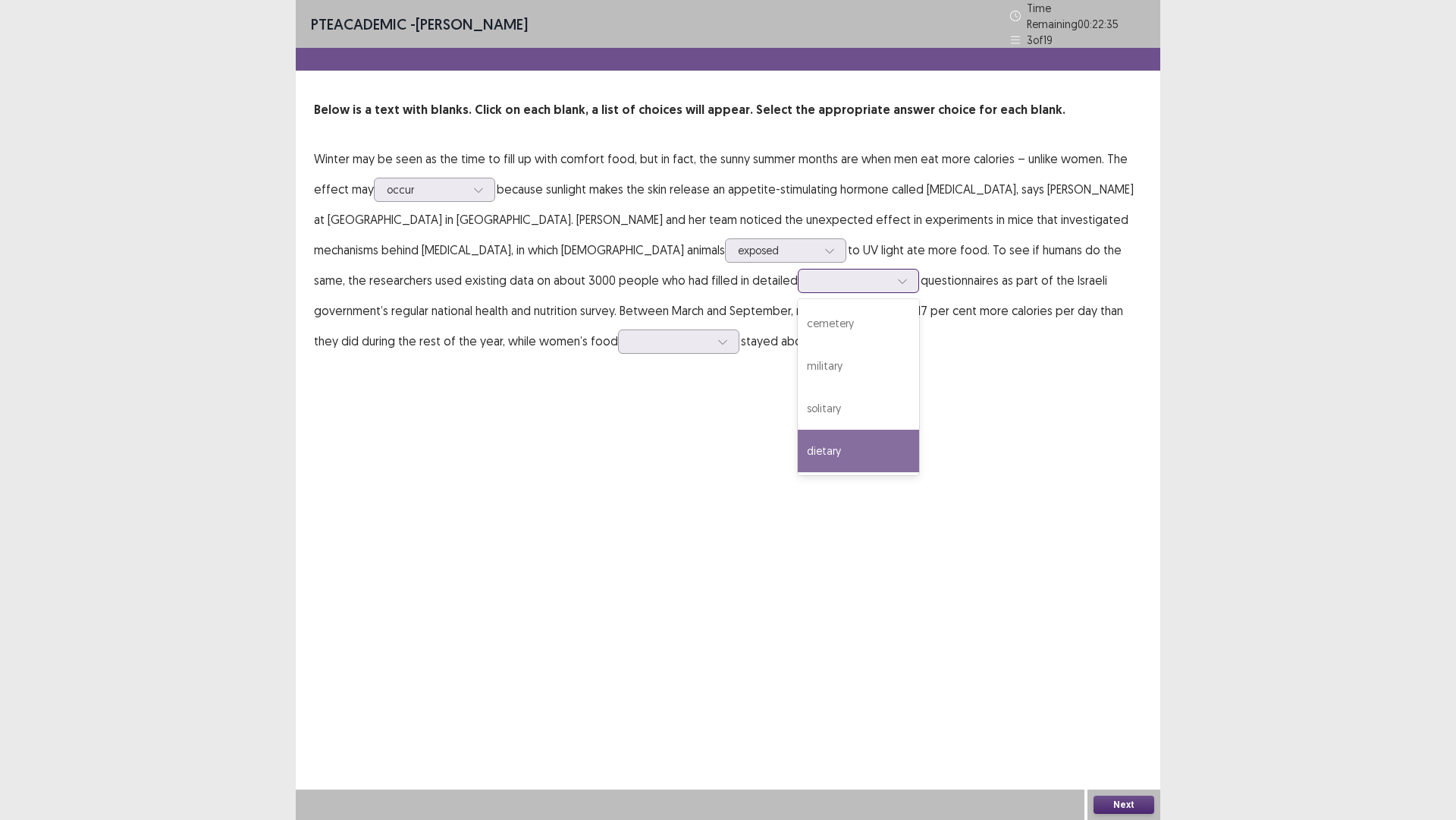
click at [798, 443] on div "dietary" at bounding box center [859, 451] width 121 height 43
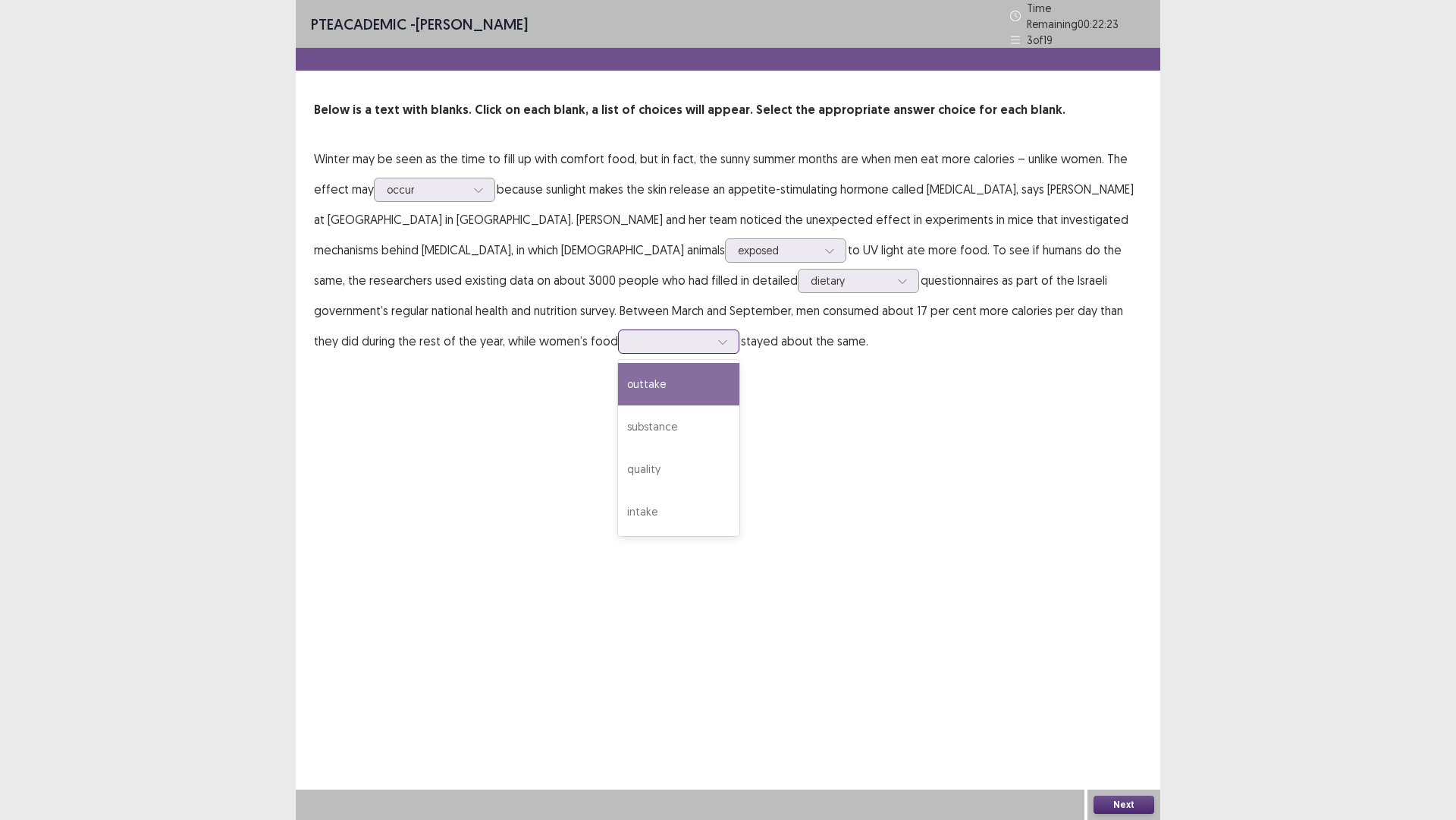
click at [712, 330] on div at bounding box center [723, 342] width 23 height 23
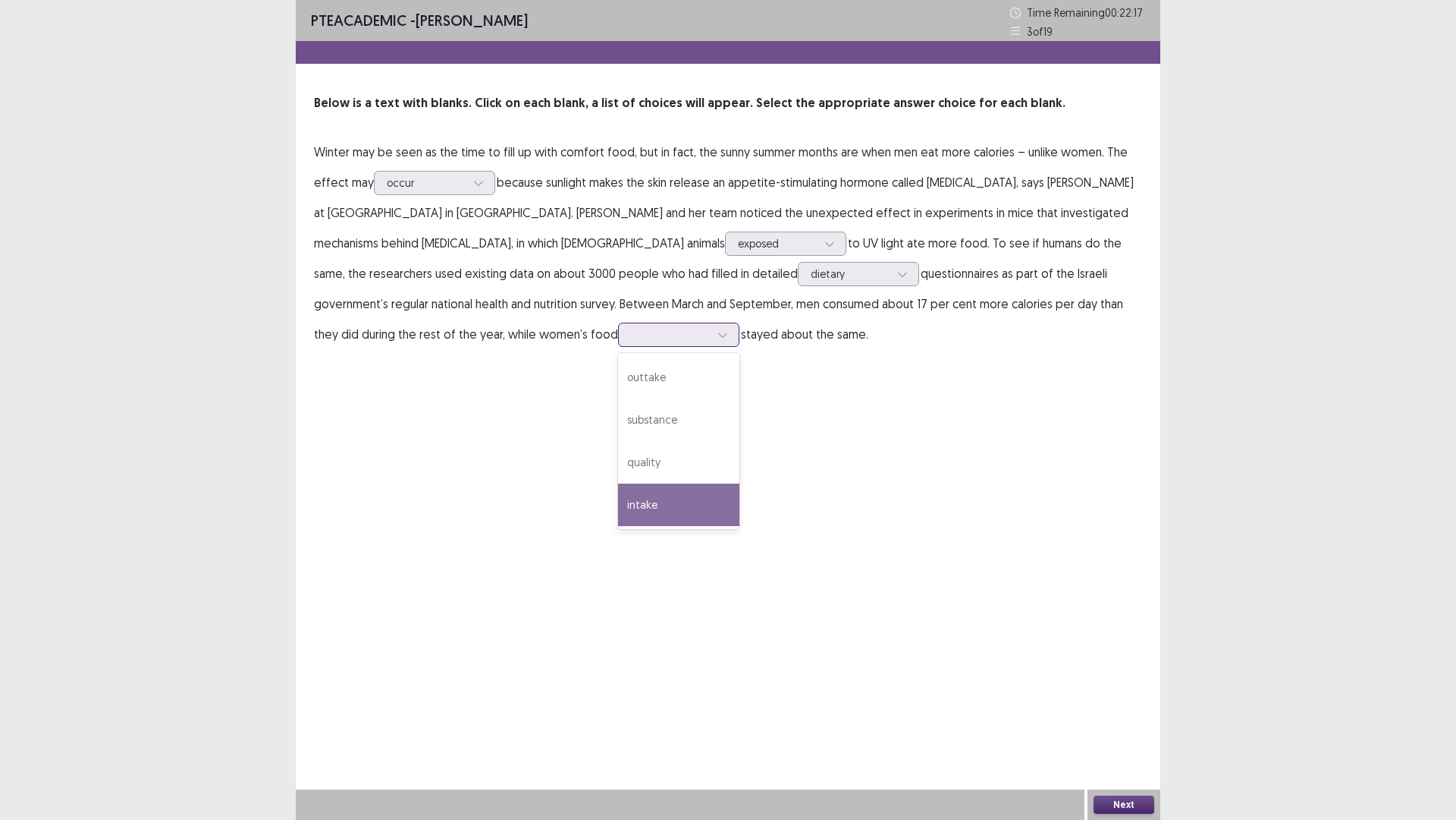
click at [619, 505] on div "intake" at bounding box center [679, 505] width 121 height 43
click at [1128, 691] on button "Next" at bounding box center [1124, 804] width 61 height 18
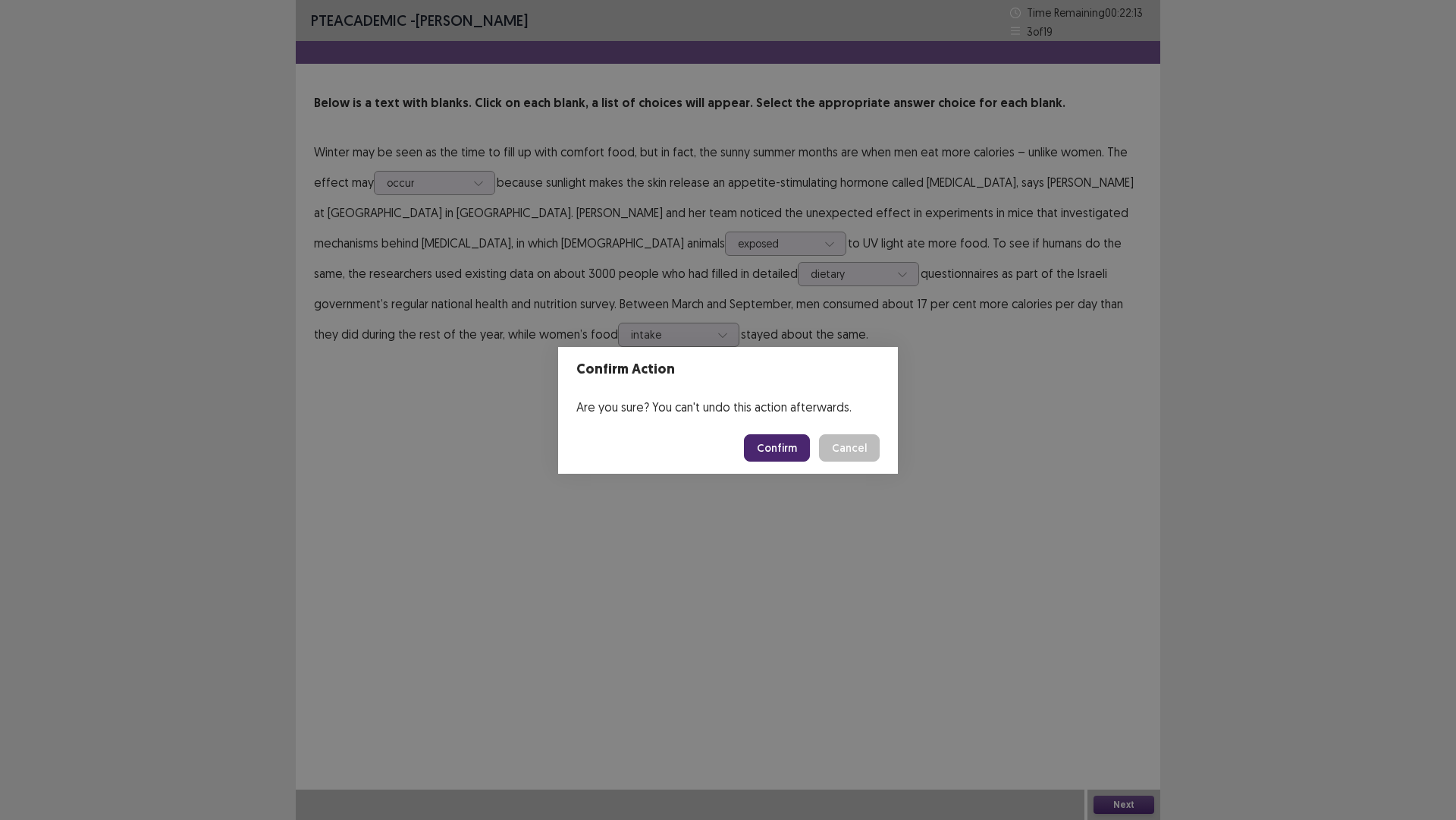
click at [782, 439] on button "Confirm" at bounding box center [777, 448] width 66 height 27
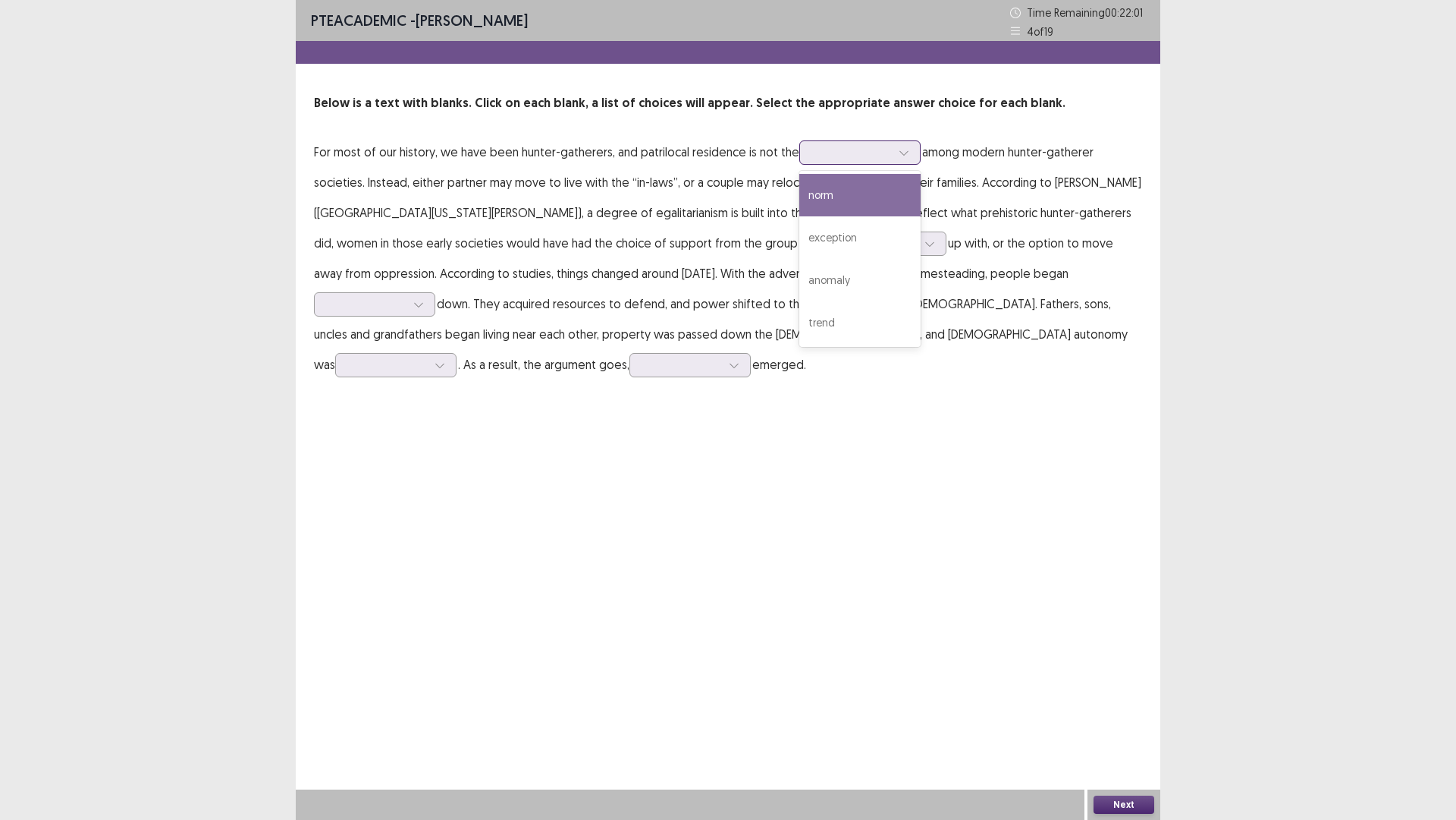
click at [897, 159] on div at bounding box center [904, 152] width 23 height 23
click at [824, 194] on div "norm" at bounding box center [861, 195] width 121 height 43
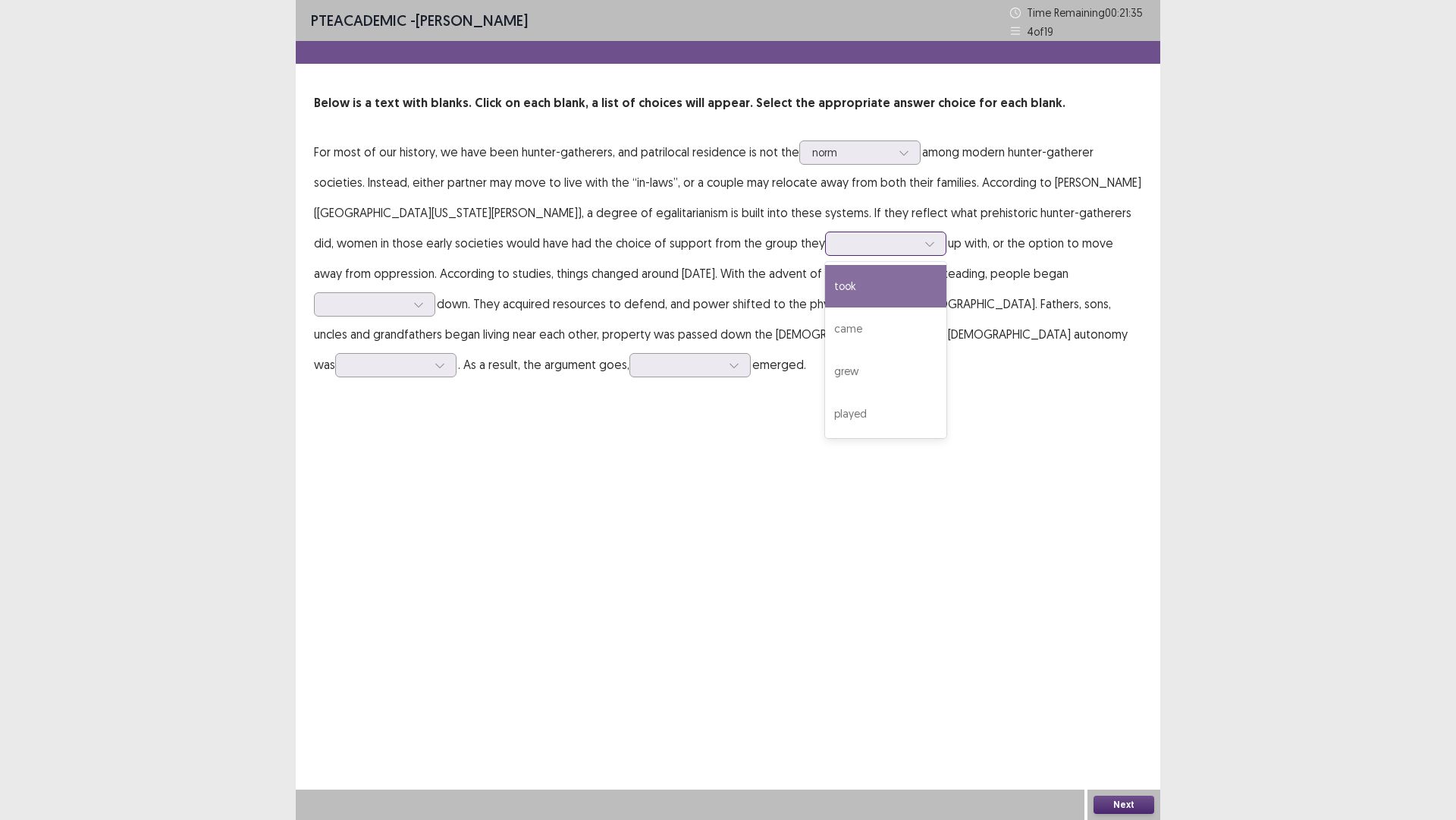
click at [925, 242] on icon at bounding box center [930, 243] width 10 height 10
click at [826, 336] on div "came" at bounding box center [886, 329] width 121 height 43
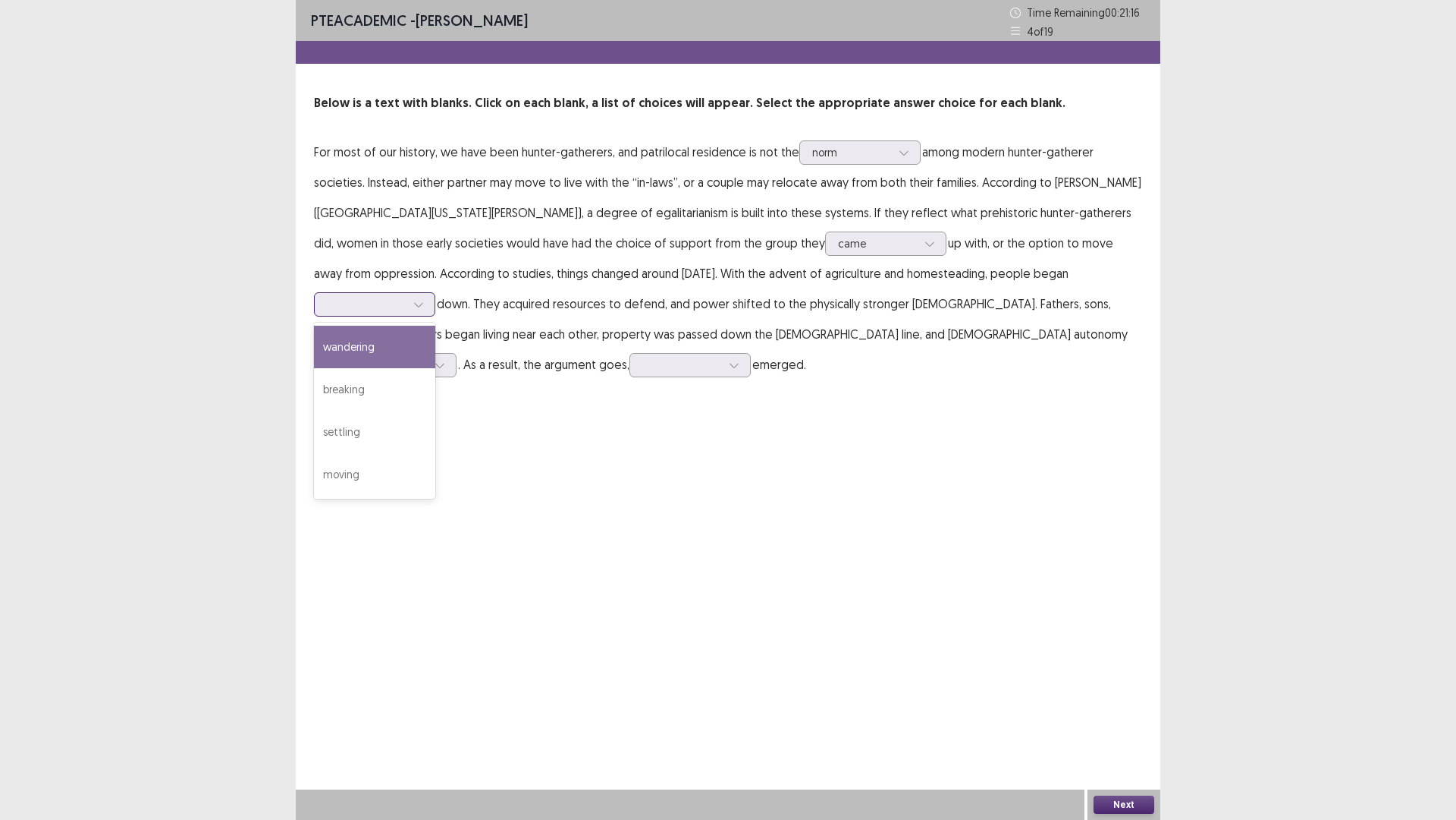
click at [424, 299] on icon at bounding box center [418, 304] width 10 height 10
click at [435, 368] on div "breaking" at bounding box center [375, 389] width 121 height 43
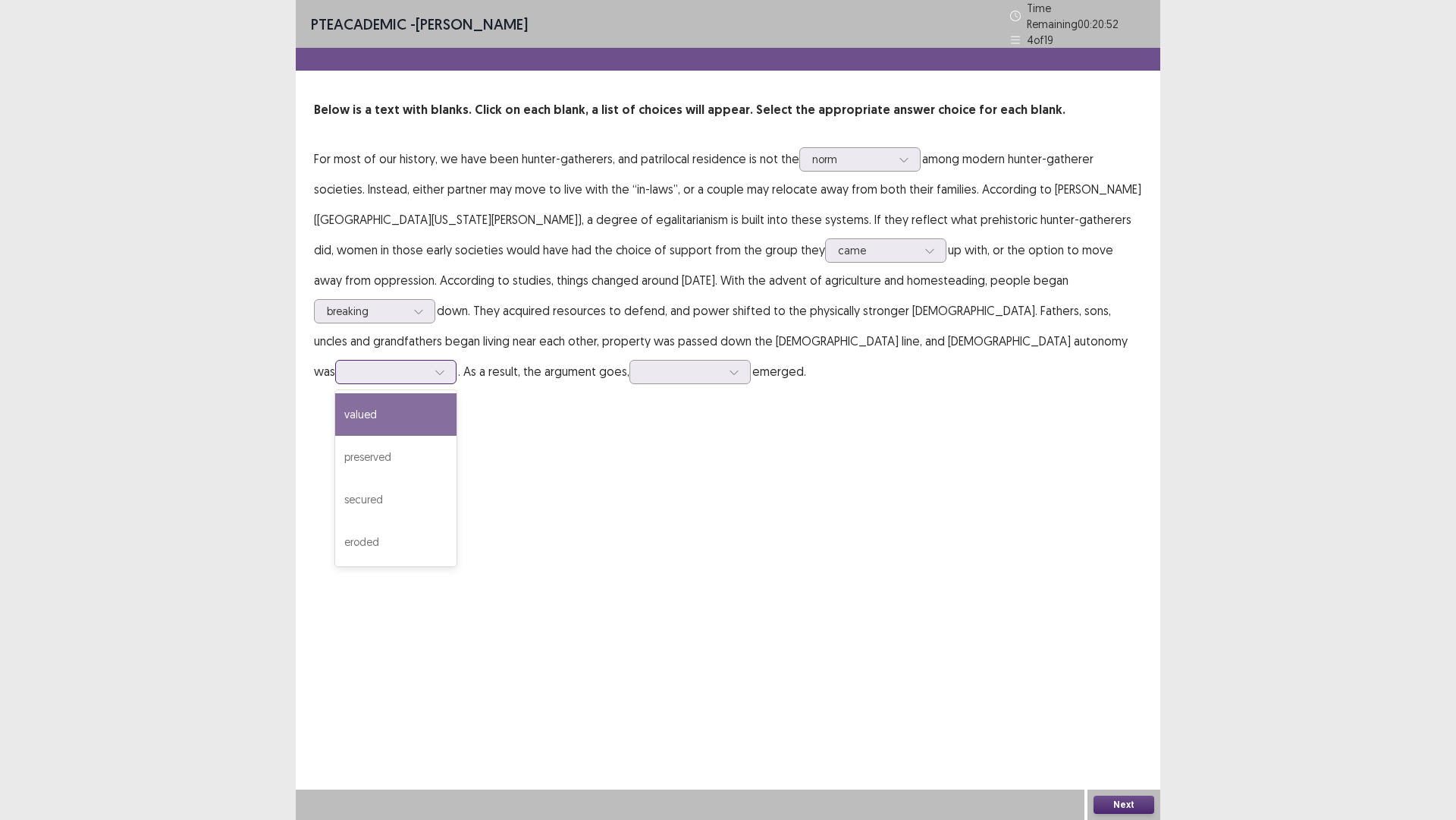
click at [452, 360] on div at bounding box center [440, 371] width 23 height 23
click at [457, 437] on div "preserved" at bounding box center [396, 457] width 121 height 43
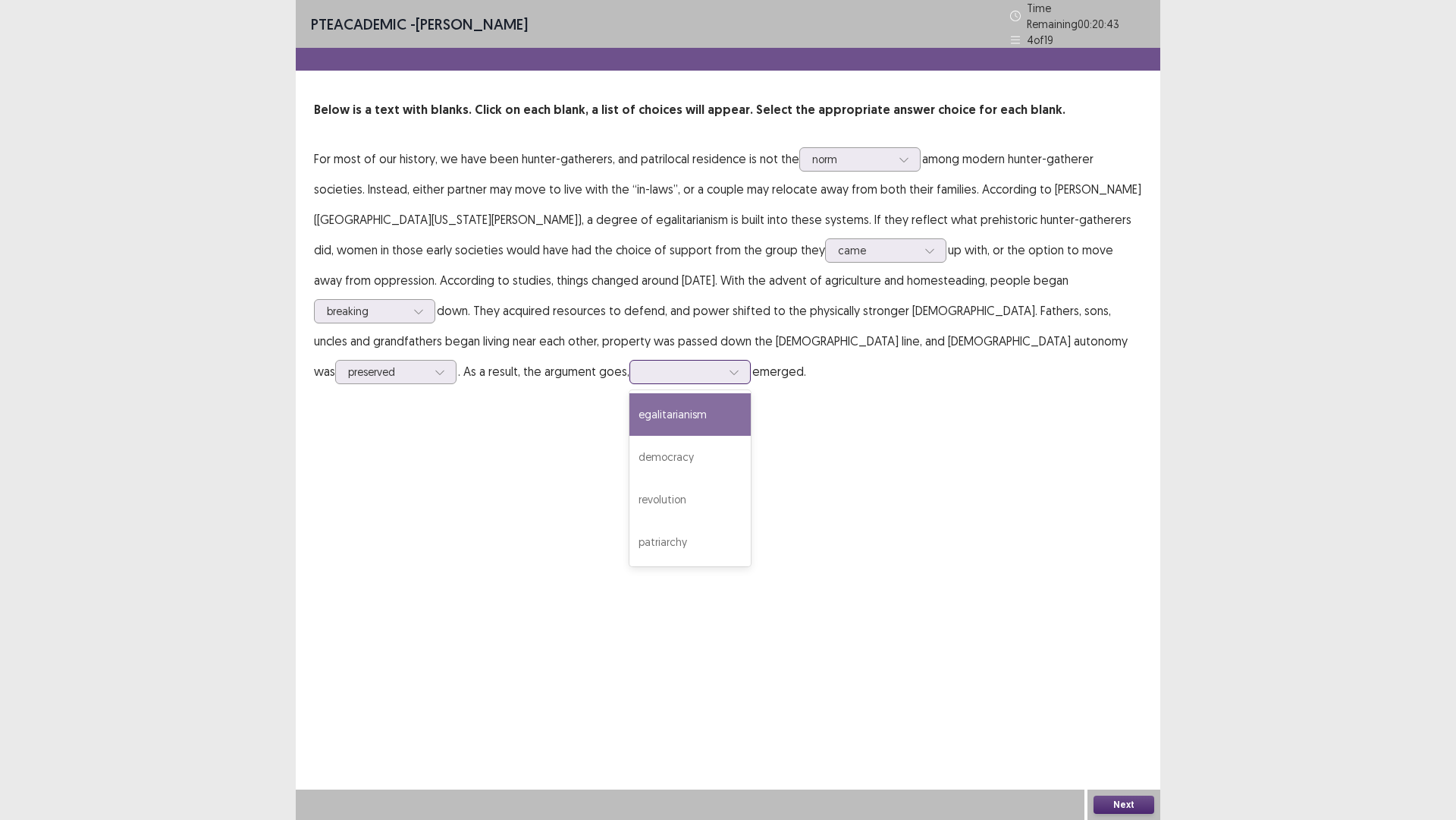
click at [746, 360] on div at bounding box center [734, 371] width 23 height 23
click at [751, 520] on div "patriarchy" at bounding box center [690, 542] width 121 height 43
click at [1125, 691] on button "Next" at bounding box center [1124, 804] width 61 height 18
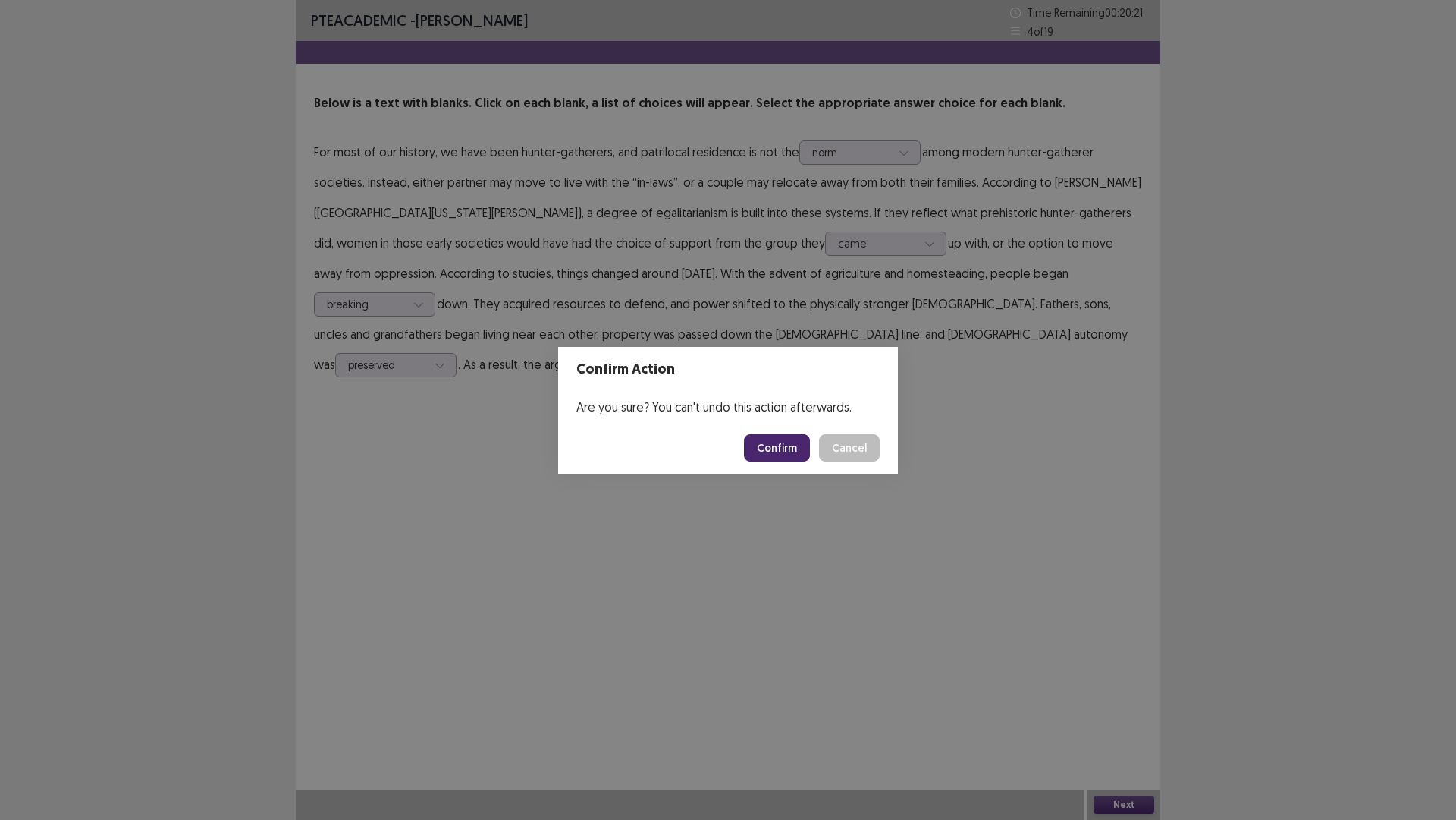
click at [766, 445] on button "Confirm" at bounding box center [777, 448] width 66 height 27
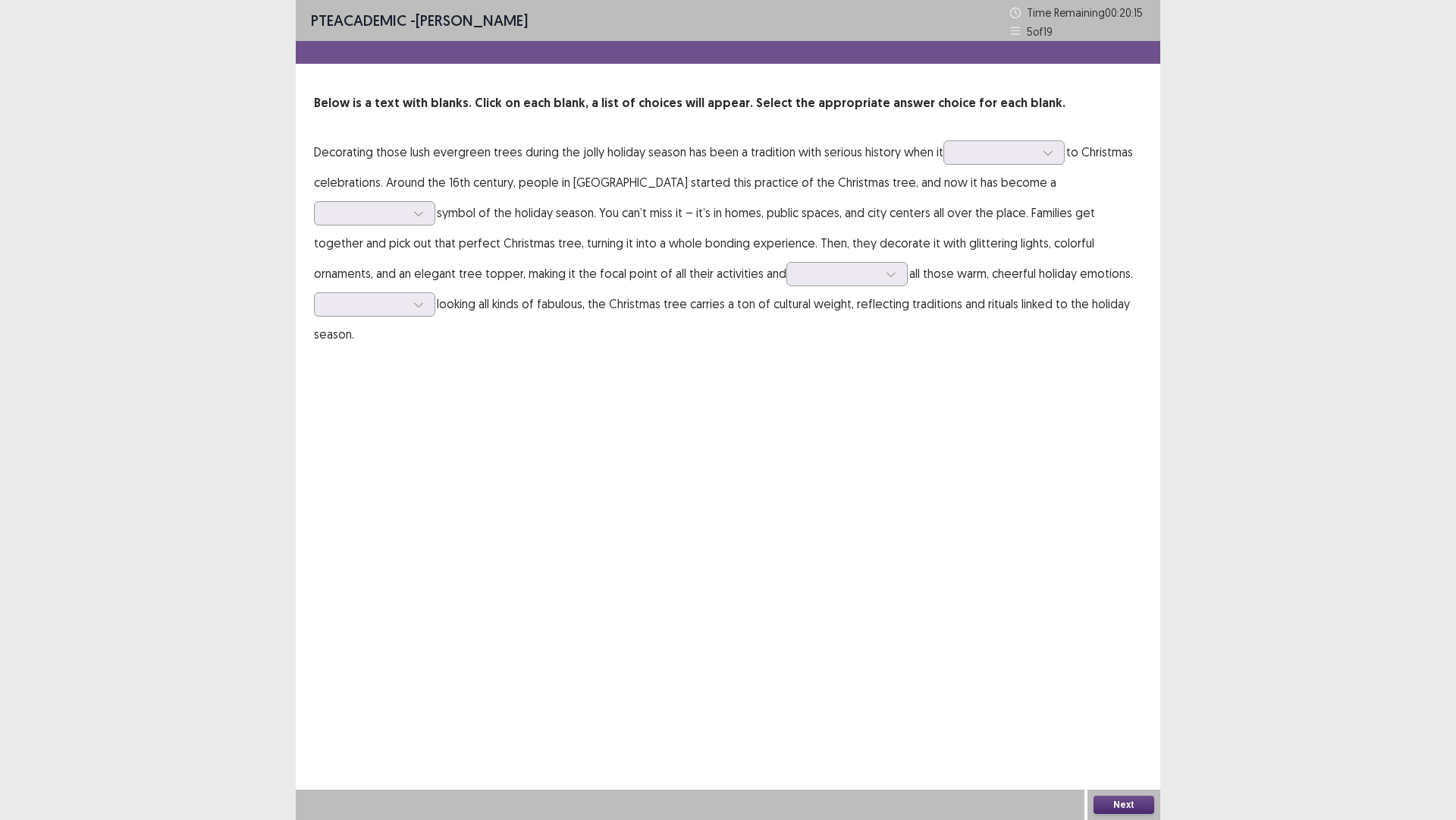
click at [1033, 167] on p "Decorating those lush evergreen trees during the jolly holiday season has been …" at bounding box center [728, 243] width 828 height 212
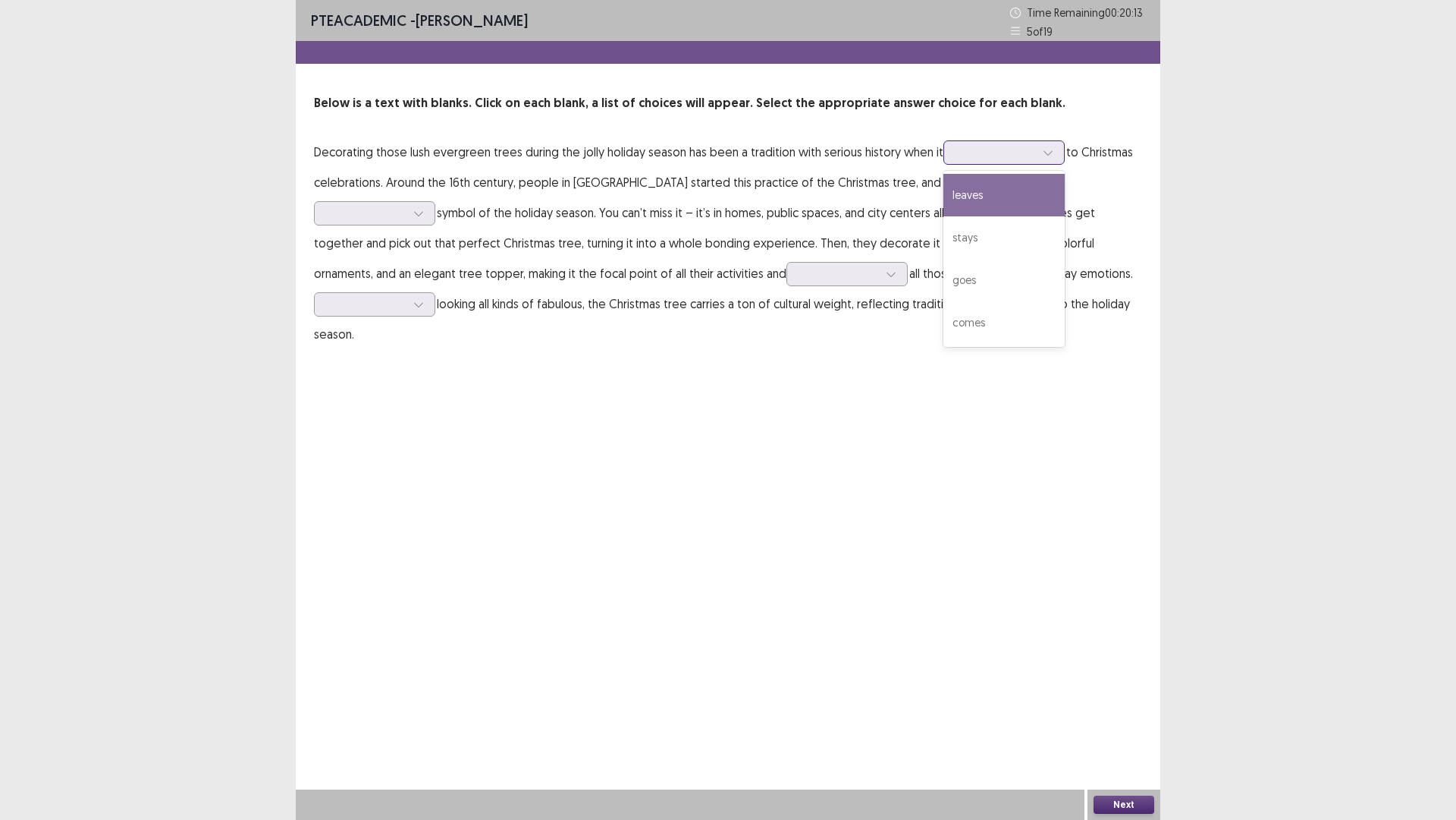
click at [1037, 154] on div at bounding box center [1048, 152] width 23 height 23
click at [981, 324] on div "comes" at bounding box center [1004, 323] width 121 height 43
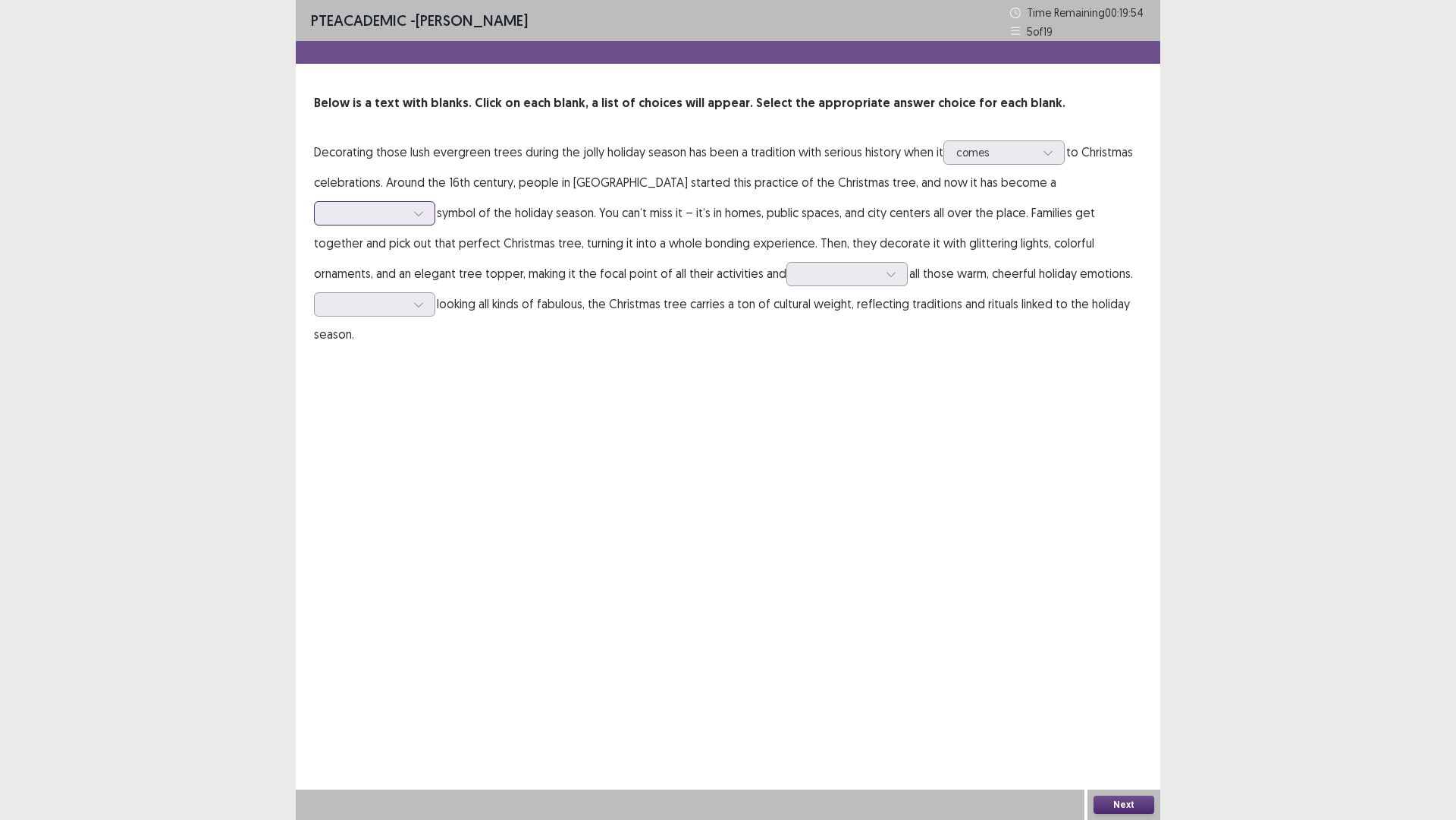
click at [430, 202] on div at bounding box center [418, 213] width 23 height 23
click at [435, 277] on div "universal" at bounding box center [375, 299] width 121 height 43
click at [880, 276] on div at bounding box center [891, 274] width 23 height 23
click at [787, 333] on div "hindering" at bounding box center [848, 317] width 121 height 43
click at [430, 293] on div at bounding box center [418, 304] width 23 height 23
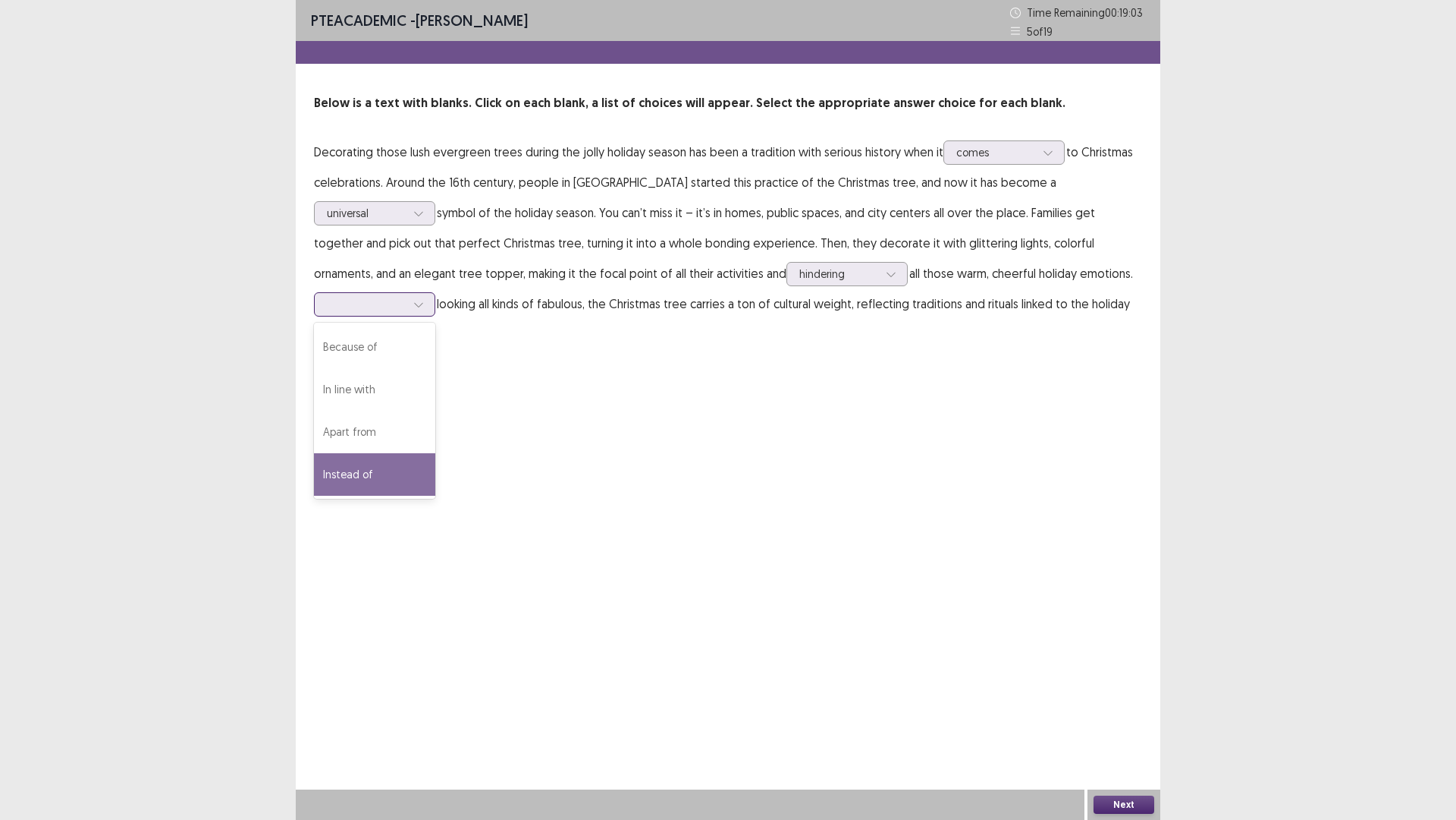
click at [435, 453] on div "Instead of" at bounding box center [375, 474] width 121 height 43
click at [1123, 691] on button "Next" at bounding box center [1124, 804] width 61 height 18
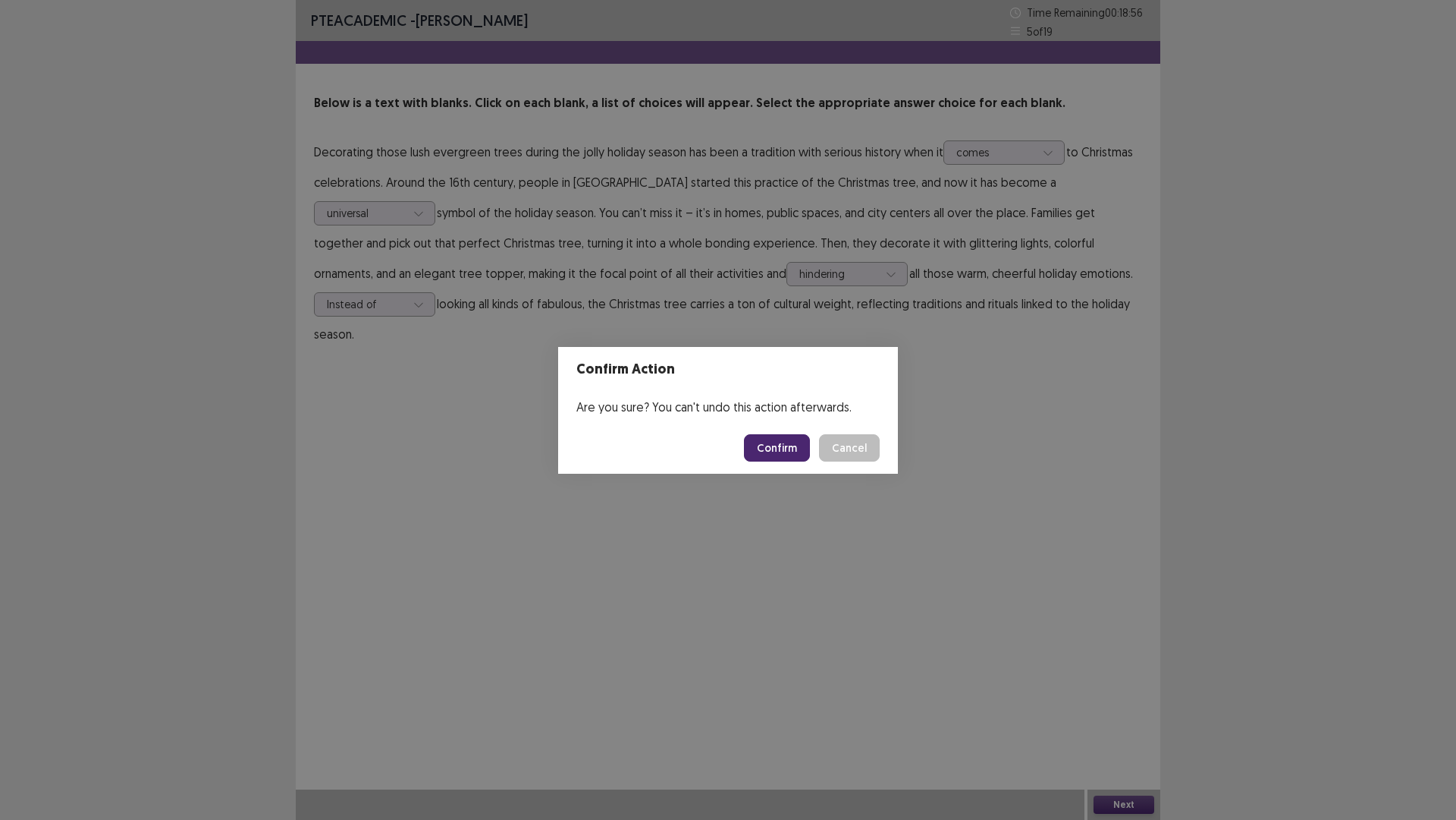
click at [790, 443] on button "Confirm" at bounding box center [777, 448] width 66 height 27
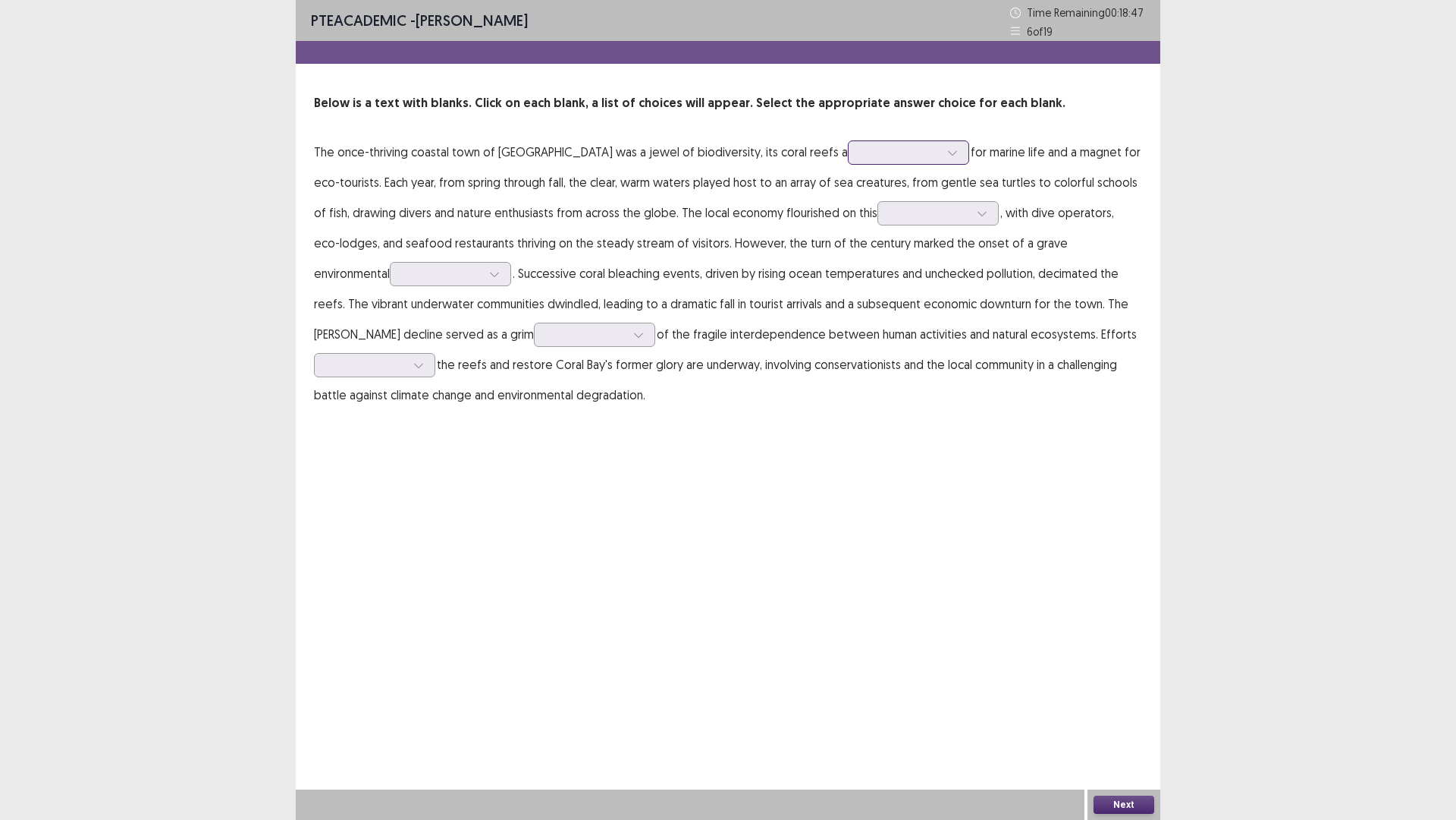
click at [948, 151] on icon at bounding box center [952, 152] width 9 height 4
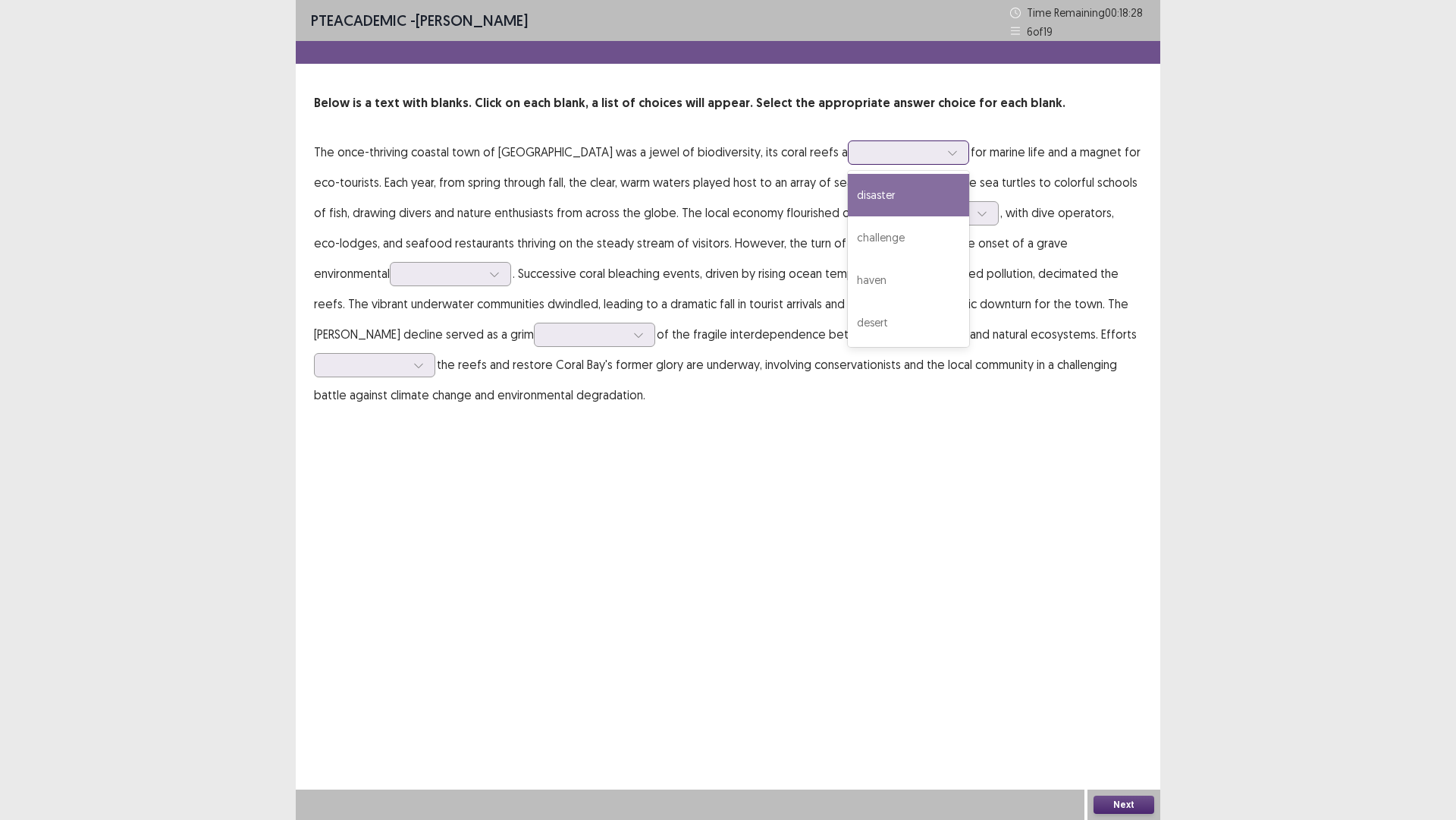
click at [848, 190] on div "disaster" at bounding box center [909, 195] width 121 height 43
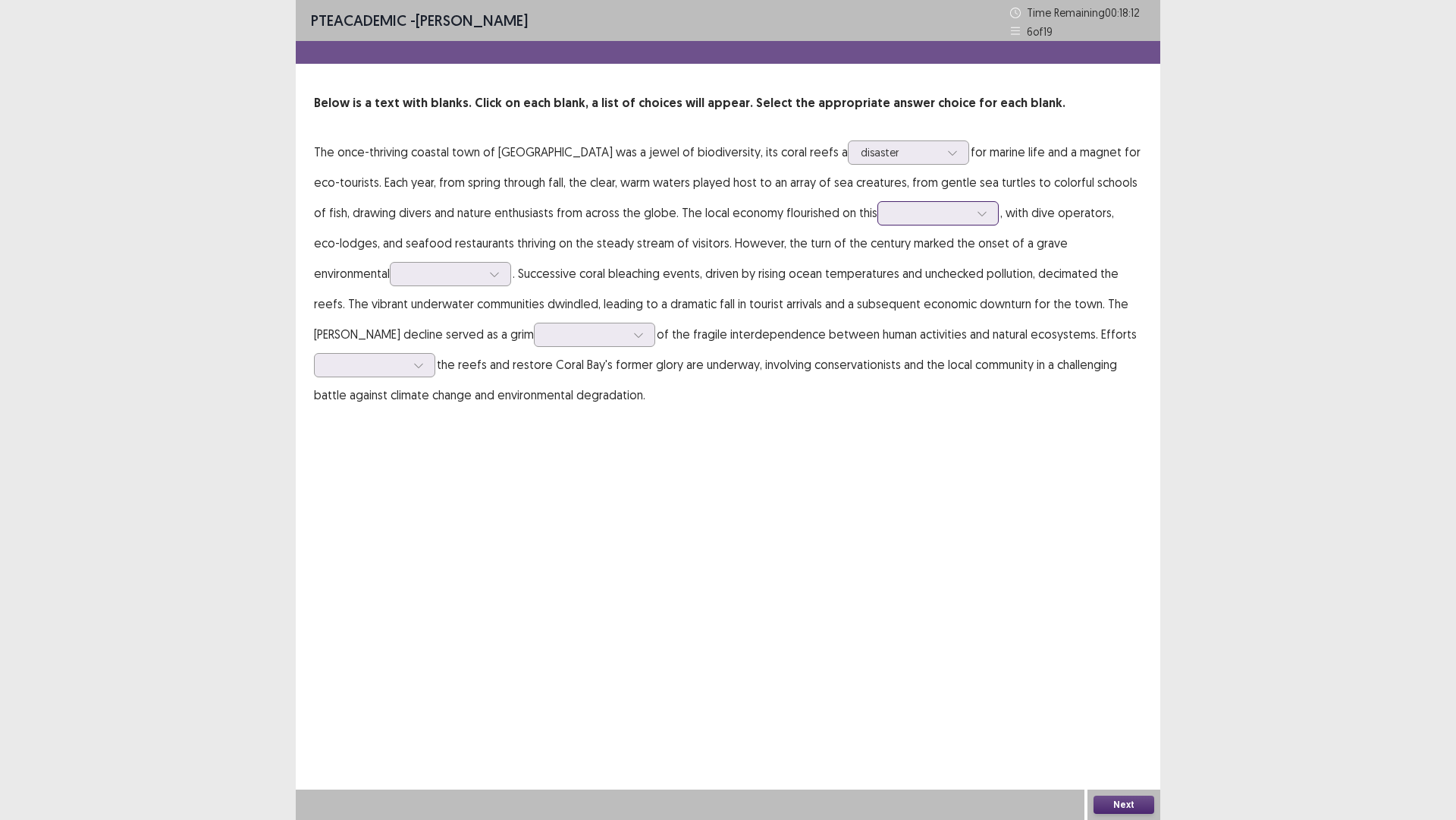
click at [977, 212] on icon at bounding box center [982, 213] width 10 height 10
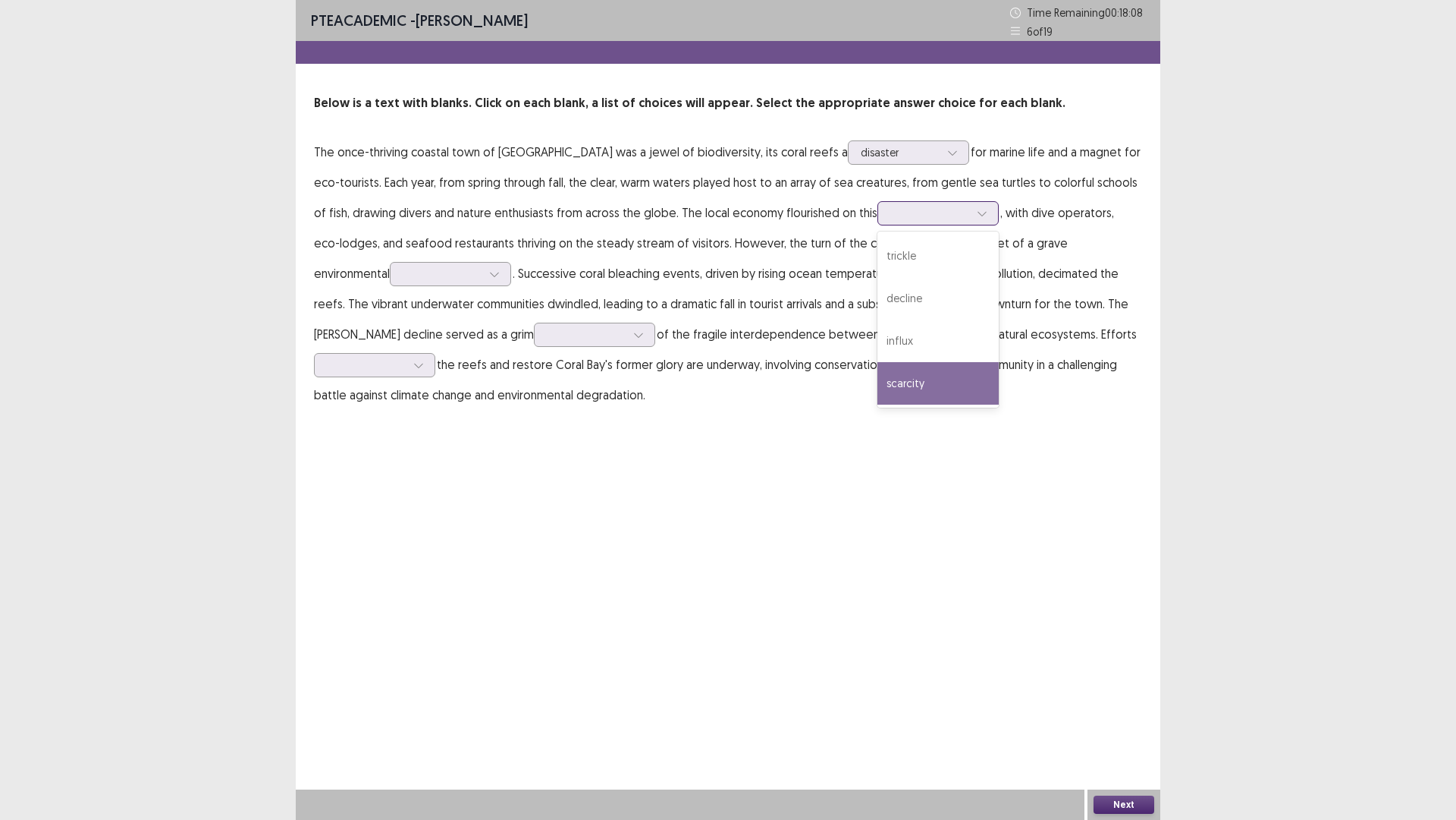
click at [878, 378] on div "scarcity" at bounding box center [938, 383] width 121 height 43
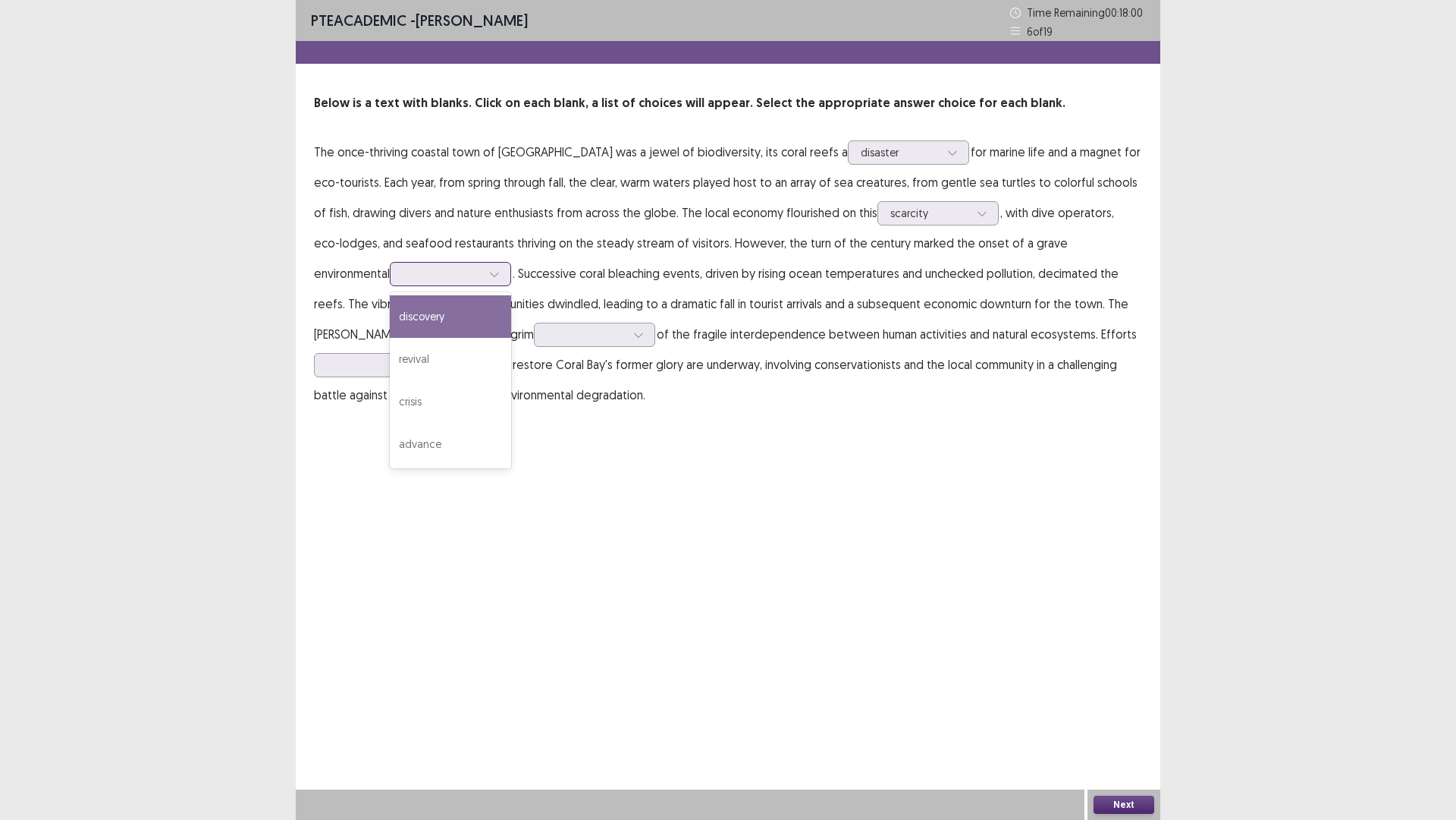
click at [483, 271] on div at bounding box center [494, 274] width 23 height 23
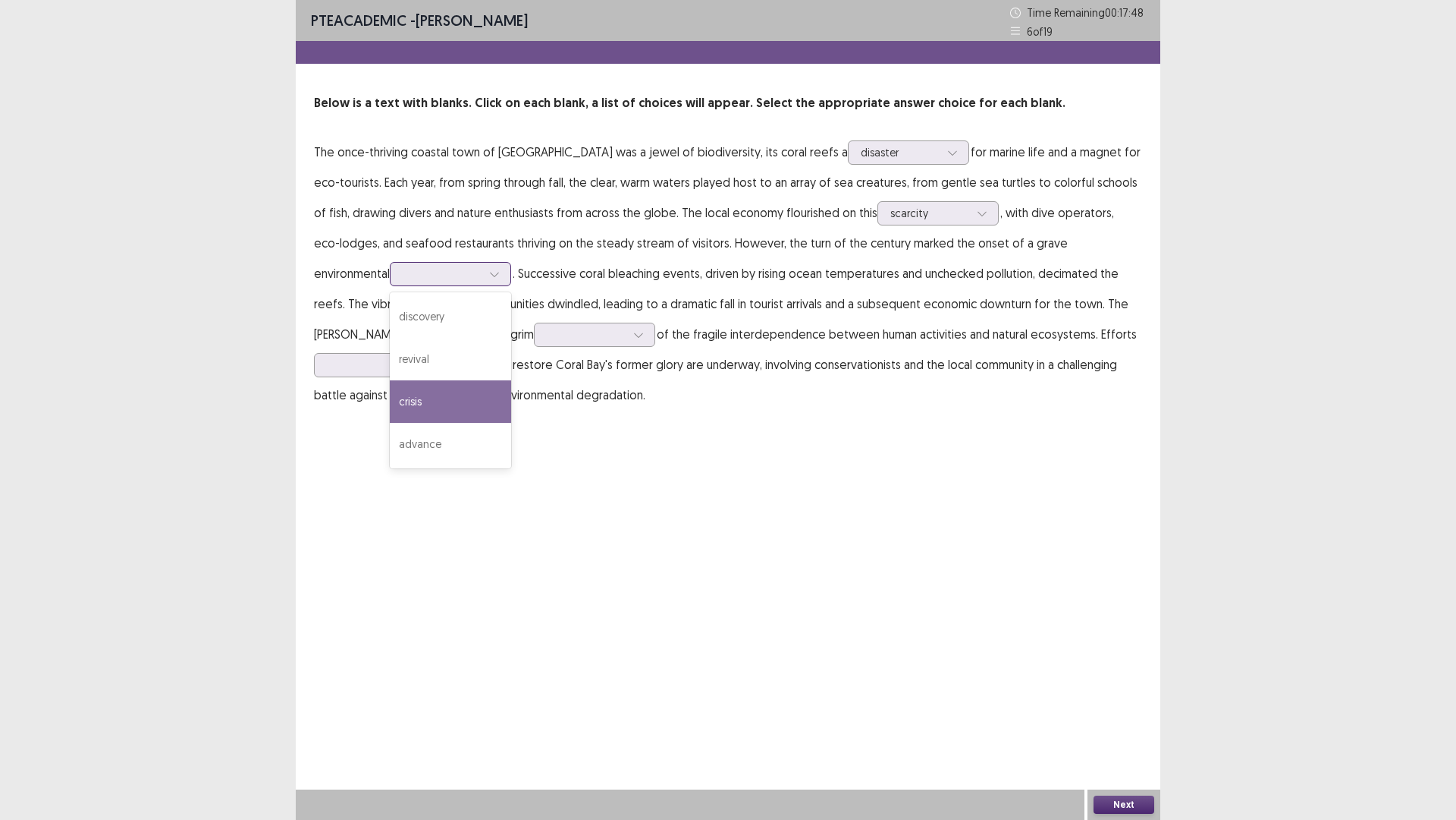
click at [399, 399] on div "crisis" at bounding box center [451, 401] width 121 height 43
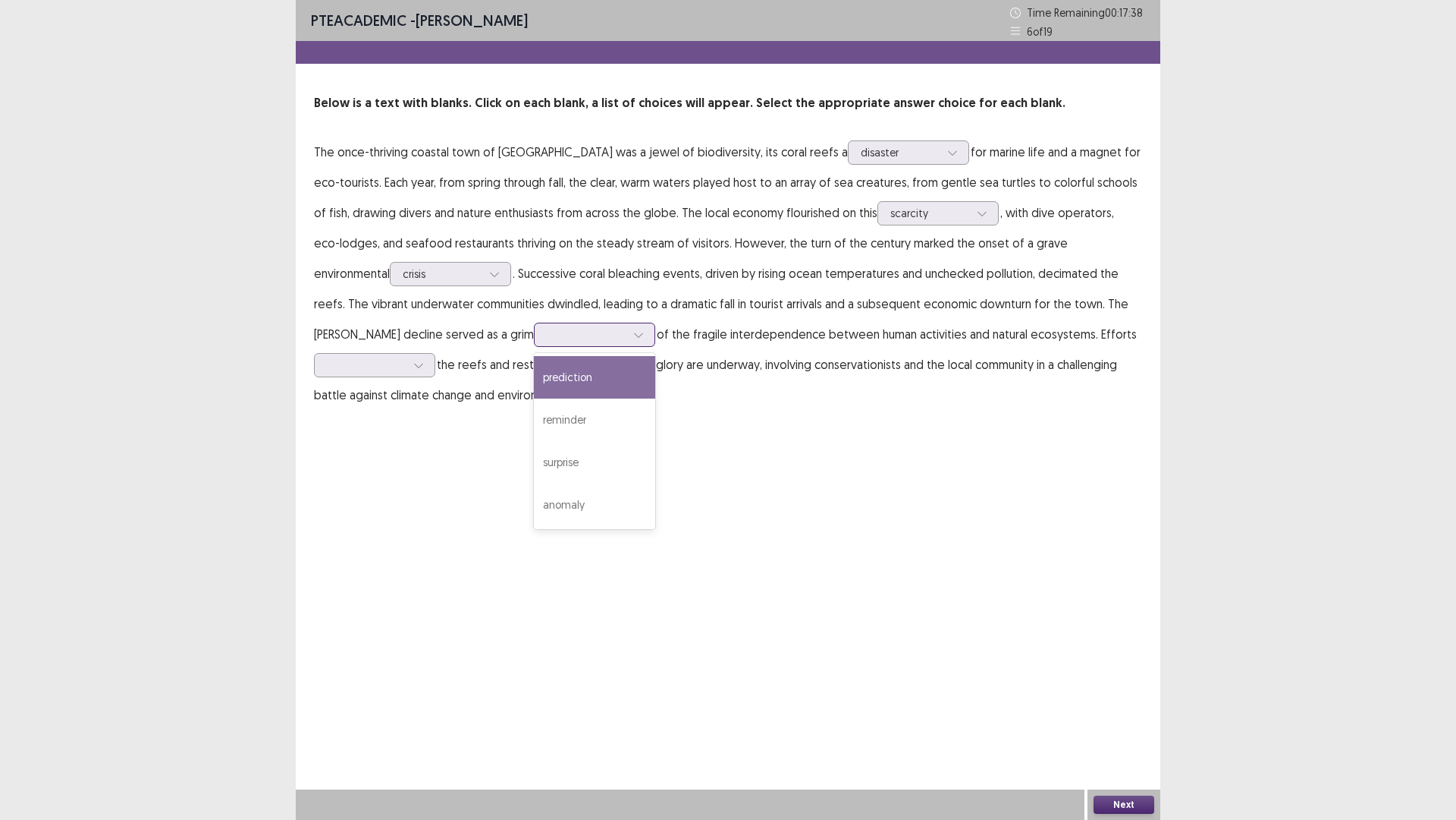
click at [633, 331] on icon at bounding box center [638, 335] width 10 height 10
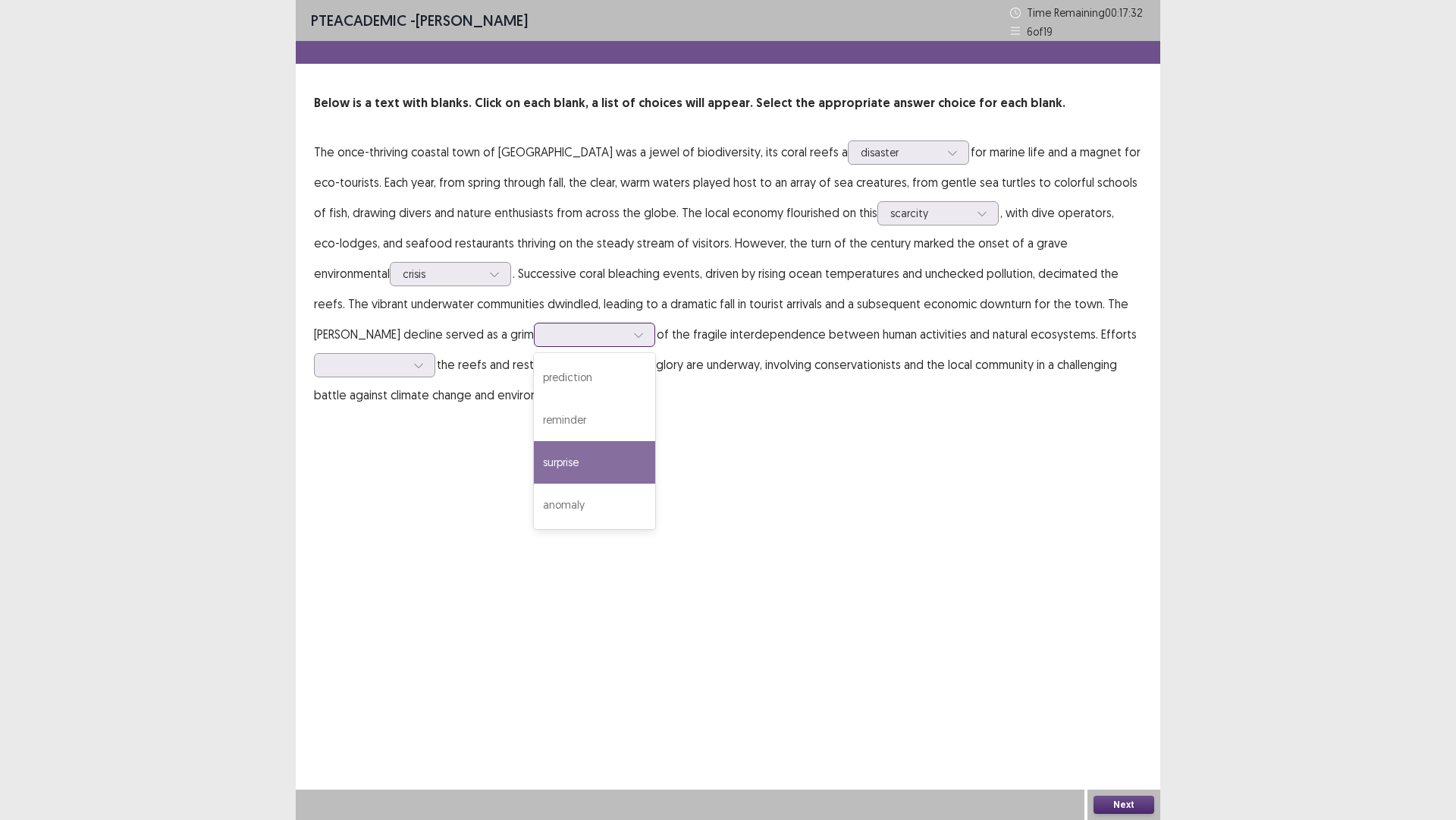
click at [534, 461] on div "surprise" at bounding box center [595, 462] width 121 height 43
click at [633, 336] on icon at bounding box center [638, 335] width 10 height 10
click at [534, 375] on div "prediction" at bounding box center [595, 377] width 121 height 43
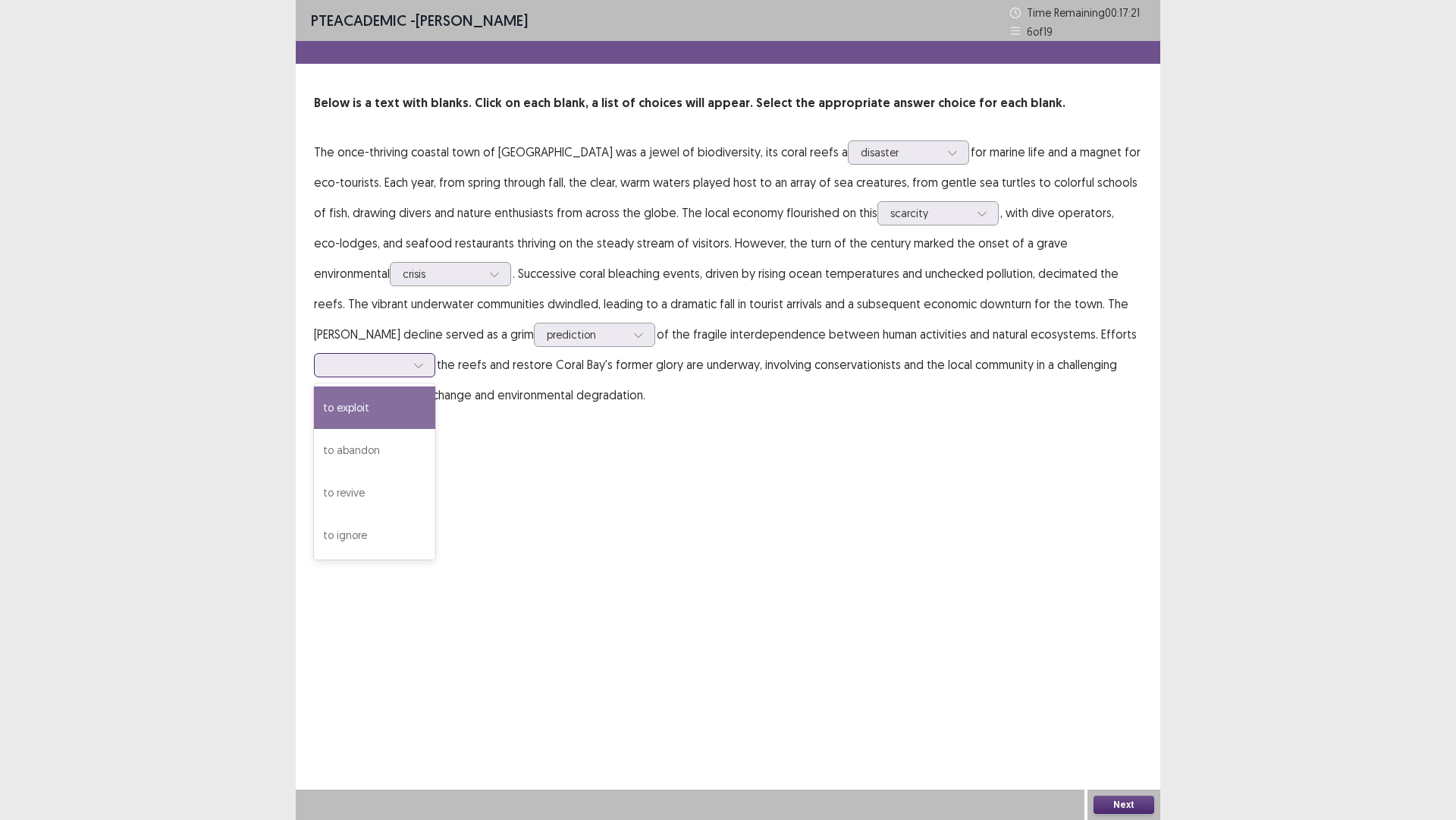
click at [430, 354] on div at bounding box center [418, 365] width 23 height 23
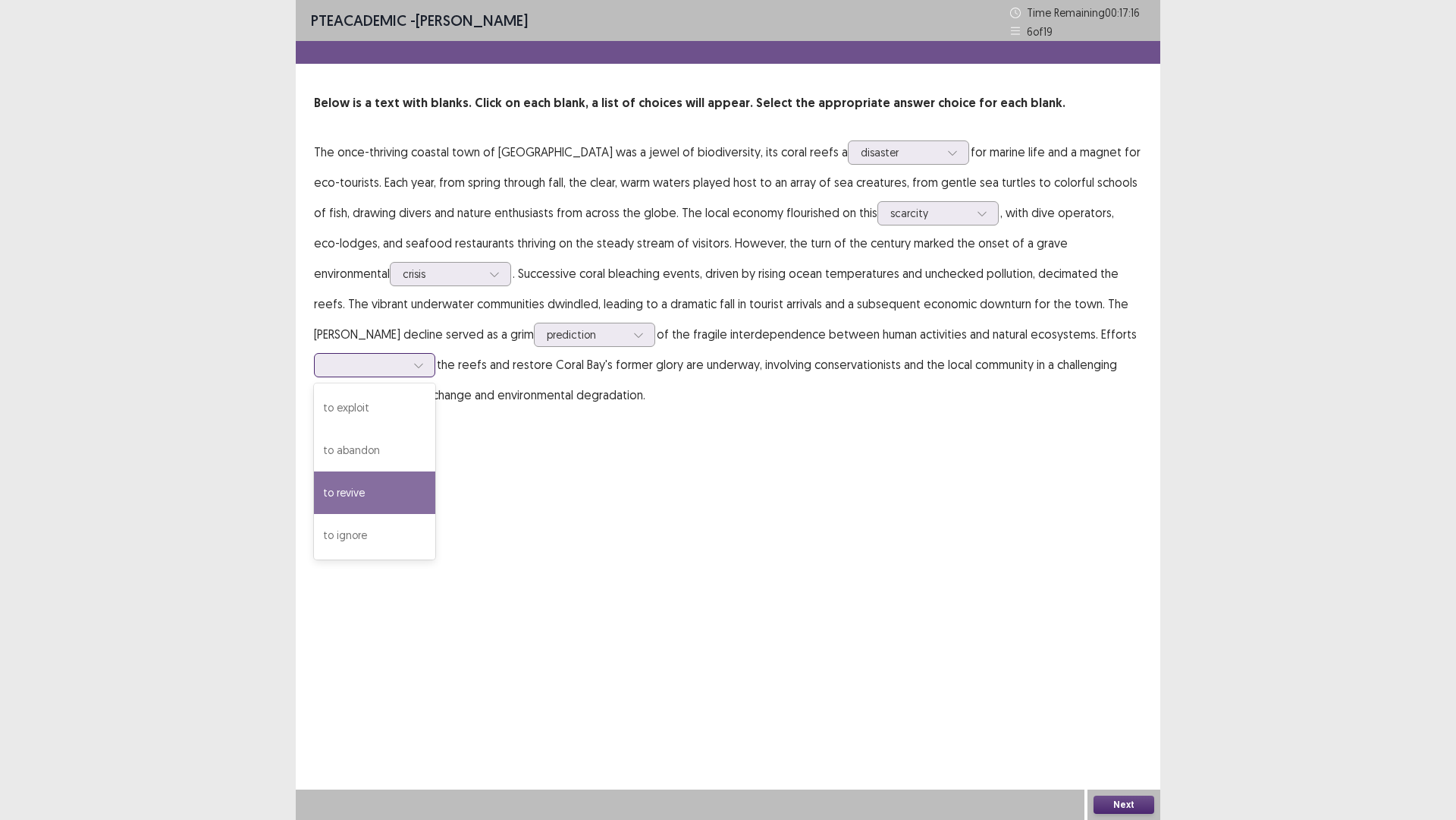
click at [435, 472] on div "to revive" at bounding box center [375, 493] width 121 height 43
click at [1110, 691] on button "Next" at bounding box center [1124, 804] width 61 height 18
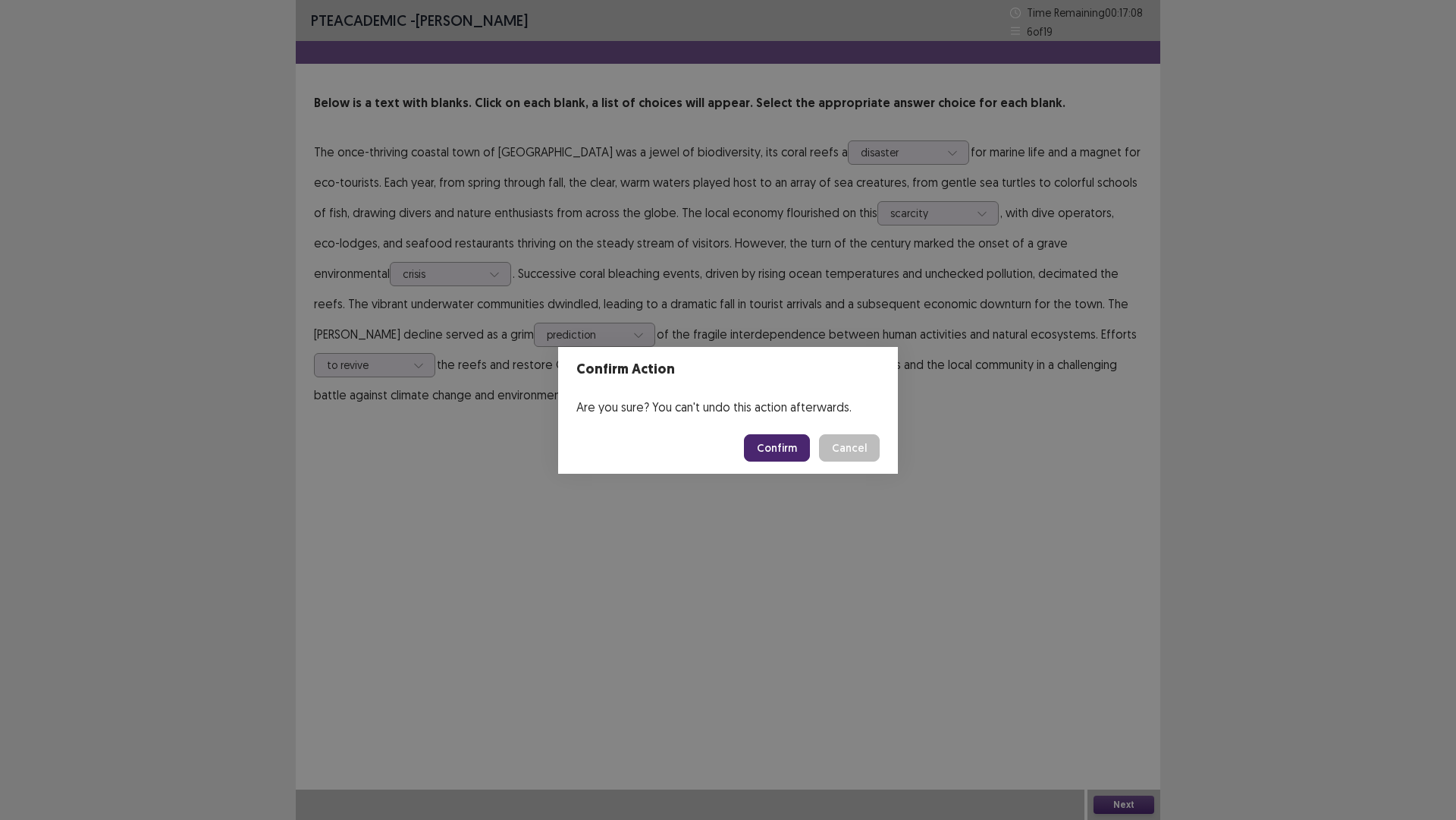
click at [772, 438] on button "Confirm" at bounding box center [777, 448] width 66 height 27
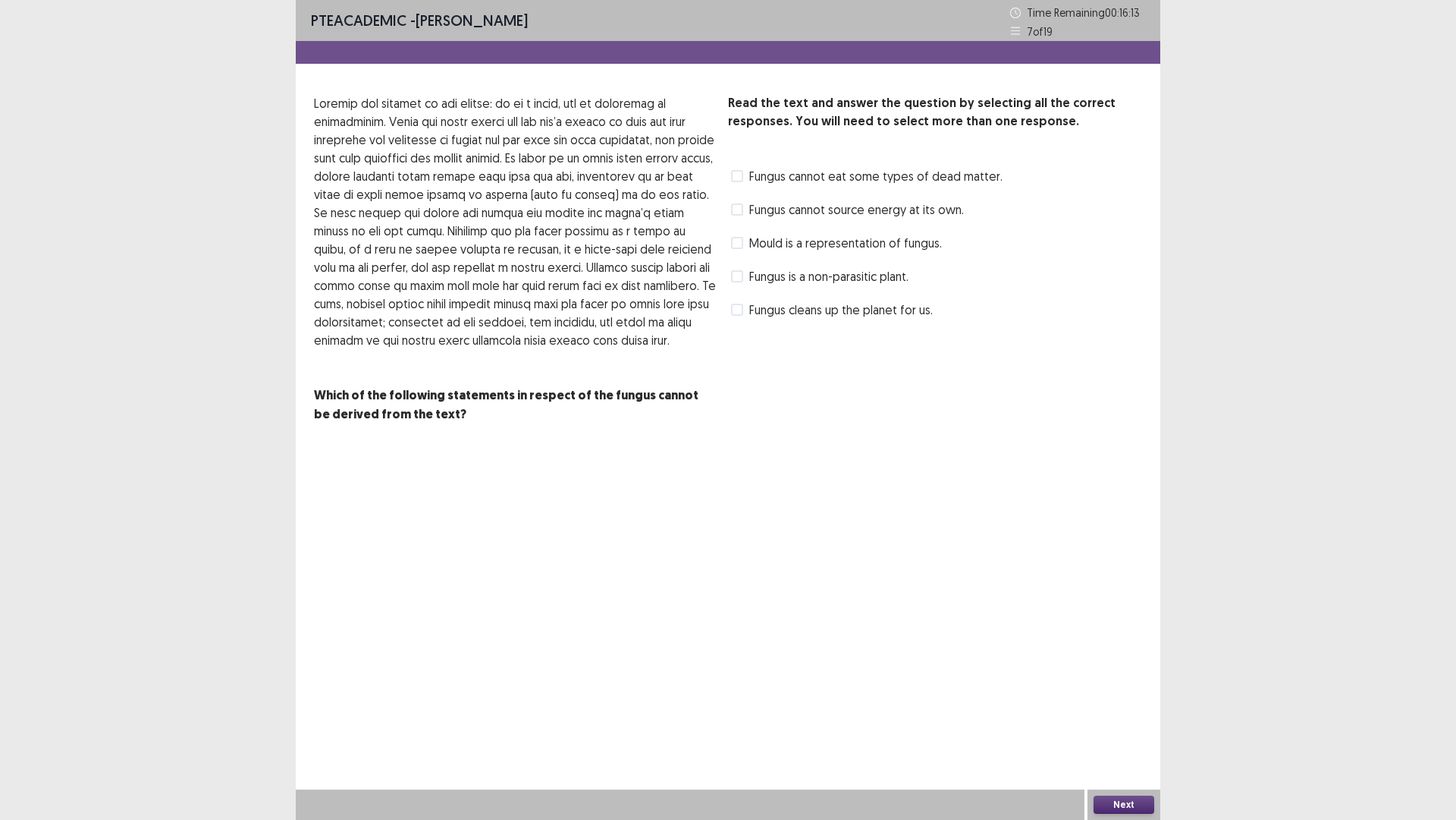
click at [736, 205] on span at bounding box center [737, 210] width 12 height 12
click at [746, 310] on label "Fungus cleans up the planet for us." at bounding box center [832, 309] width 202 height 18
click at [1141, 691] on button "Next" at bounding box center [1124, 804] width 61 height 18
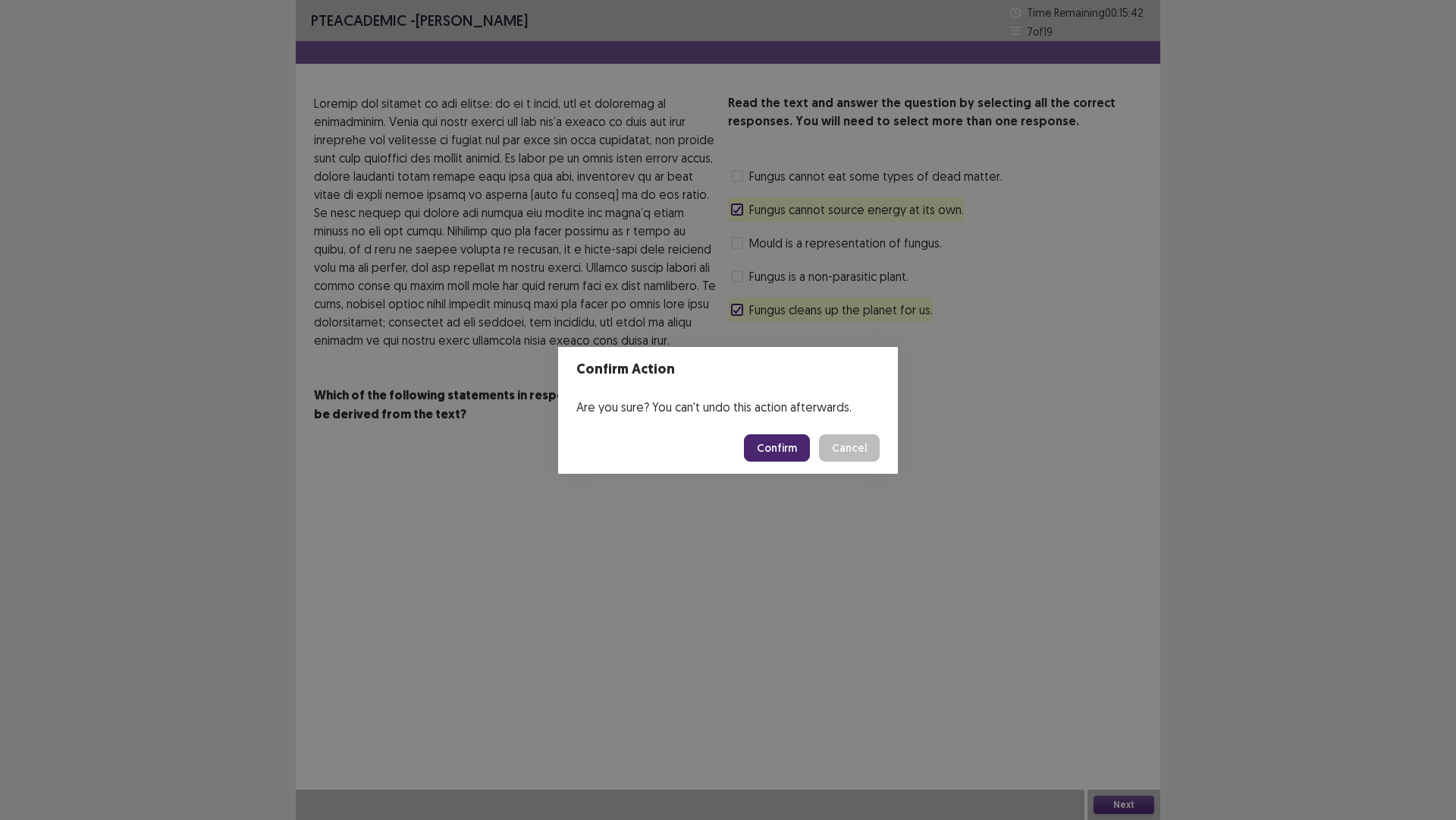
click at [779, 455] on button "Confirm" at bounding box center [777, 448] width 66 height 27
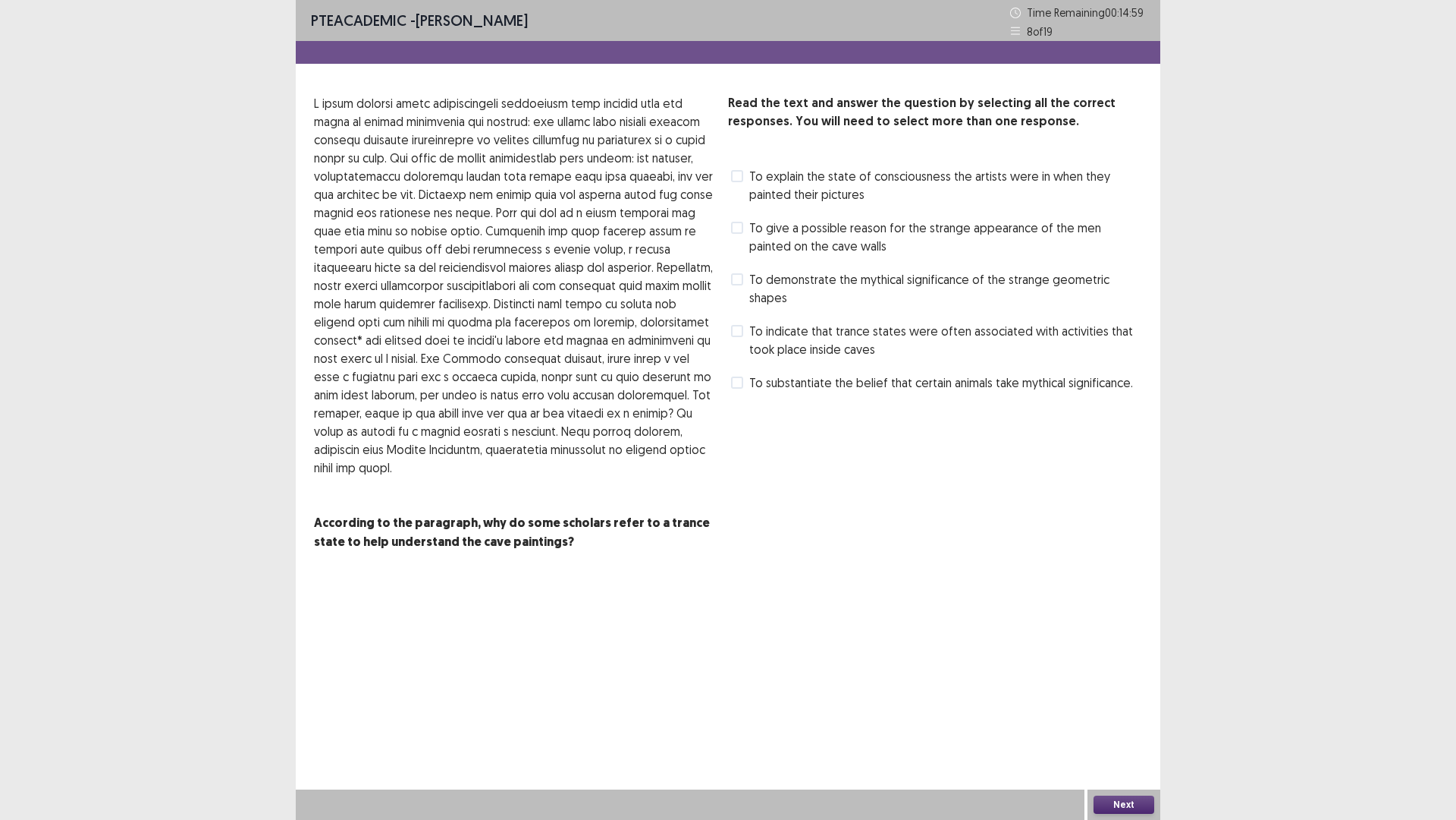
click at [740, 278] on span at bounding box center [737, 279] width 12 height 12
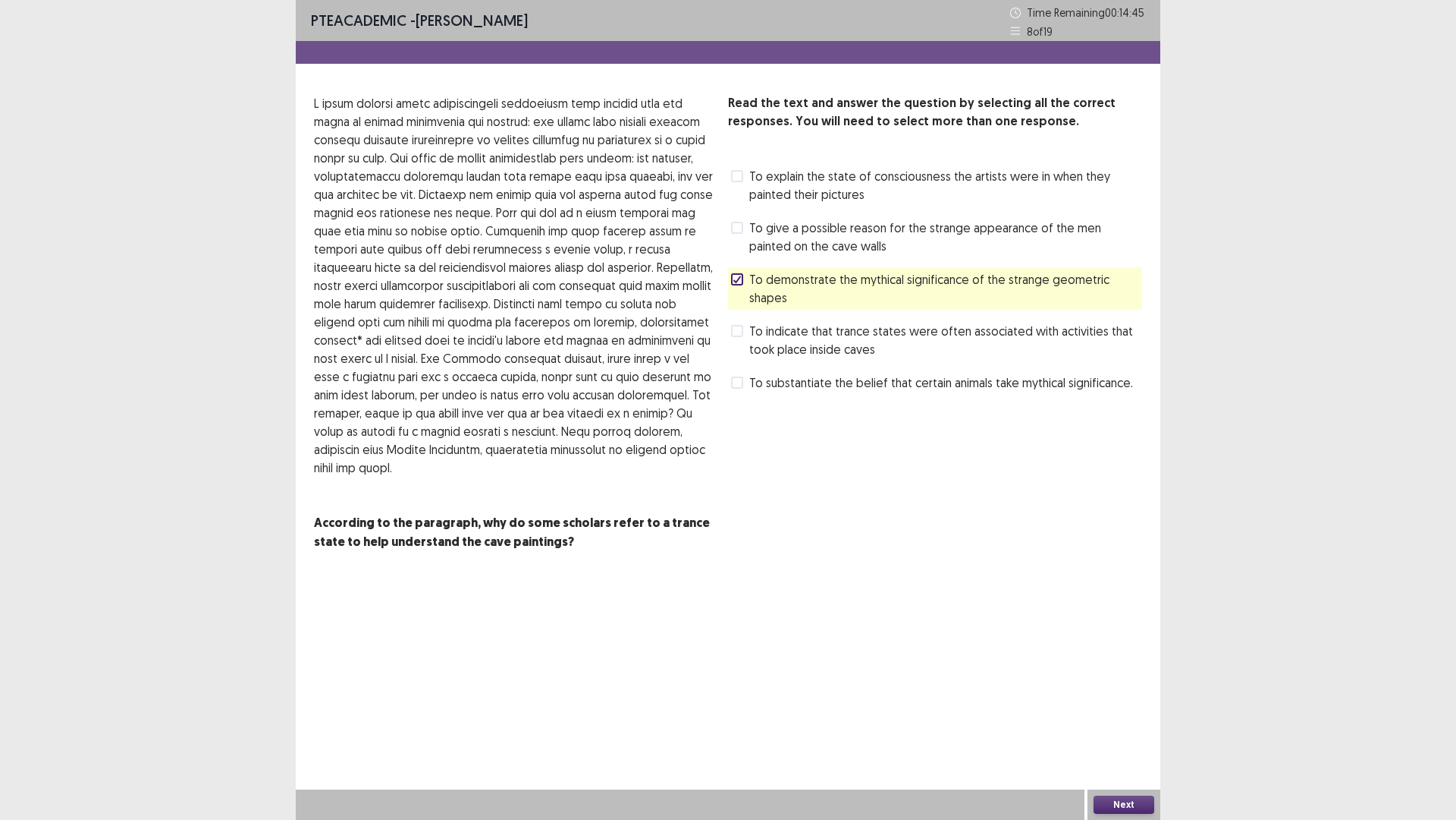
click at [736, 232] on span at bounding box center [737, 228] width 12 height 12
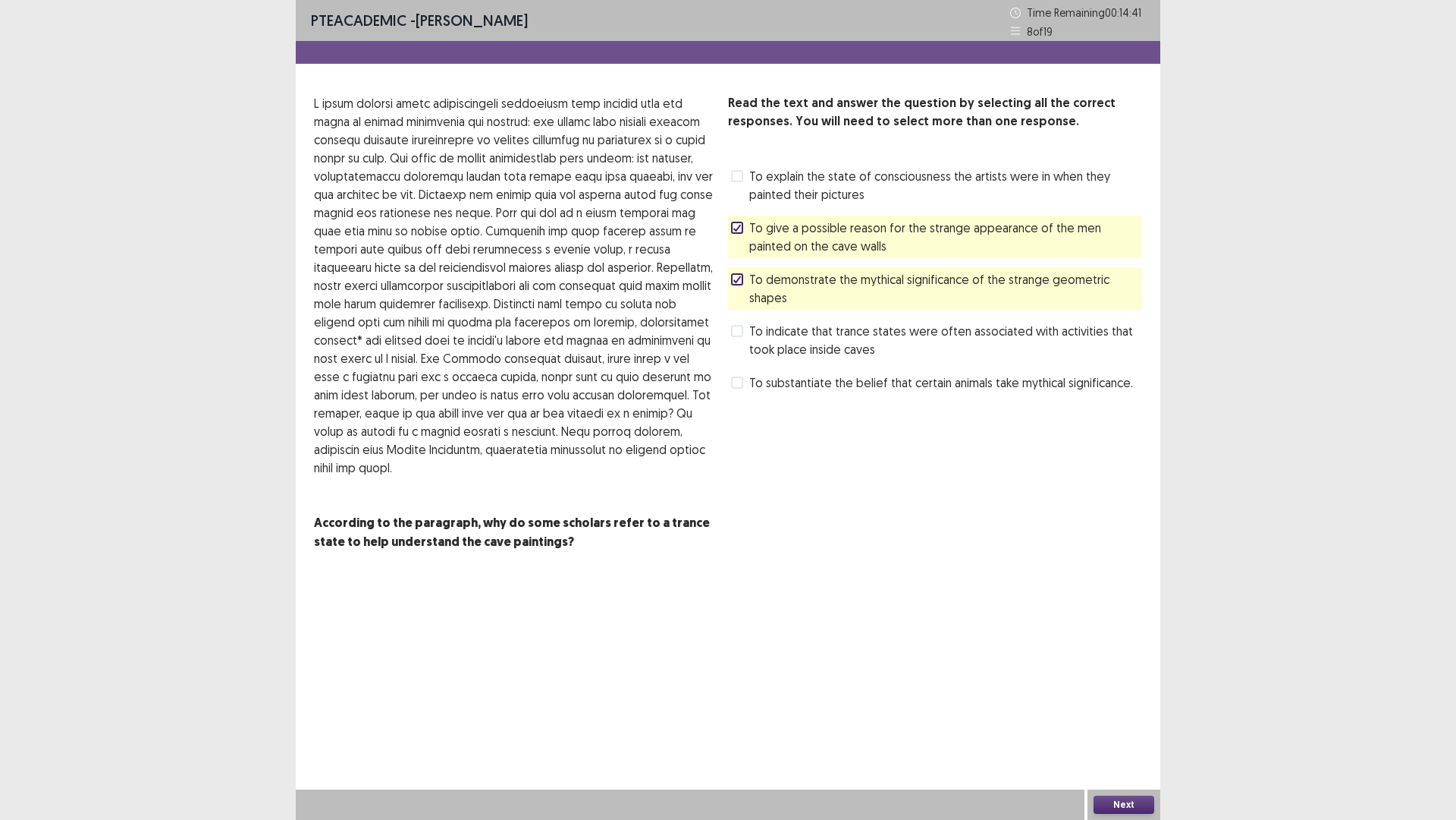
click at [1115, 691] on button "Next" at bounding box center [1124, 804] width 61 height 18
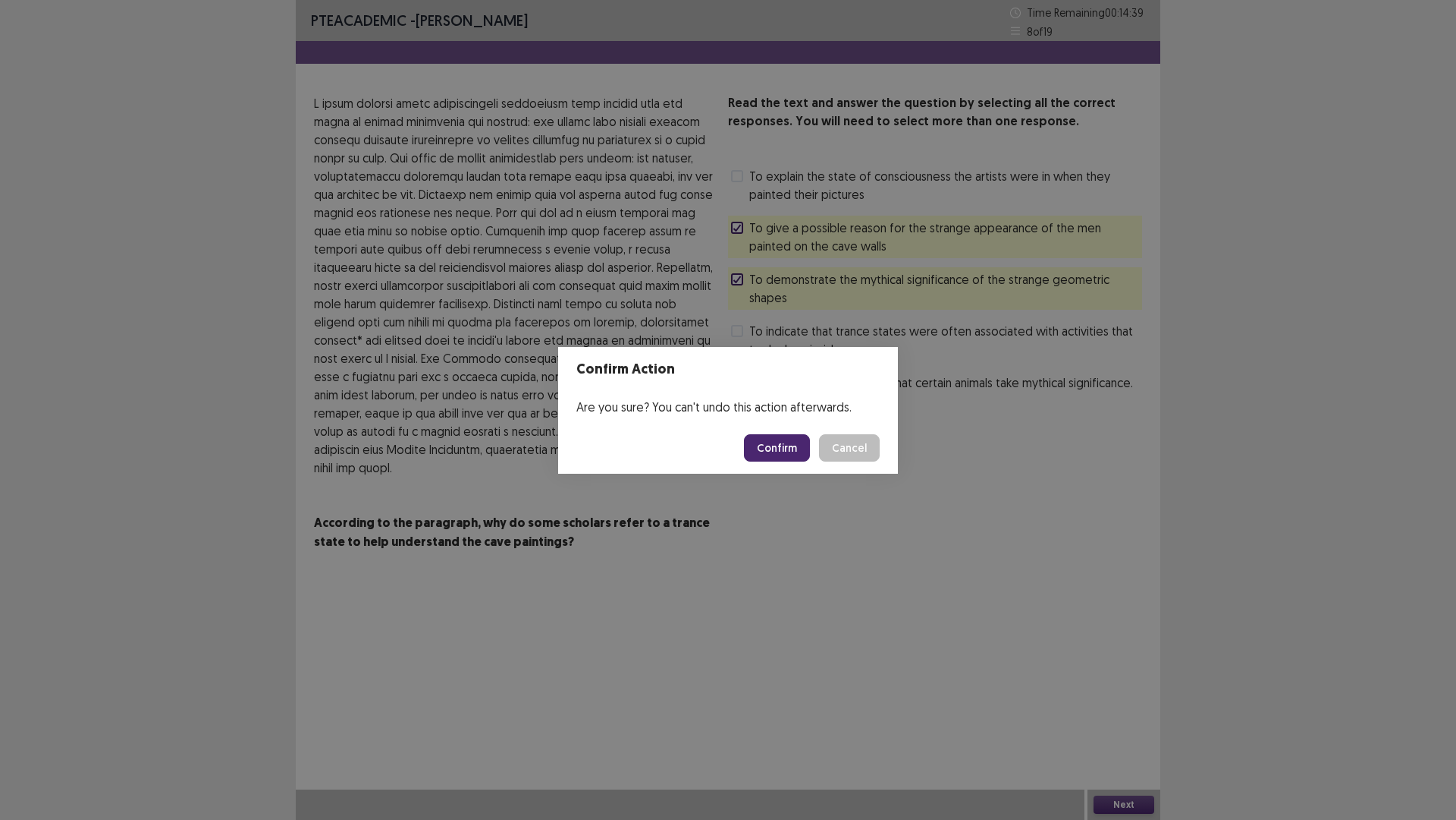
click at [761, 450] on button "Confirm" at bounding box center [777, 448] width 66 height 27
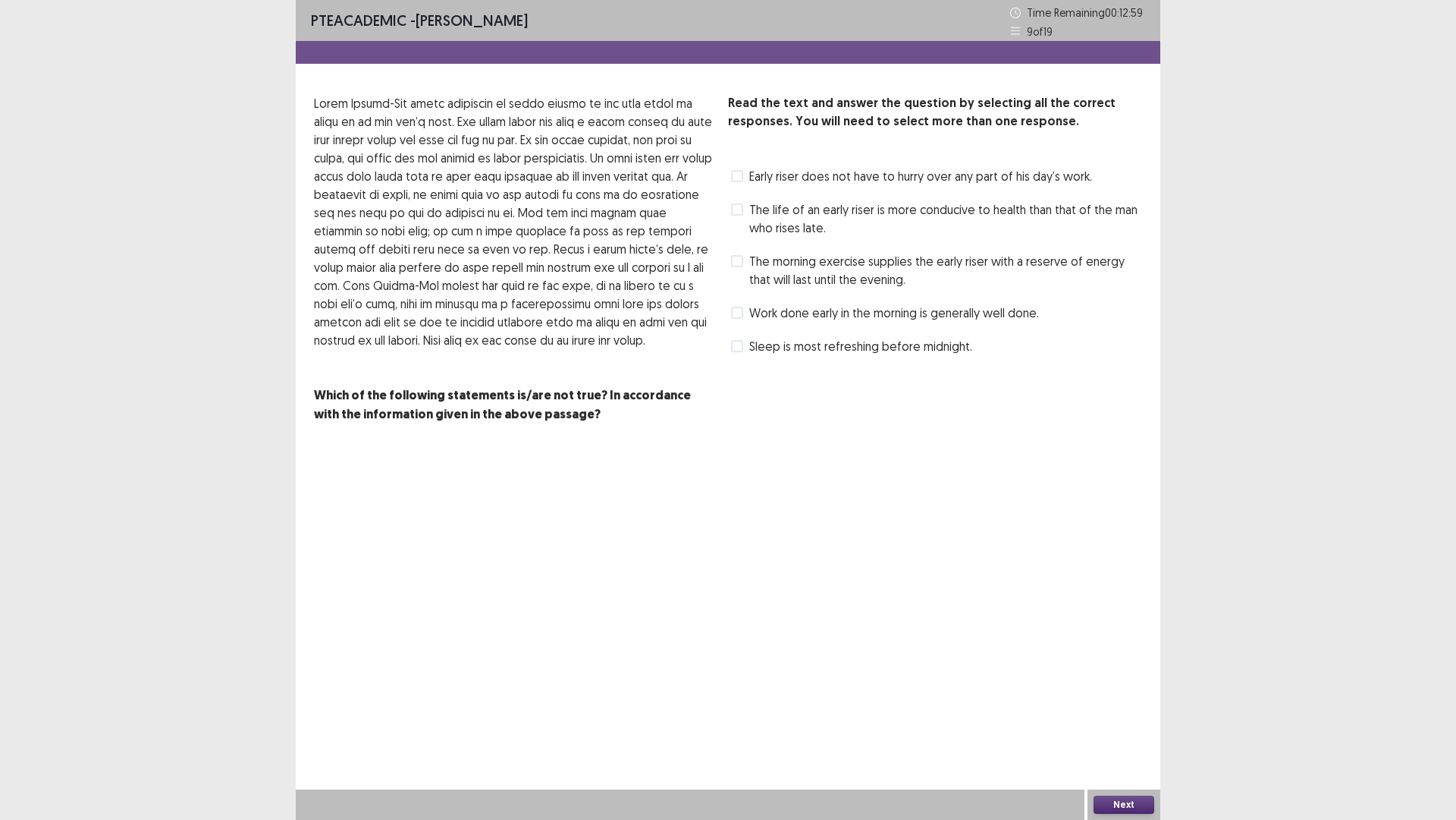
click at [746, 171] on label "Early riser does not have to hurry over any part of his day’s work." at bounding box center [912, 175] width 361 height 18
click at [732, 208] on span at bounding box center [737, 210] width 12 height 12
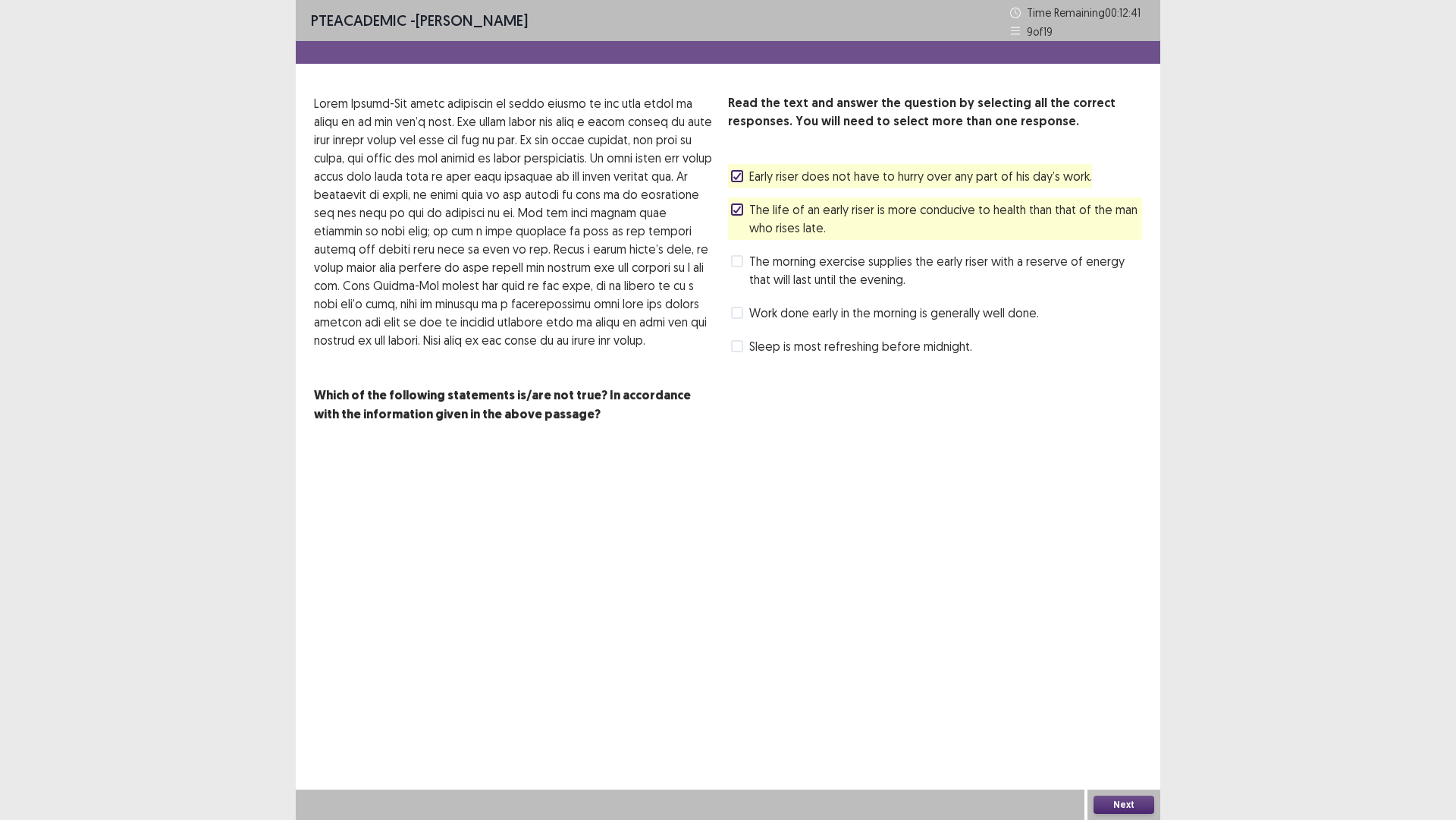
click at [1135, 691] on button "Next" at bounding box center [1124, 804] width 61 height 18
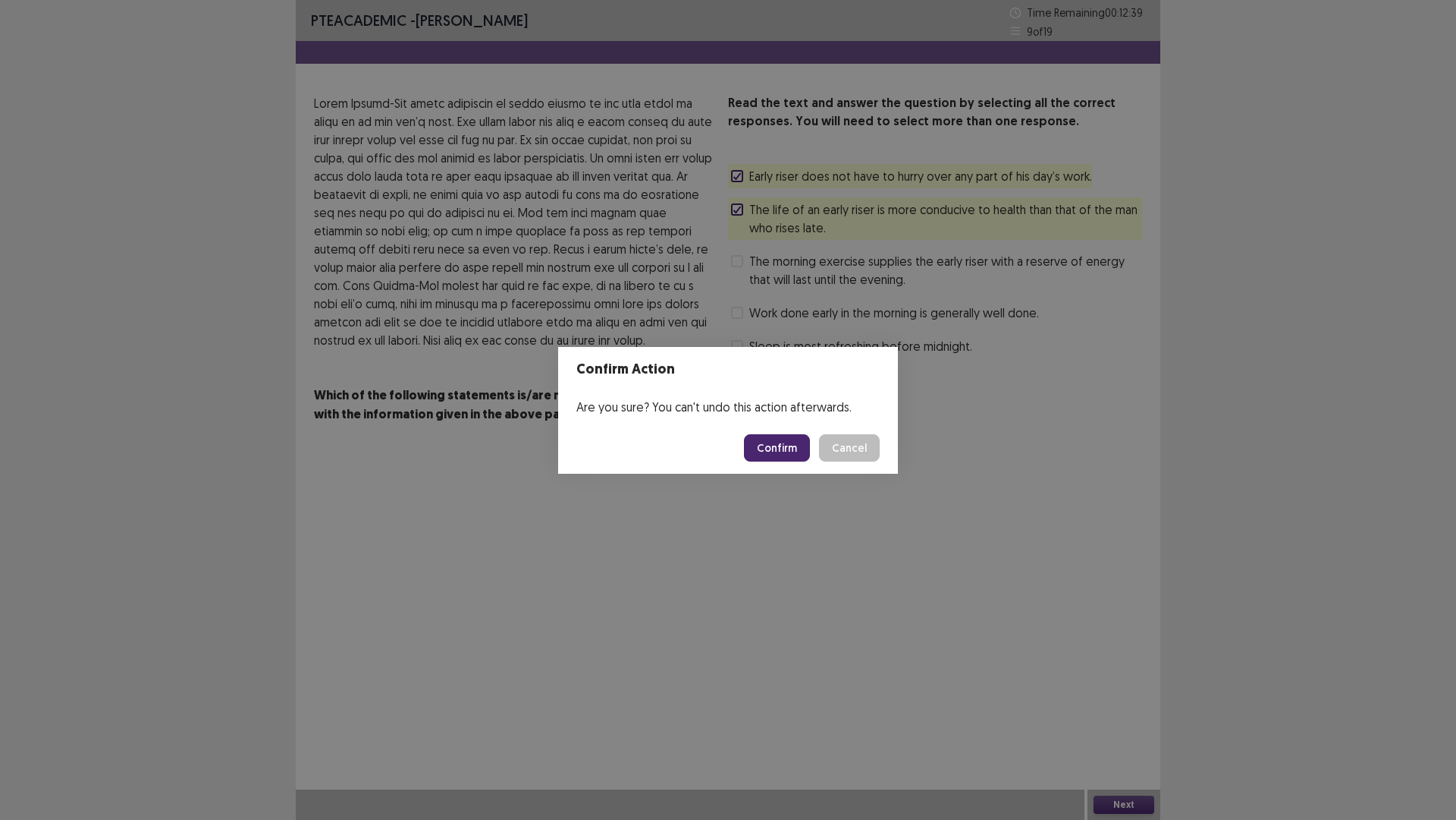
click at [770, 443] on button "Confirm" at bounding box center [777, 448] width 66 height 27
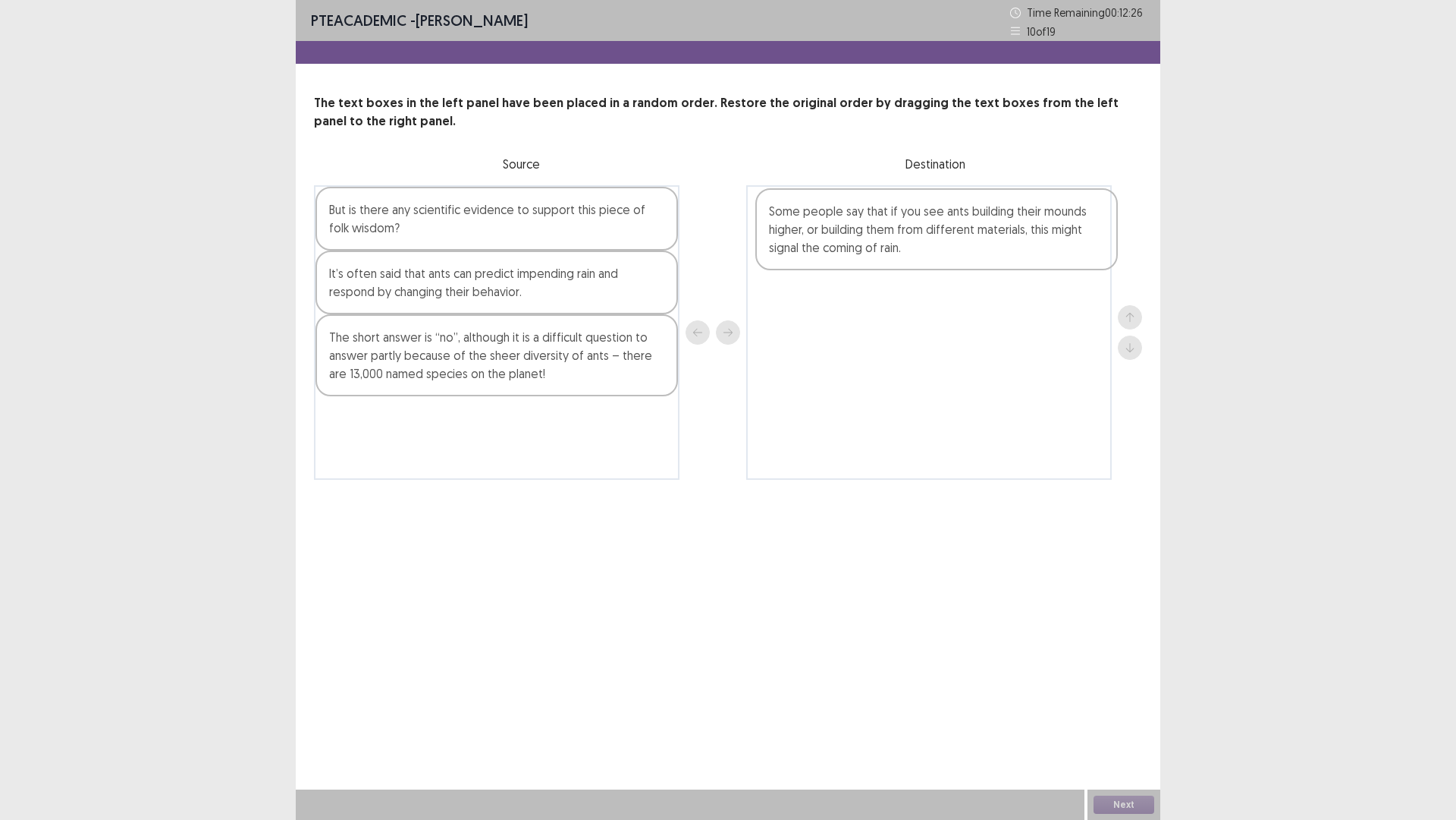
drag, startPoint x: 384, startPoint y: 360, endPoint x: 836, endPoint y: 229, distance: 470.6
click at [836, 229] on div "But is there any scientific evidence to support this piece of folk wisdom? It’s…" at bounding box center [728, 332] width 828 height 294
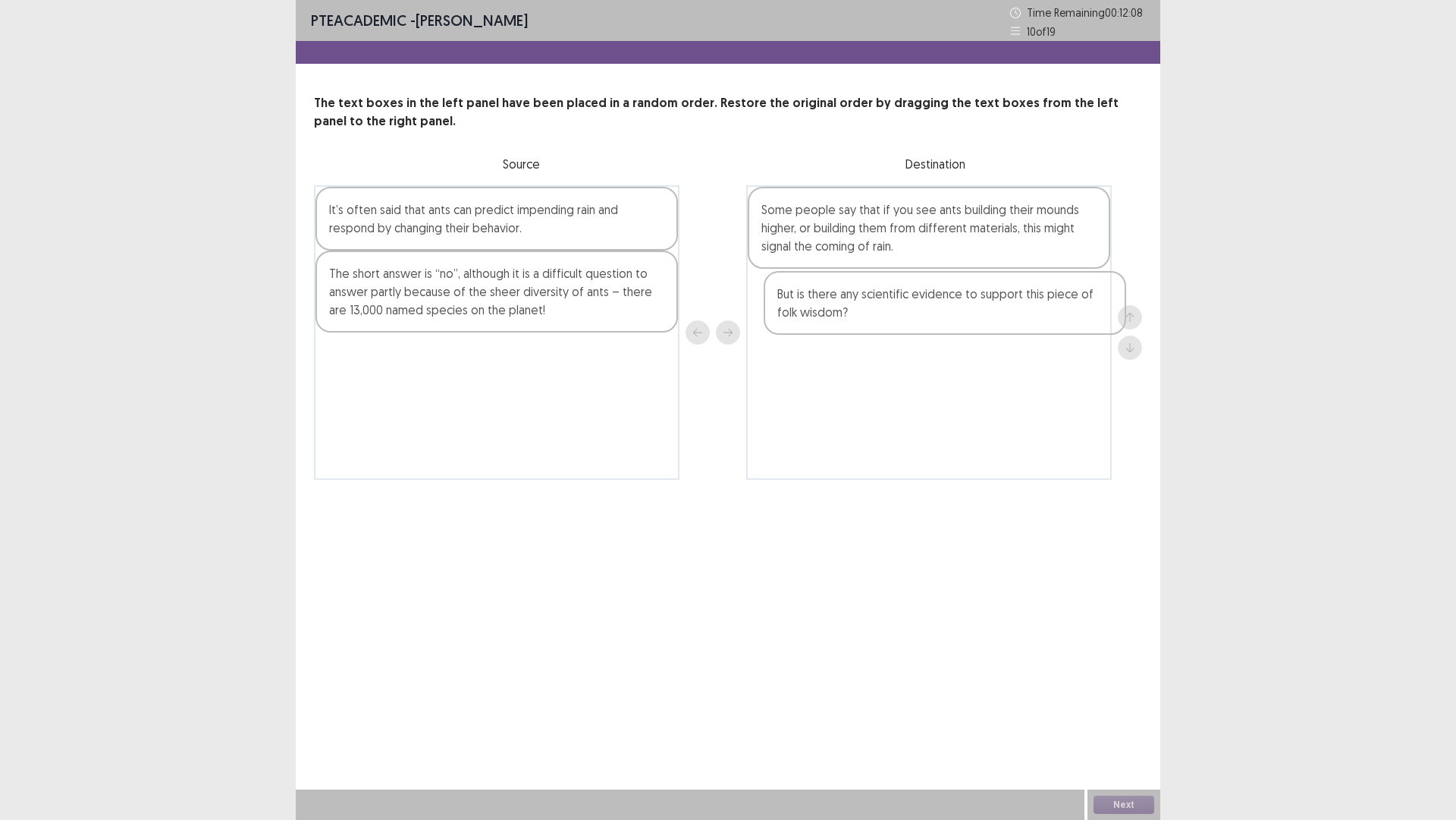
drag, startPoint x: 376, startPoint y: 228, endPoint x: 827, endPoint y: 312, distance: 458.8
click at [827, 312] on div "But is there any scientific evidence to support this piece of folk wisdom? It’s…" at bounding box center [728, 332] width 828 height 294
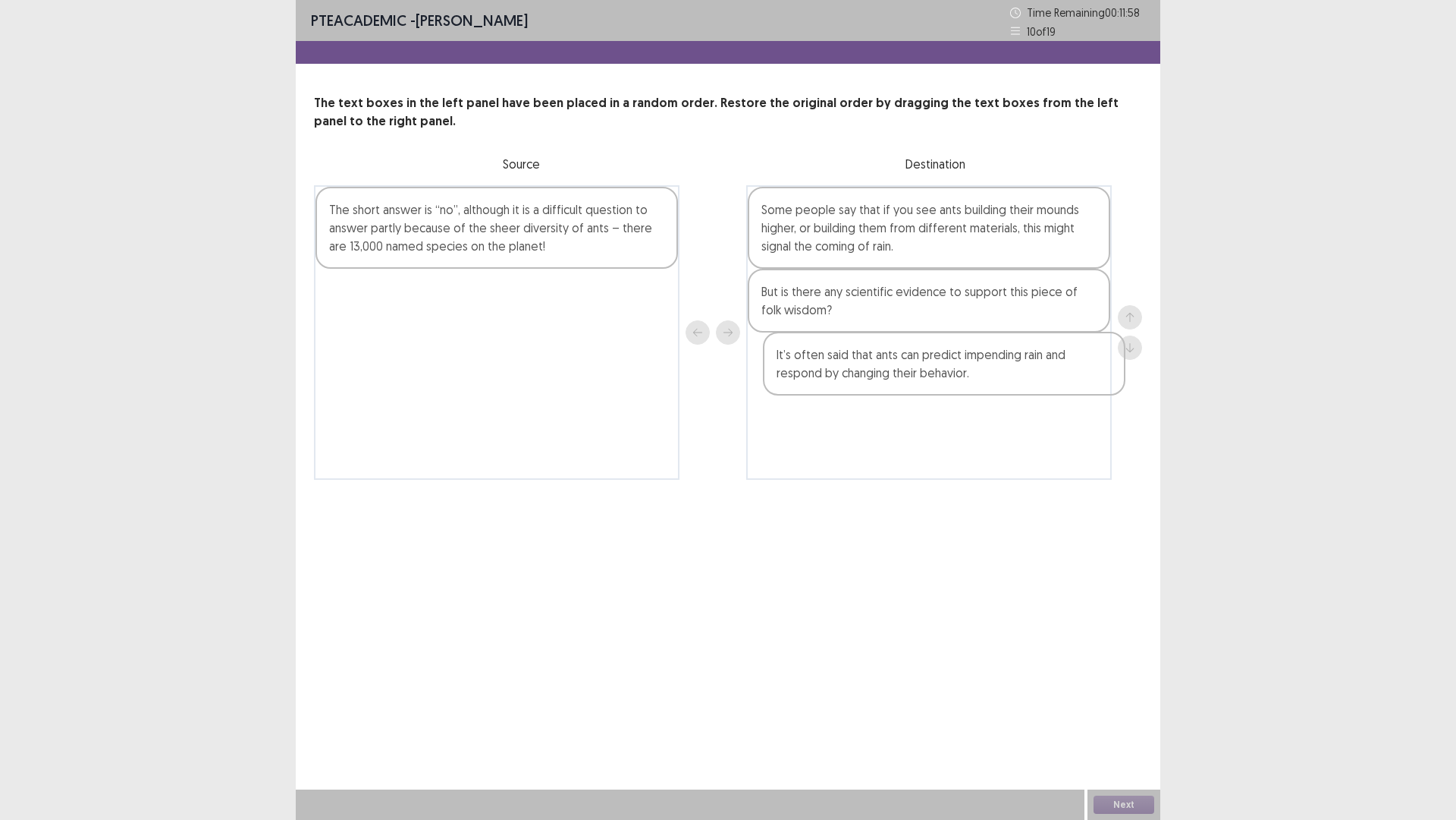
drag, startPoint x: 459, startPoint y: 226, endPoint x: 918, endPoint y: 371, distance: 481.4
click at [918, 371] on div "It’s often said that ants can predict impending rain and respond by changing th…" at bounding box center [728, 332] width 828 height 294
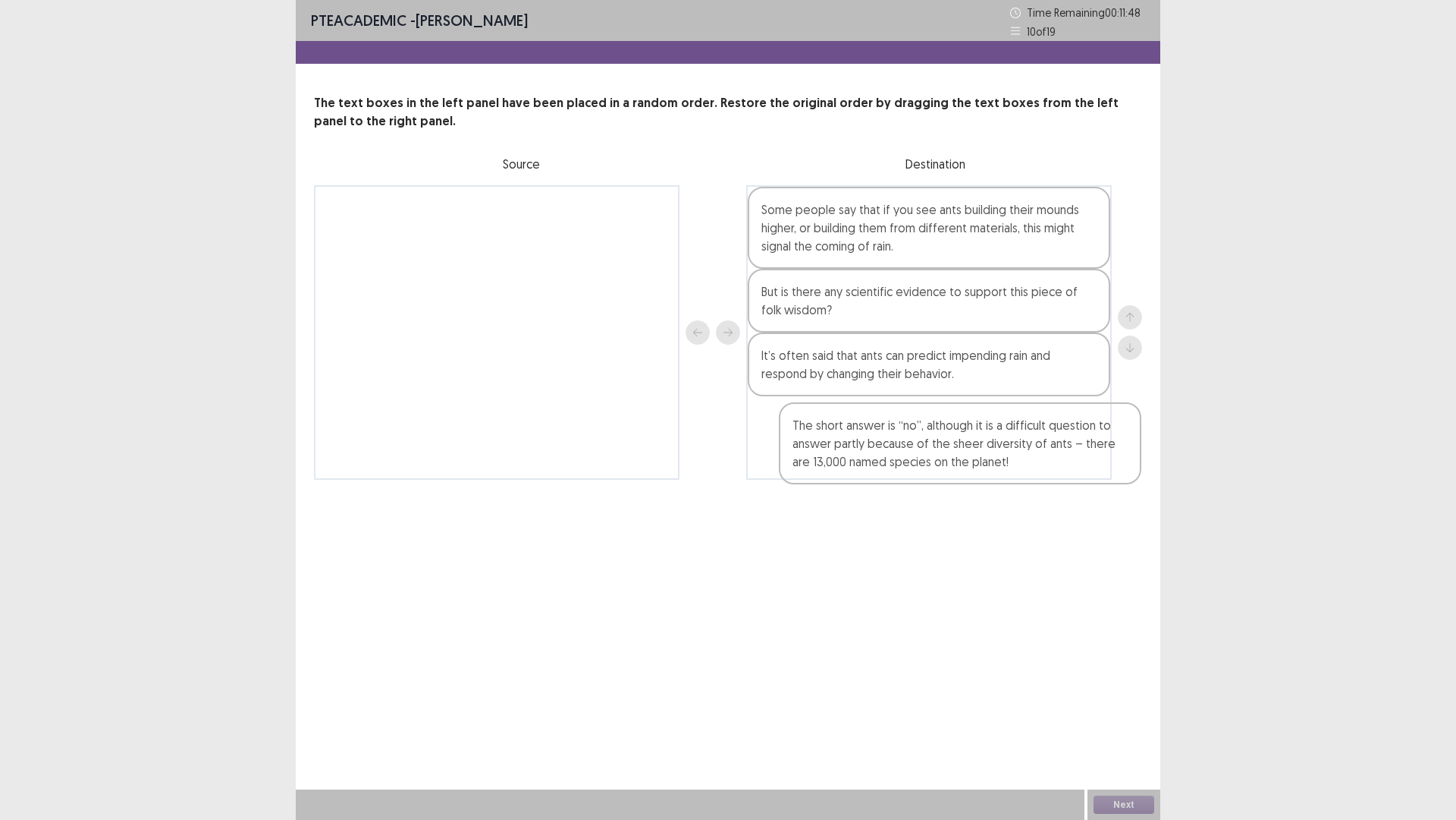
drag, startPoint x: 431, startPoint y: 234, endPoint x: 898, endPoint y: 452, distance: 515.4
click at [898, 452] on div "The short answer is “no”, although it is a difficult question to answer partly …" at bounding box center [728, 332] width 828 height 294
drag, startPoint x: 820, startPoint y: 371, endPoint x: 816, endPoint y: 285, distance: 86.1
click at [816, 285] on div "Some people say that if you see ants building their mounds higher, or building …" at bounding box center [929, 332] width 365 height 294
click at [1122, 691] on button "Next" at bounding box center [1124, 804] width 61 height 18
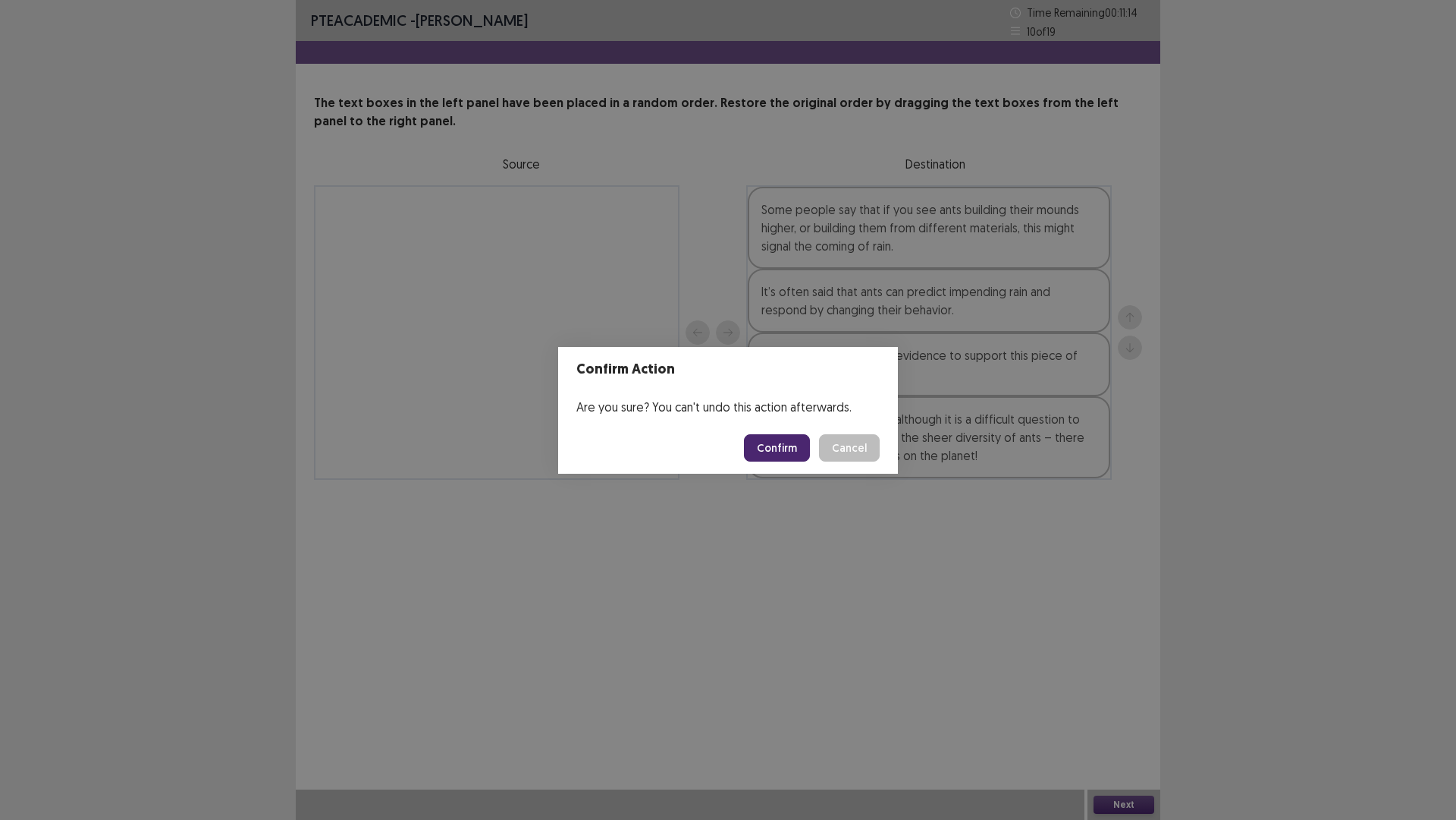
click at [766, 454] on button "Confirm" at bounding box center [777, 448] width 66 height 27
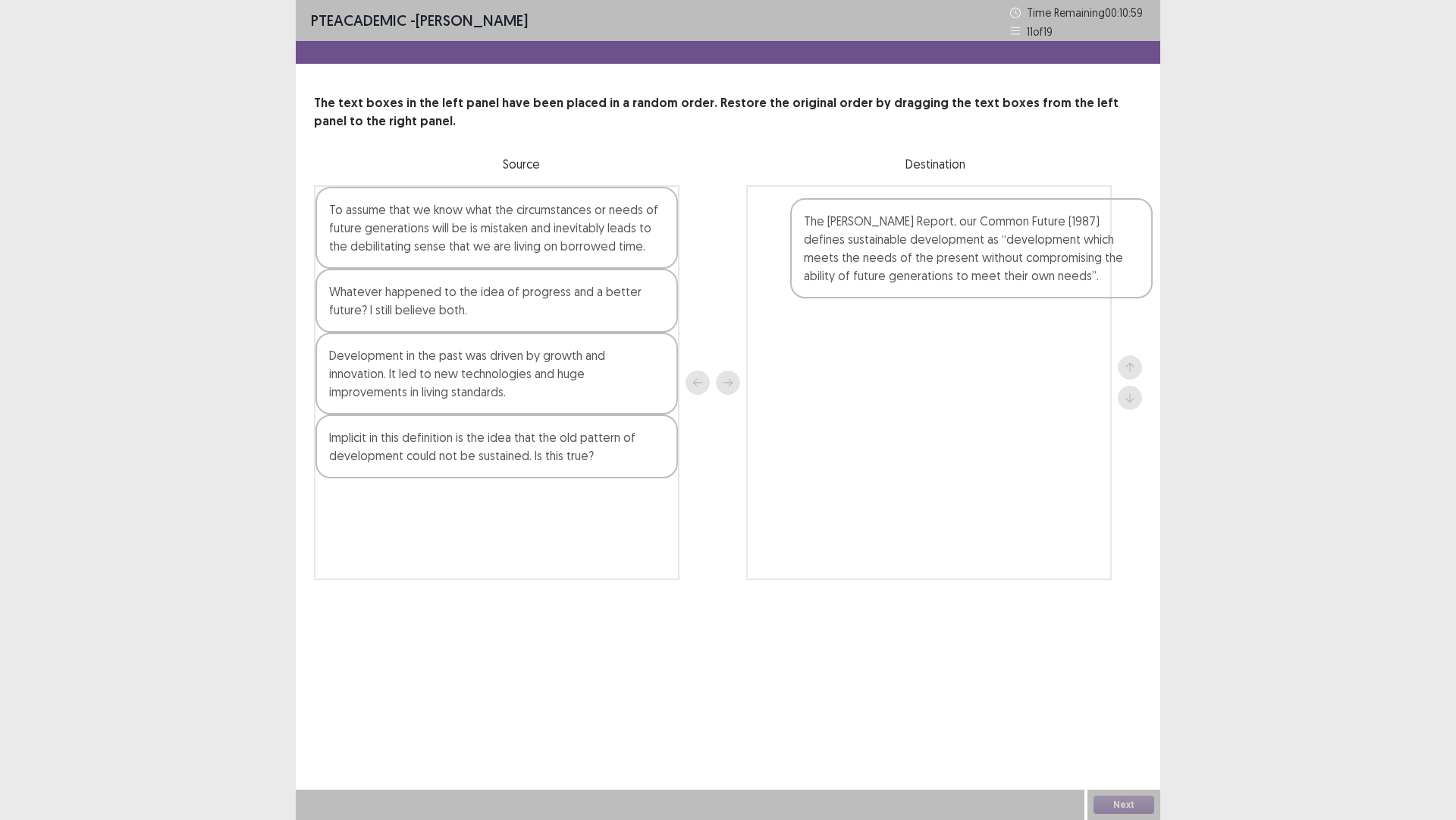
drag, startPoint x: 415, startPoint y: 348, endPoint x: 852, endPoint y: 246, distance: 448.7
click at [853, 246] on div "To assume that we know what the circumstances or needs of future generations wi…" at bounding box center [728, 382] width 828 height 395
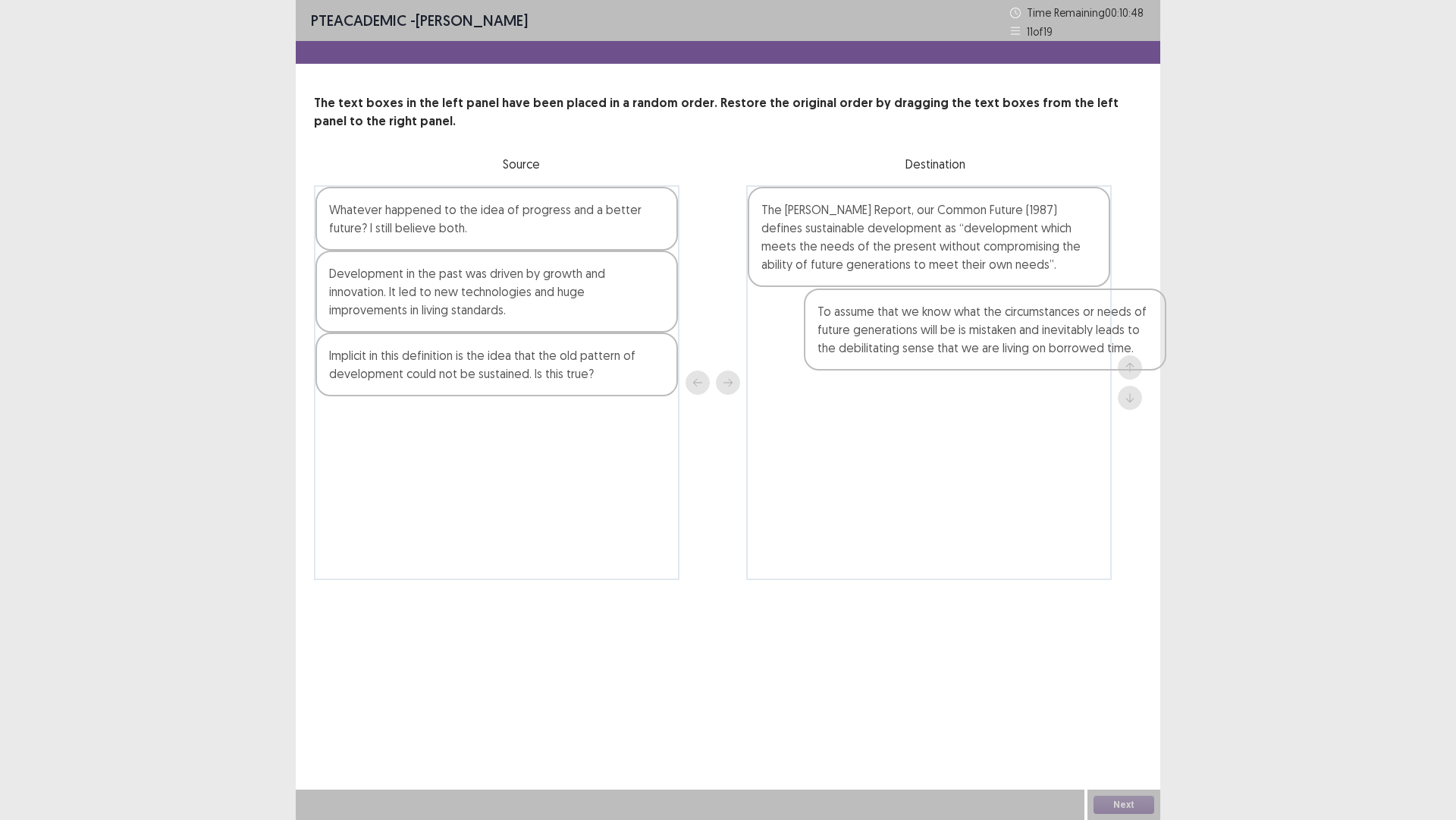
drag, startPoint x: 450, startPoint y: 223, endPoint x: 942, endPoint y: 323, distance: 502.1
click at [942, 323] on div "To assume that we know what the circumstances or needs of future generations wi…" at bounding box center [728, 382] width 828 height 395
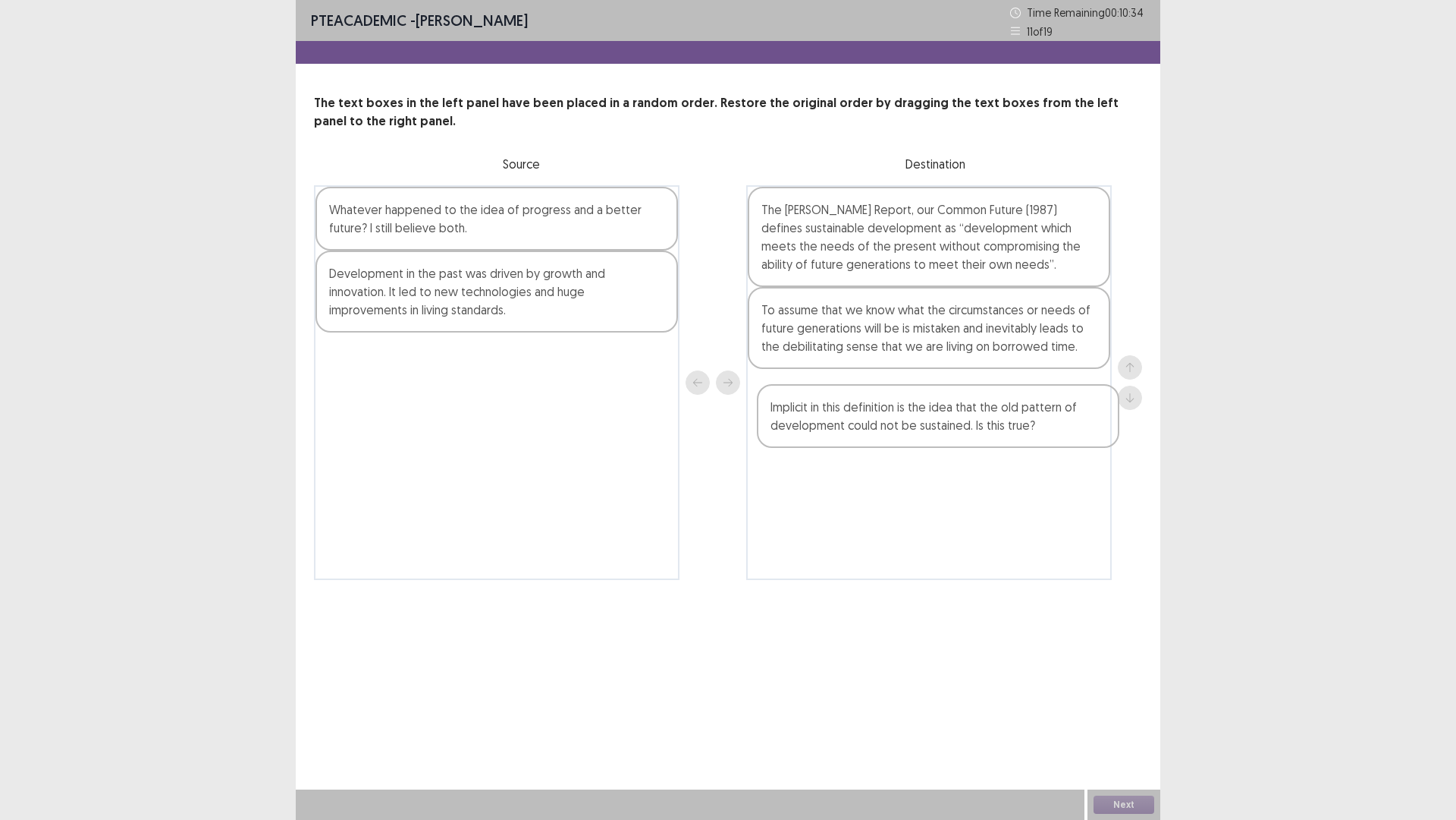
drag, startPoint x: 420, startPoint y: 371, endPoint x: 871, endPoint y: 419, distance: 453.5
click at [871, 419] on div "Whatever happened to the idea of progress and a better future? I still believe …" at bounding box center [728, 382] width 828 height 395
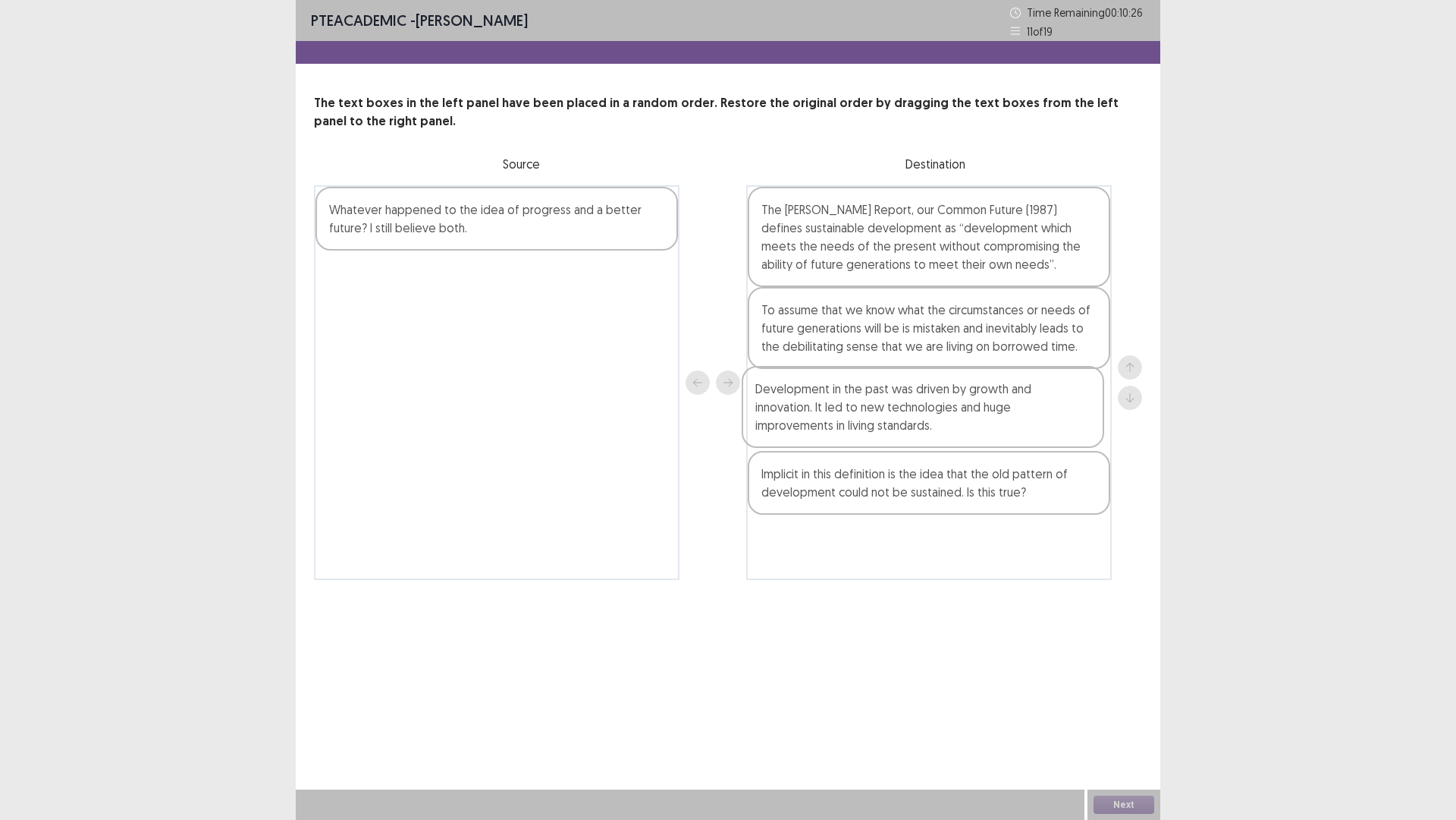
drag, startPoint x: 480, startPoint y: 303, endPoint x: 910, endPoint y: 418, distance: 445.1
click at [910, 418] on div "Whatever happened to the idea of progress and a better future? I still believe …" at bounding box center [728, 382] width 828 height 395
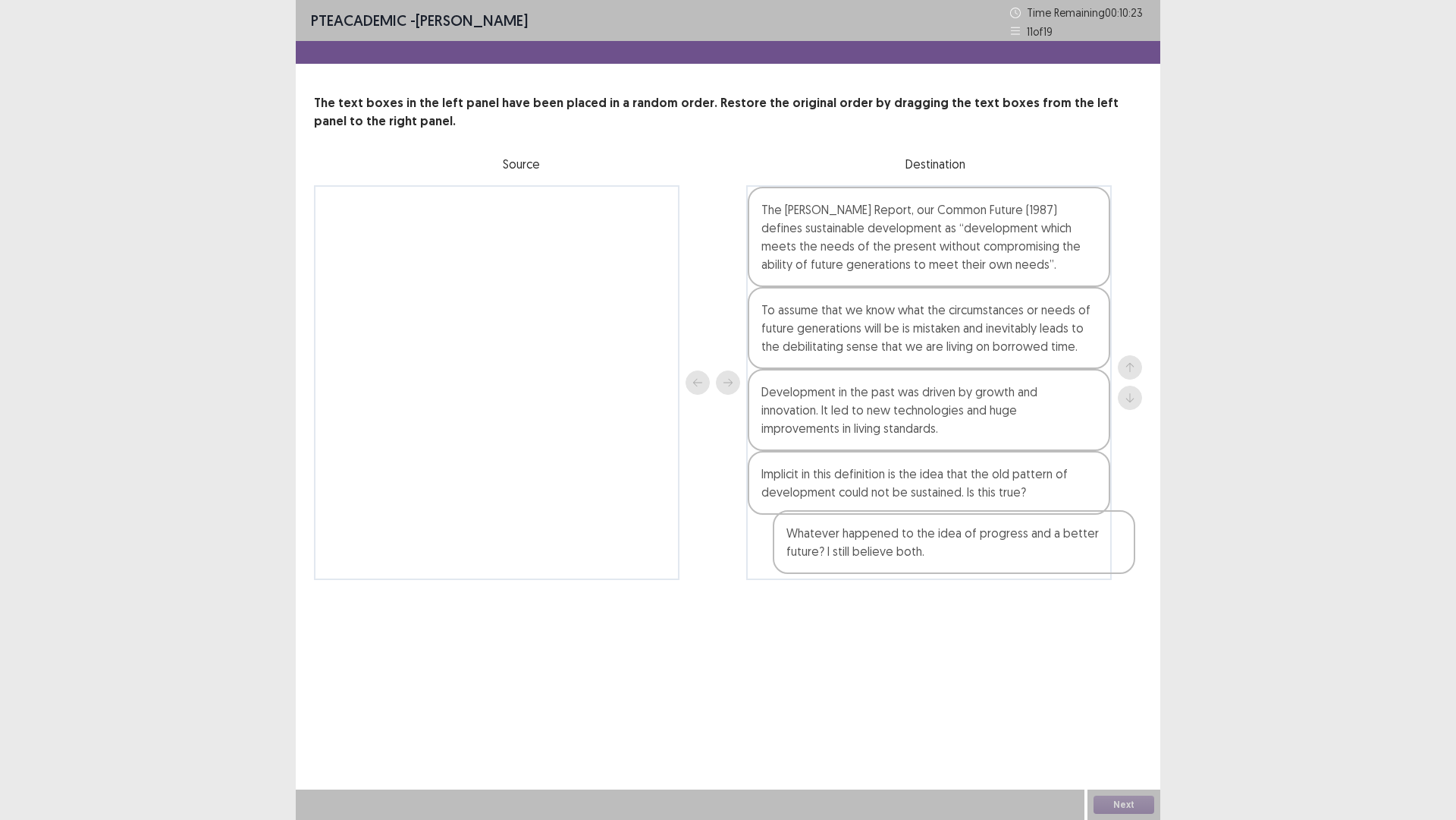
drag, startPoint x: 418, startPoint y: 217, endPoint x: 895, endPoint y: 544, distance: 578.3
click at [895, 544] on div "Whatever happened to the idea of progress and a better future? I still believe …" at bounding box center [728, 382] width 828 height 395
click at [1121, 691] on button "Next" at bounding box center [1124, 804] width 61 height 18
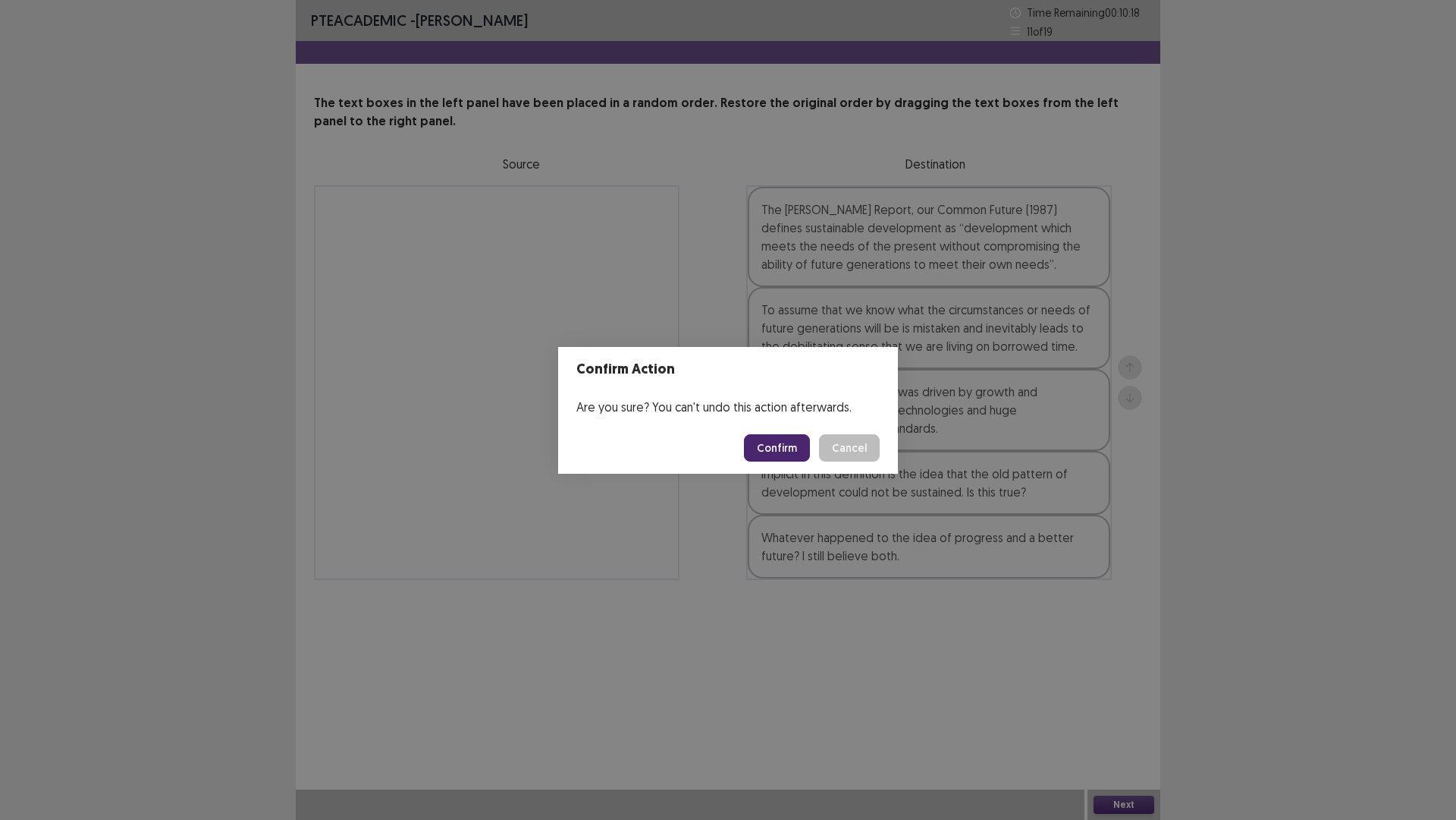
click at [761, 449] on button "Confirm" at bounding box center [777, 448] width 66 height 27
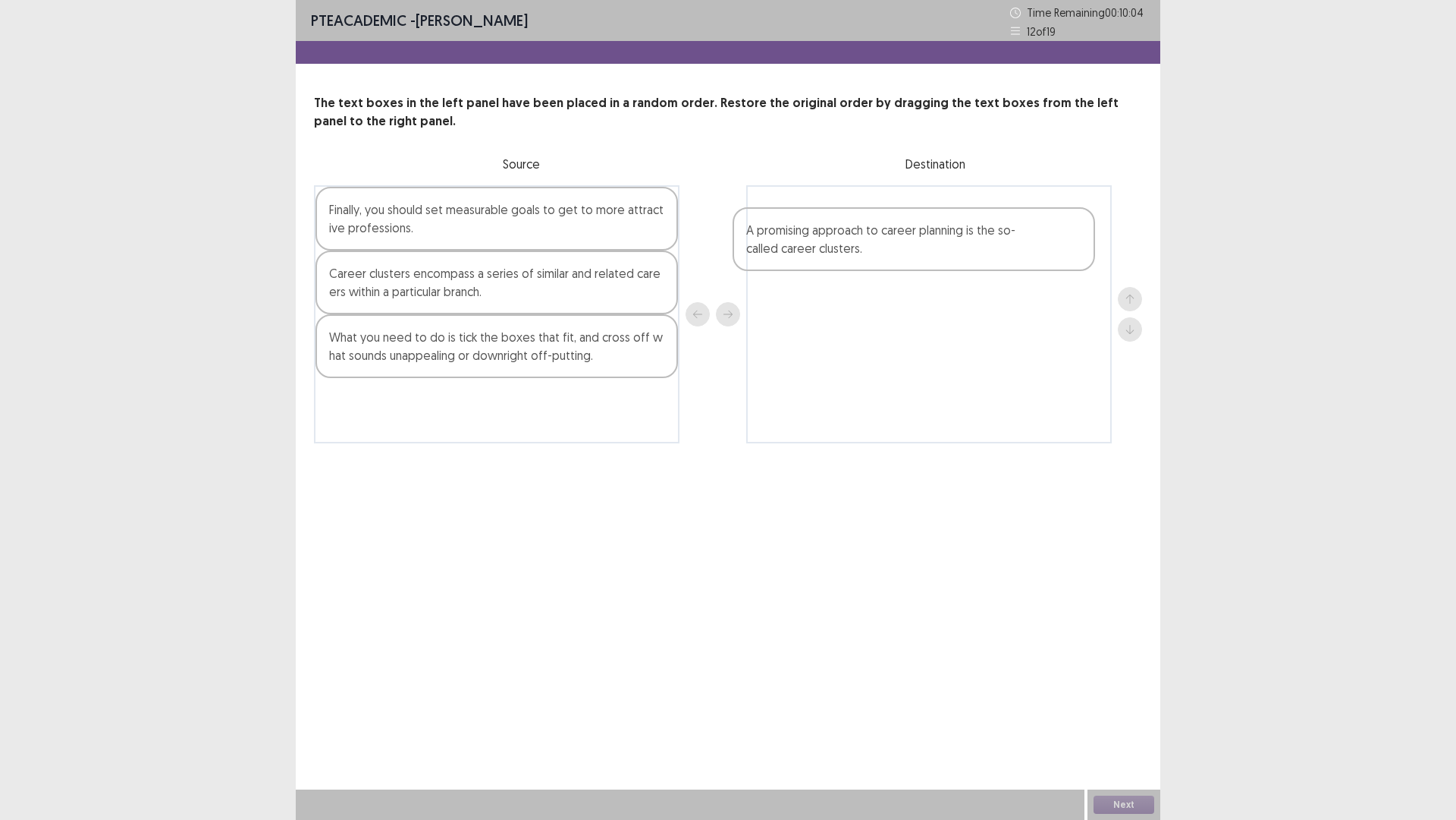
drag, startPoint x: 394, startPoint y: 356, endPoint x: 821, endPoint y: 247, distance: 440.7
click at [821, 247] on div "Finally, you should set measurable goals to get to more attractive professions.…" at bounding box center [728, 313] width 828 height 258
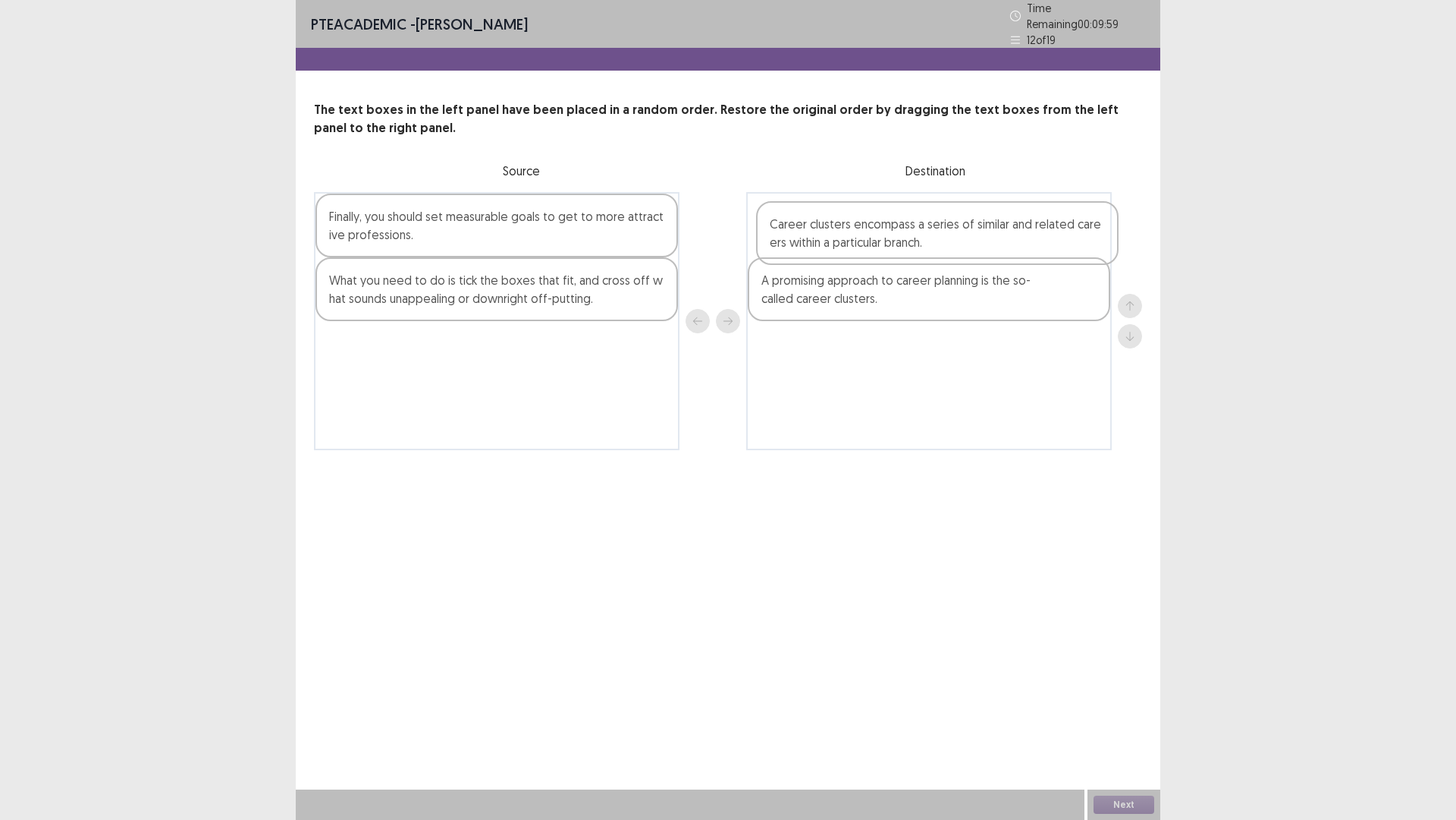
drag, startPoint x: 358, startPoint y: 277, endPoint x: 804, endPoint y: 227, distance: 448.8
click at [804, 227] on div "Finally, you should set measurable goals to get to more attractive professions.…" at bounding box center [728, 320] width 828 height 258
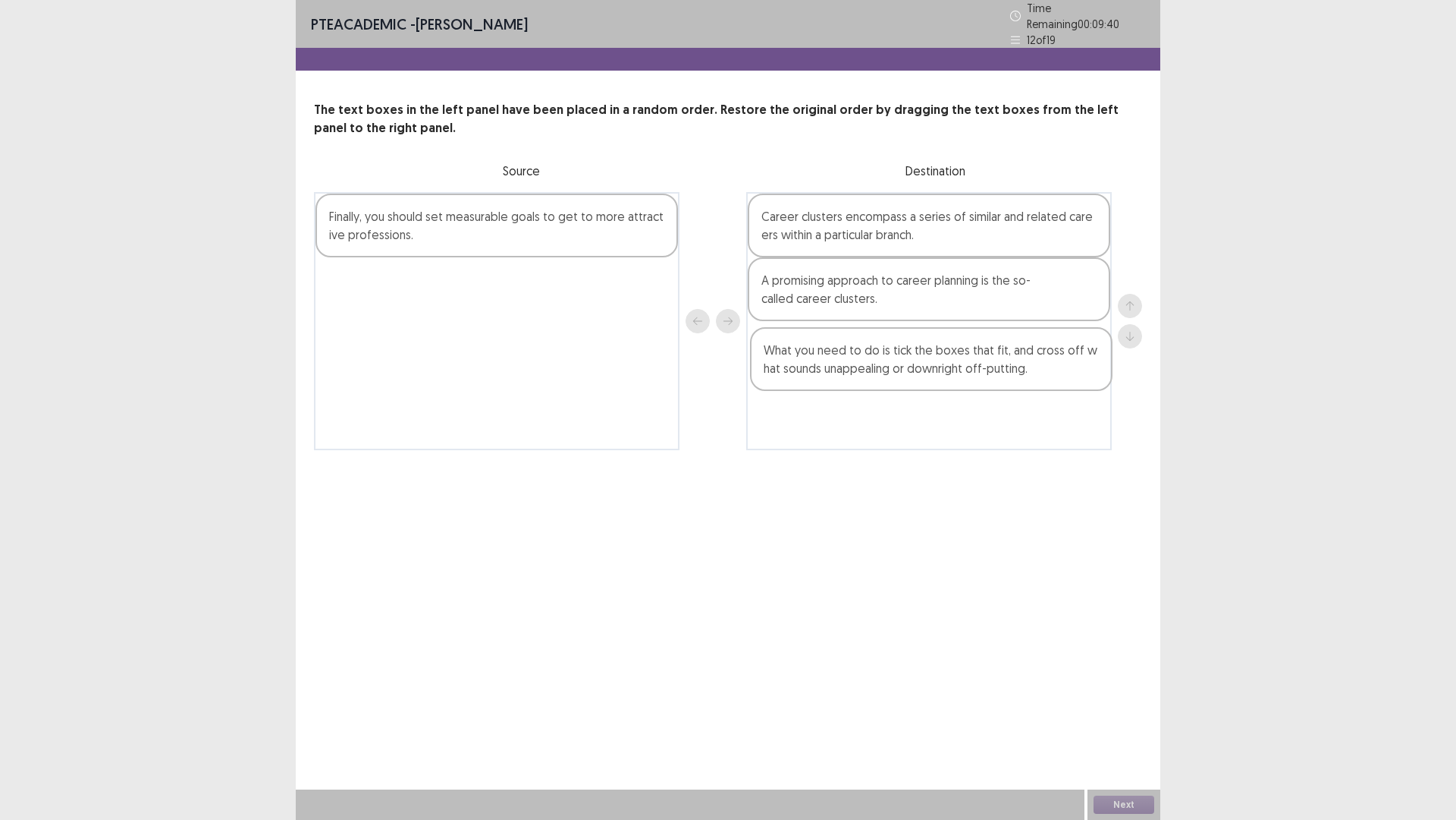
drag, startPoint x: 506, startPoint y: 285, endPoint x: 993, endPoint y: 361, distance: 492.9
click at [993, 361] on div "Finally, you should set measurable goals to get to more attractive professions.…" at bounding box center [728, 320] width 828 height 258
drag, startPoint x: 499, startPoint y: 219, endPoint x: 945, endPoint y: 412, distance: 486.0
click at [945, 412] on div "Finally, you should set measurable goals to get to more attractive professions.…" at bounding box center [728, 320] width 828 height 258
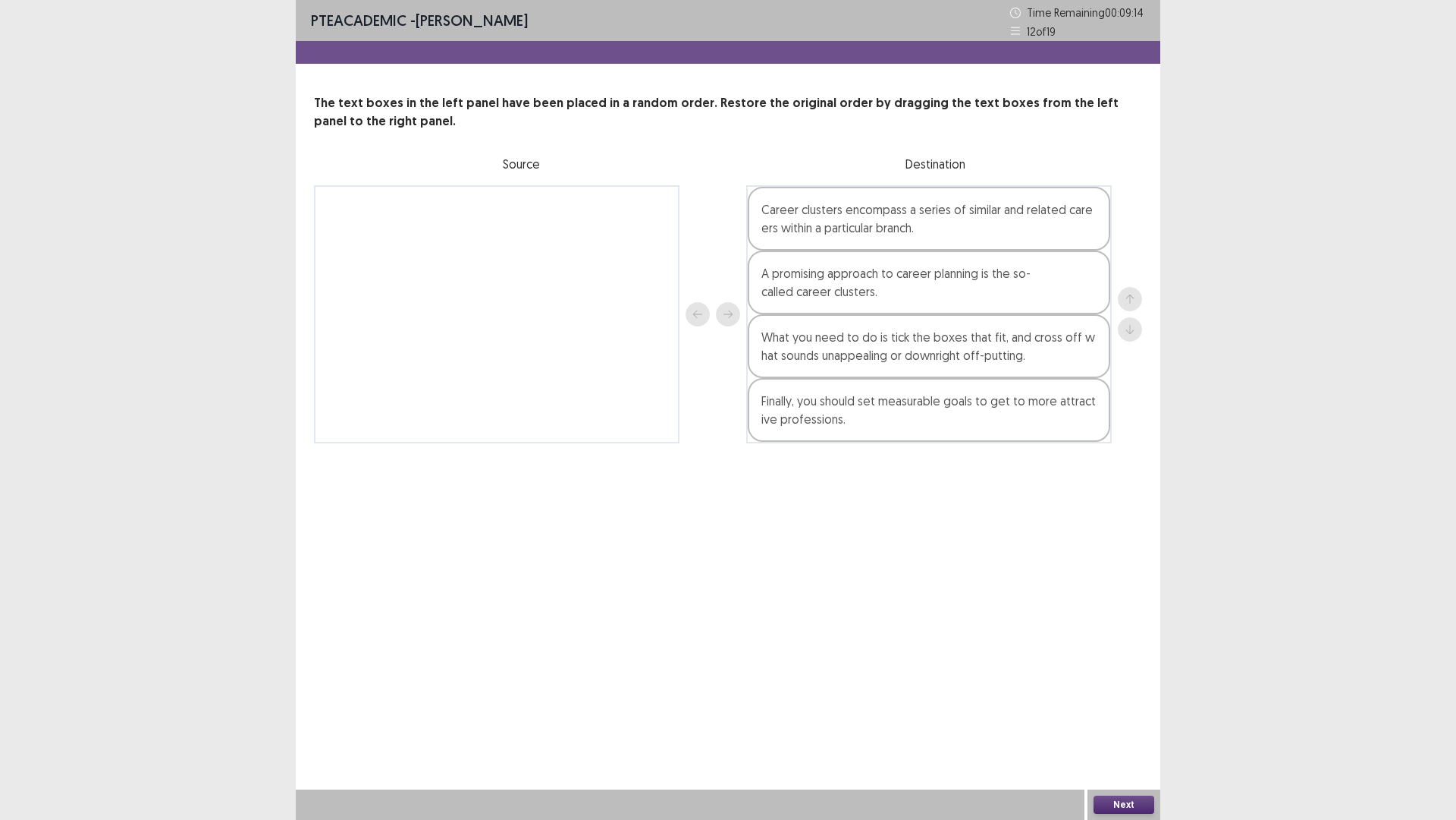
click at [1136, 691] on button "Next" at bounding box center [1124, 804] width 61 height 18
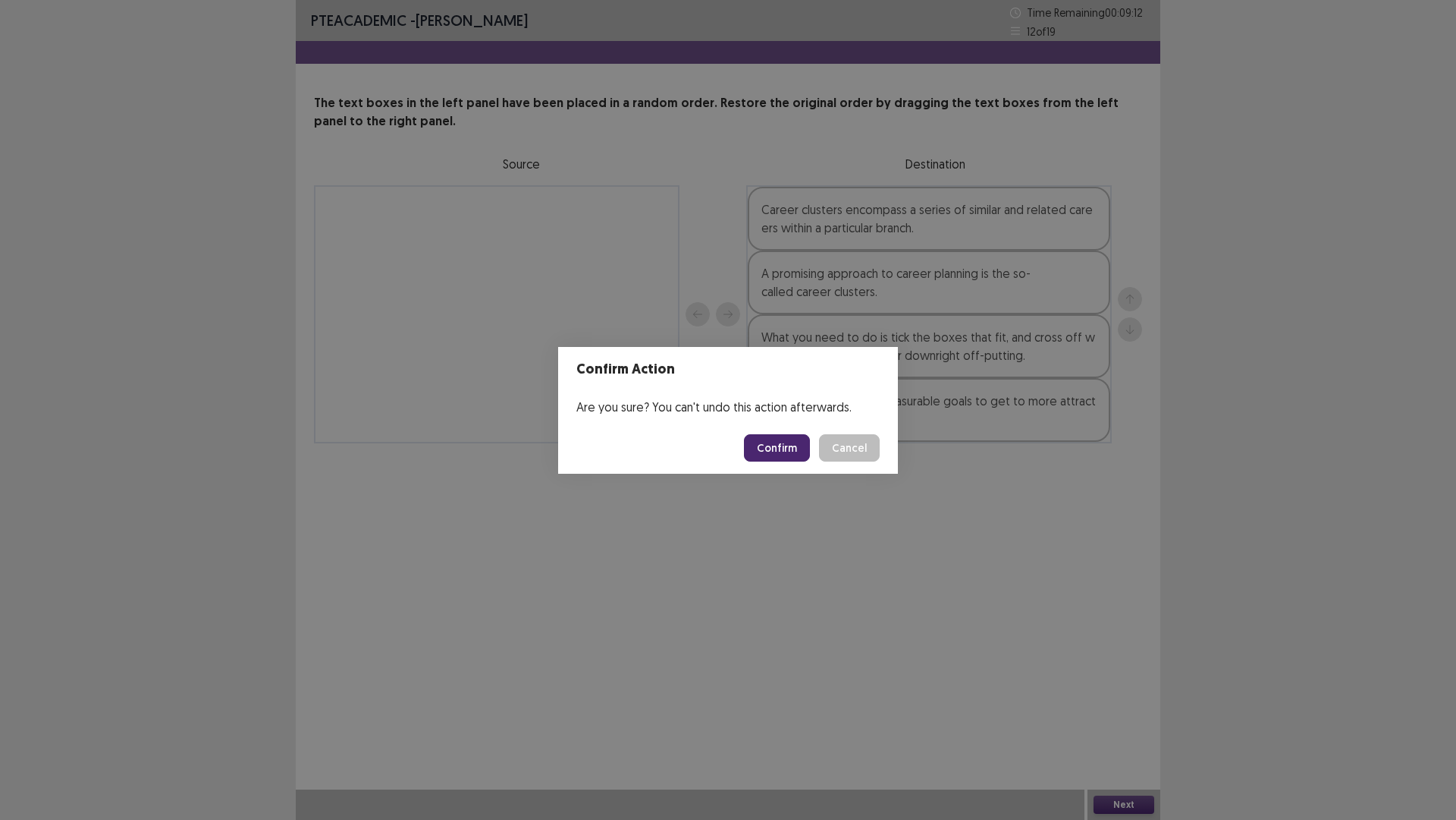
click at [773, 454] on button "Confirm" at bounding box center [777, 448] width 66 height 27
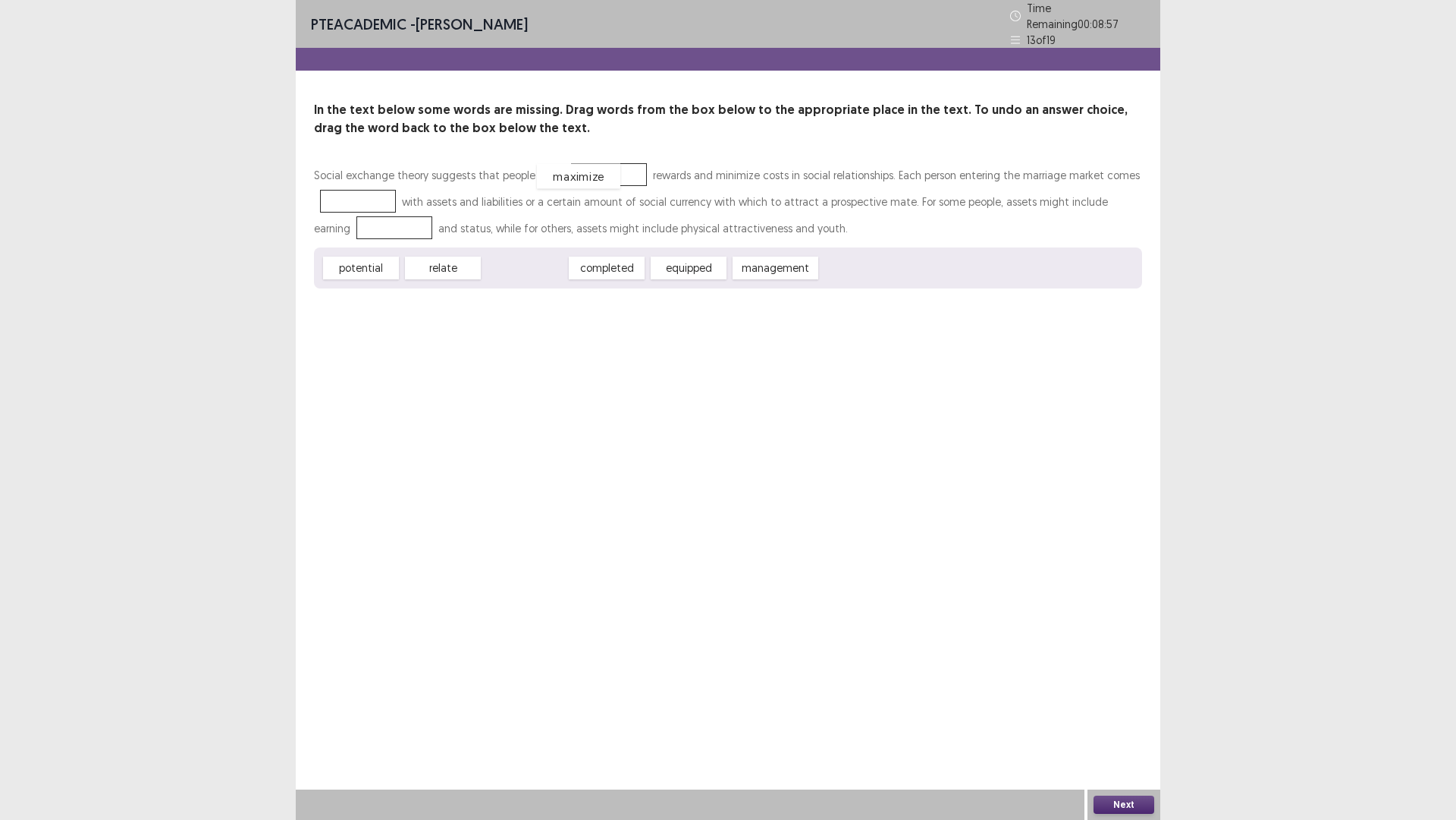
drag, startPoint x: 546, startPoint y: 262, endPoint x: 600, endPoint y: 170, distance: 106.7
drag, startPoint x: 591, startPoint y: 266, endPoint x: 331, endPoint y: 195, distance: 269.5
drag, startPoint x: 373, startPoint y: 269, endPoint x: 366, endPoint y: 231, distance: 38.6
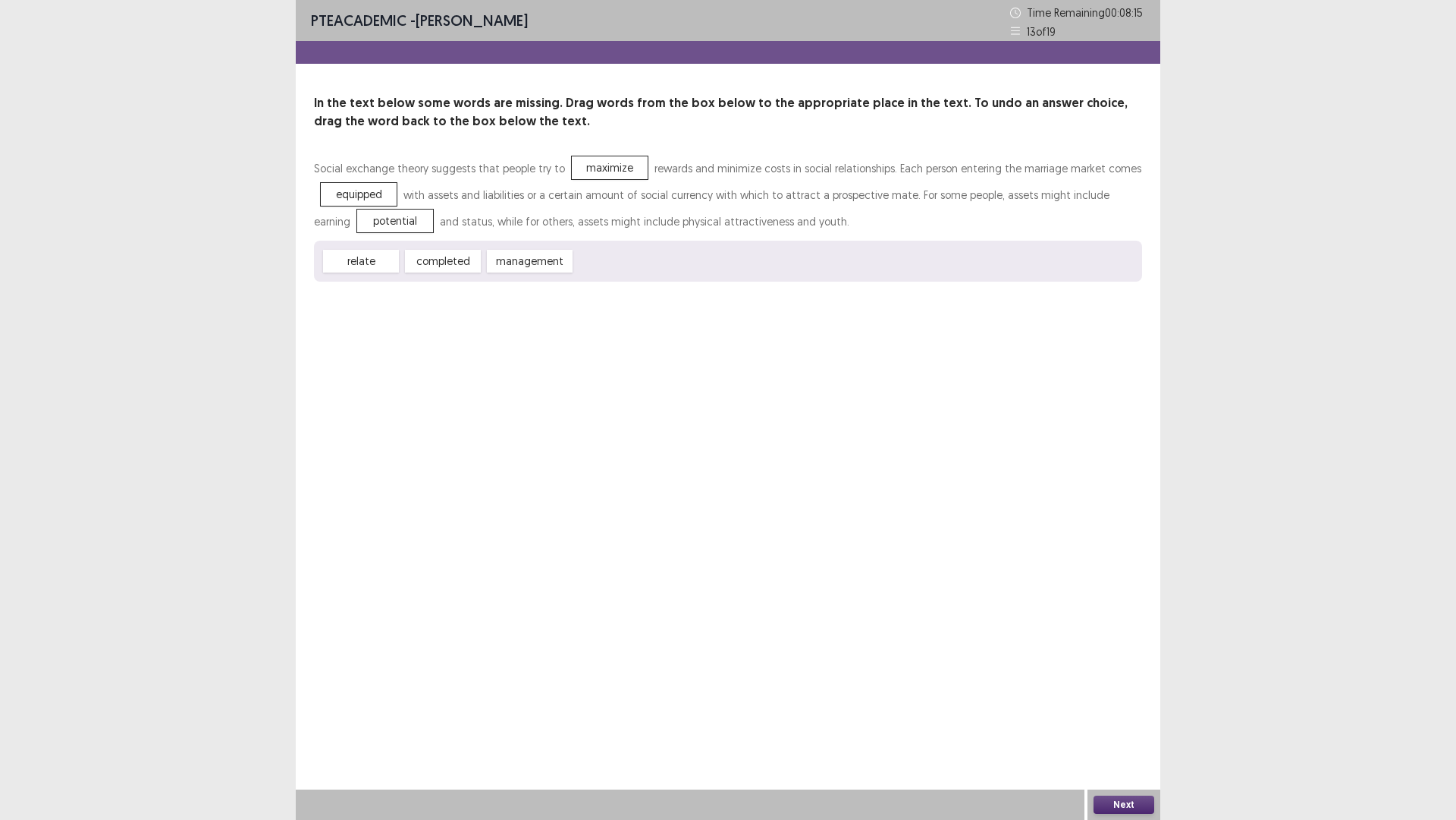
click at [1112, 691] on button "Next" at bounding box center [1124, 804] width 61 height 18
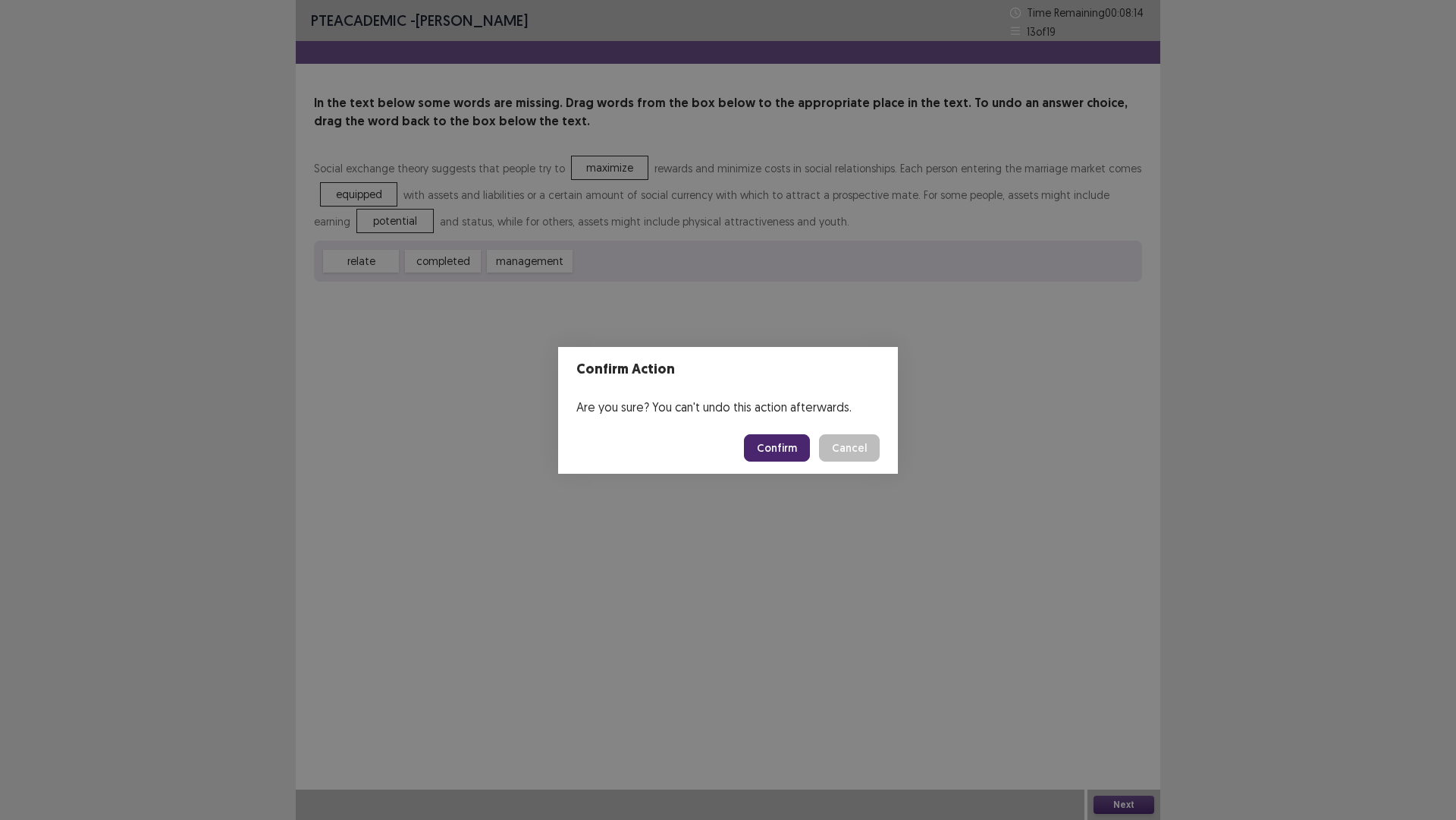
click at [759, 452] on button "Confirm" at bounding box center [777, 448] width 66 height 27
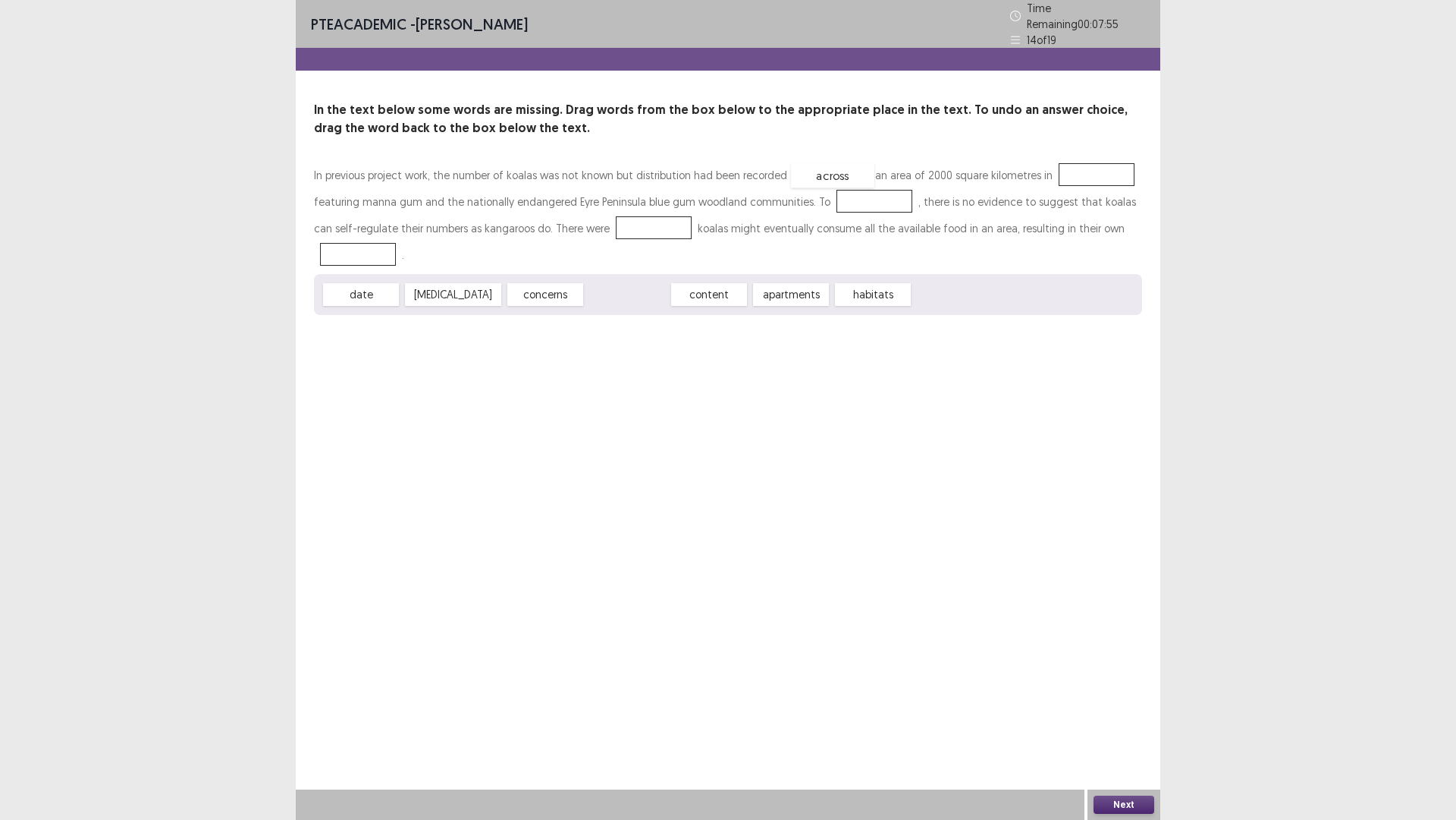
drag, startPoint x: 613, startPoint y: 286, endPoint x: 835, endPoint y: 184, distance: 244.3
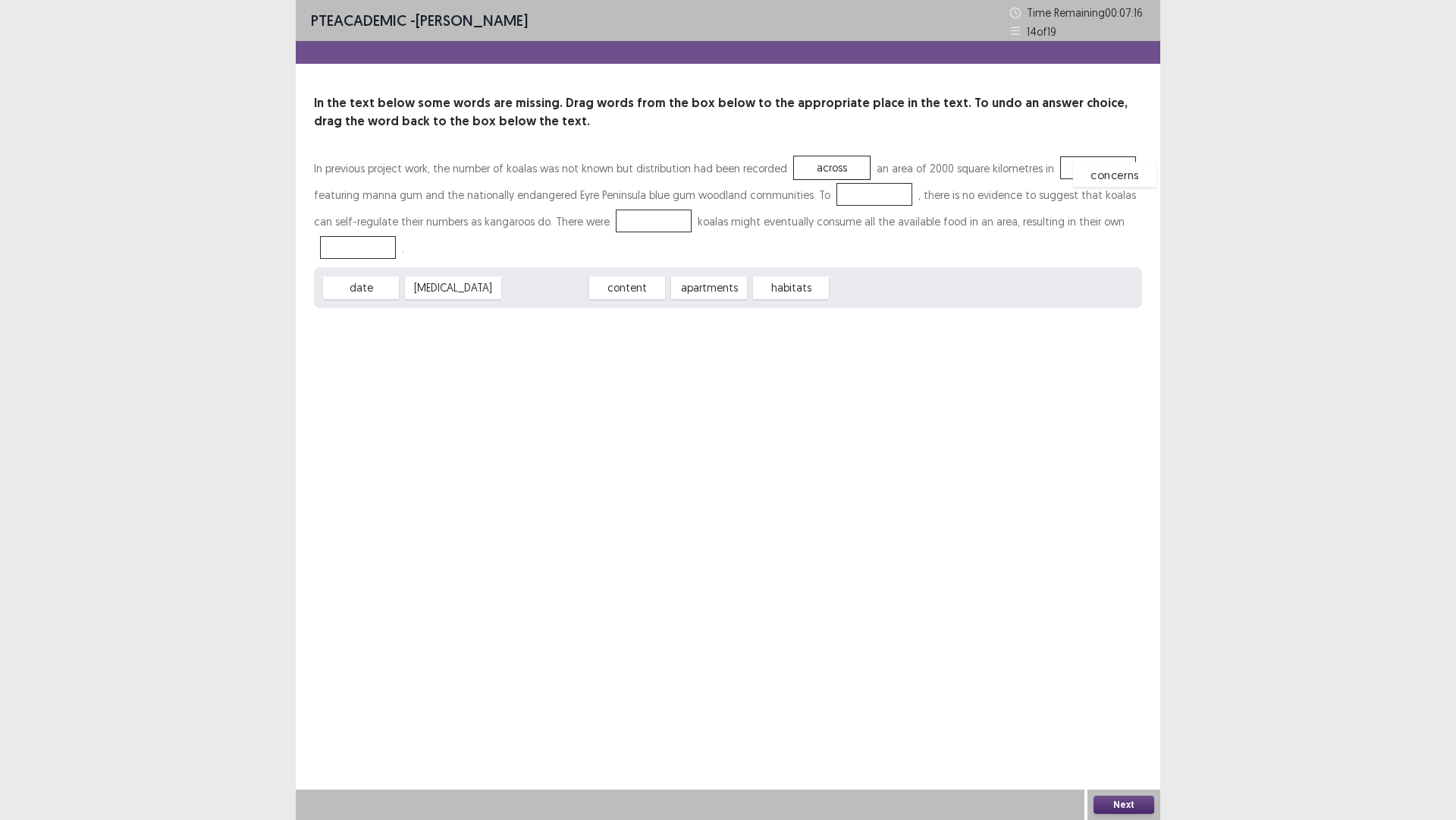
drag, startPoint x: 548, startPoint y: 293, endPoint x: 1116, endPoint y: 180, distance: 579.1
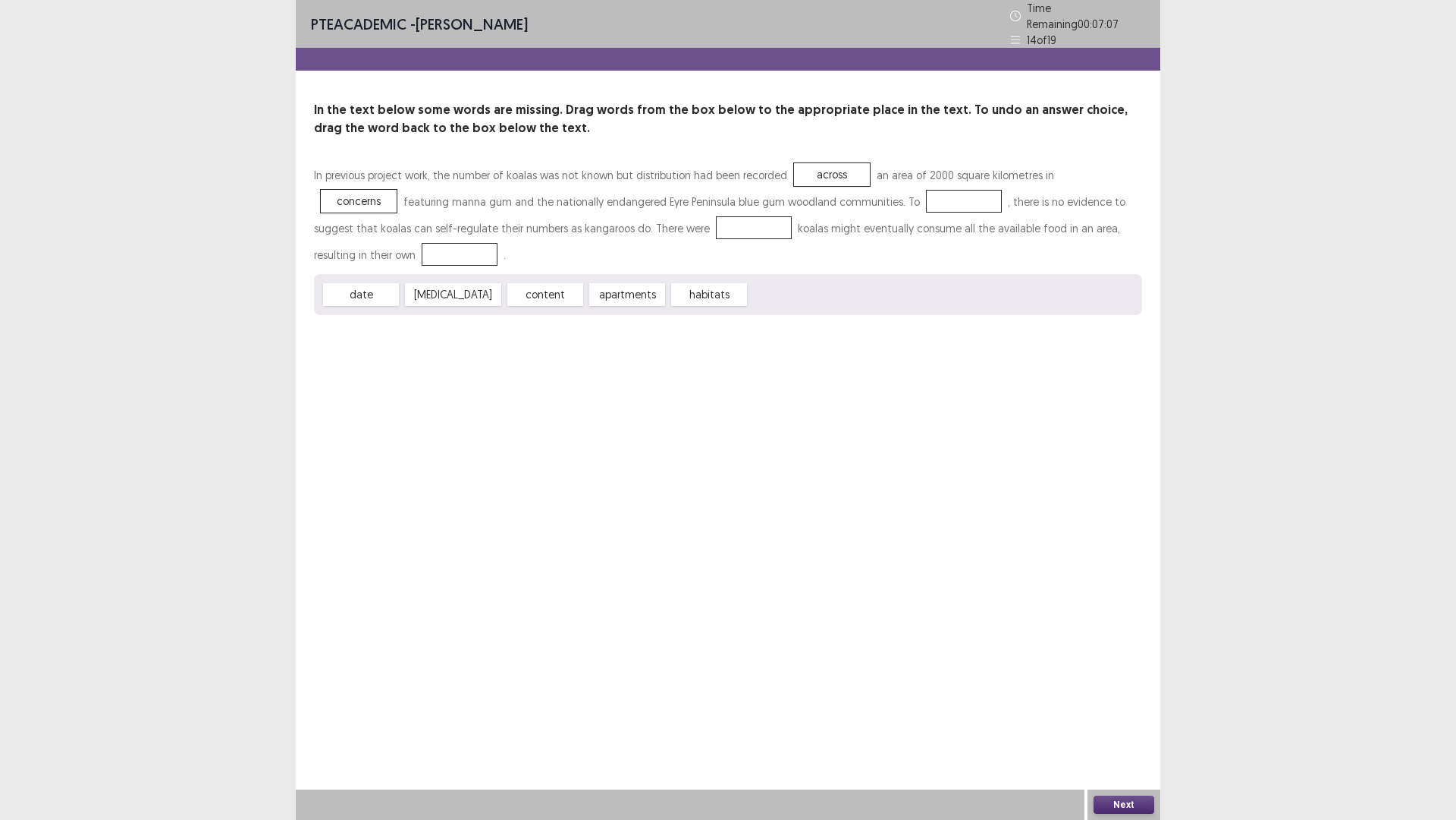
drag, startPoint x: 525, startPoint y: 285, endPoint x: 516, endPoint y: 322, distance: 38.1
click at [520, 332] on div "PTE academic - [PERSON_NAME] Time Remaining 00 : 07 : 07 14 of 19 In the text b…" at bounding box center [728, 172] width 865 height 345
drag, startPoint x: 548, startPoint y: 291, endPoint x: 872, endPoint y: 202, distance: 336.0
drag, startPoint x: 589, startPoint y: 270, endPoint x: 388, endPoint y: 275, distance: 201.1
click at [388, 274] on div "date [MEDICAL_DATA] apartments habitats" at bounding box center [728, 294] width 828 height 41
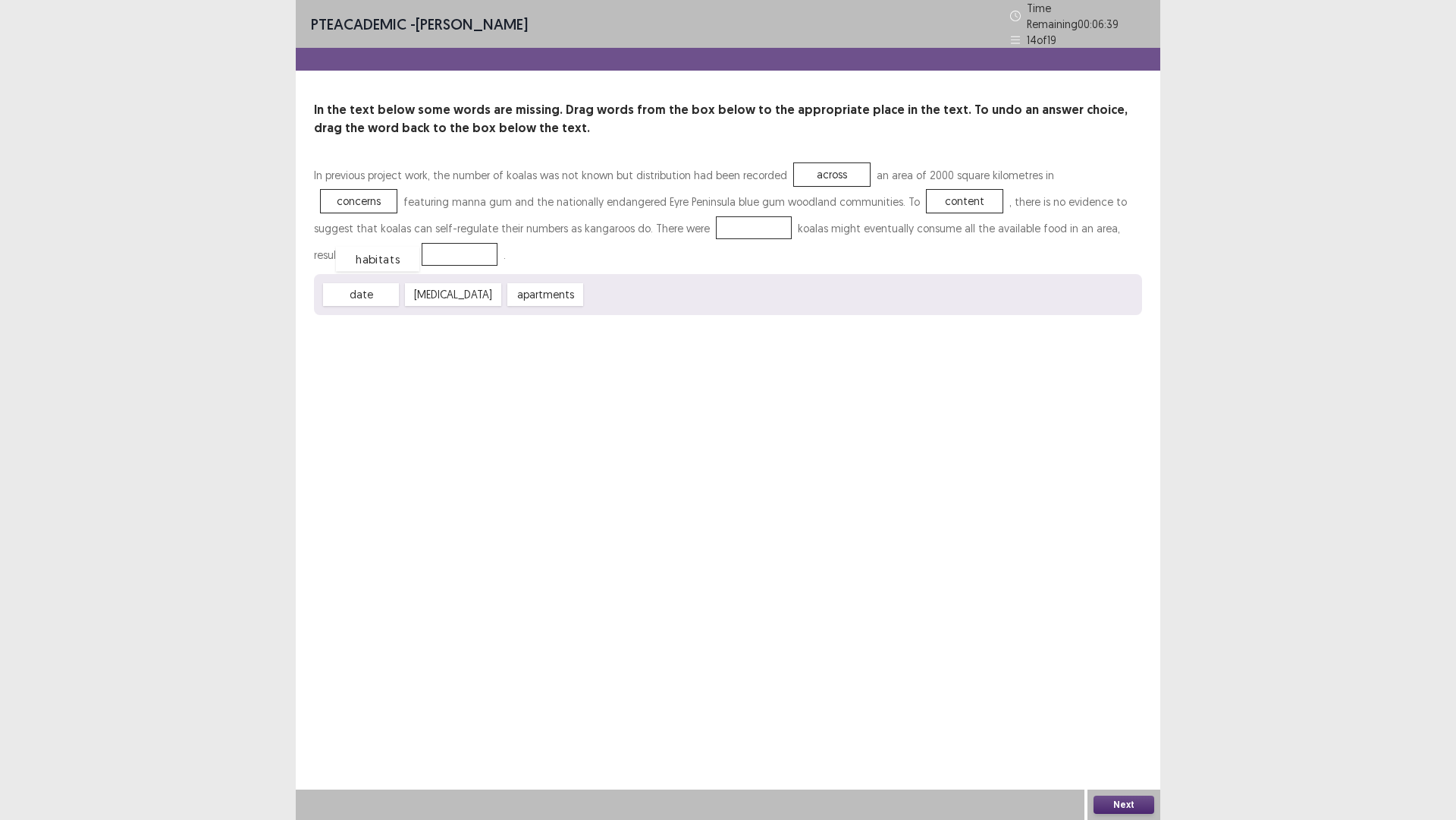
drag, startPoint x: 606, startPoint y: 296, endPoint x: 357, endPoint y: 260, distance: 251.6
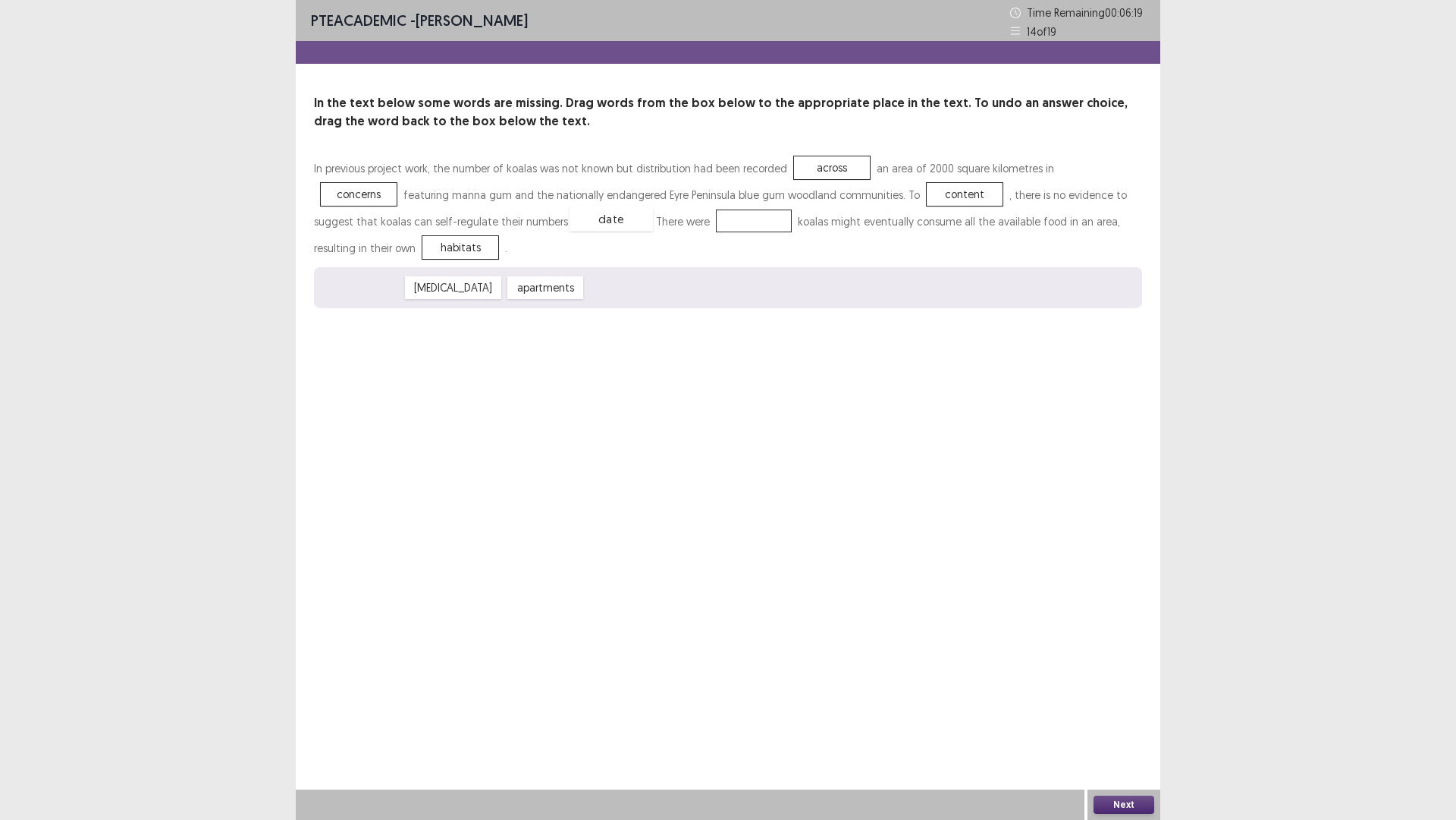
drag, startPoint x: 378, startPoint y: 297, endPoint x: 629, endPoint y: 228, distance: 260.3
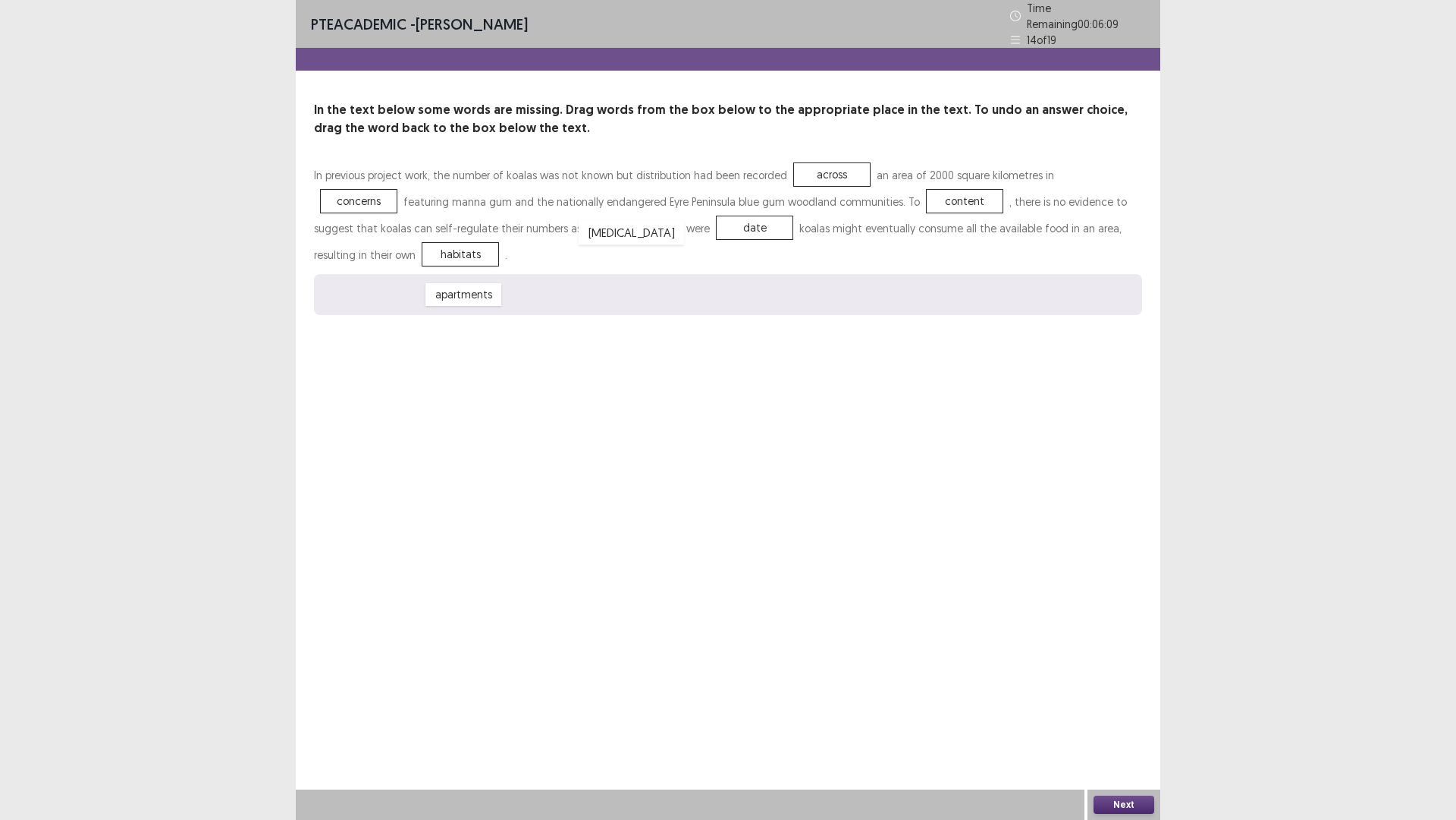
drag, startPoint x: 375, startPoint y: 294, endPoint x: 628, endPoint y: 230, distance: 261.0
click at [1118, 691] on button "Next" at bounding box center [1124, 804] width 61 height 18
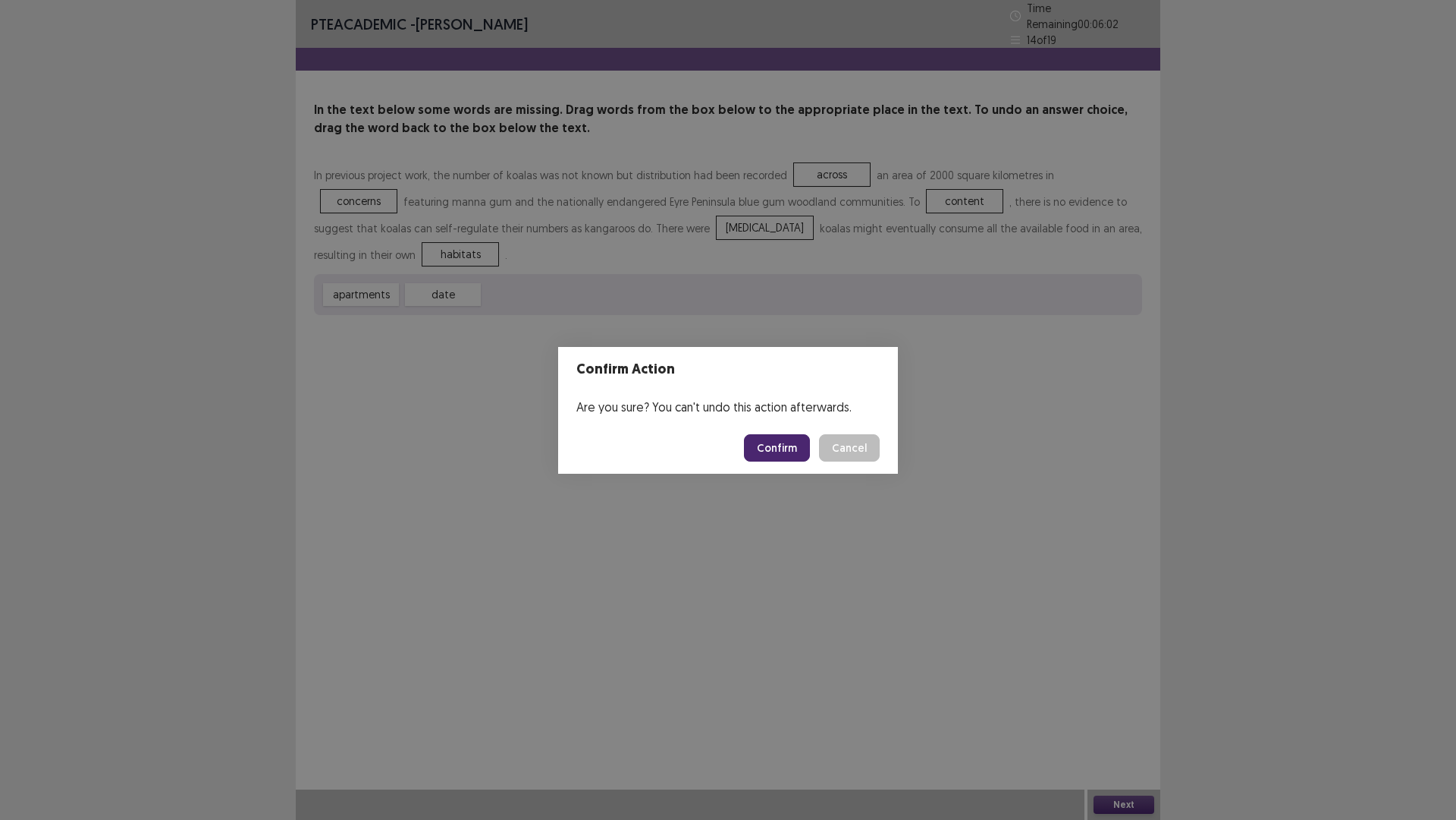
click at [784, 443] on button "Confirm" at bounding box center [777, 448] width 66 height 27
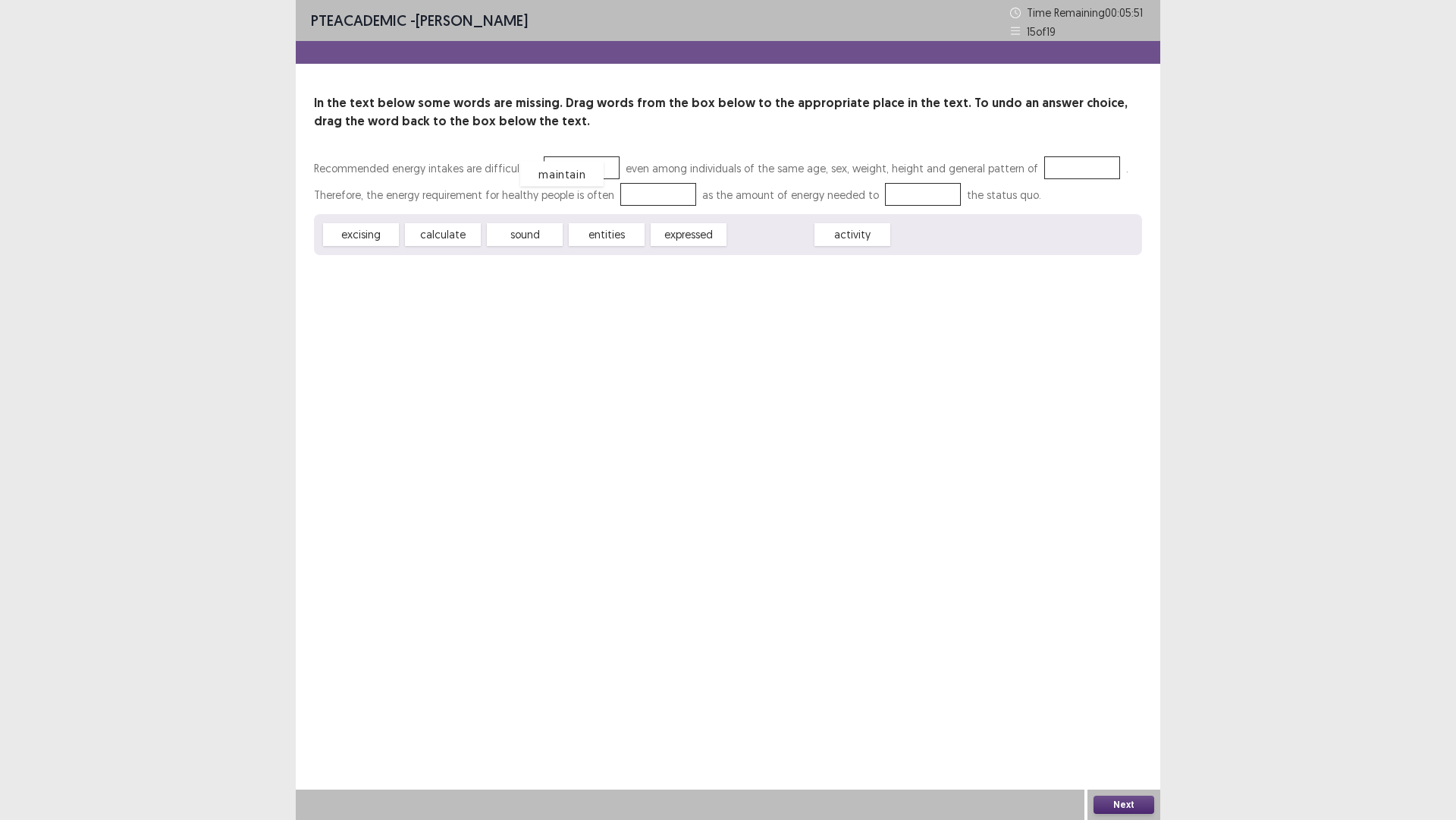
drag, startPoint x: 784, startPoint y: 235, endPoint x: 575, endPoint y: 174, distance: 217.7
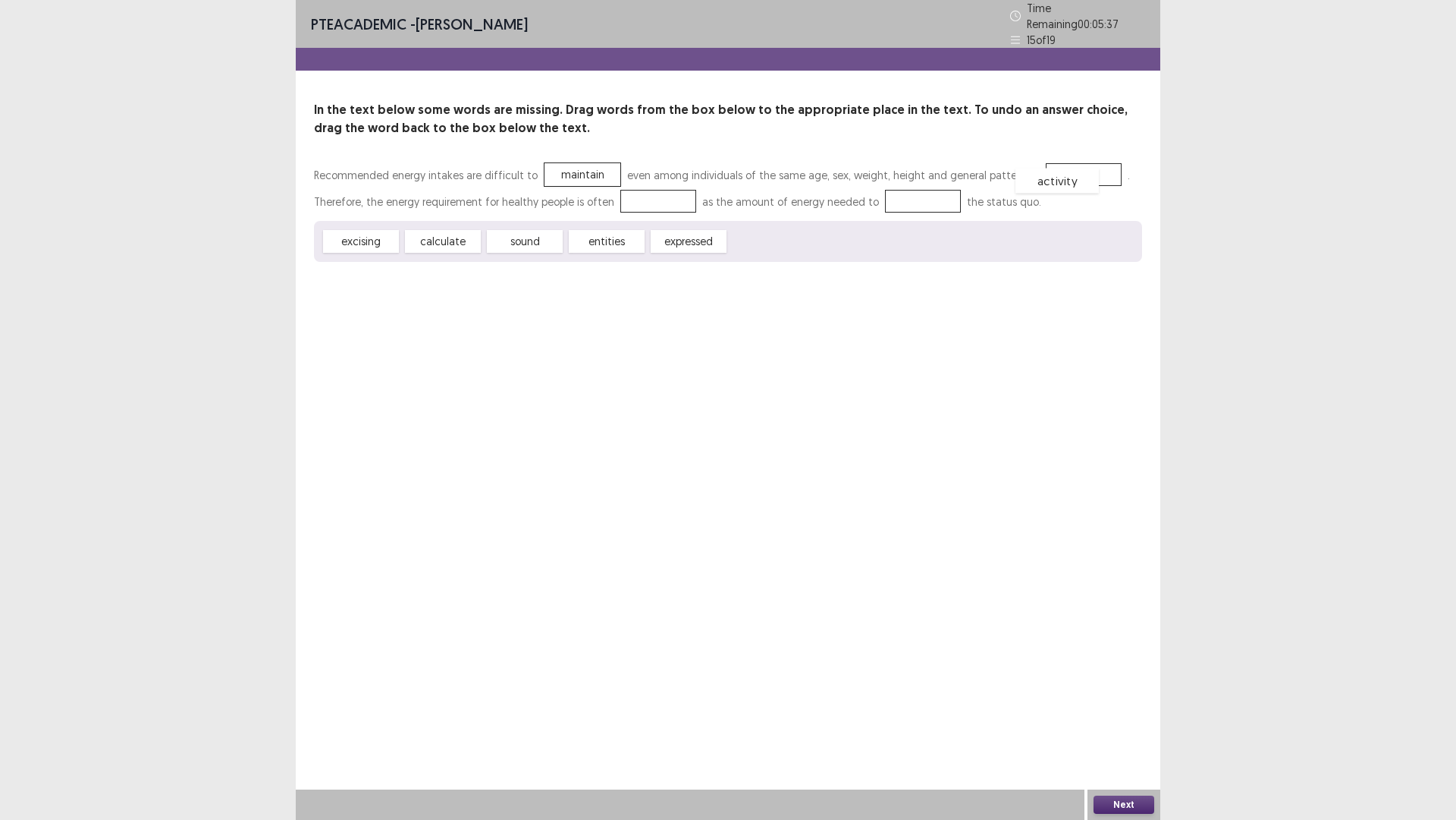
drag, startPoint x: 760, startPoint y: 231, endPoint x: 1043, endPoint y: 169, distance: 289.7
drag, startPoint x: 445, startPoint y: 243, endPoint x: 655, endPoint y: 216, distance: 211.7
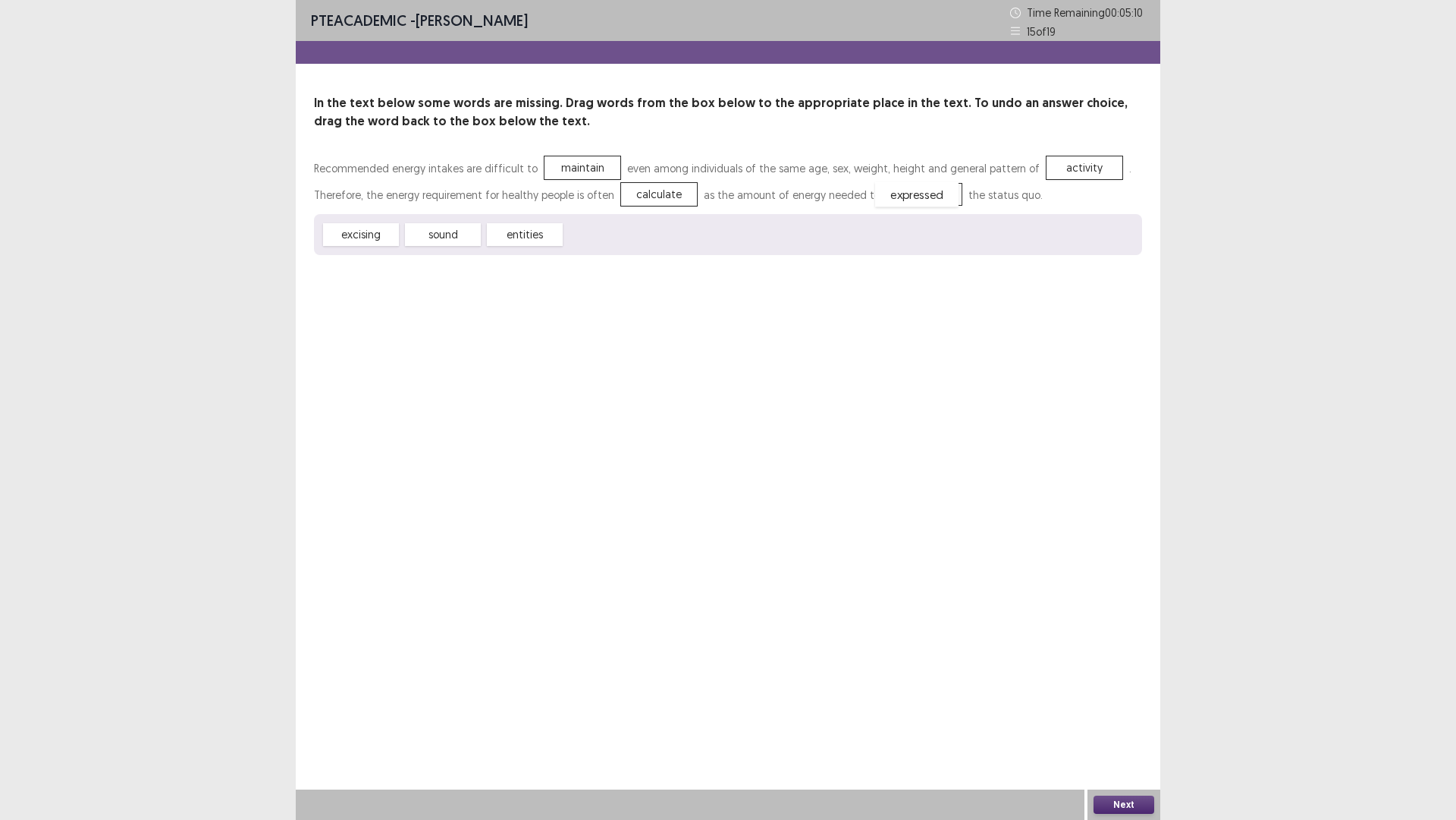
drag, startPoint x: 603, startPoint y: 238, endPoint x: 912, endPoint y: 213, distance: 310.0
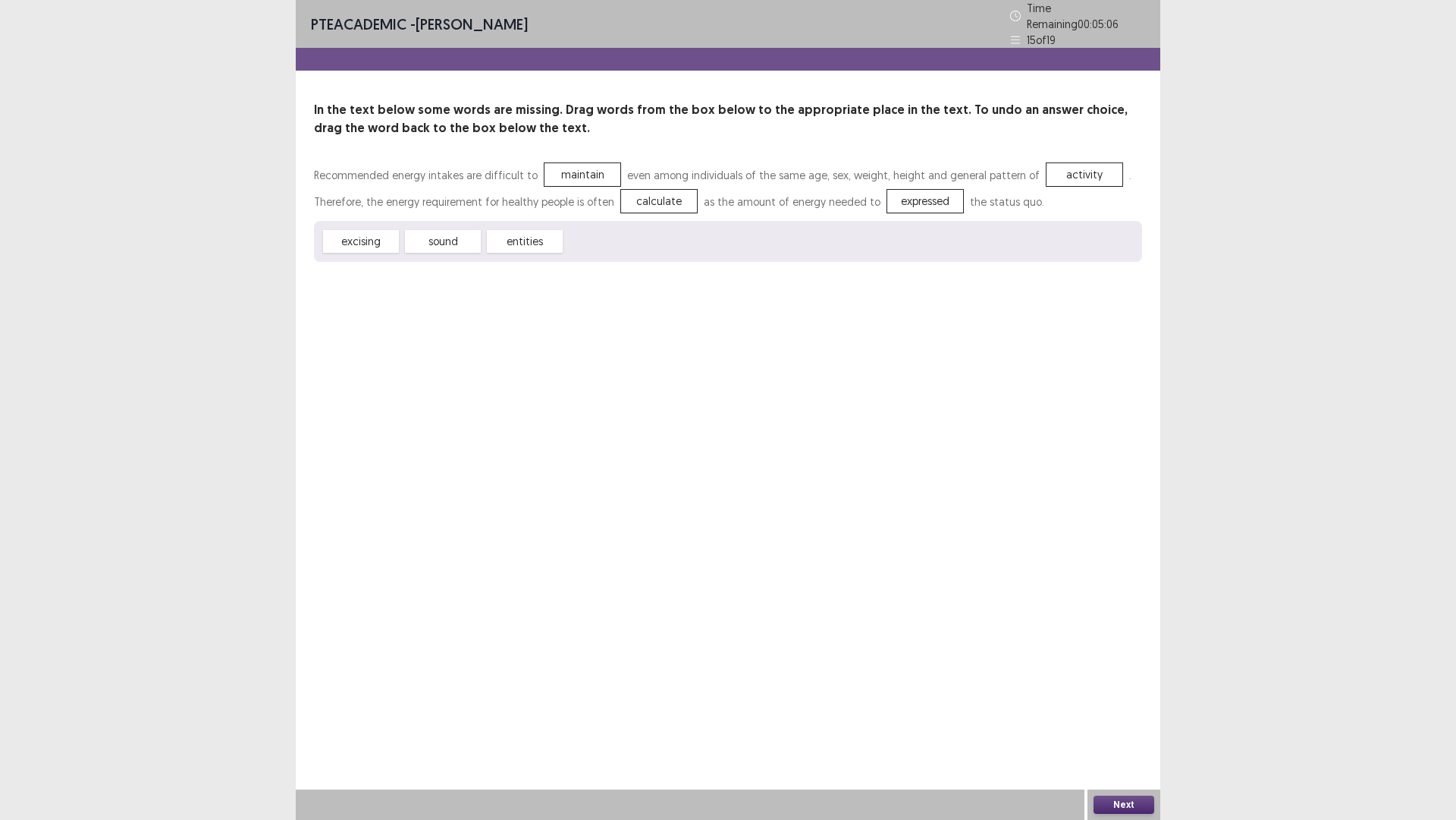
drag, startPoint x: 1146, startPoint y: 801, endPoint x: 1081, endPoint y: 650, distance: 164.4
click at [1142, 691] on div "PTE academic - [PERSON_NAME] Time Remaining 00 : 05 : 06 15 of 19 In the text b…" at bounding box center [728, 410] width 865 height 820
drag, startPoint x: 619, startPoint y: 187, endPoint x: 530, endPoint y: 167, distance: 91.2
drag, startPoint x: 615, startPoint y: 250, endPoint x: 472, endPoint y: 275, distance: 145.2
click at [466, 282] on div "PTE academic - [PERSON_NAME] Time Remaining 00 : 04 : 50 15 of 19 In the text b…" at bounding box center [728, 146] width 865 height 292
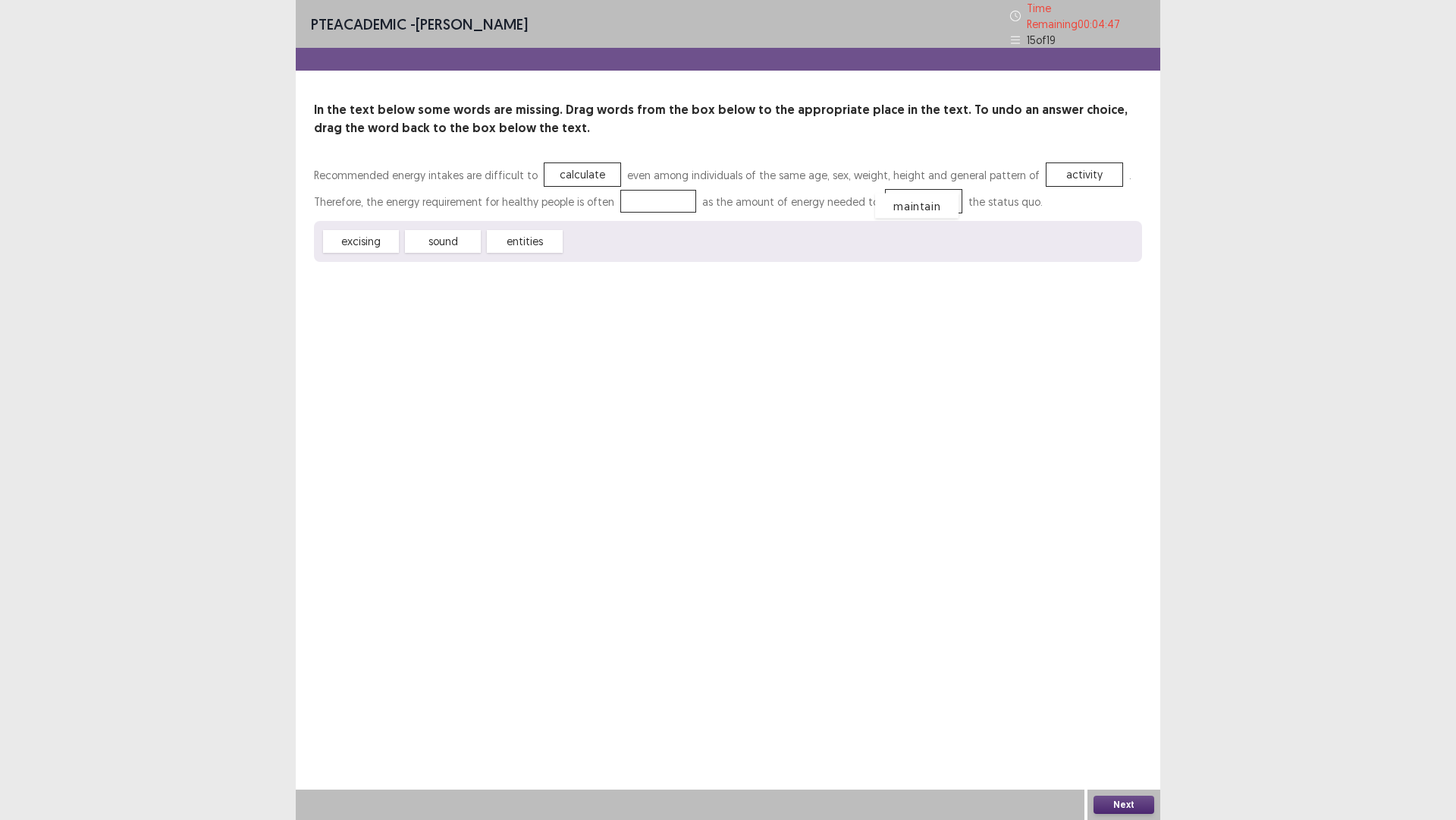
drag, startPoint x: 590, startPoint y: 241, endPoint x: 897, endPoint y: 211, distance: 308.5
drag, startPoint x: 611, startPoint y: 241, endPoint x: 654, endPoint y: 196, distance: 62.2
click at [1116, 691] on button "Next" at bounding box center [1124, 804] width 61 height 18
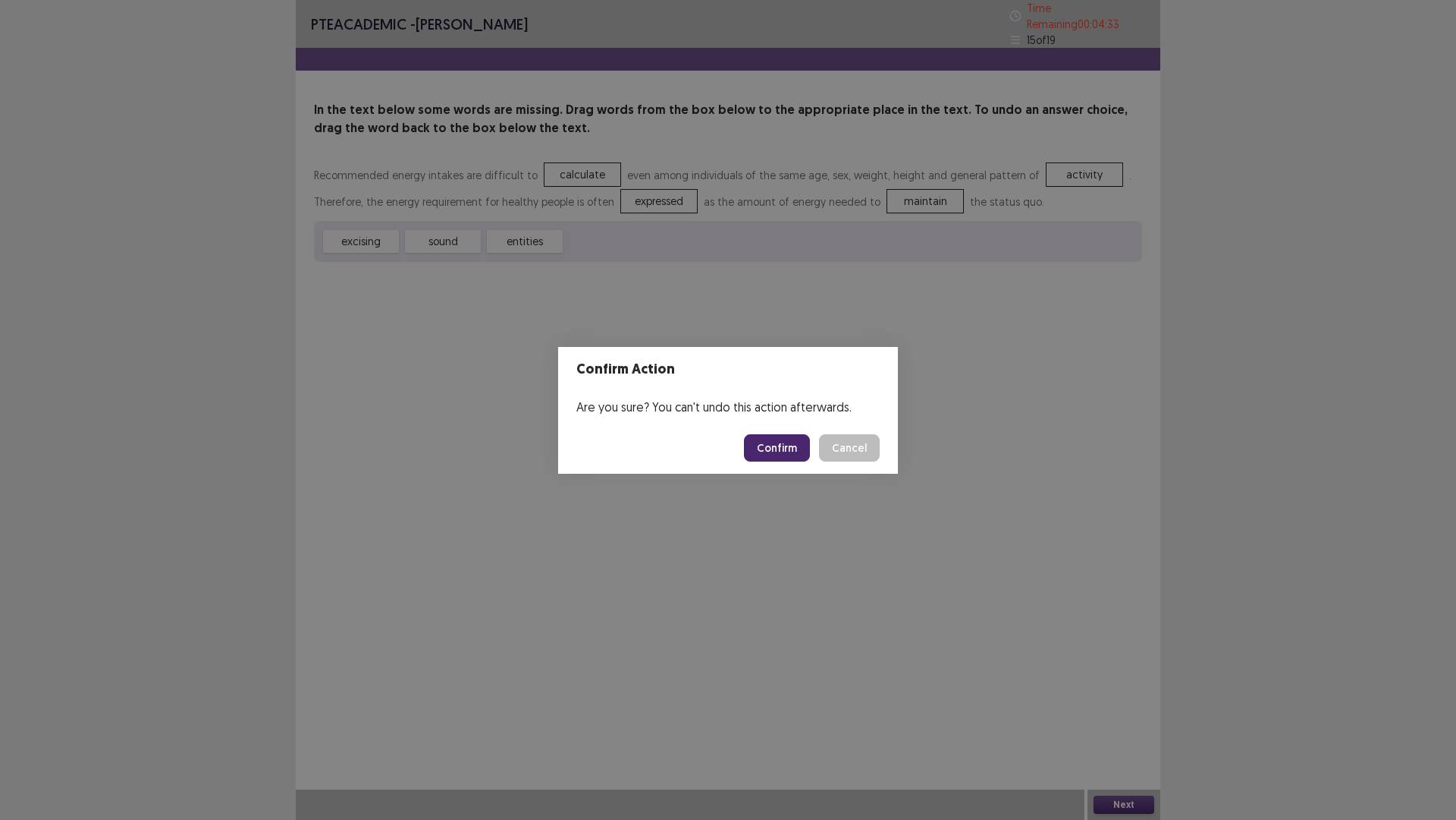
click at [774, 449] on button "Confirm" at bounding box center [777, 448] width 66 height 27
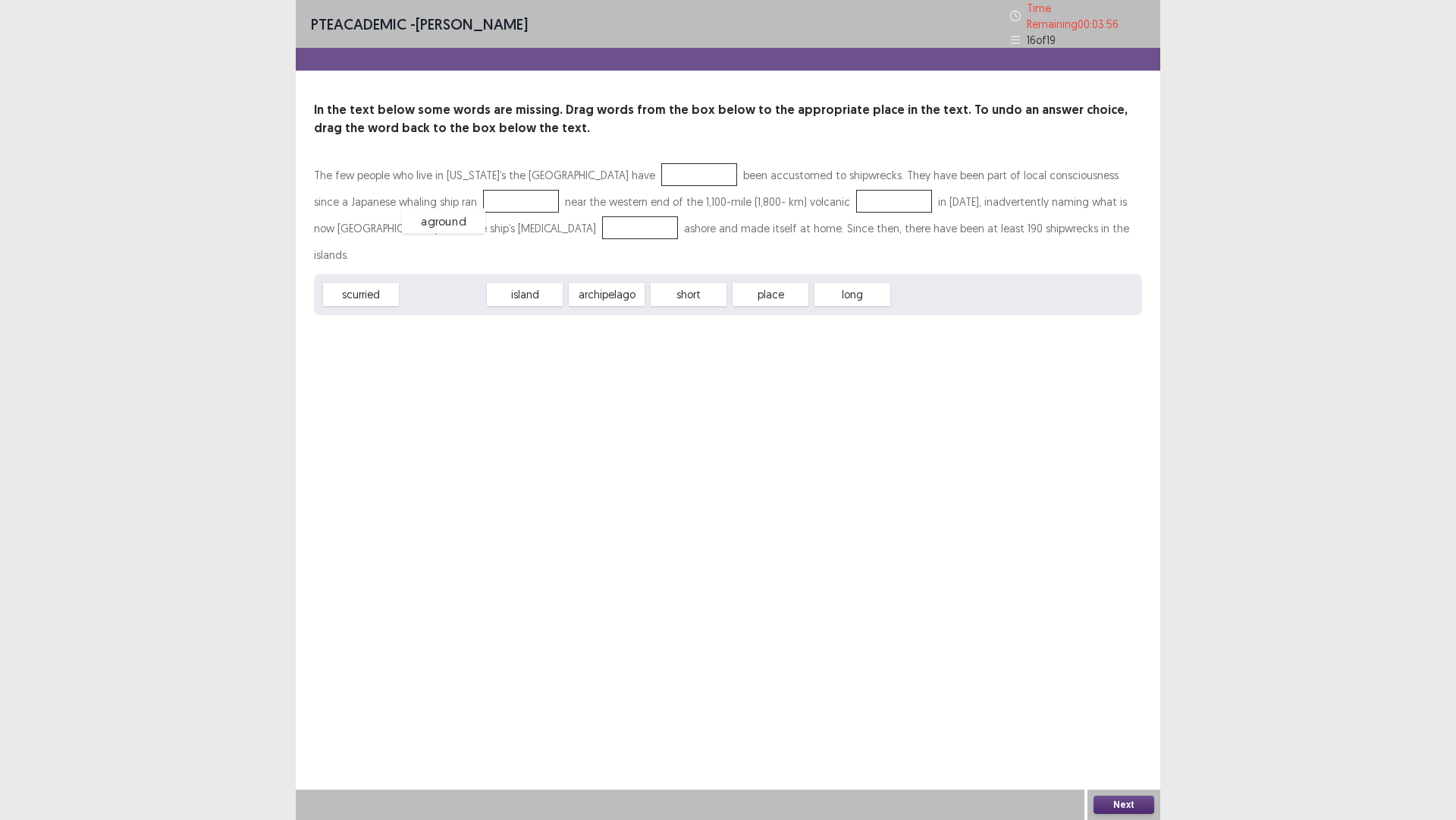
drag, startPoint x: 457, startPoint y: 267, endPoint x: 458, endPoint y: 193, distance: 74.0
drag, startPoint x: 343, startPoint y: 262, endPoint x: 418, endPoint y: 226, distance: 83.2
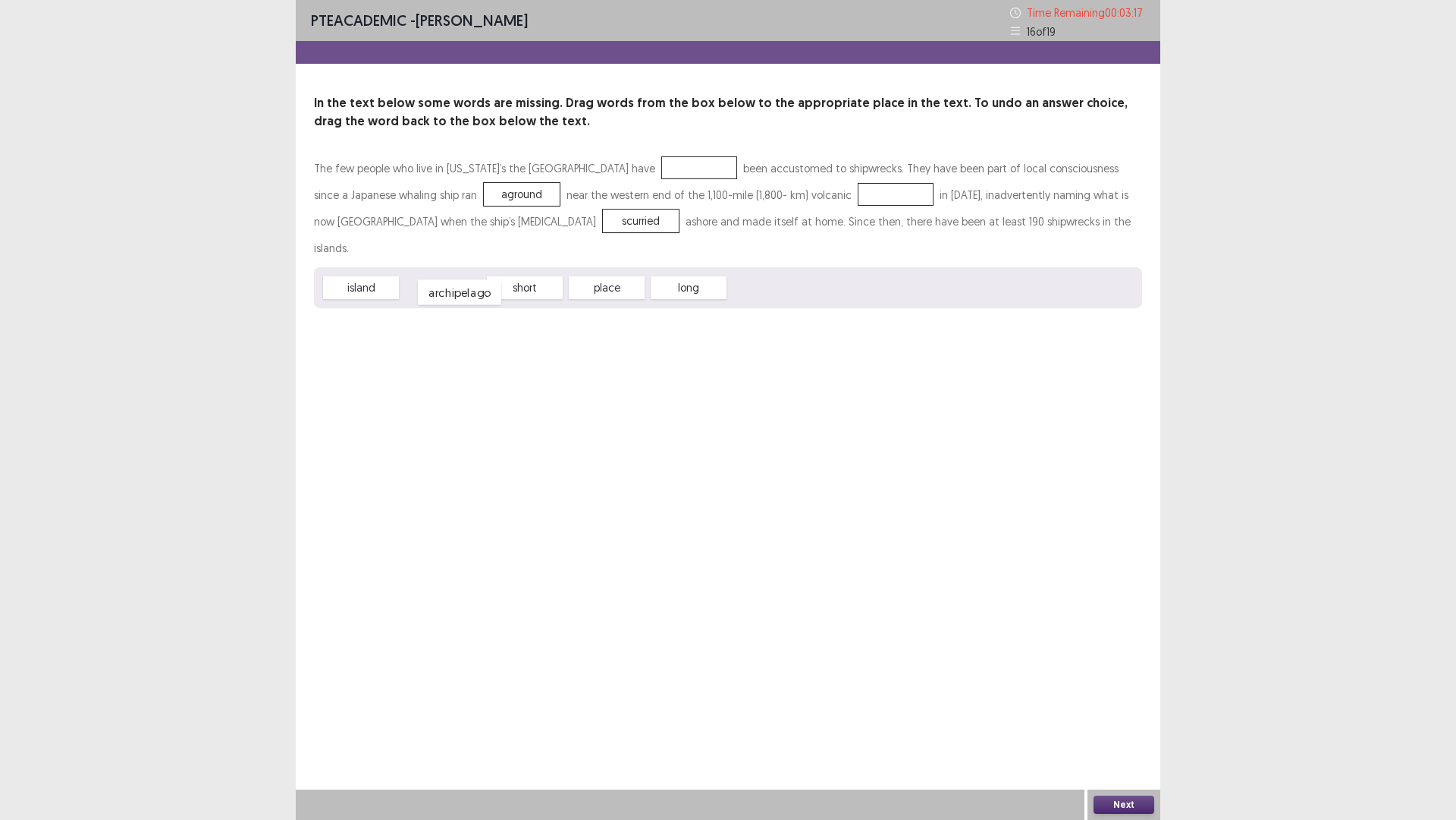
click at [463, 280] on div "archipelago" at bounding box center [460, 292] width 84 height 25
drag, startPoint x: 345, startPoint y: 267, endPoint x: 643, endPoint y: 175, distance: 311.9
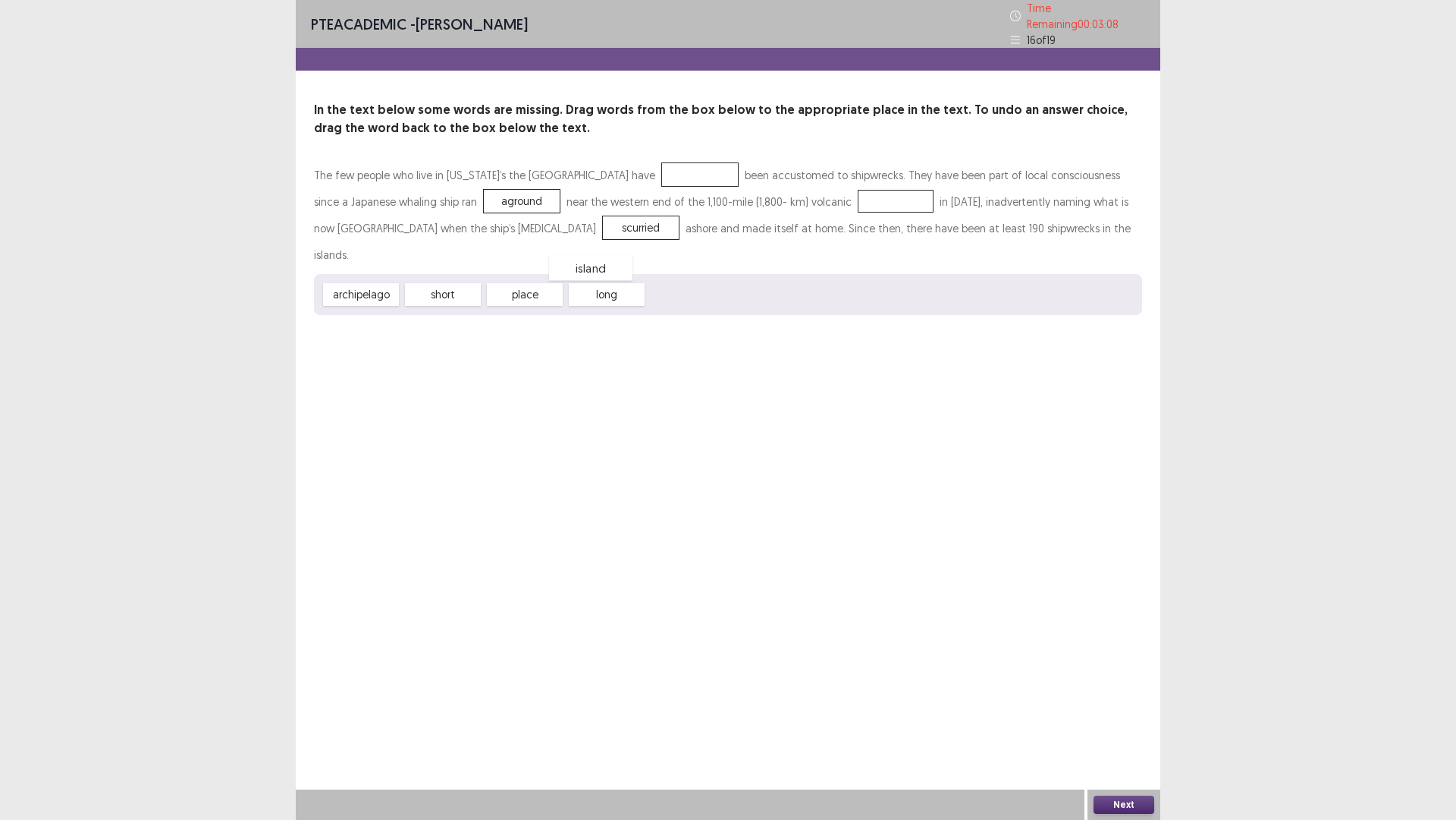
drag, startPoint x: 642, startPoint y: 163, endPoint x: 370, endPoint y: 235, distance: 281.4
drag, startPoint x: 356, startPoint y: 259, endPoint x: 639, endPoint y: 168, distance: 297.3
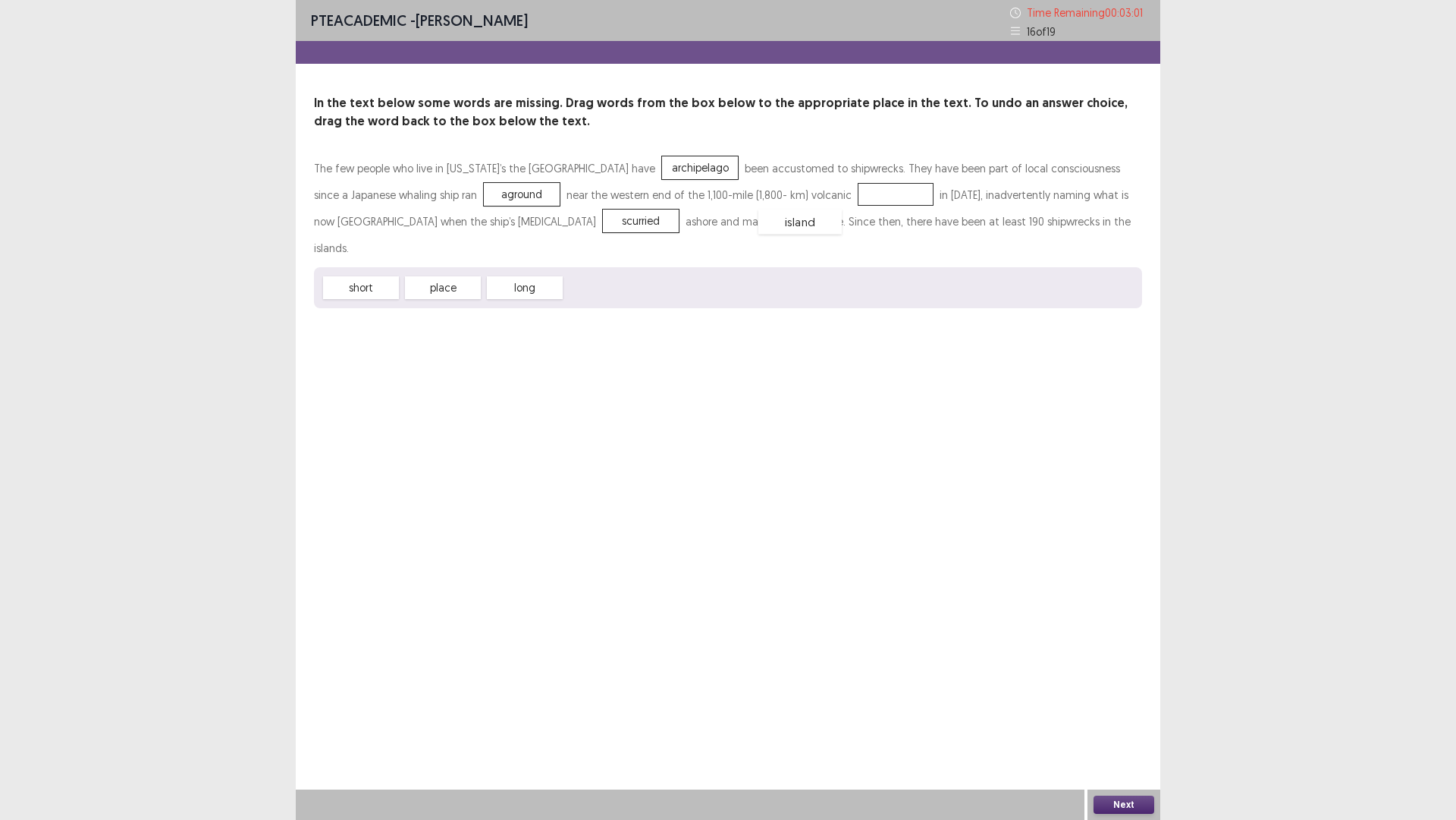
drag, startPoint x: 620, startPoint y: 262, endPoint x: 814, endPoint y: 196, distance: 204.9
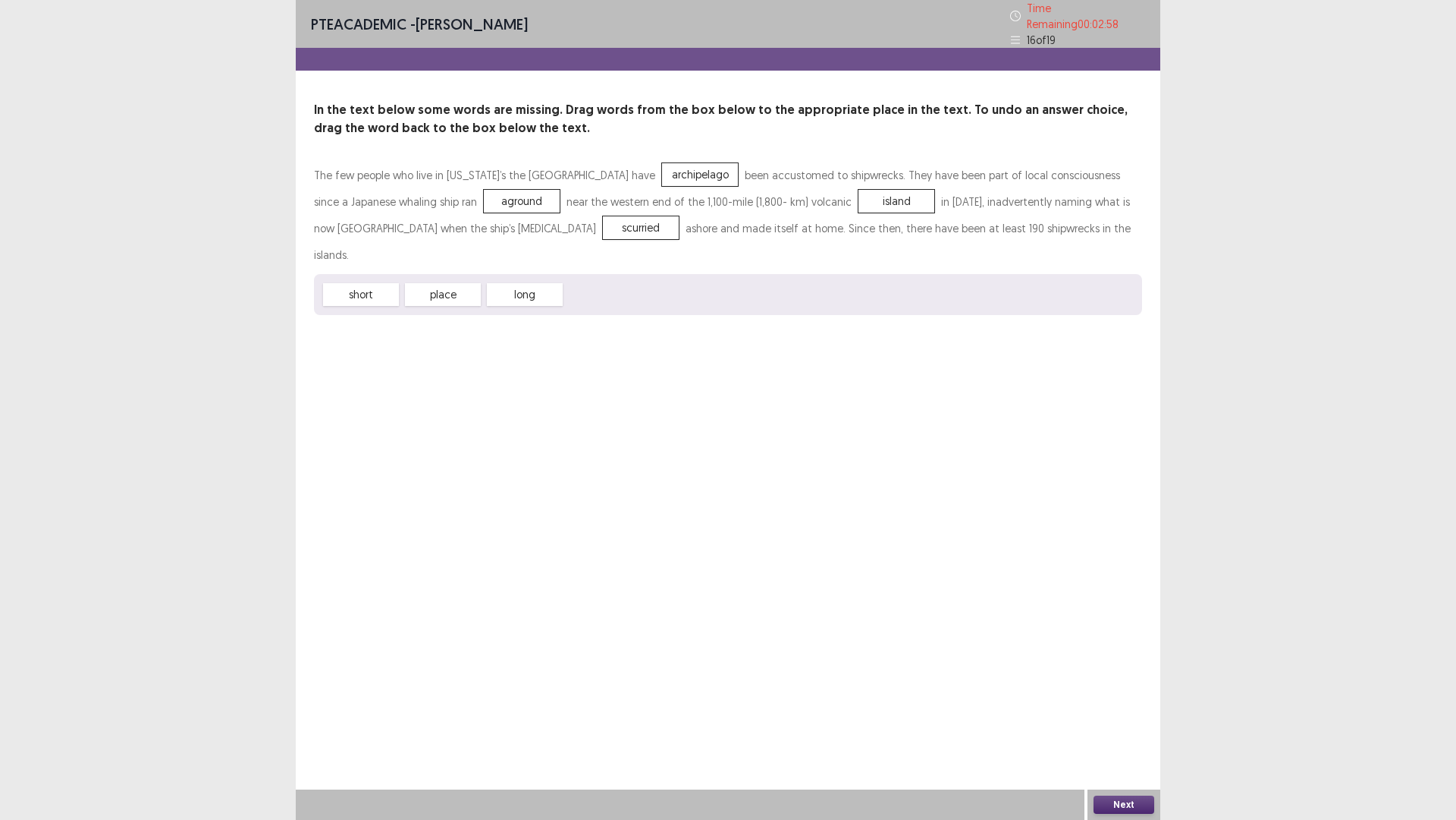
click at [1133, 691] on button "Next" at bounding box center [1124, 804] width 61 height 18
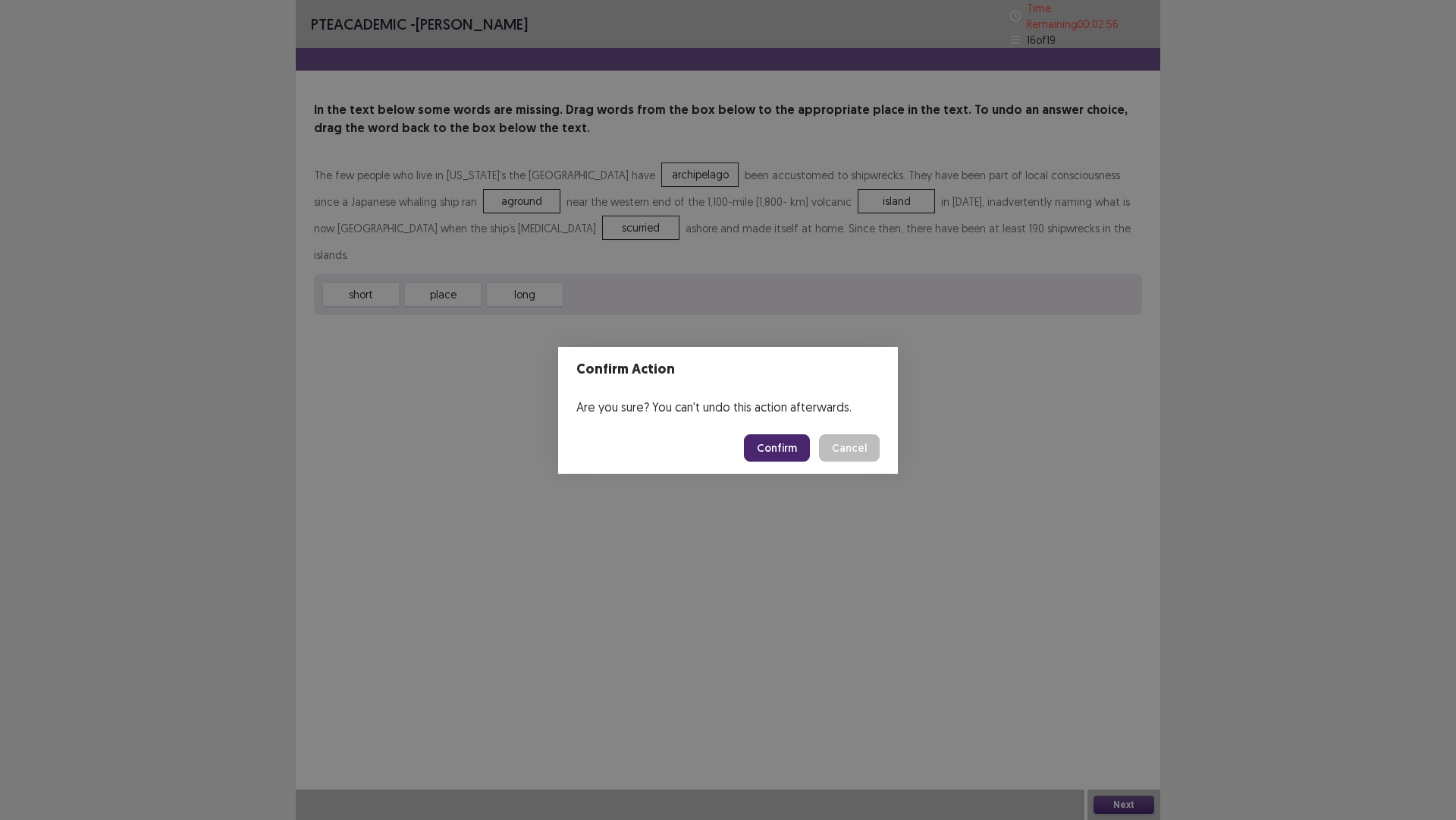
click at [787, 452] on button "Confirm" at bounding box center [777, 448] width 66 height 27
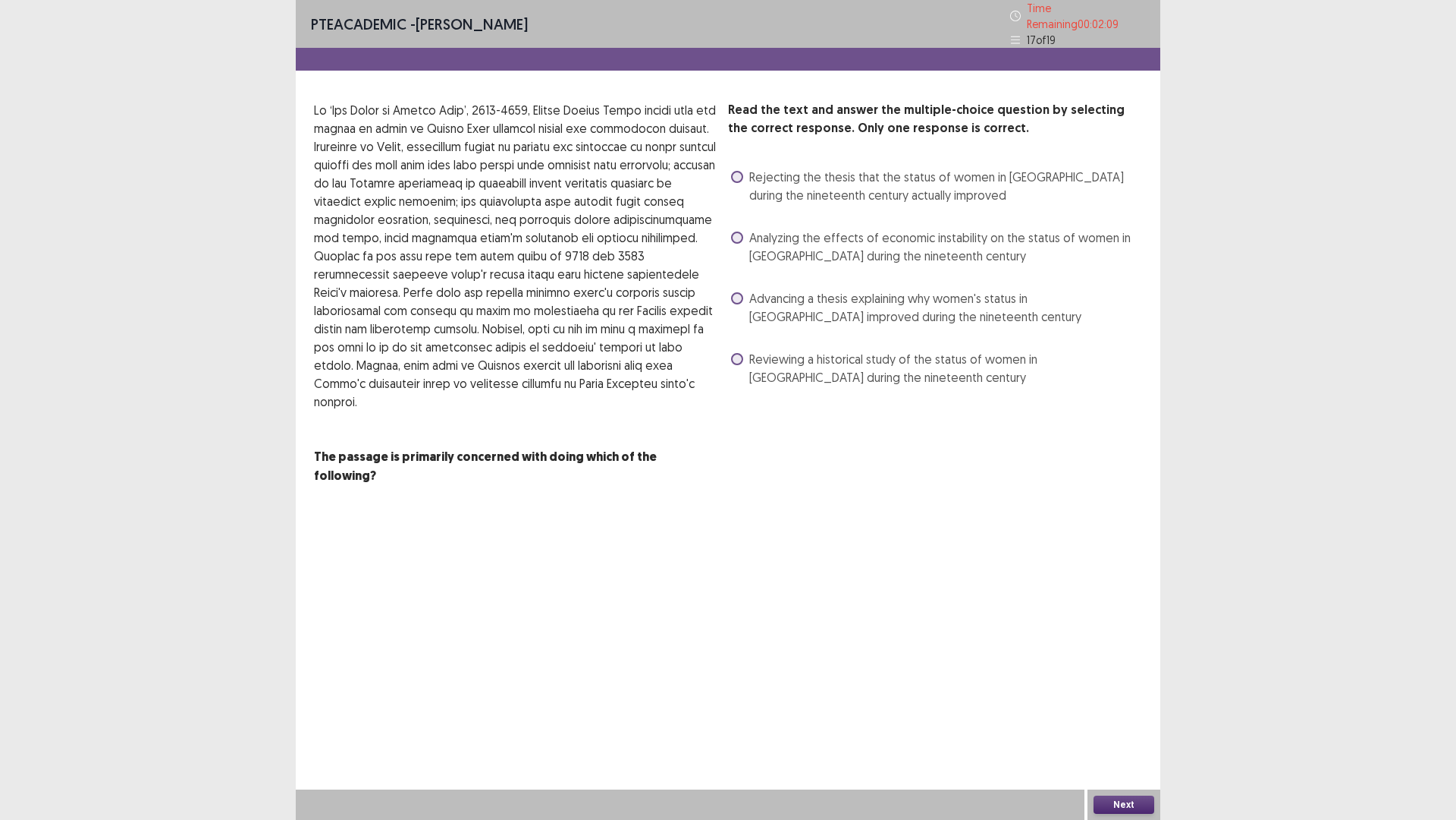
click at [745, 294] on label "Advancing a thesis explaining why women's status in [GEOGRAPHIC_DATA] improved …" at bounding box center [937, 307] width 411 height 37
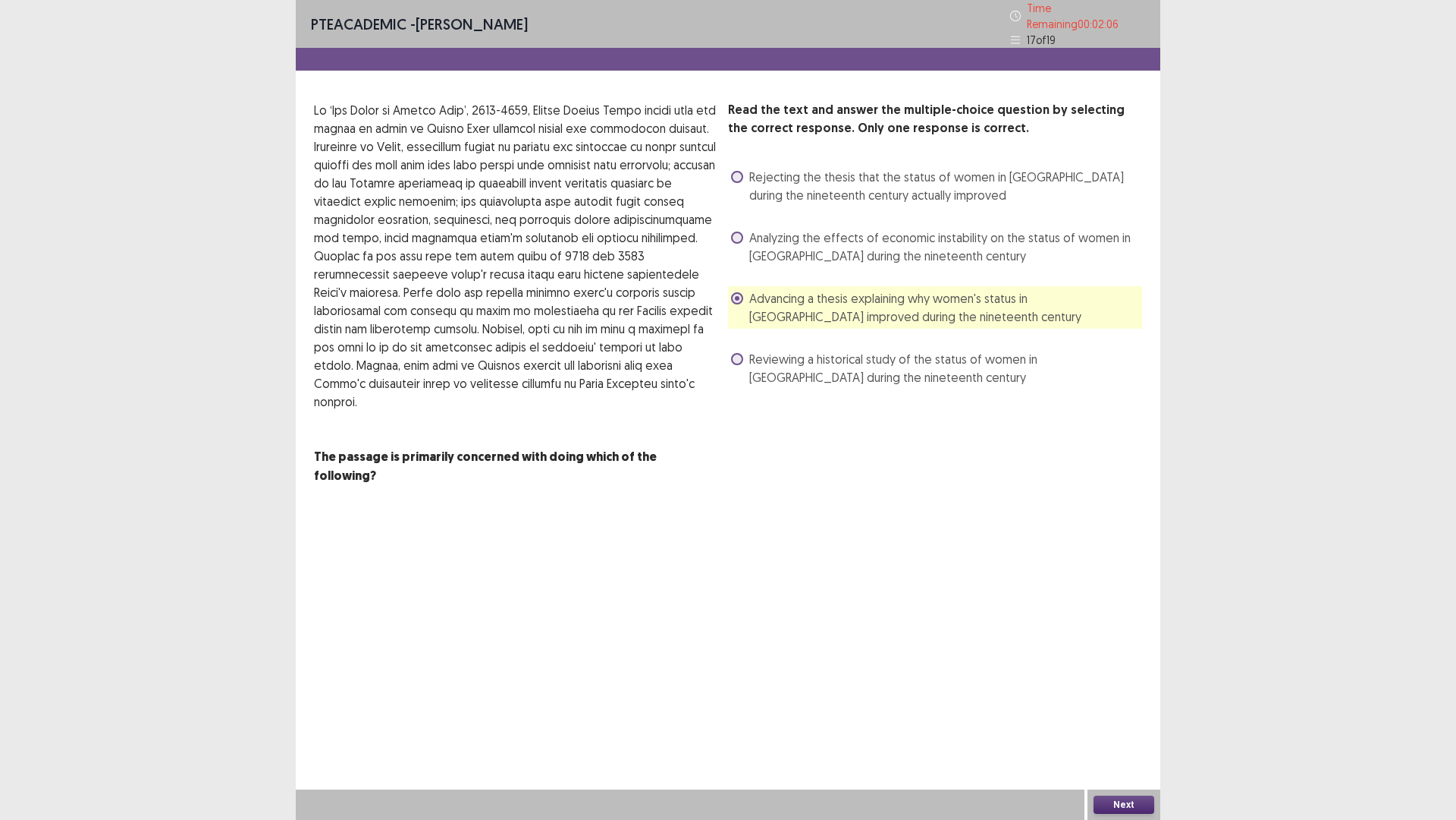
click at [1130, 691] on button "Next" at bounding box center [1124, 804] width 61 height 18
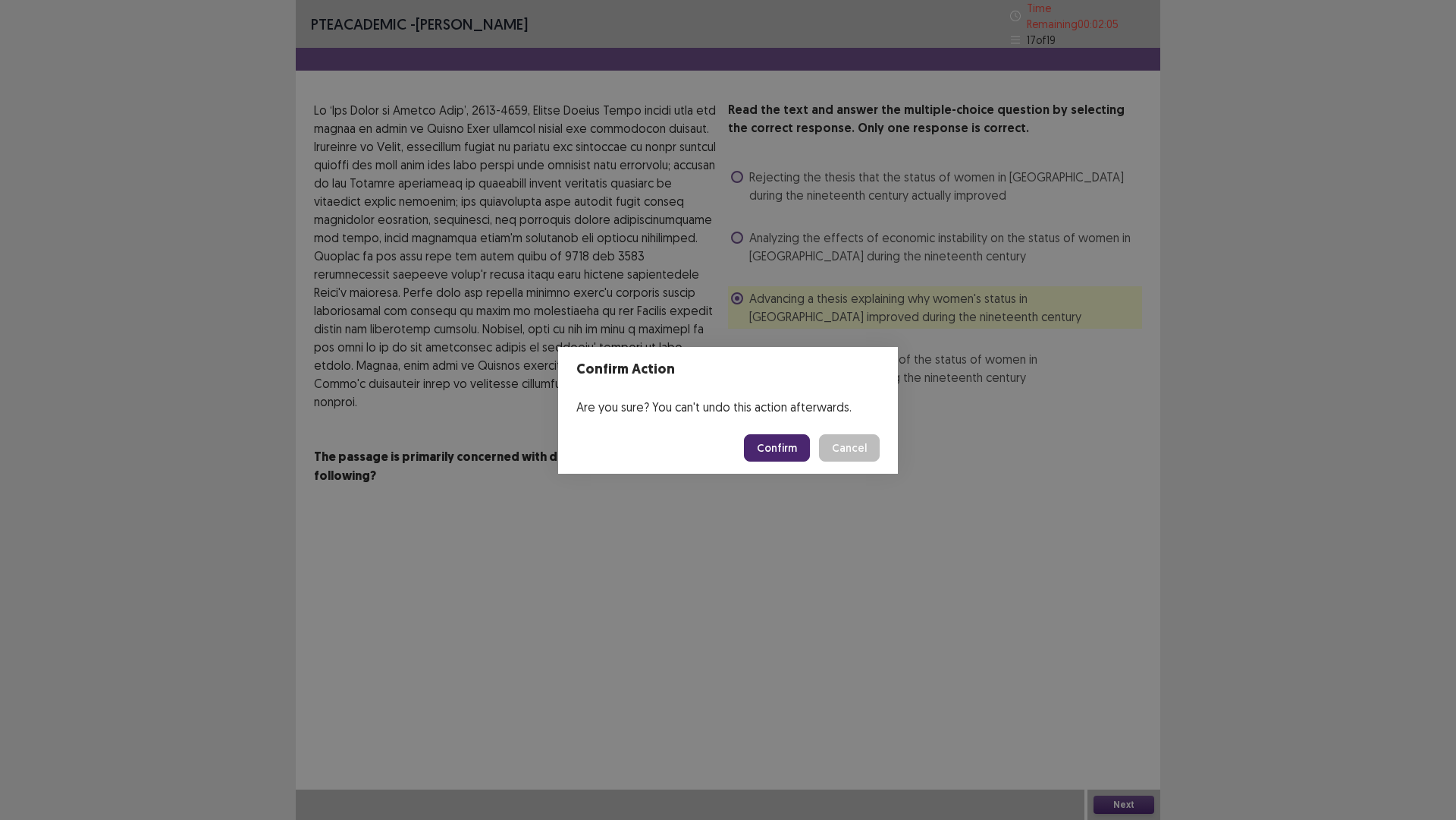
click at [768, 450] on button "Confirm" at bounding box center [777, 448] width 66 height 27
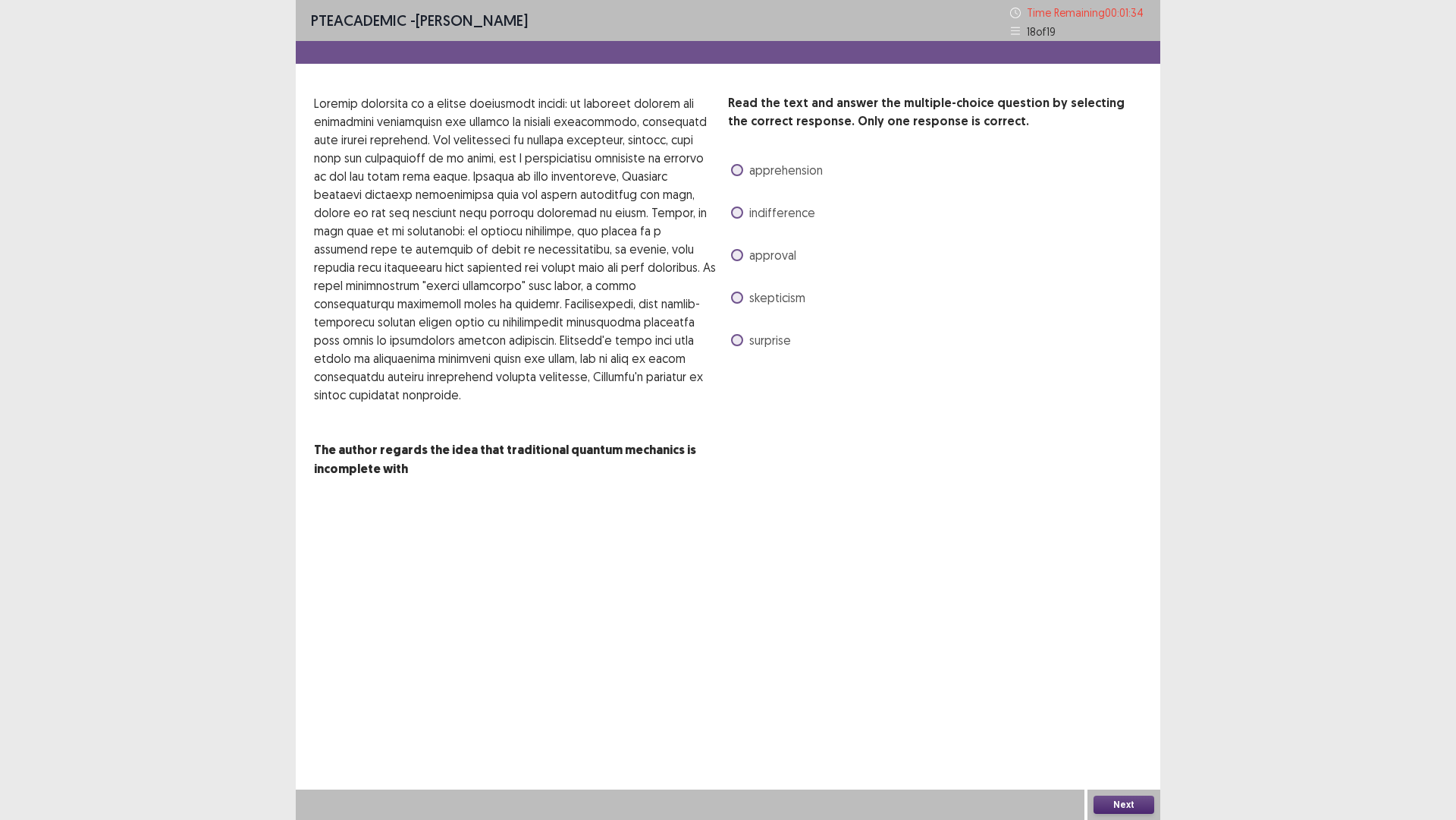
click at [740, 170] on span at bounding box center [737, 170] width 12 height 12
click at [1101, 691] on div "Next" at bounding box center [1124, 804] width 73 height 30
click at [1098, 691] on button "Next" at bounding box center [1124, 804] width 61 height 18
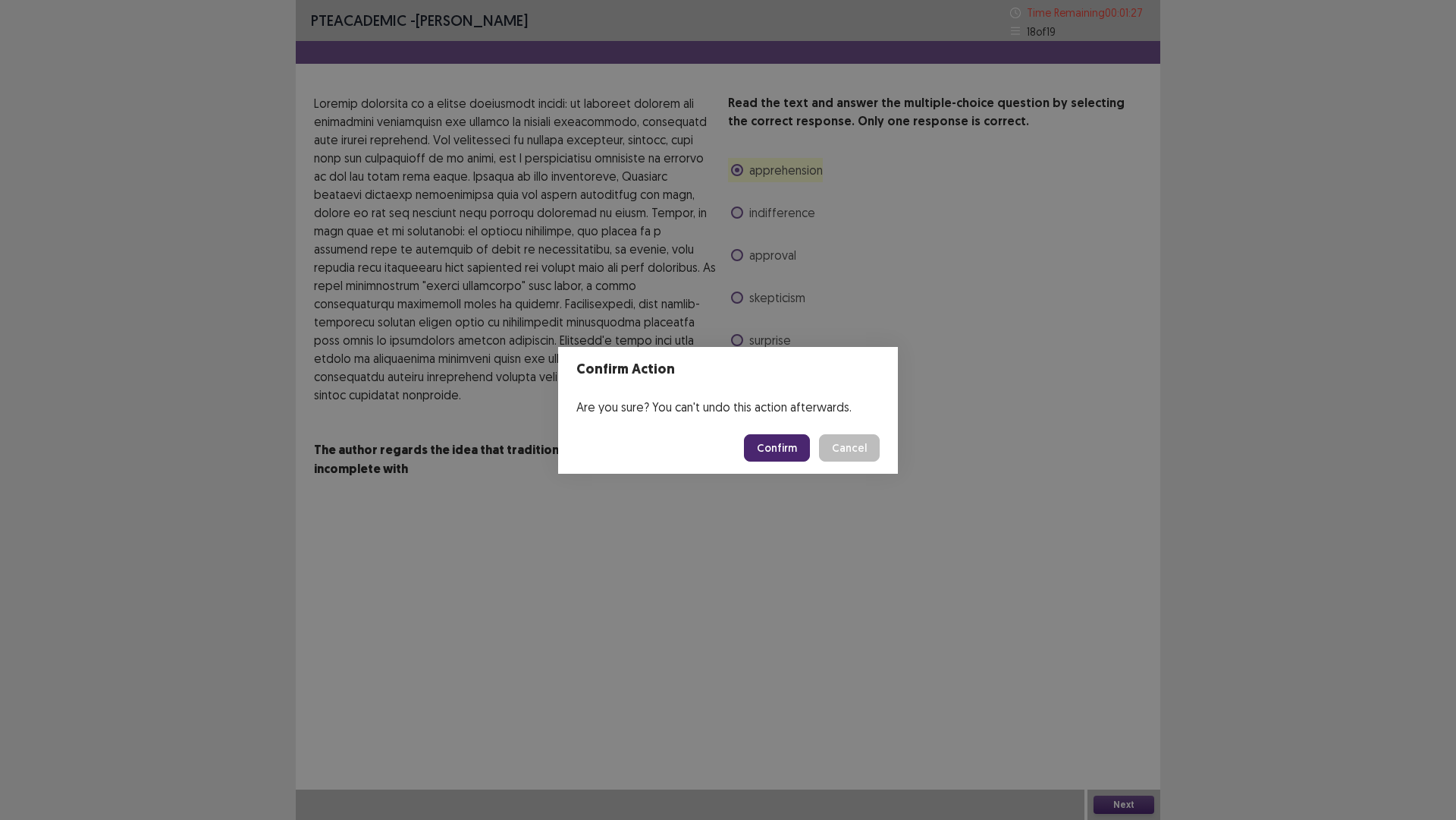
click at [785, 453] on button "Confirm" at bounding box center [777, 448] width 66 height 27
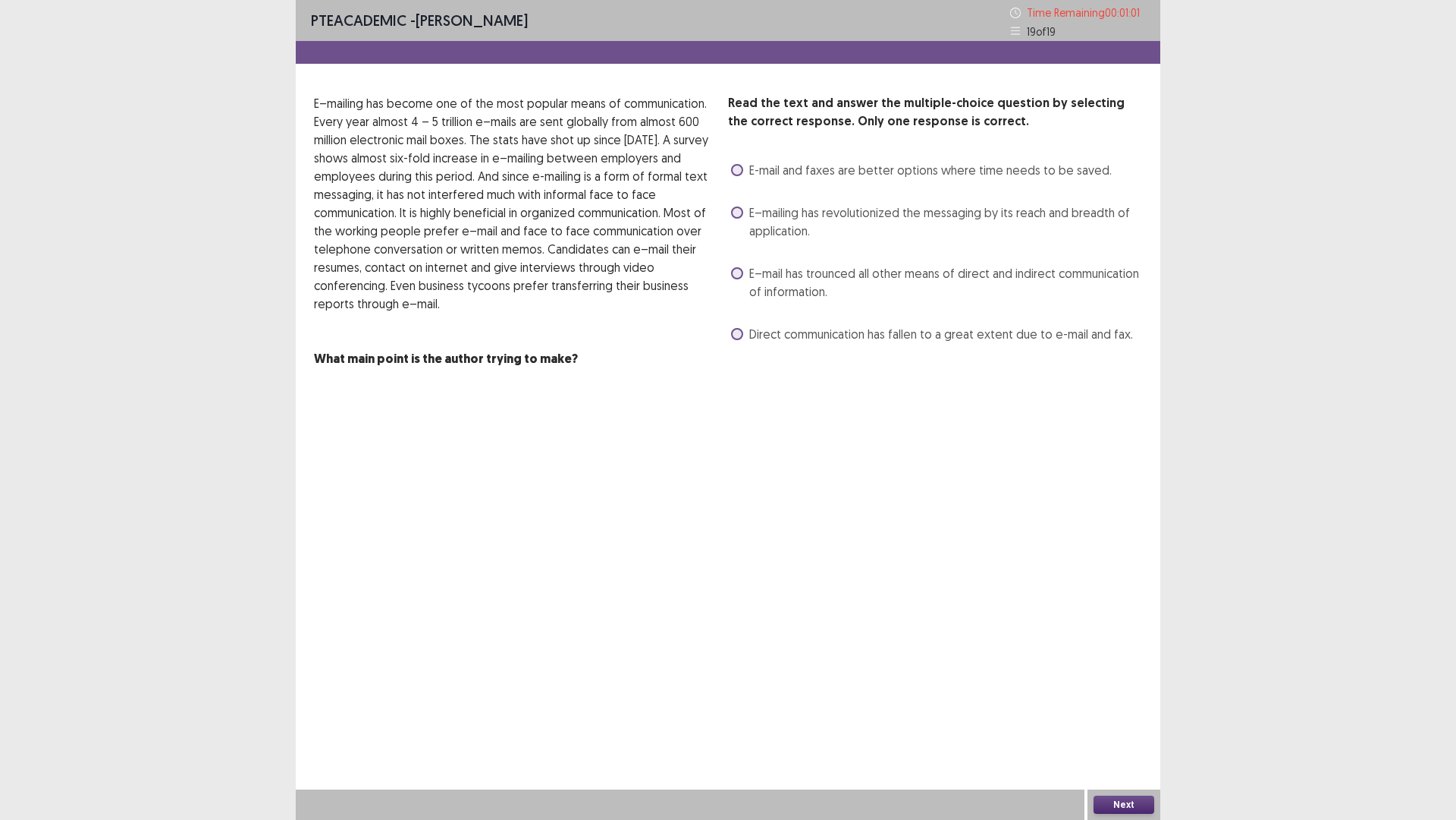
drag, startPoint x: 740, startPoint y: 331, endPoint x: 820, endPoint y: 345, distance: 81.2
click at [753, 331] on label "Direct communication has fallen to a great extent due to e-mail and fax." at bounding box center [932, 334] width 402 height 18
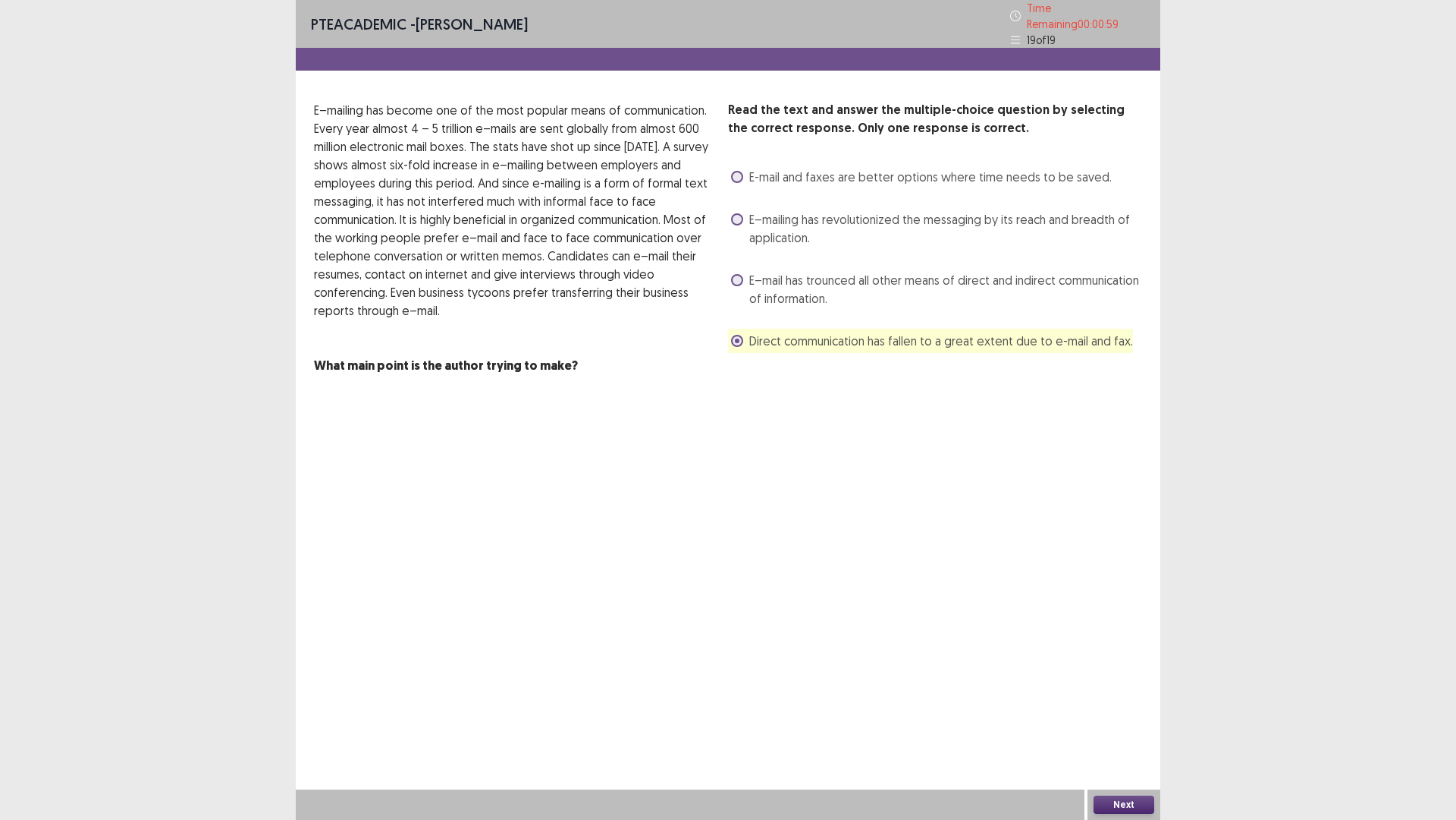
click at [1133, 691] on button "Next" at bounding box center [1124, 804] width 61 height 18
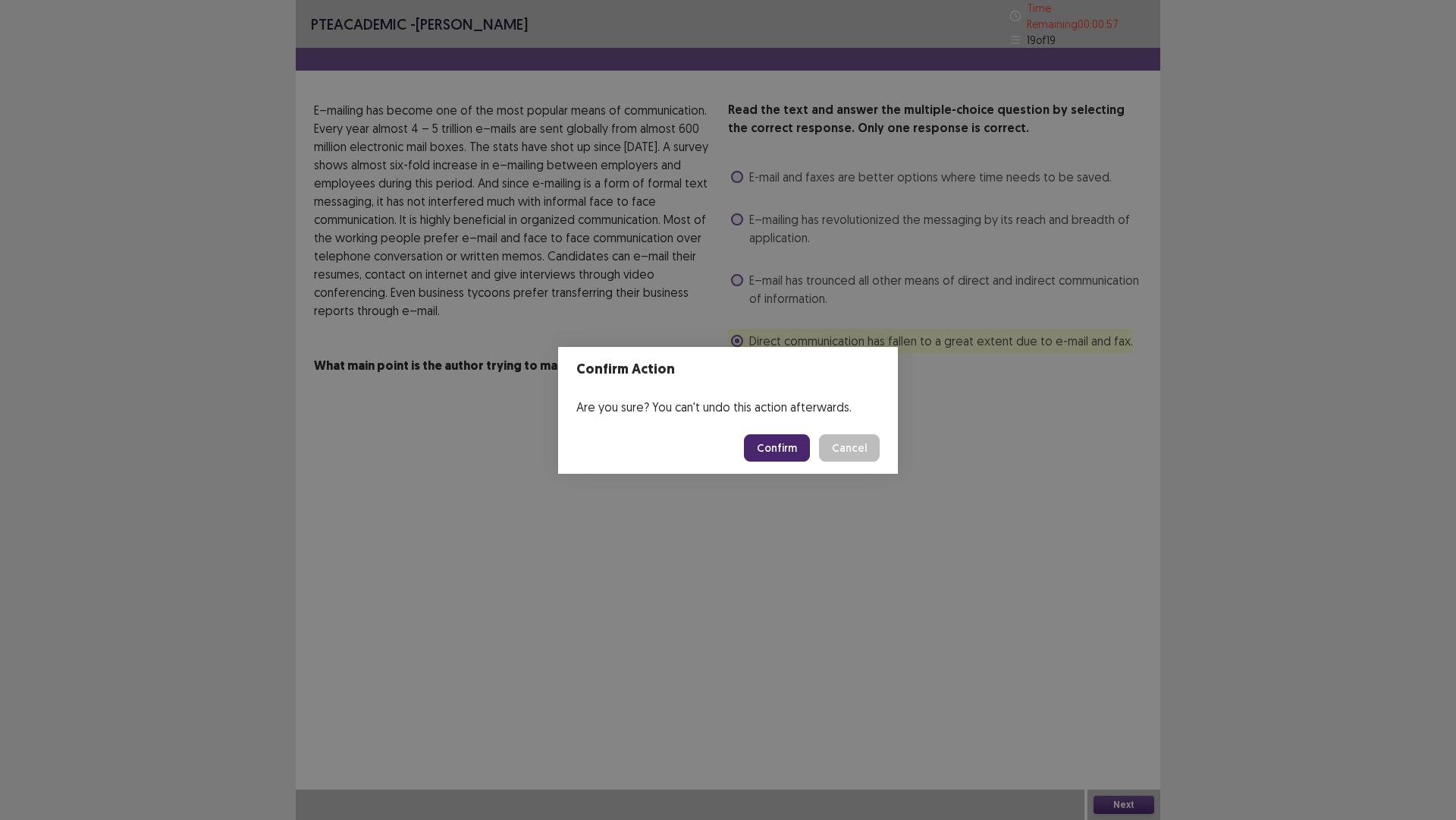
click at [762, 449] on button "Confirm" at bounding box center [777, 448] width 66 height 27
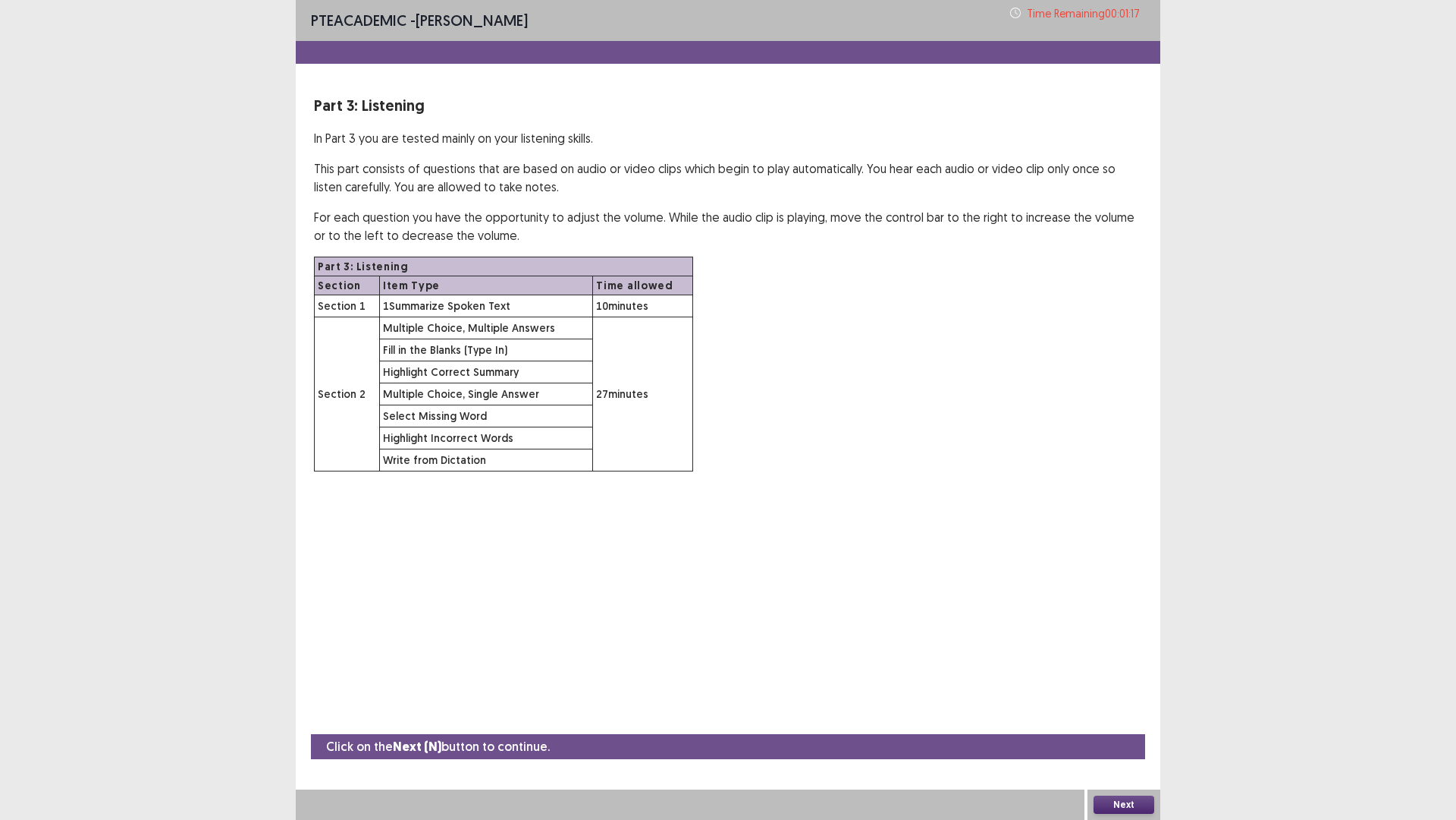
click at [1127, 691] on button "Next" at bounding box center [1124, 804] width 61 height 18
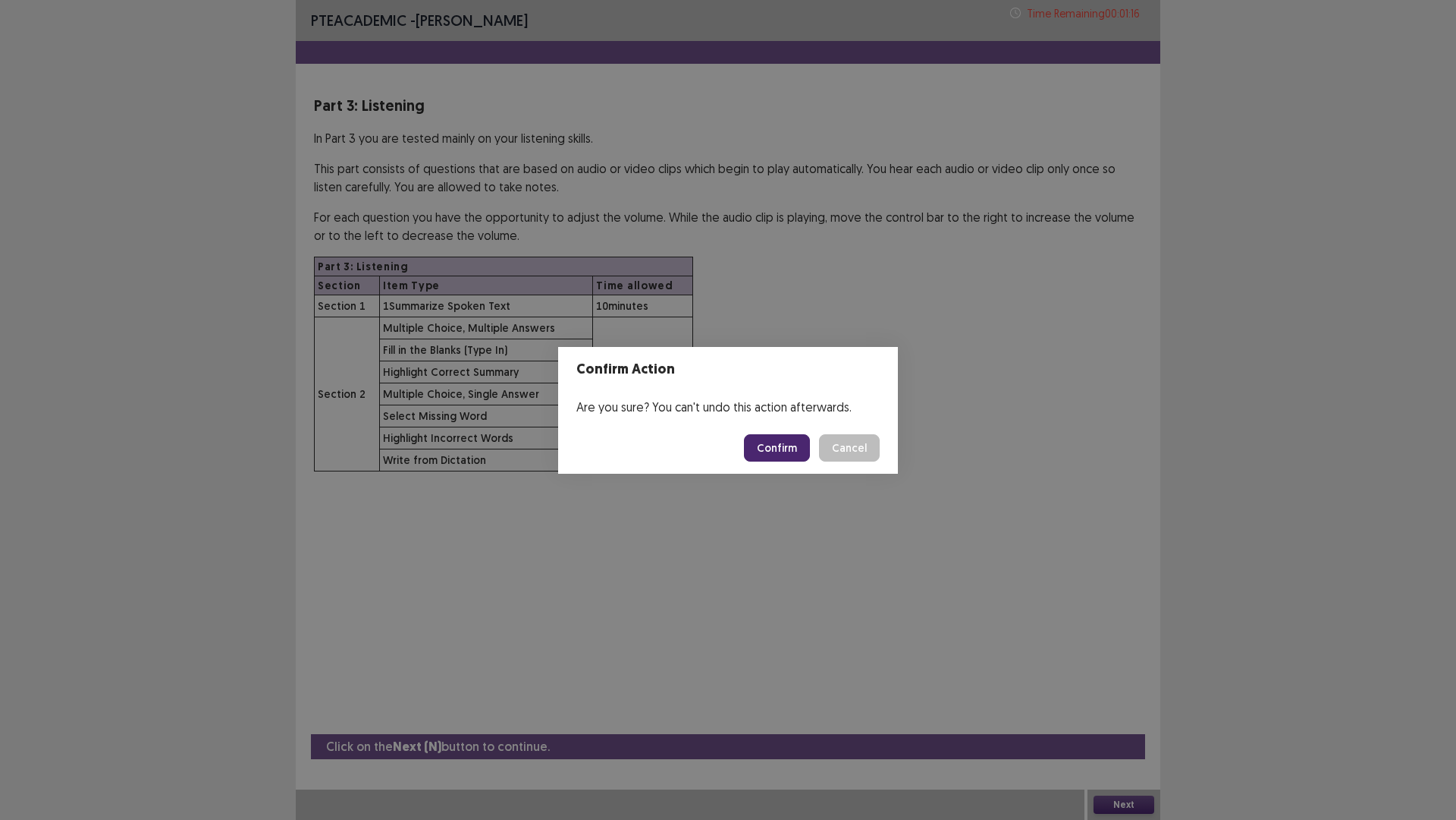
click at [787, 447] on button "Confirm" at bounding box center [777, 448] width 66 height 27
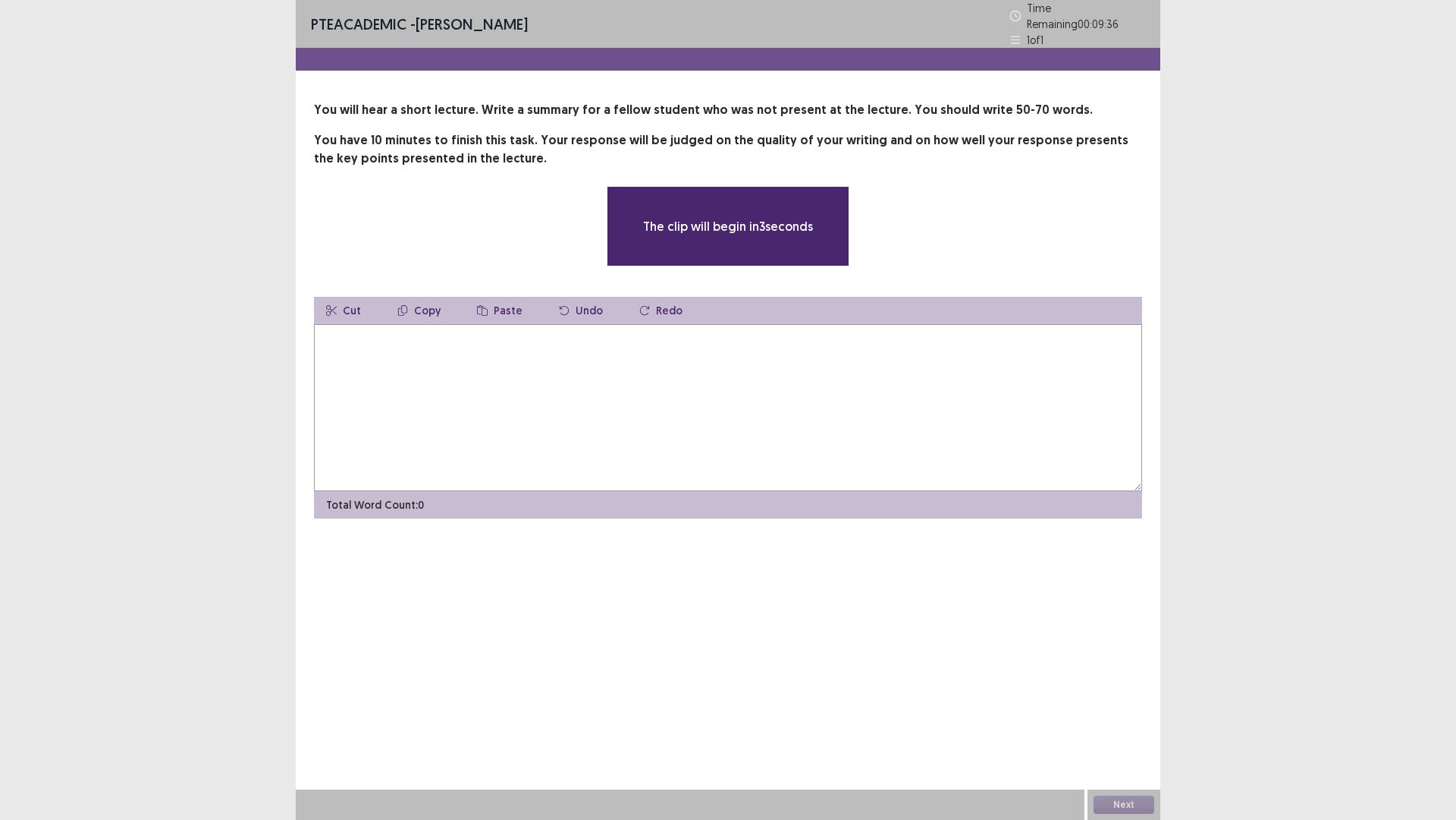
click at [1325, 176] on div "**********" at bounding box center [728, 410] width 1456 height 820
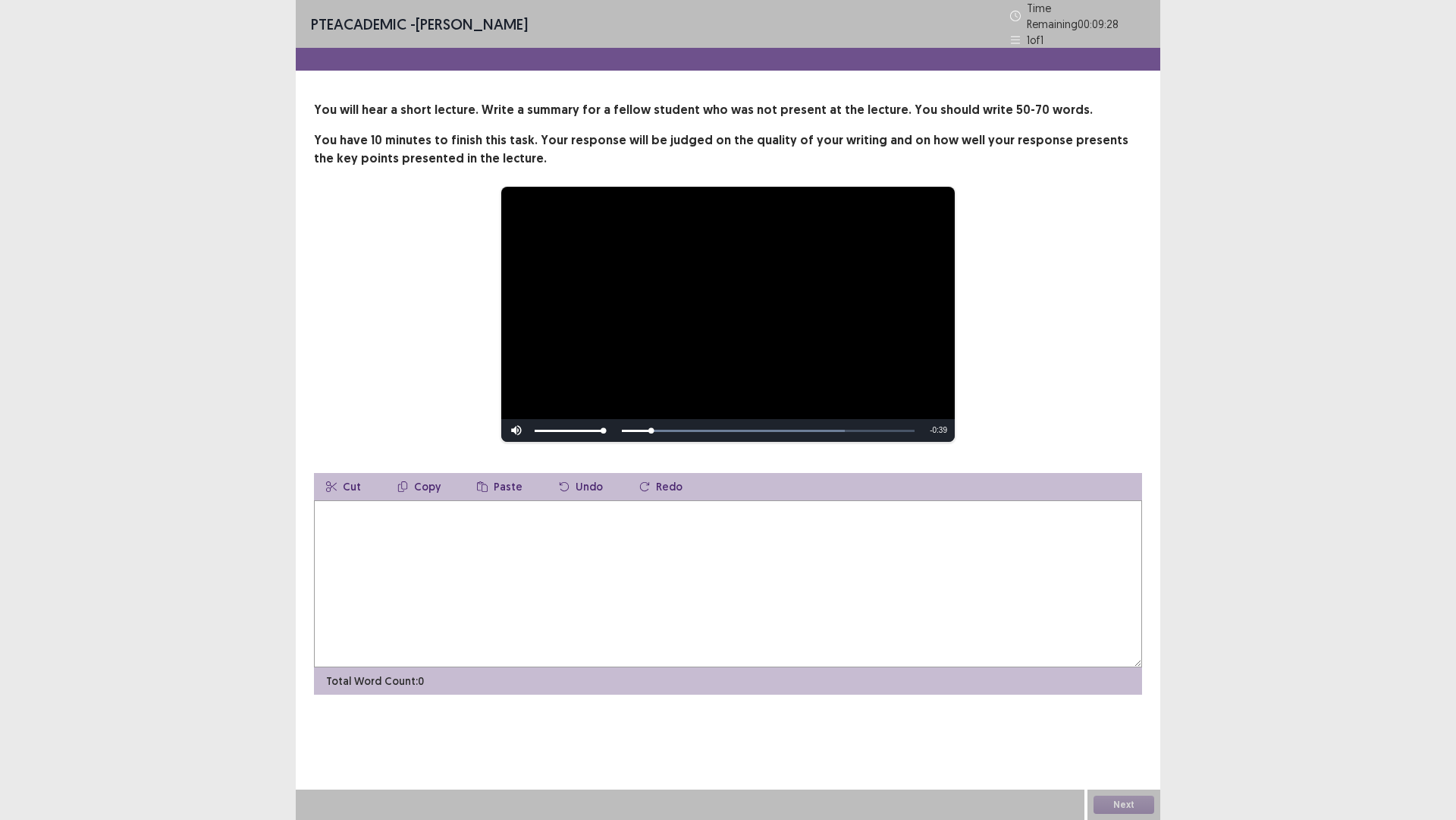
click at [1456, 131] on div "**********" at bounding box center [728, 410] width 1456 height 820
